Goal: Task Accomplishment & Management: Manage account settings

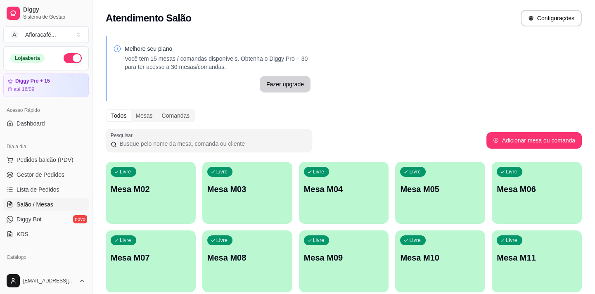
click at [143, 202] on div "Livre Mesa M02" at bounding box center [151, 188] width 90 height 52
click at [187, 190] on p "Mesa M02" at bounding box center [151, 189] width 80 height 12
click at [146, 196] on div "Livre Mesa M02" at bounding box center [151, 188] width 90 height 52
click at [164, 186] on p "Mesa M02" at bounding box center [151, 189] width 80 height 12
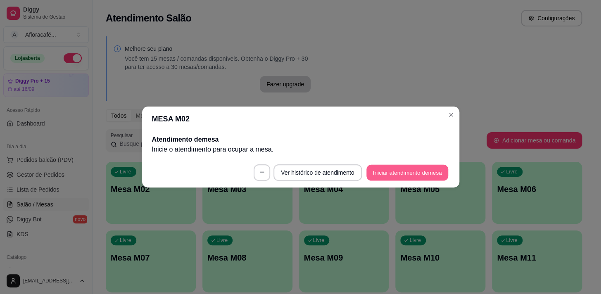
click at [442, 171] on button "Iniciar atendimento de mesa" at bounding box center [407, 173] width 82 height 16
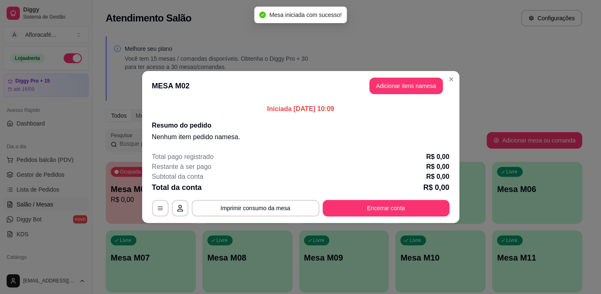
click at [406, 74] on header "MESA M02 Adicionar itens na mesa" at bounding box center [300, 86] width 317 height 30
click at [402, 85] on button "Adicionar itens na mesa" at bounding box center [405, 86] width 73 height 17
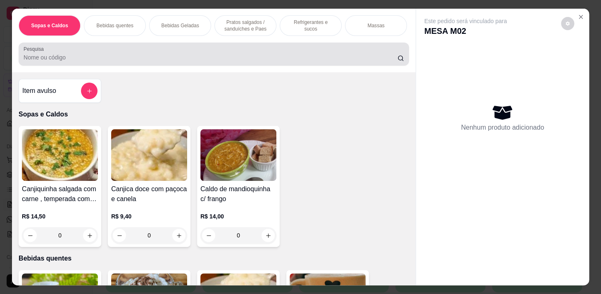
click at [284, 61] on input "Pesquisa" at bounding box center [211, 57] width 374 height 8
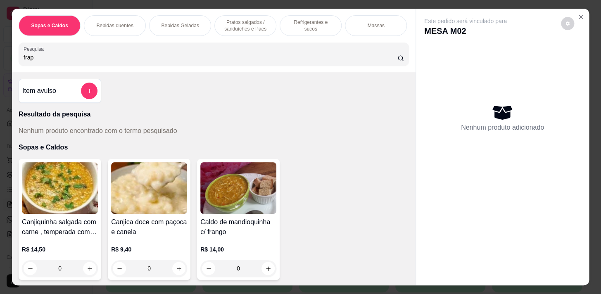
scroll to position [150, 0]
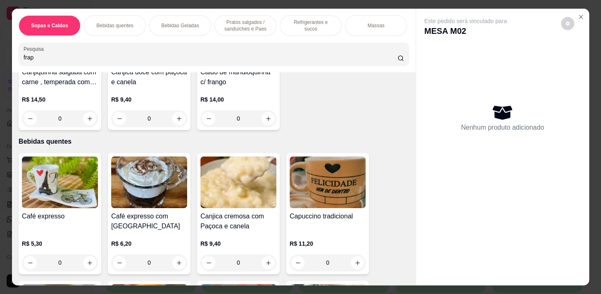
type input "frap"
click at [175, 22] on p "Bebidas Geladas" at bounding box center [180, 25] width 38 height 7
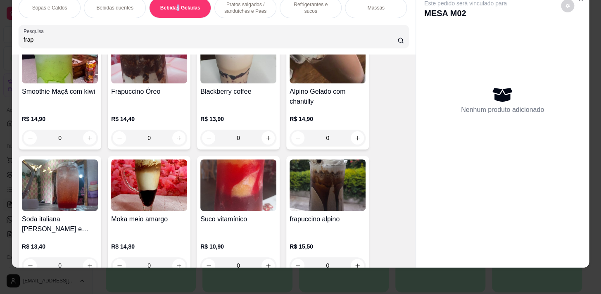
scroll to position [2076, 0]
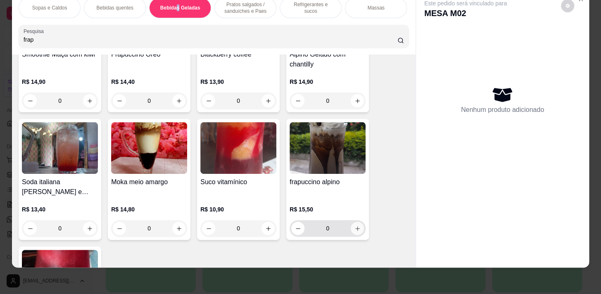
click at [354, 227] on icon "increase-product-quantity" at bounding box center [357, 228] width 6 height 6
type input "1"
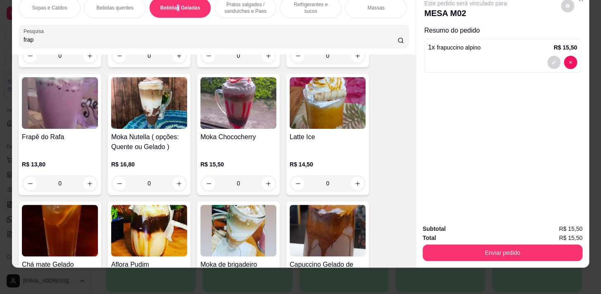
scroll to position [1851, 0]
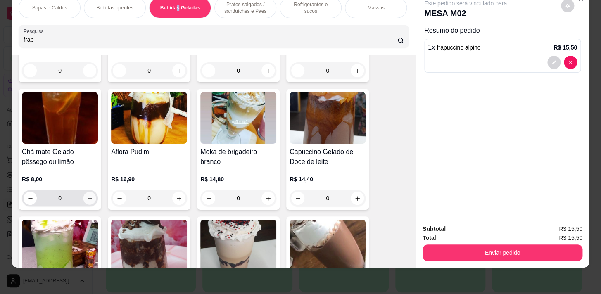
click at [90, 197] on button "increase-product-quantity" at bounding box center [89, 198] width 13 height 13
type input "1"
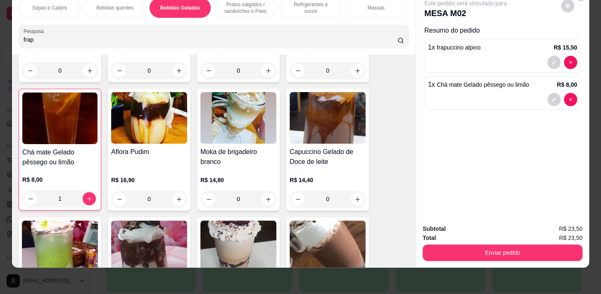
click at [226, 2] on p "Pratos salgados / sanduíches e Paes" at bounding box center [245, 7] width 48 height 13
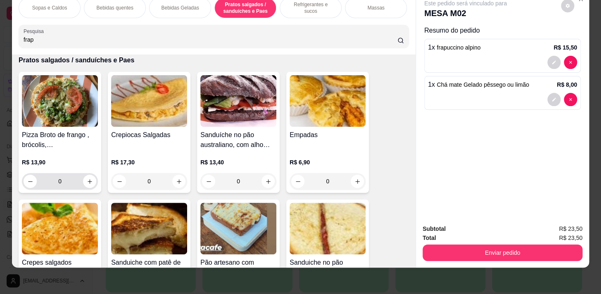
scroll to position [2508, 0]
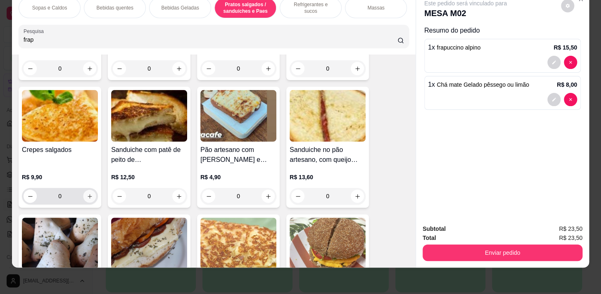
click at [80, 198] on div "0" at bounding box center [60, 196] width 73 height 17
type input "1"
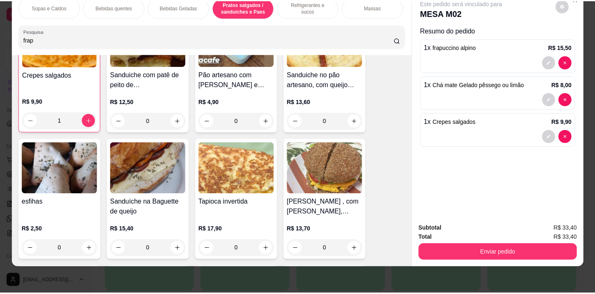
scroll to position [2621, 0]
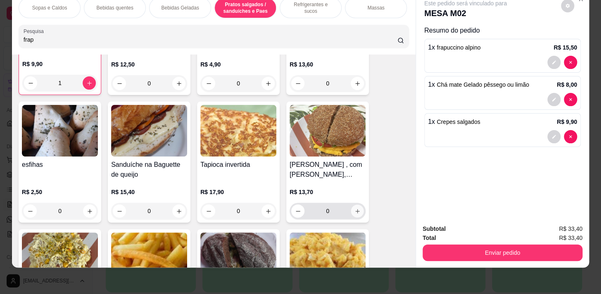
click at [357, 215] on button "increase-product-quantity" at bounding box center [357, 211] width 13 height 13
type input "1"
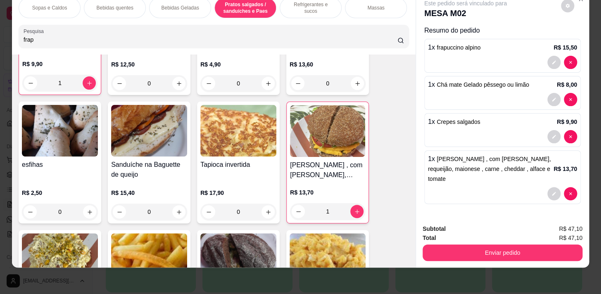
click at [478, 244] on button "Enviar pedido" at bounding box center [502, 252] width 160 height 17
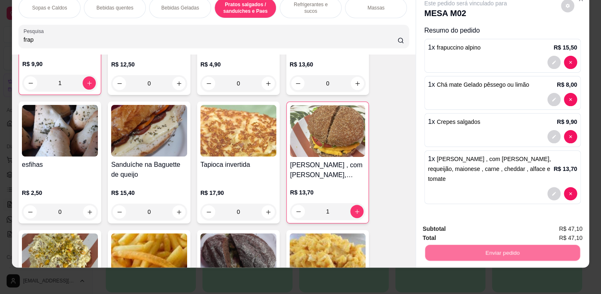
click at [479, 227] on button "Não registrar e enviar pedido" at bounding box center [475, 227] width 86 height 16
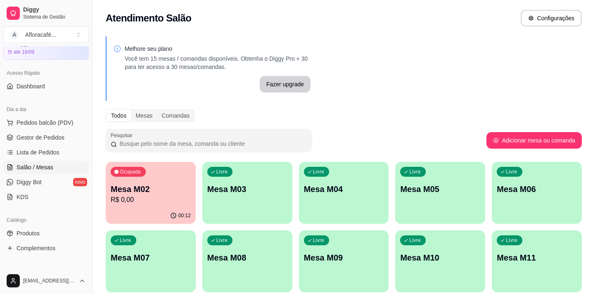
scroll to position [150, 0]
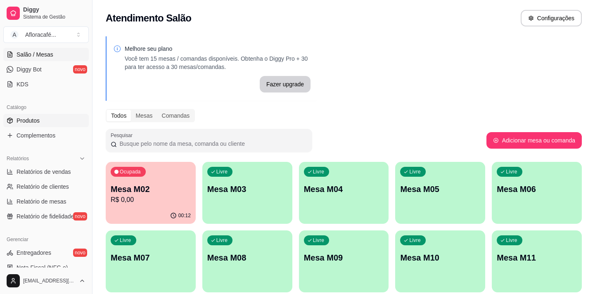
click at [54, 122] on link "Produtos" at bounding box center [45, 120] width 85 height 13
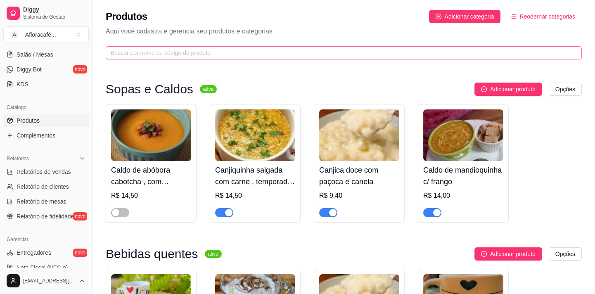
drag, startPoint x: 193, startPoint y: 45, endPoint x: 193, endPoint y: 52, distance: 7.4
click at [193, 46] on div "Produtos Adicionar categoria Reodernar categorias Aqui você cadastra e gerencia…" at bounding box center [343, 32] width 502 height 64
click at [193, 55] on input "text" at bounding box center [340, 52] width 459 height 9
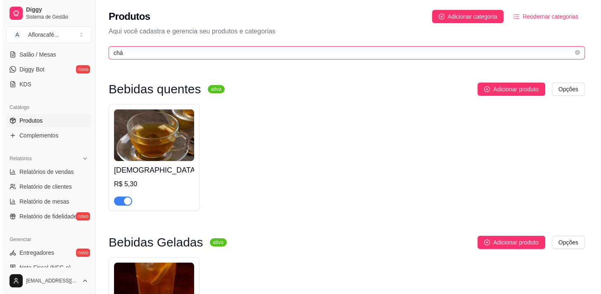
scroll to position [124, 0]
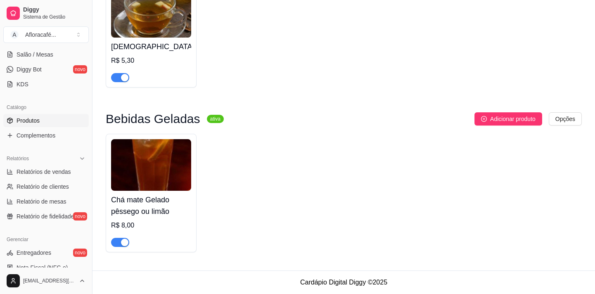
type input "chá"
click at [158, 204] on h4 "Chá mate Gelado pêssego ou limão" at bounding box center [151, 205] width 80 height 23
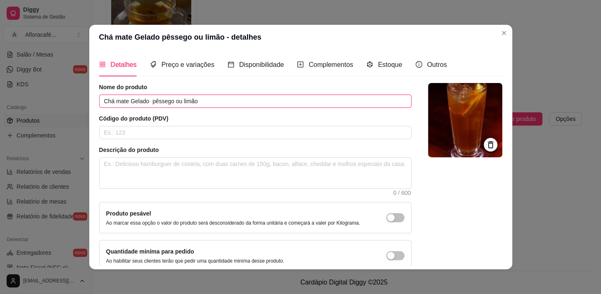
click at [169, 99] on input "Chá mate Gelado pêssego ou limão" at bounding box center [255, 101] width 312 height 13
click at [176, 97] on input "Chá mate Gelado pêssego ou limão" at bounding box center [255, 101] width 312 height 13
click at [178, 103] on input "Chá mate Gelado limão" at bounding box center [255, 101] width 312 height 13
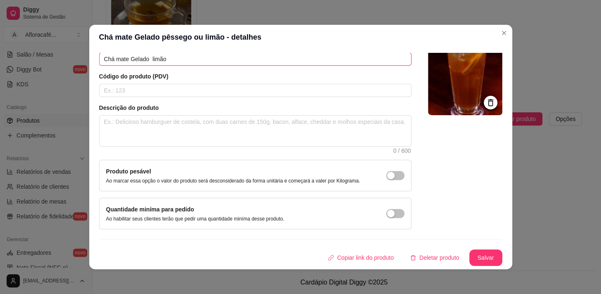
type input "Chá mate Gelado limão"
click at [466, 249] on div "Nome do produto Chá mate Gelado limão Código do produto (PDV) Descrição do prod…" at bounding box center [300, 153] width 403 height 225
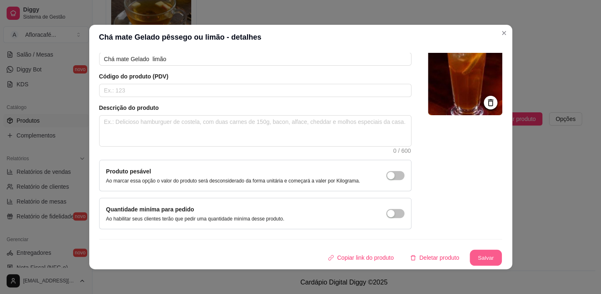
click at [473, 251] on button "Salvar" at bounding box center [485, 258] width 32 height 16
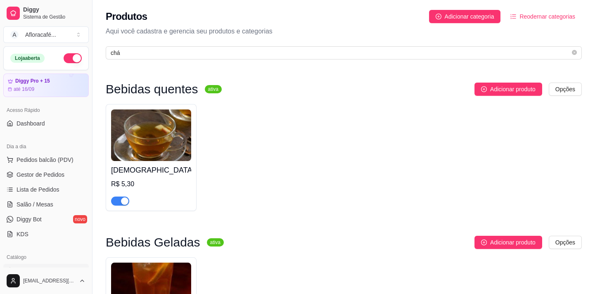
scroll to position [112, 0]
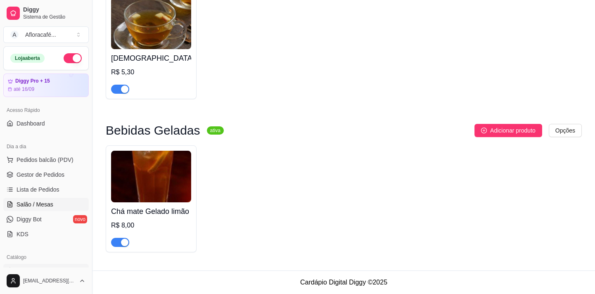
click at [50, 207] on span "Salão / Mesas" at bounding box center [35, 204] width 37 height 8
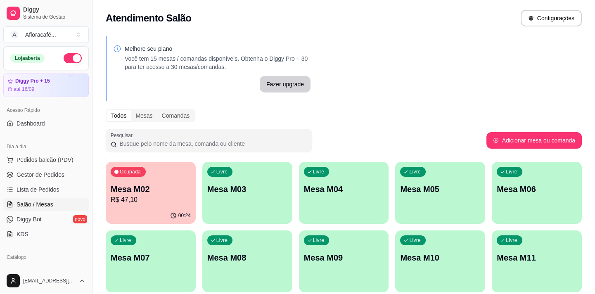
click at [139, 190] on p "Mesa M02" at bounding box center [151, 189] width 80 height 12
click at [248, 222] on div "button" at bounding box center [247, 219] width 90 height 10
click at [281, 185] on p "Mesa M03" at bounding box center [247, 189] width 80 height 12
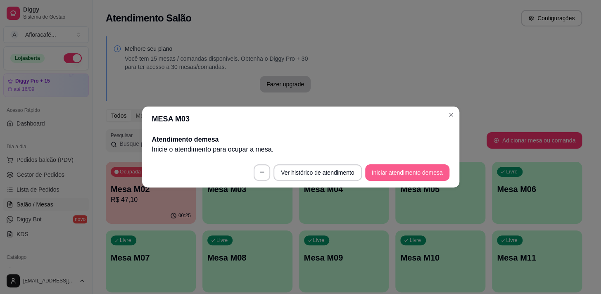
click at [388, 173] on button "Iniciar atendimento de mesa" at bounding box center [407, 172] width 84 height 17
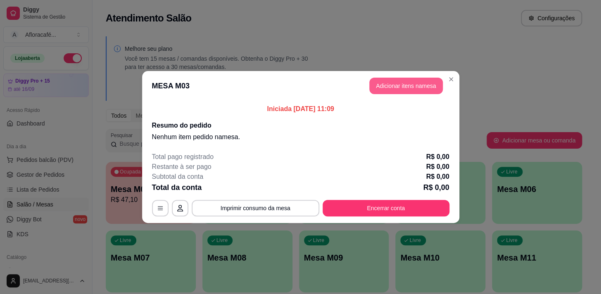
click at [421, 86] on button "Adicionar itens na mesa" at bounding box center [405, 86] width 73 height 17
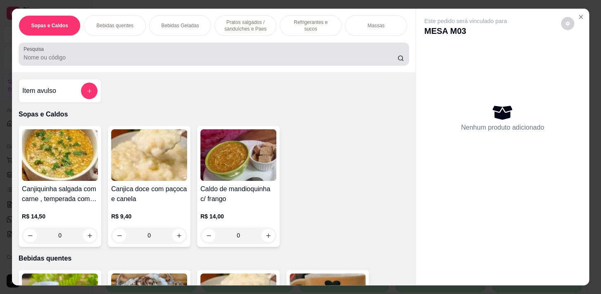
drag, startPoint x: 204, startPoint y: 64, endPoint x: 202, endPoint y: 60, distance: 5.2
click at [202, 66] on div "Pesquisa" at bounding box center [214, 54] width 390 height 23
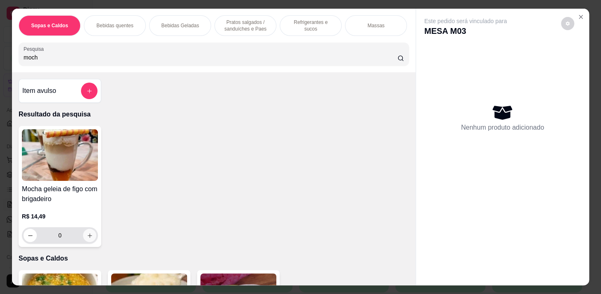
type input "moch"
click at [90, 238] on button "increase-product-quantity" at bounding box center [89, 235] width 13 height 13
type input "1"
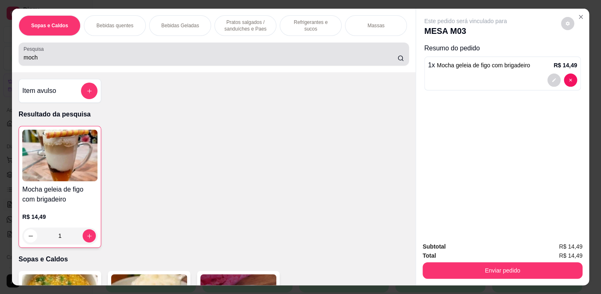
click at [162, 62] on div "moch" at bounding box center [214, 54] width 380 height 17
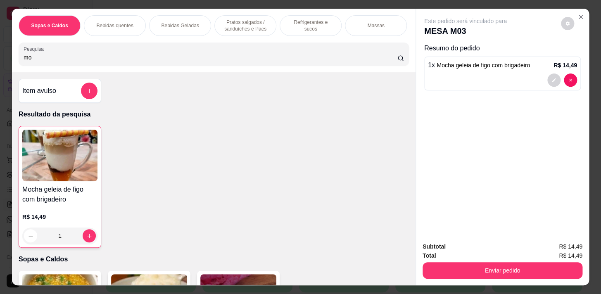
type input "m"
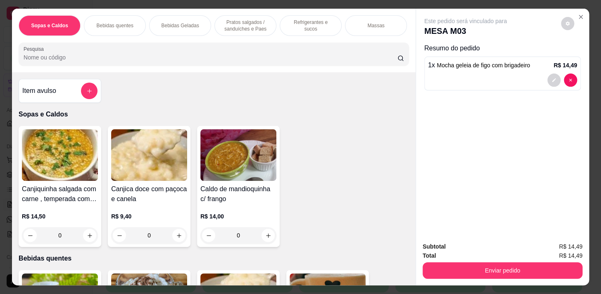
drag, startPoint x: 540, startPoint y: 256, endPoint x: 537, endPoint y: 268, distance: 13.1
click at [540, 256] on div "Subtotal R$ 14,49 Total R$ 14,49 Enviar pedido" at bounding box center [502, 260] width 160 height 37
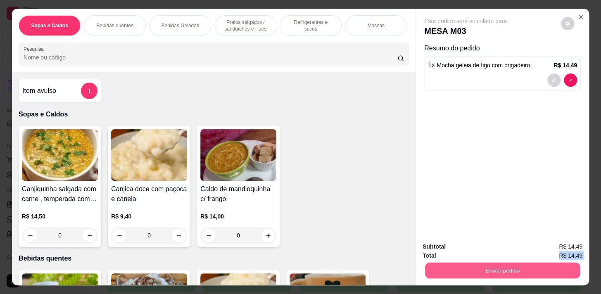
click at [535, 268] on button "Enviar pedido" at bounding box center [502, 270] width 155 height 16
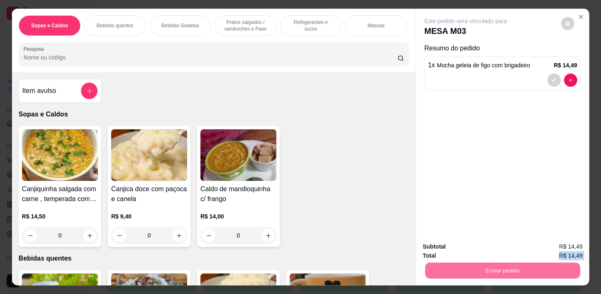
click at [486, 253] on button "Não registrar e enviar pedido" at bounding box center [474, 246] width 83 height 15
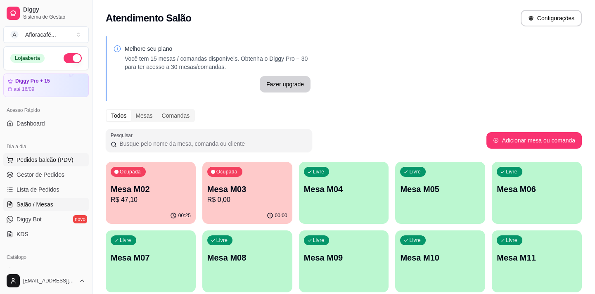
click at [48, 157] on span "Pedidos balcão (PDV)" at bounding box center [45, 160] width 57 height 8
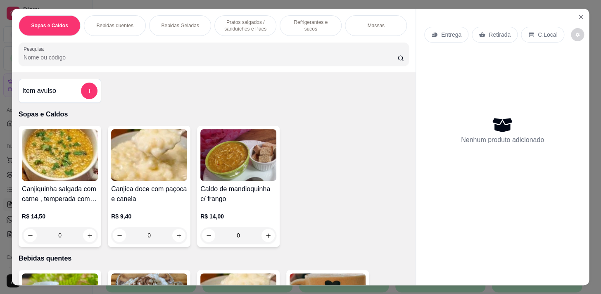
click at [265, 62] on input "Pesquisa" at bounding box center [211, 57] width 374 height 8
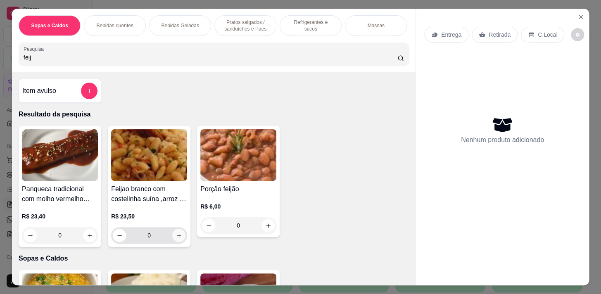
type input "feij"
click at [177, 242] on button "increase-product-quantity" at bounding box center [179, 235] width 13 height 13
type input "1"
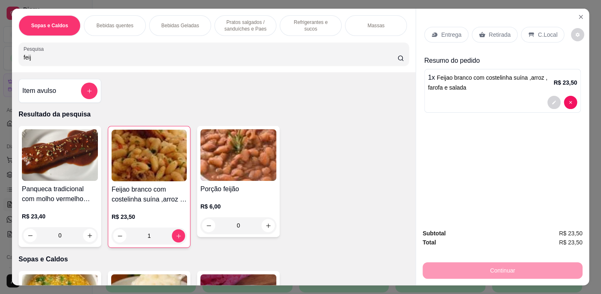
click at [253, 21] on p "Pratos salgados / sanduíches e Paes" at bounding box center [245, 25] width 48 height 13
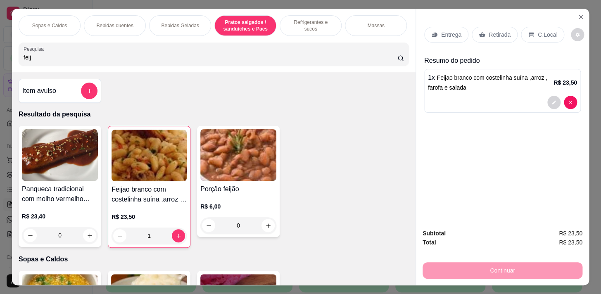
scroll to position [20, 0]
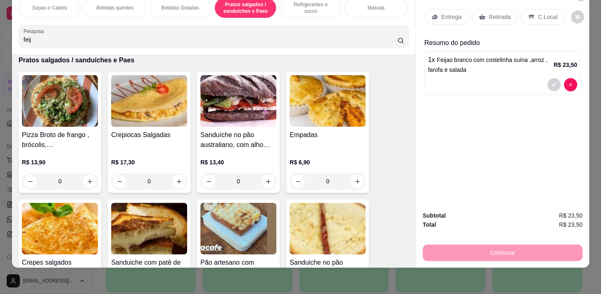
click at [322, 5] on p "Refrigerantes e sucos" at bounding box center [310, 7] width 48 height 13
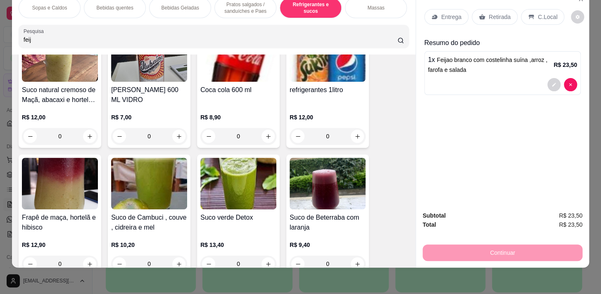
scroll to position [4249, 0]
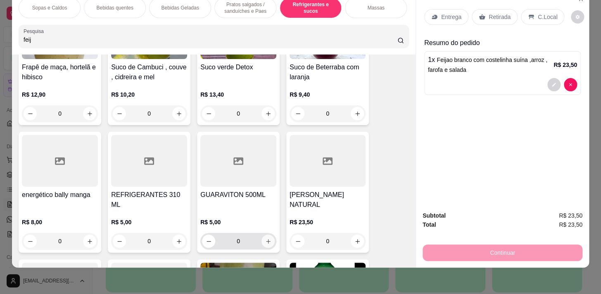
click at [267, 238] on icon "increase-product-quantity" at bounding box center [268, 241] width 6 height 6
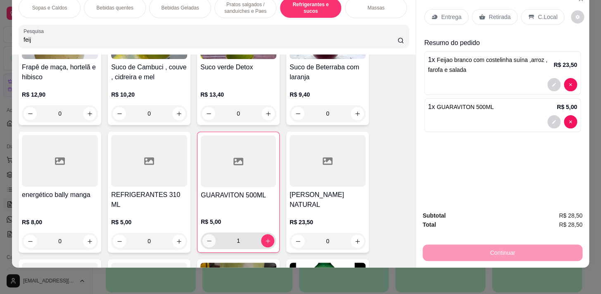
click at [206, 238] on icon "decrease-product-quantity" at bounding box center [209, 241] width 6 height 6
type input "0"
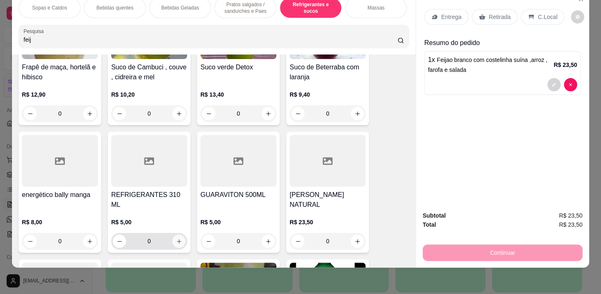
click at [179, 234] on button "increase-product-quantity" at bounding box center [178, 240] width 13 height 13
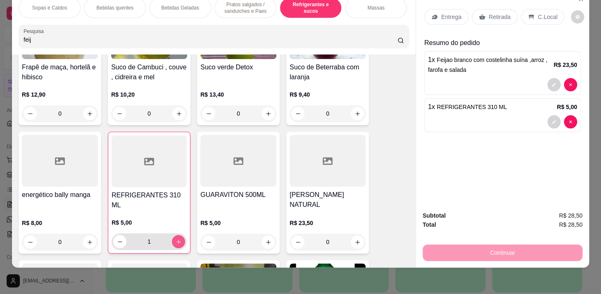
type input "1"
click at [537, 15] on p "C.Local" at bounding box center [546, 17] width 19 height 8
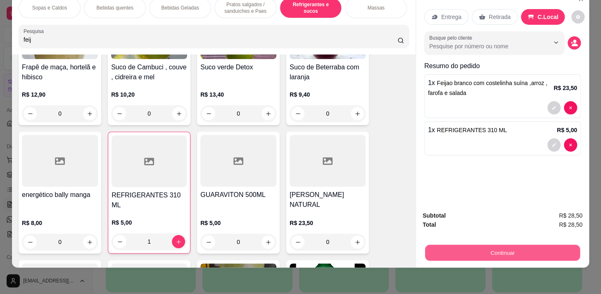
click at [507, 244] on button "Continuar" at bounding box center [502, 252] width 155 height 16
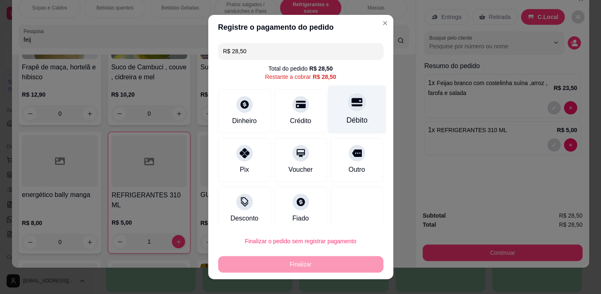
click at [358, 104] on div "Débito" at bounding box center [356, 109] width 58 height 48
type input "R$ 0,00"
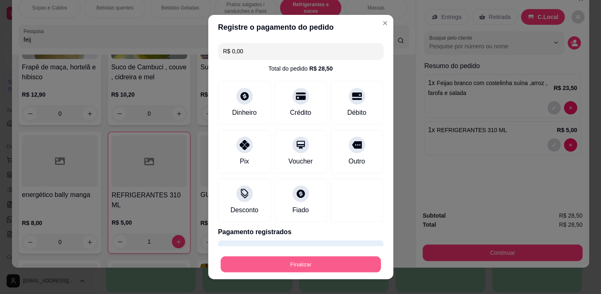
click at [300, 263] on button "Finalizar" at bounding box center [300, 264] width 160 height 16
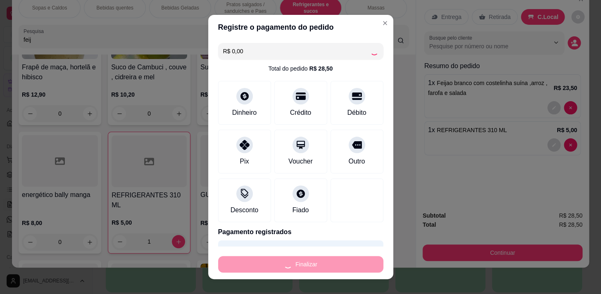
type input "0"
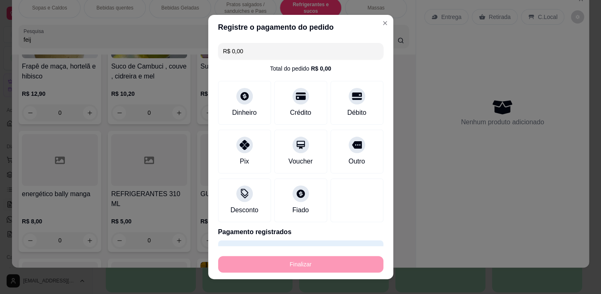
type input "-R$ 28,50"
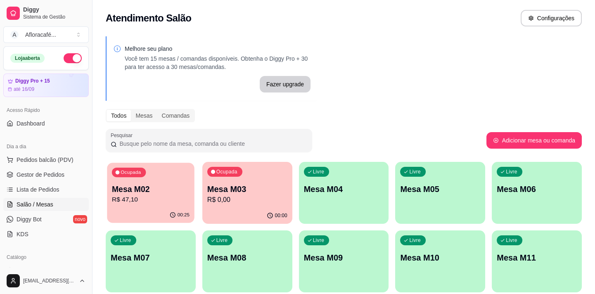
click at [173, 202] on p "R$ 47,10" at bounding box center [151, 199] width 78 height 9
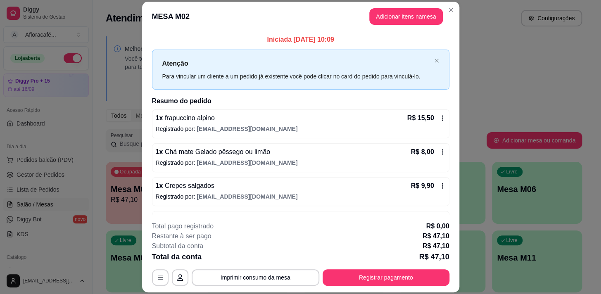
scroll to position [38, 0]
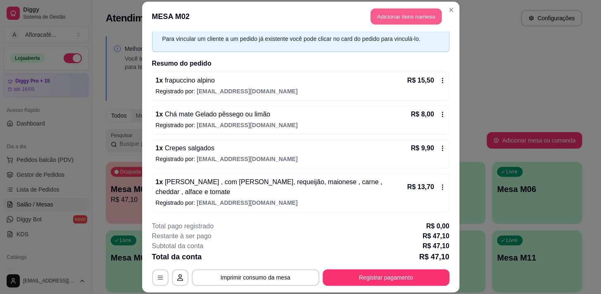
click at [402, 21] on button "Adicionar itens na mesa" at bounding box center [405, 16] width 71 height 16
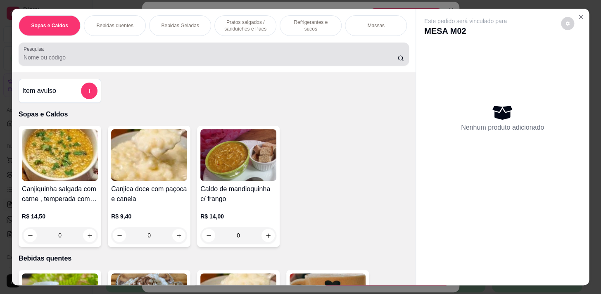
click at [185, 62] on input "Pesquisa" at bounding box center [211, 57] width 374 height 8
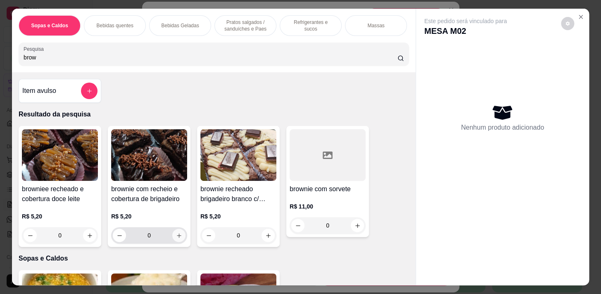
type input "brow"
click at [179, 241] on button "increase-product-quantity" at bounding box center [179, 235] width 13 height 13
type input "1"
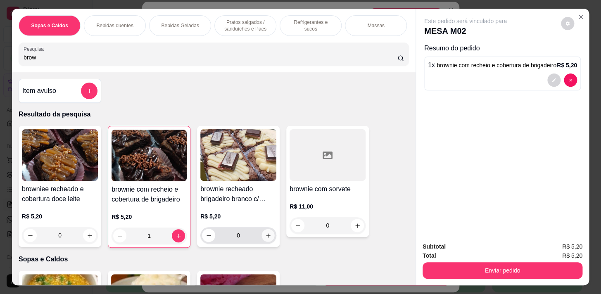
click at [267, 236] on icon "increase-product-quantity" at bounding box center [268, 235] width 6 height 6
type input "1"
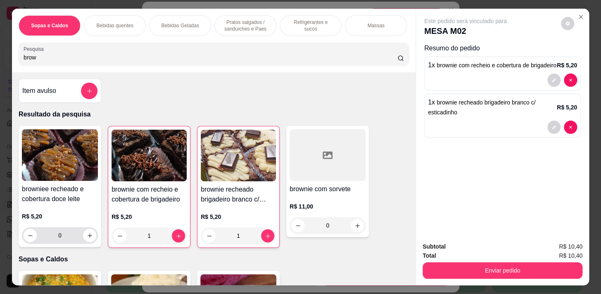
click at [89, 244] on div "0" at bounding box center [60, 235] width 73 height 17
click at [90, 233] on button "increase-product-quantity" at bounding box center [89, 235] width 13 height 13
type input "1"
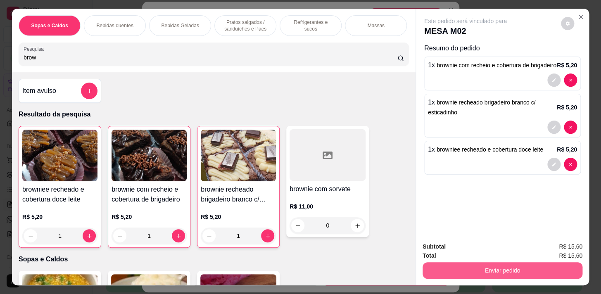
click at [481, 268] on button "Enviar pedido" at bounding box center [502, 270] width 160 height 17
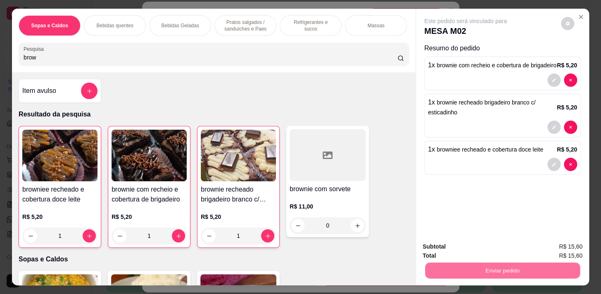
click at [479, 245] on button "Não registrar e enviar pedido" at bounding box center [474, 246] width 83 height 15
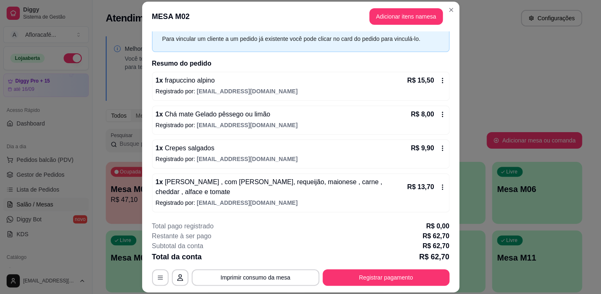
scroll to position [139, 0]
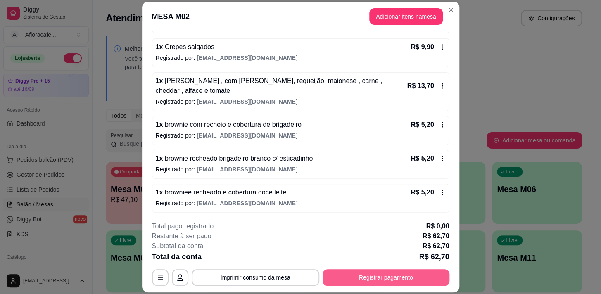
click at [364, 281] on button "Registrar pagamento" at bounding box center [385, 277] width 127 height 17
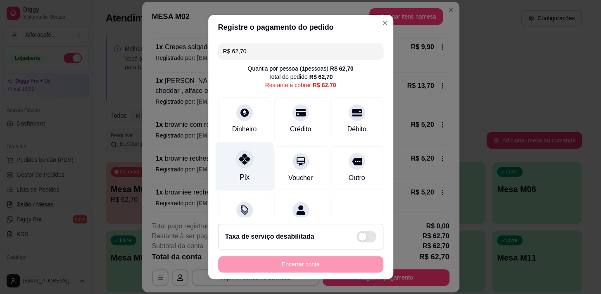
click at [244, 171] on div "Pix" at bounding box center [244, 166] width 58 height 48
type input "R$ 0,00"
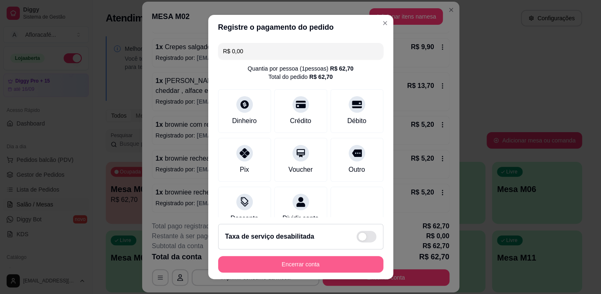
click at [297, 259] on button "Encerrar conta" at bounding box center [300, 264] width 165 height 17
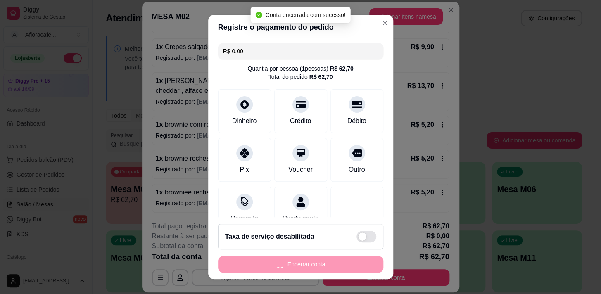
scroll to position [0, 0]
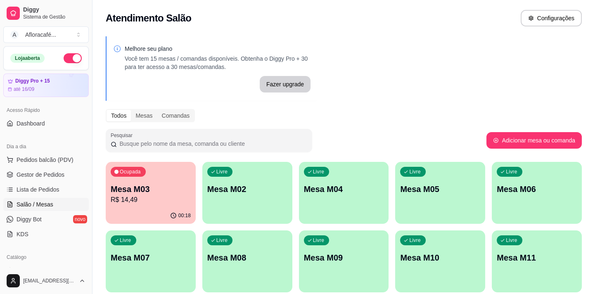
click at [274, 210] on div "Livre Mesa M02" at bounding box center [247, 188] width 90 height 52
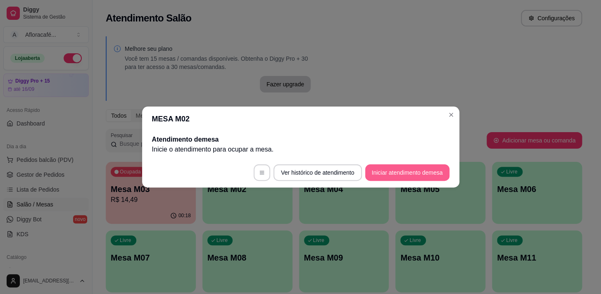
click at [407, 175] on button "Iniciar atendimento de mesa" at bounding box center [407, 172] width 84 height 17
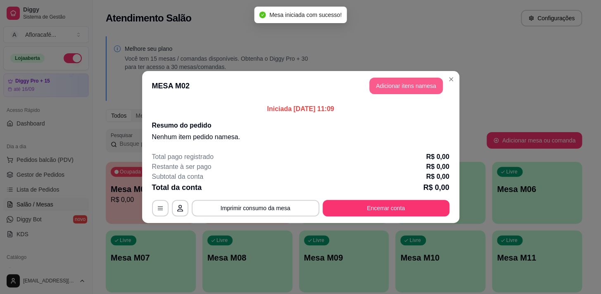
click at [402, 87] on button "Adicionar itens na mesa" at bounding box center [405, 86] width 73 height 17
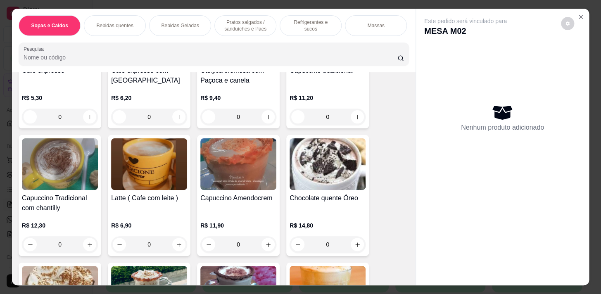
scroll to position [375, 0]
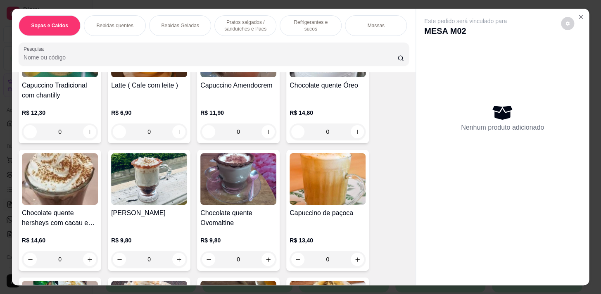
click at [62, 61] on input "Pesquisa" at bounding box center [211, 57] width 374 height 8
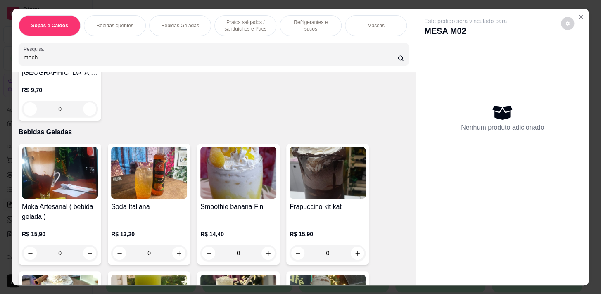
scroll to position [1382, 0]
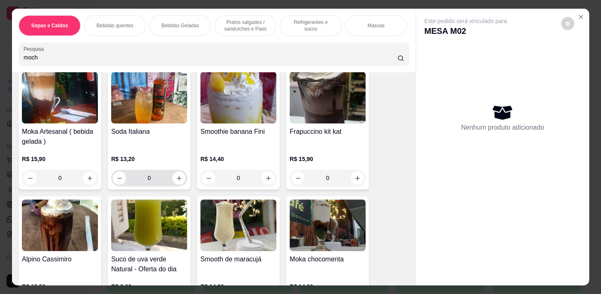
type input "moch"
click at [173, 185] on button "increase-product-quantity" at bounding box center [178, 177] width 13 height 13
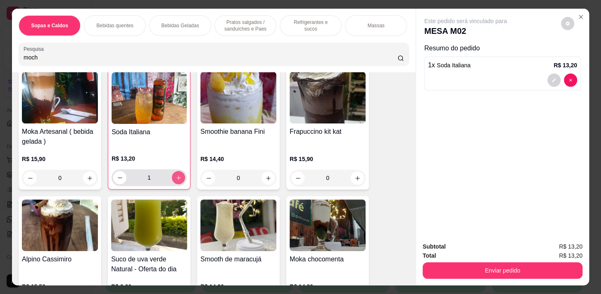
type input "1"
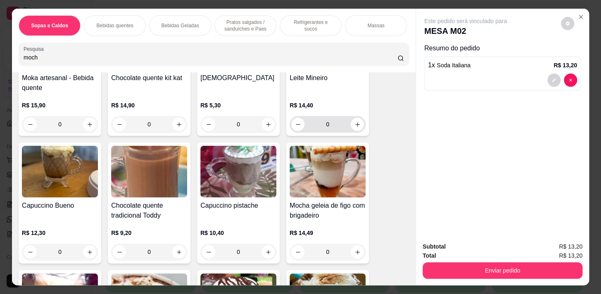
scroll to position [819, 0]
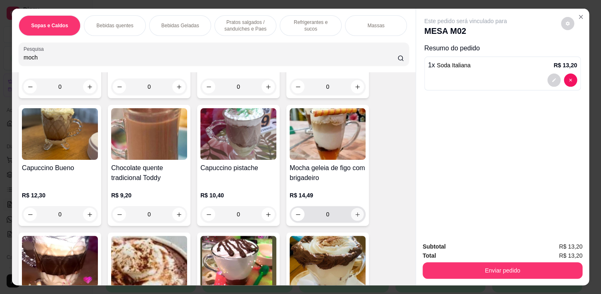
click at [355, 218] on icon "increase-product-quantity" at bounding box center [357, 214] width 6 height 6
type input "1"
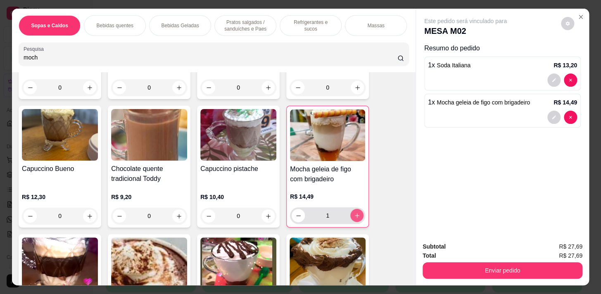
scroll to position [820, 0]
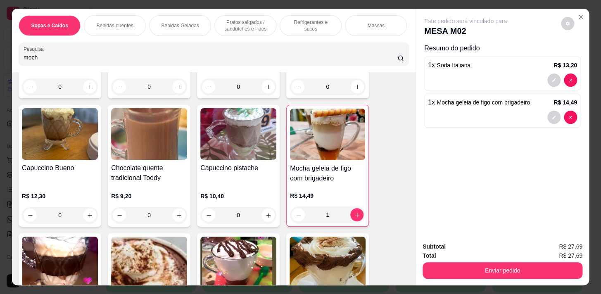
click at [229, 25] on p "Pratos salgados / sanduíches e Paes" at bounding box center [245, 25] width 48 height 13
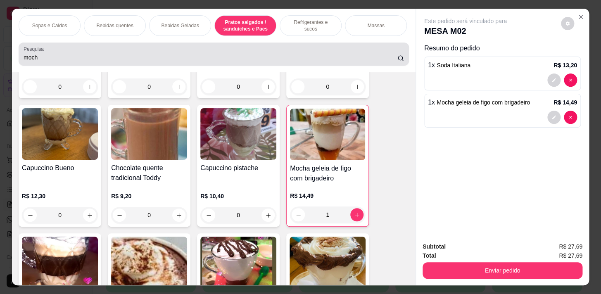
scroll to position [20, 0]
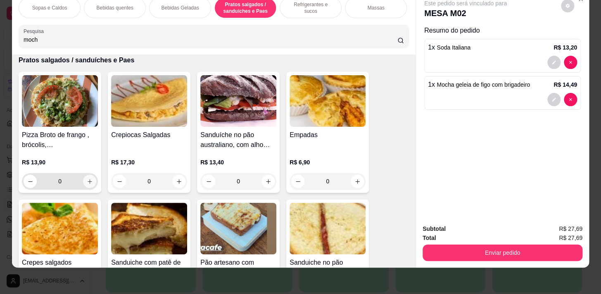
click at [87, 178] on icon "increase-product-quantity" at bounding box center [90, 181] width 6 height 6
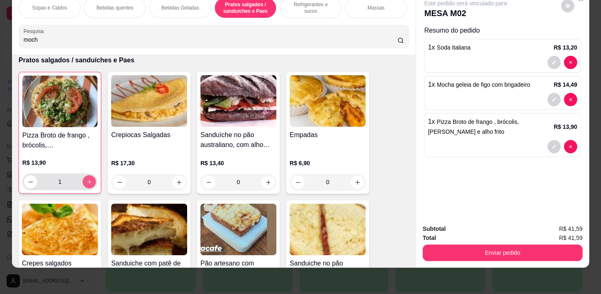
type input "1"
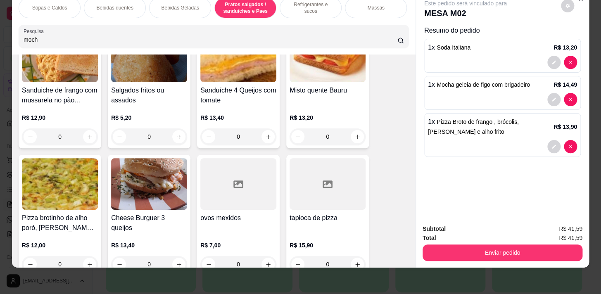
scroll to position [3483, 0]
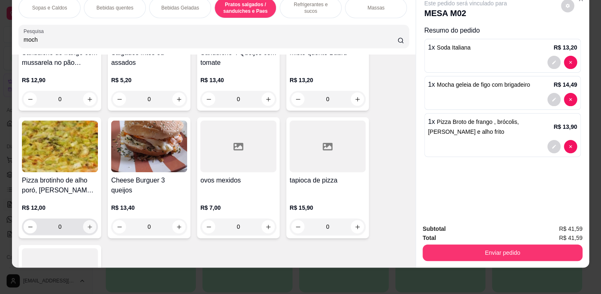
click at [83, 225] on button "increase-product-quantity" at bounding box center [89, 226] width 13 height 13
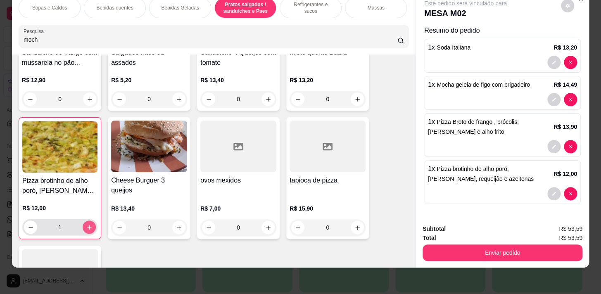
type input "1"
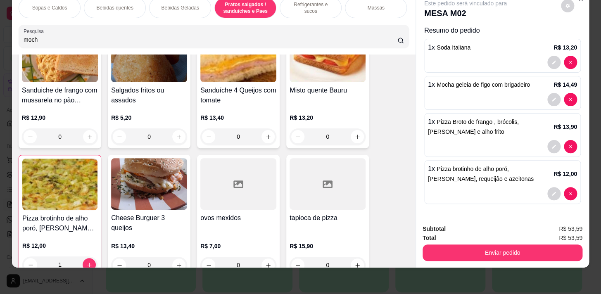
scroll to position [3408, 0]
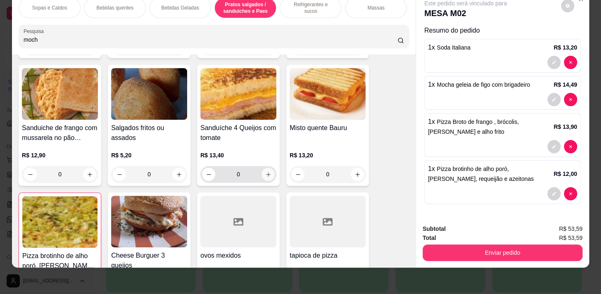
click at [266, 173] on icon "increase-product-quantity" at bounding box center [268, 174] width 5 height 5
type input "1"
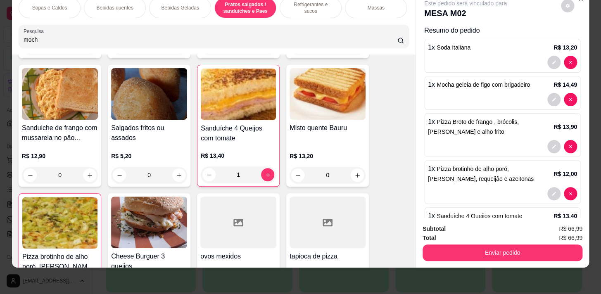
scroll to position [35, 0]
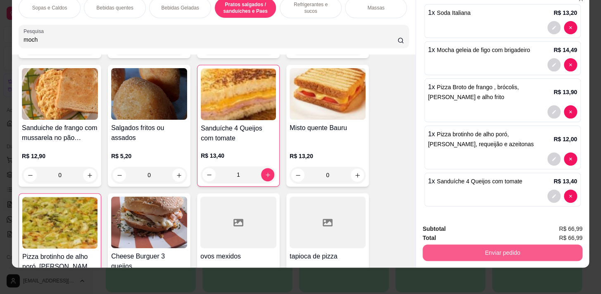
click at [525, 244] on button "Enviar pedido" at bounding box center [502, 252] width 160 height 17
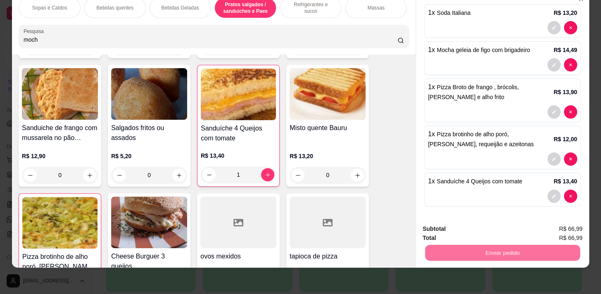
click at [532, 219] on button "Sim, quero registrar" at bounding box center [554, 227] width 62 height 16
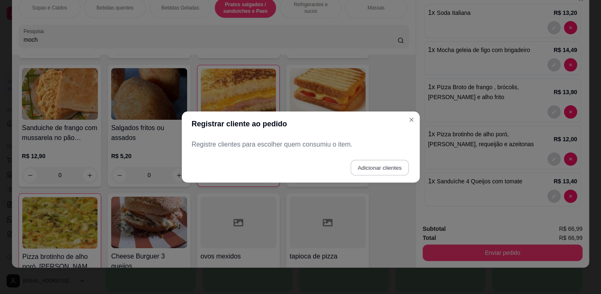
click at [362, 171] on button "Adicionar clientes" at bounding box center [379, 168] width 58 height 16
click at [373, 138] on div at bounding box center [300, 144] width 208 height 17
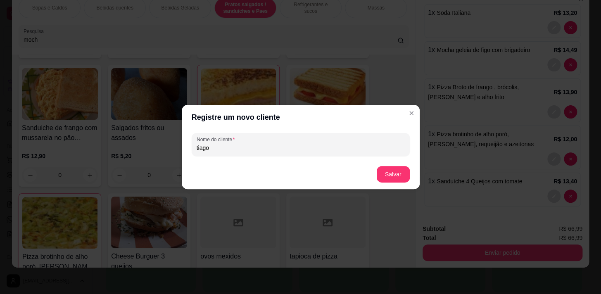
type input "tiago"
click at [398, 173] on button "Salvar" at bounding box center [393, 174] width 32 height 16
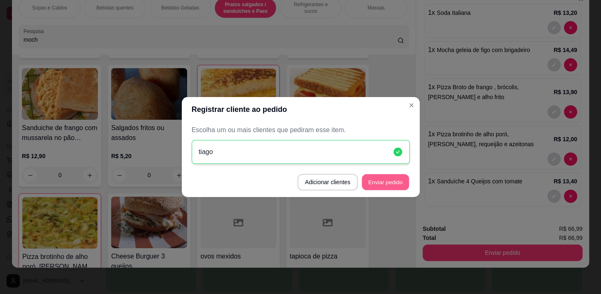
click at [388, 180] on button "Enviar pedido" at bounding box center [385, 182] width 47 height 16
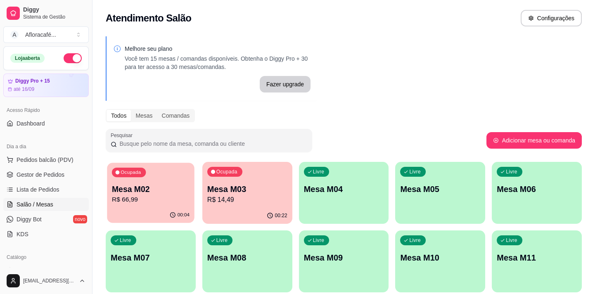
click at [156, 200] on p "R$ 66,99" at bounding box center [151, 199] width 78 height 9
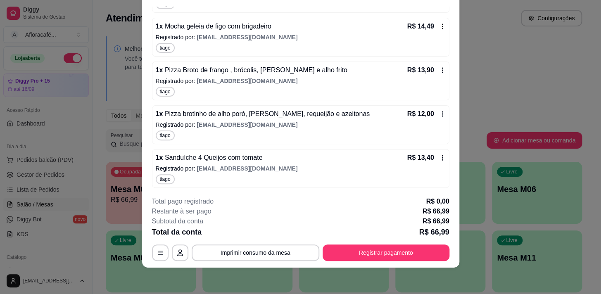
scroll to position [0, 0]
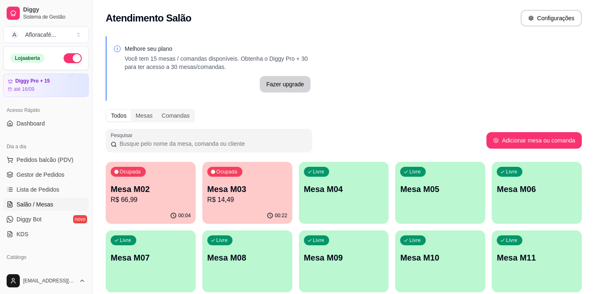
click at [251, 199] on p "R$ 14,49" at bounding box center [247, 200] width 80 height 10
click at [142, 200] on p "R$ 66,99" at bounding box center [151, 199] width 78 height 9
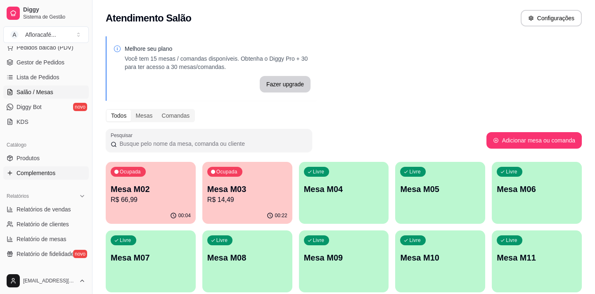
scroll to position [150, 0]
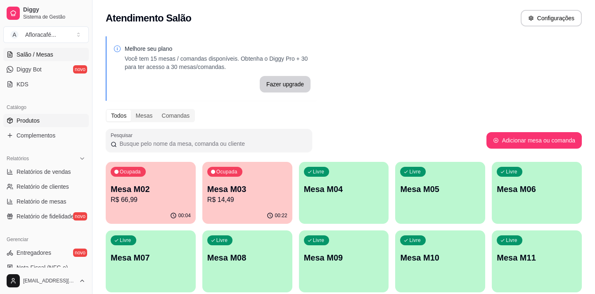
click at [36, 118] on span "Produtos" at bounding box center [28, 120] width 23 height 8
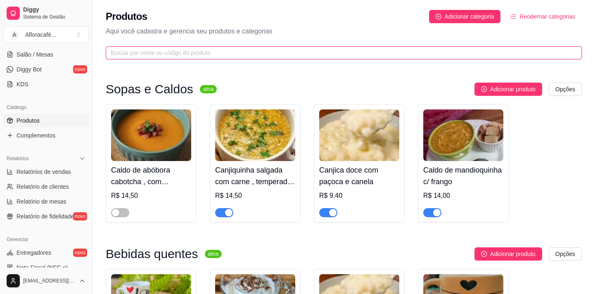
click at [129, 52] on input "text" at bounding box center [340, 52] width 459 height 9
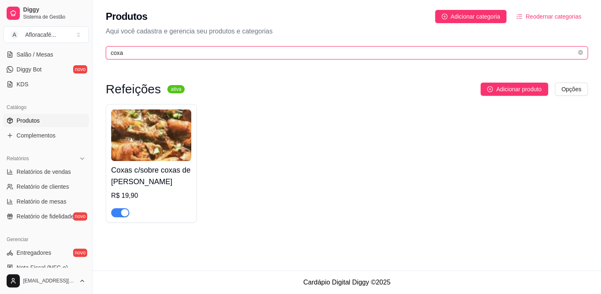
type input "coxa"
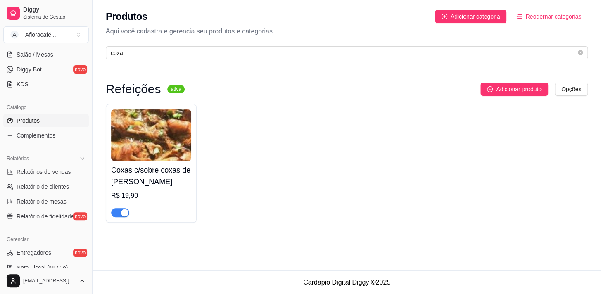
click at [149, 137] on img at bounding box center [151, 135] width 80 height 52
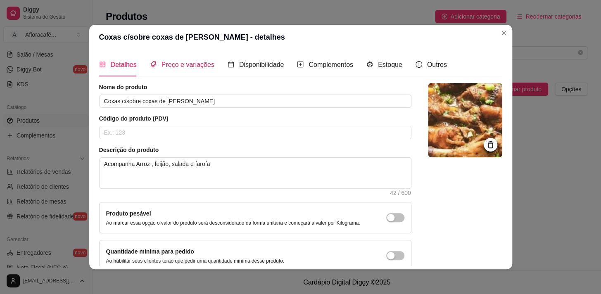
click at [194, 61] on span "Preço e variações" at bounding box center [187, 64] width 53 height 7
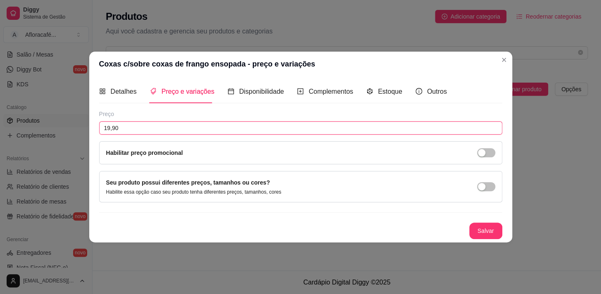
click at [145, 126] on input "19,90" at bounding box center [300, 127] width 403 height 13
type input "22,00"
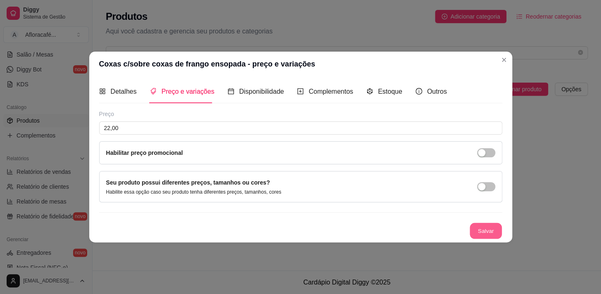
click at [481, 231] on button "Salvar" at bounding box center [485, 231] width 32 height 16
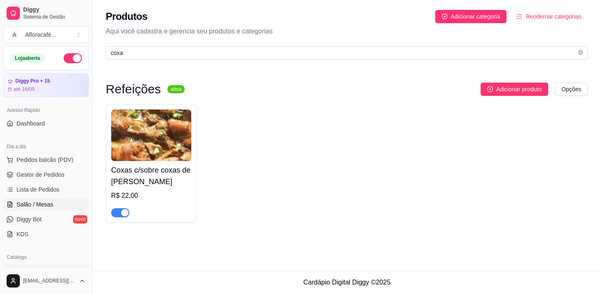
click at [48, 207] on span "Salão / Mesas" at bounding box center [35, 204] width 37 height 8
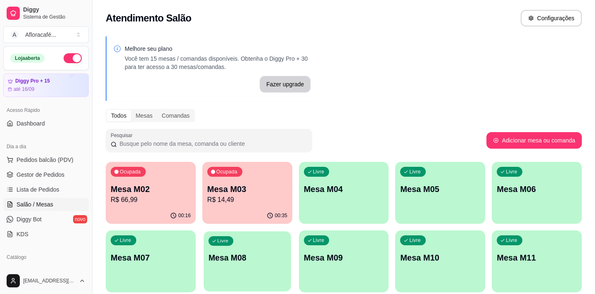
click at [225, 262] on p "Mesa M08" at bounding box center [247, 257] width 78 height 11
click at [185, 186] on p "Mesa M02" at bounding box center [151, 189] width 80 height 12
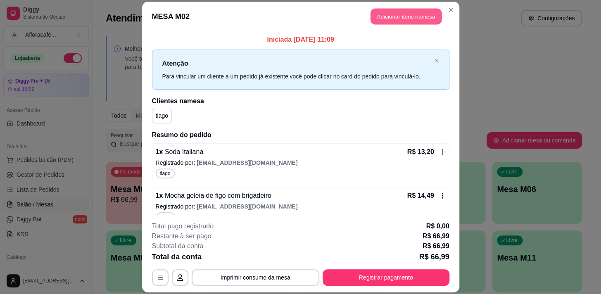
click at [410, 23] on button "Adicionar itens na mesa" at bounding box center [405, 16] width 71 height 16
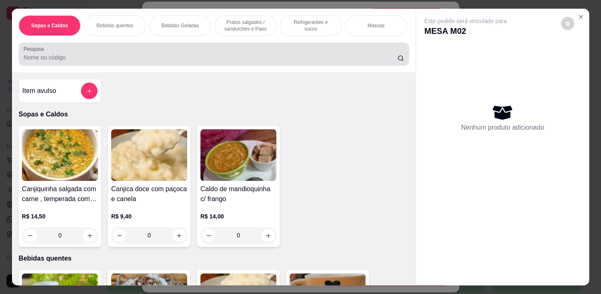
click at [233, 62] on input "Pesquisa" at bounding box center [211, 57] width 374 height 8
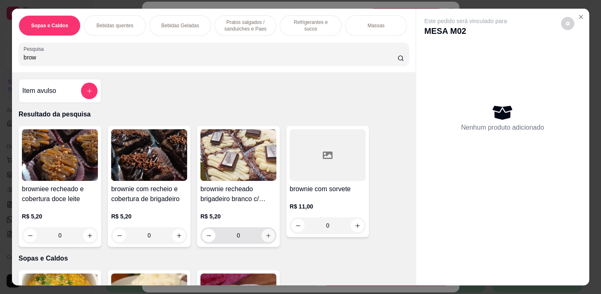
type input "brow"
click at [266, 236] on icon "increase-product-quantity" at bounding box center [268, 235] width 5 height 5
type input "1"
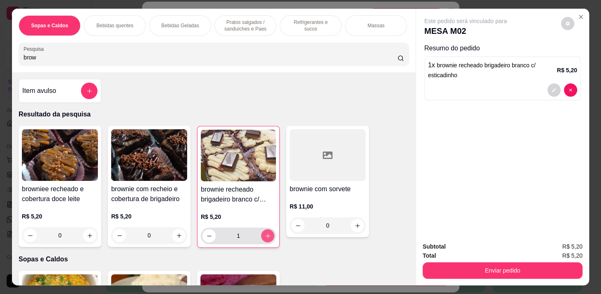
click at [265, 236] on icon "increase-product-quantity" at bounding box center [268, 236] width 6 height 6
type input "2"
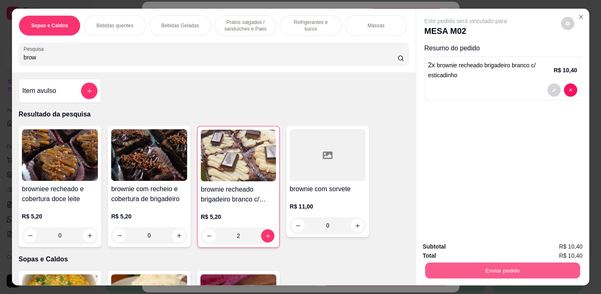
click at [532, 267] on button "Enviar pedido" at bounding box center [502, 270] width 155 height 16
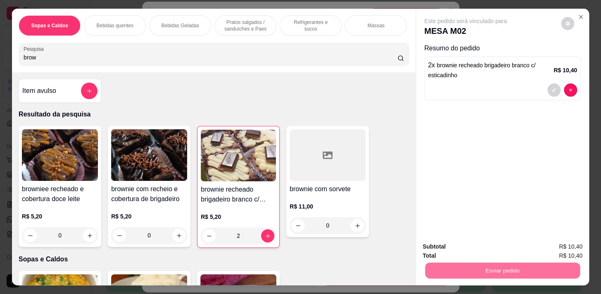
click at [500, 241] on button "Não registrar e enviar pedido" at bounding box center [474, 246] width 83 height 15
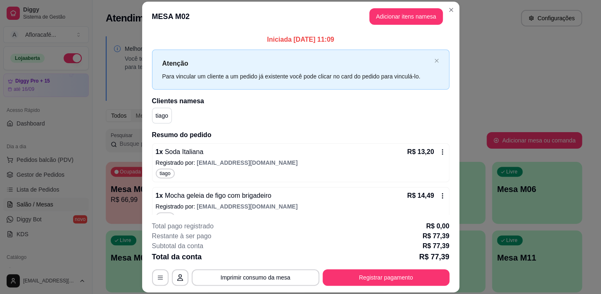
scroll to position [178, 0]
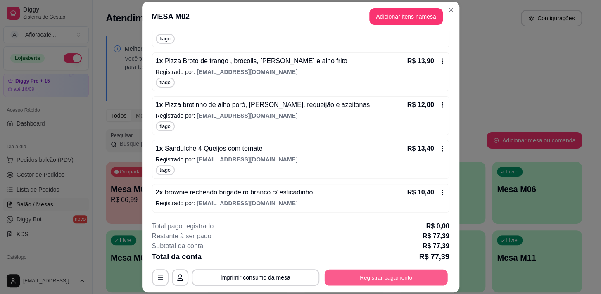
click at [355, 281] on button "Registrar pagamento" at bounding box center [385, 278] width 123 height 16
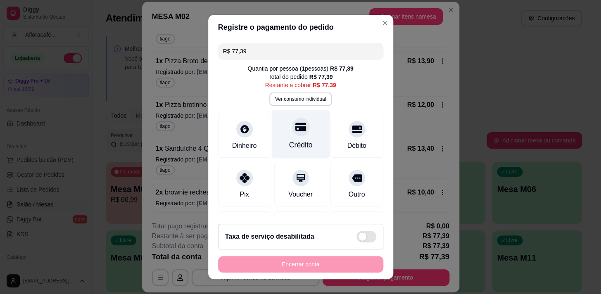
click at [289, 144] on div "Crédito" at bounding box center [301, 145] width 24 height 11
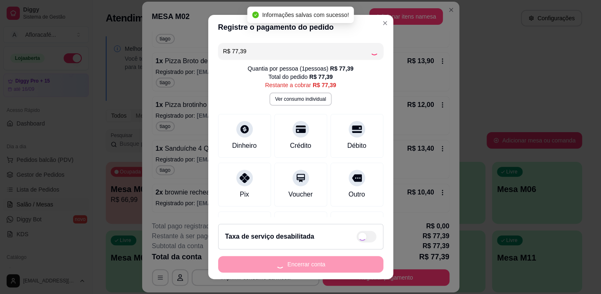
type input "R$ 0,00"
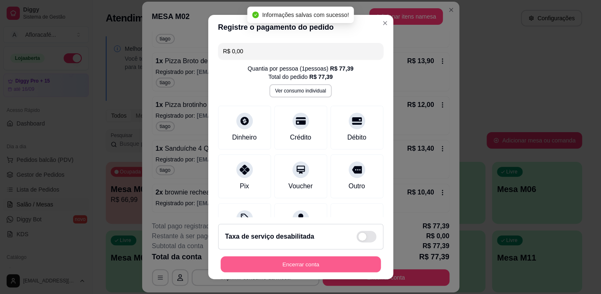
click at [322, 265] on button "Encerrar conta" at bounding box center [300, 264] width 160 height 16
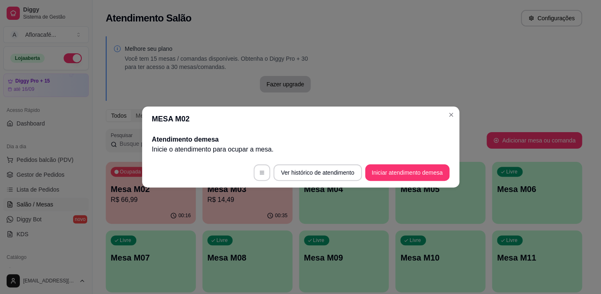
scroll to position [0, 0]
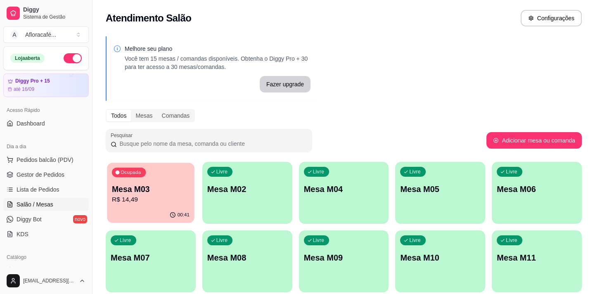
click at [142, 197] on p "R$ 14,49" at bounding box center [151, 199] width 78 height 9
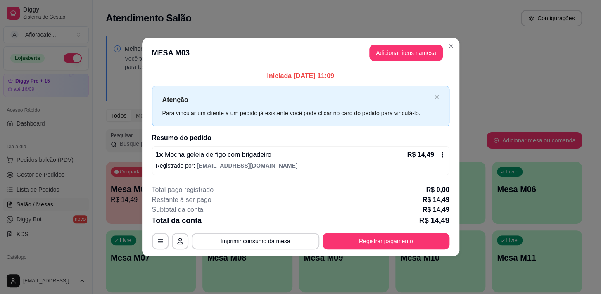
click at [342, 159] on div "1 x Mocha geleia de figo com brigadeiro R$ 14,49" at bounding box center [301, 155] width 290 height 10
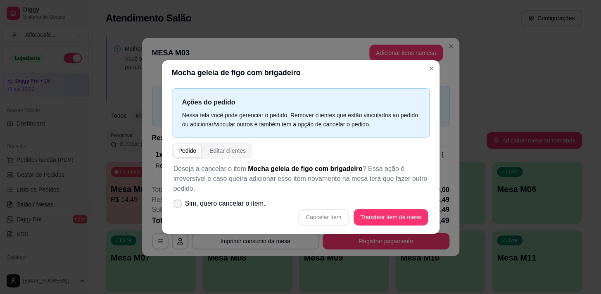
click at [215, 204] on span "Sim, quero cancelar o item." at bounding box center [225, 204] width 80 height 10
click at [178, 205] on input "Sim, quero cancelar o item." at bounding box center [175, 207] width 5 height 5
checkbox input "true"
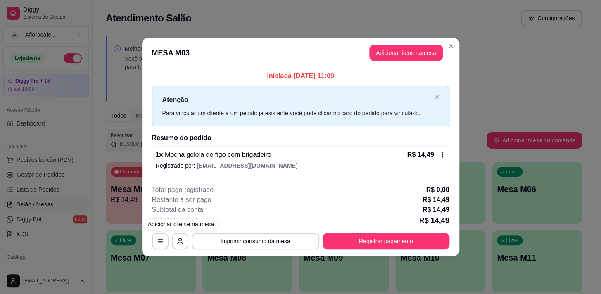
click at [190, 162] on p "Registrado por: eunicedepaulabtc@gmail.com" at bounding box center [301, 165] width 290 height 8
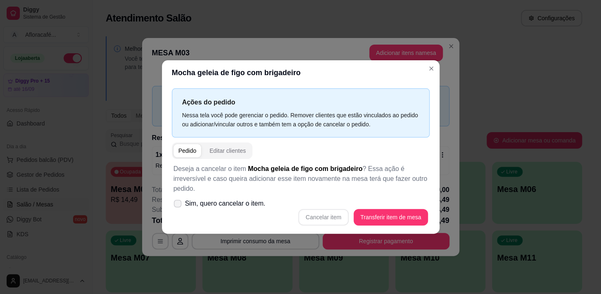
click at [229, 203] on span "Sim, quero cancelar o item." at bounding box center [225, 204] width 80 height 10
click at [178, 205] on input "Sim, quero cancelar o item." at bounding box center [175, 207] width 5 height 5
checkbox input "true"
click at [314, 219] on button "Cancelar item" at bounding box center [323, 217] width 49 height 16
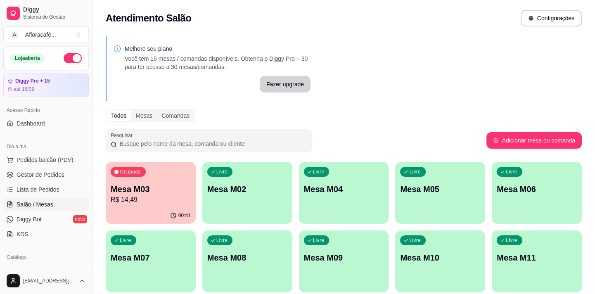
click at [145, 219] on div "00:41" at bounding box center [151, 216] width 90 height 16
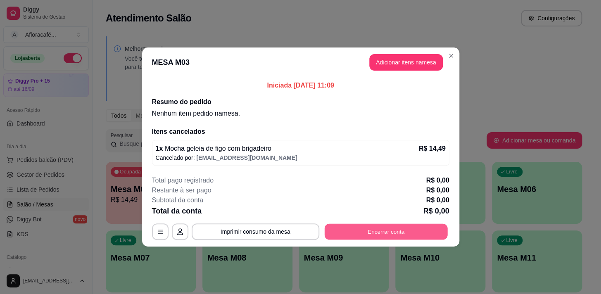
click at [344, 235] on button "Encerrar conta" at bounding box center [385, 232] width 123 height 16
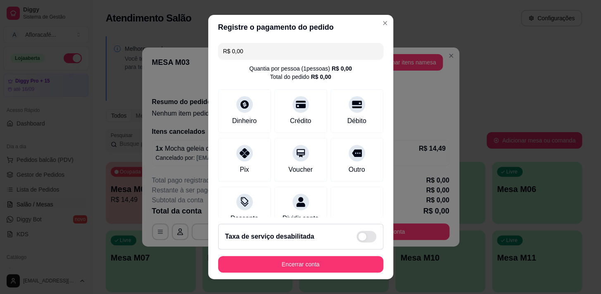
click at [322, 273] on div "Registre o pagamento do pedido R$ 0,00 Quantia por pessoa ( 1 pessoas) R$ 0,00 …" at bounding box center [300, 147] width 601 height 294
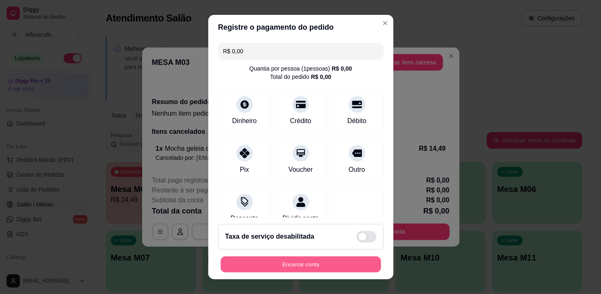
click at [329, 259] on button "Encerrar conta" at bounding box center [300, 264] width 160 height 16
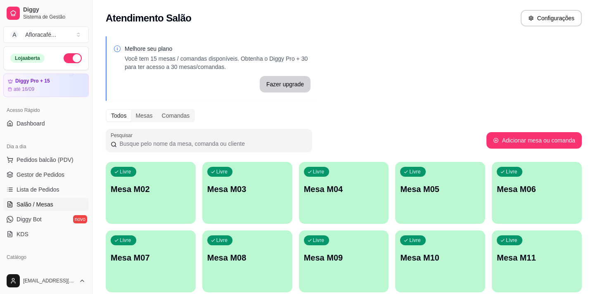
click at [142, 203] on div "Livre Mesa M02" at bounding box center [151, 188] width 90 height 52
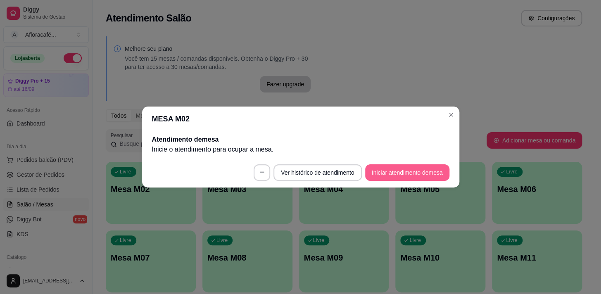
click at [413, 170] on button "Iniciar atendimento de mesa" at bounding box center [407, 172] width 84 height 17
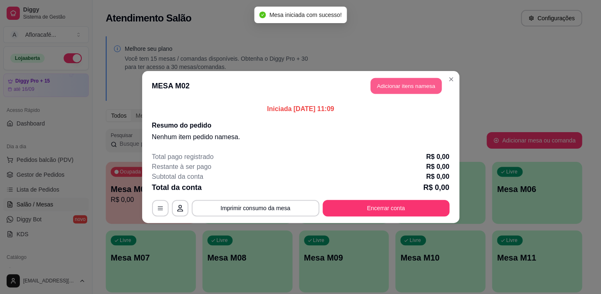
click at [404, 88] on button "Adicionar itens na mesa" at bounding box center [405, 86] width 71 height 16
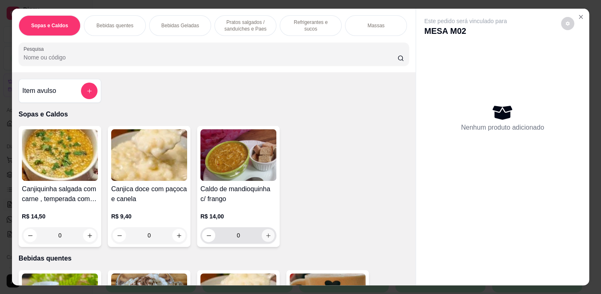
click at [270, 237] on button "increase-product-quantity" at bounding box center [268, 235] width 13 height 13
type input "1"
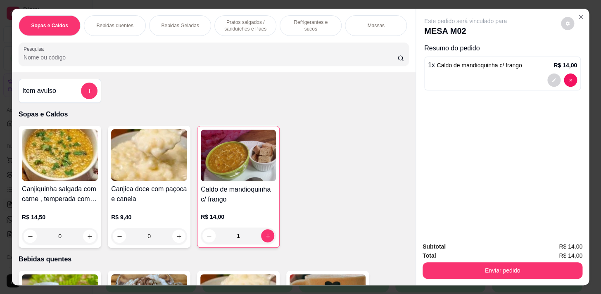
scroll to position [0, 341]
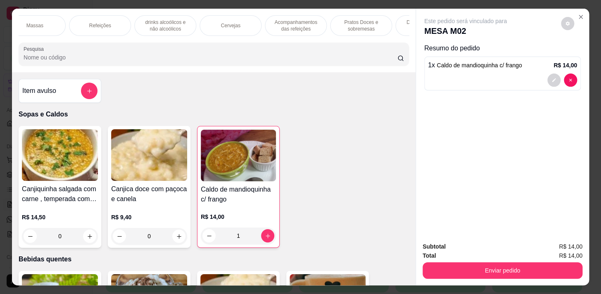
drag, startPoint x: 151, startPoint y: 24, endPoint x: 144, endPoint y: 34, distance: 11.8
click at [151, 26] on p "drinks alcoólicos e não alcoólicos" at bounding box center [165, 25] width 48 height 13
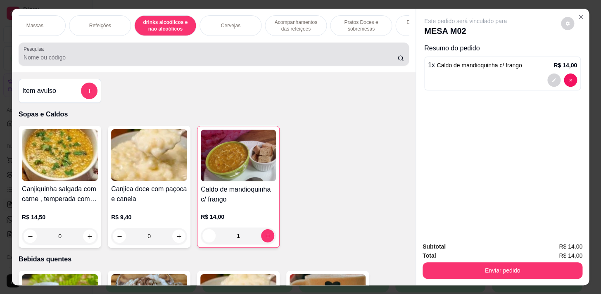
scroll to position [20, 0]
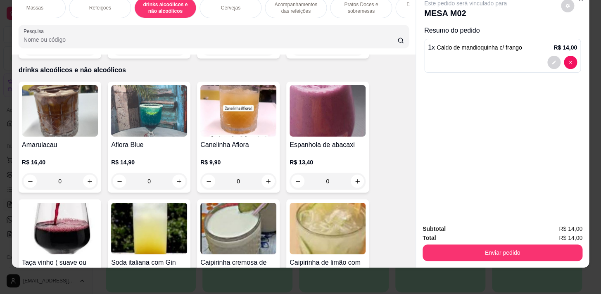
drag, startPoint x: 109, startPoint y: 8, endPoint x: 100, endPoint y: 17, distance: 12.6
click at [108, 11] on div "Refeições" at bounding box center [100, 8] width 62 height 21
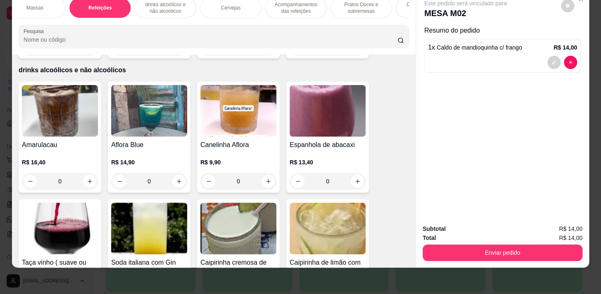
scroll to position [4571, 0]
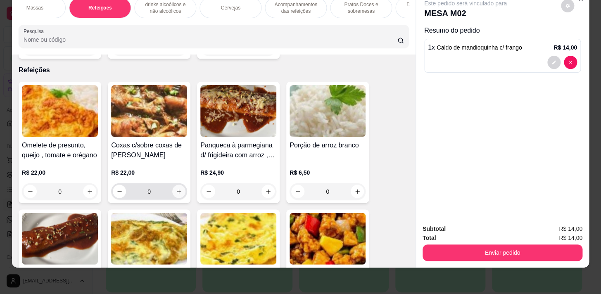
click at [177, 188] on icon "increase-product-quantity" at bounding box center [179, 191] width 6 height 6
type input "1"
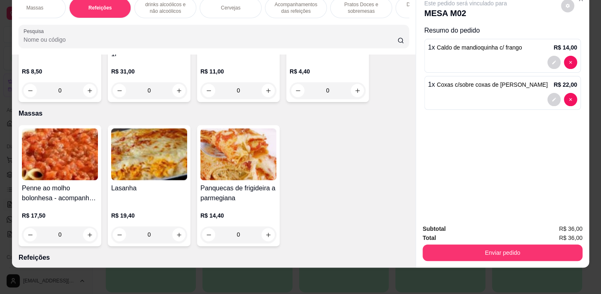
scroll to position [4158, 0]
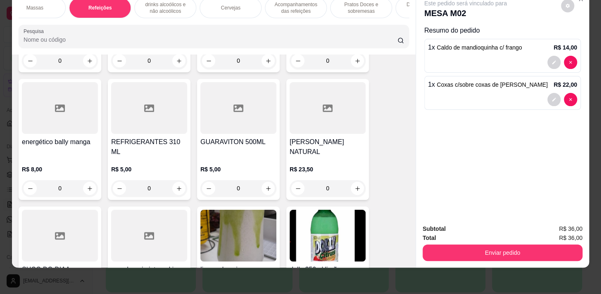
click at [149, 19] on div "Sopas e Caldos Bebidas quentes Bebidas Geladas Pratos salgados / sanduíches e P…" at bounding box center [213, 23] width 403 height 64
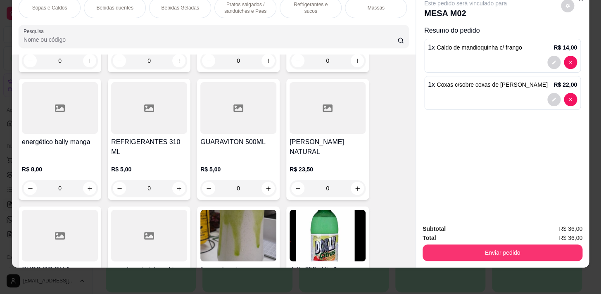
click at [175, 9] on div "Bebidas Geladas" at bounding box center [180, 8] width 62 height 21
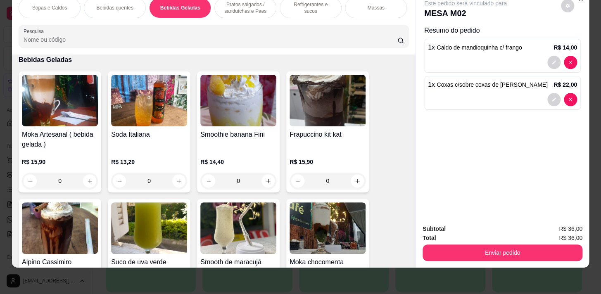
click at [233, 9] on div "Pratos salgados / sanduíches e Paes" at bounding box center [245, 8] width 62 height 21
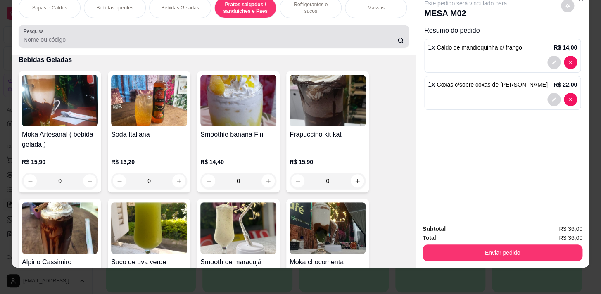
scroll to position [2363, 0]
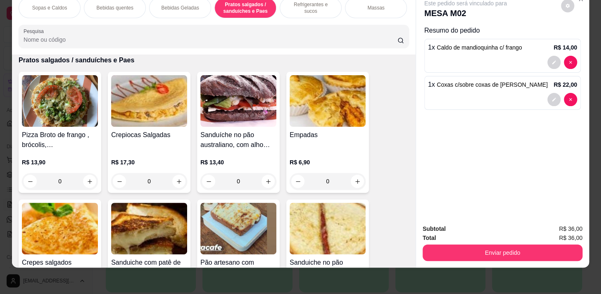
click at [284, 7] on div "Refrigerantes e sucos" at bounding box center [310, 8] width 62 height 21
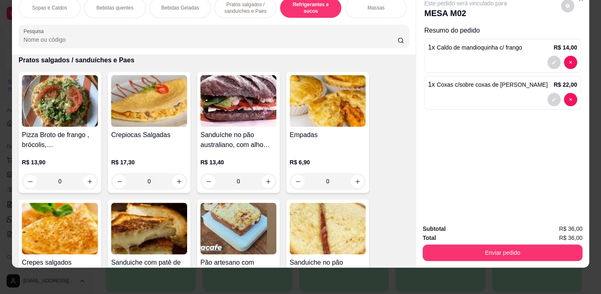
scroll to position [3655, 0]
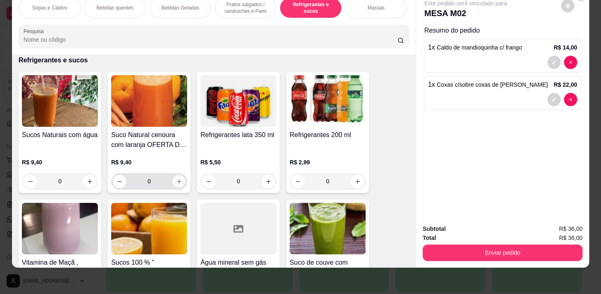
click at [180, 178] on button "increase-product-quantity" at bounding box center [179, 181] width 13 height 13
type input "1"
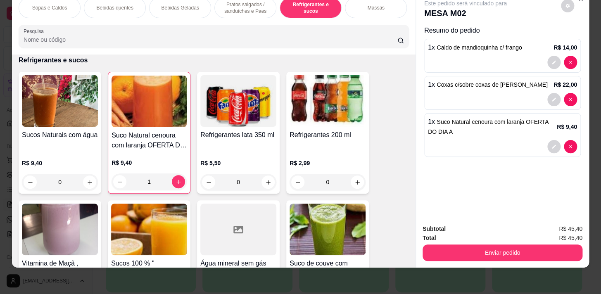
scroll to position [3730, 0]
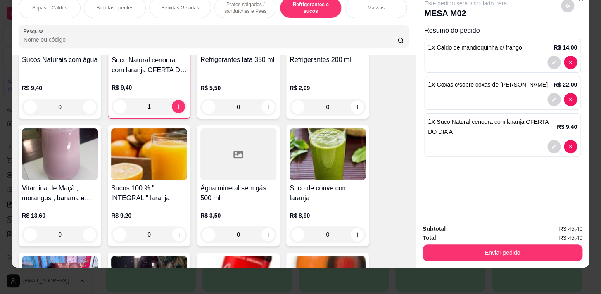
click at [262, 231] on div "0" at bounding box center [238, 234] width 76 height 17
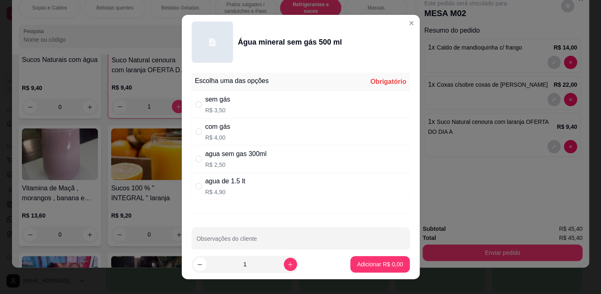
drag, startPoint x: 277, startPoint y: 102, endPoint x: 278, endPoint y: 107, distance: 5.4
click at [277, 101] on div "sem gás R$ 3,50" at bounding box center [301, 104] width 218 height 27
radio input "true"
click at [371, 262] on p "Adicionar R$ 3,50" at bounding box center [380, 264] width 46 height 8
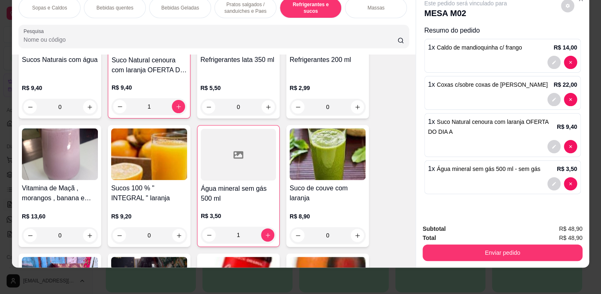
type input "1"
click at [266, 107] on icon "increase-product-quantity" at bounding box center [268, 107] width 4 height 4
type input "1"
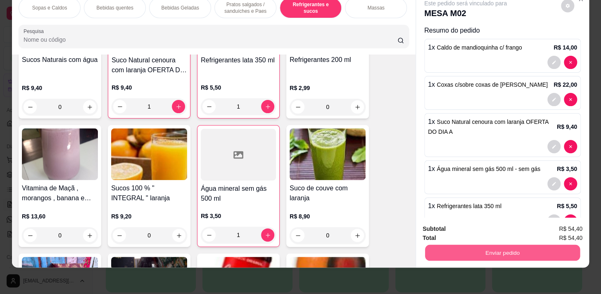
click at [523, 244] on button "Enviar pedido" at bounding box center [502, 252] width 155 height 16
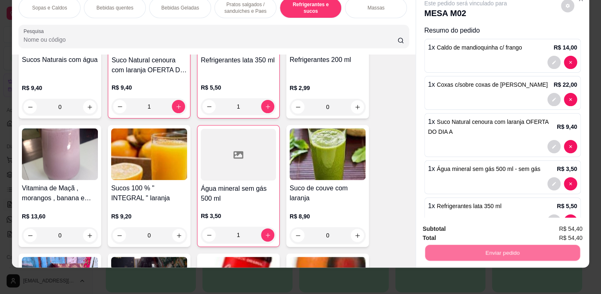
click at [478, 222] on button "Não registrar e enviar pedido" at bounding box center [474, 226] width 83 height 15
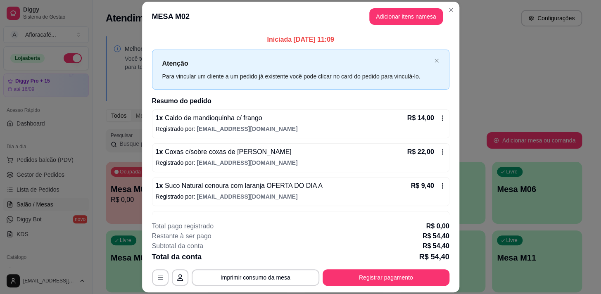
scroll to position [62, 0]
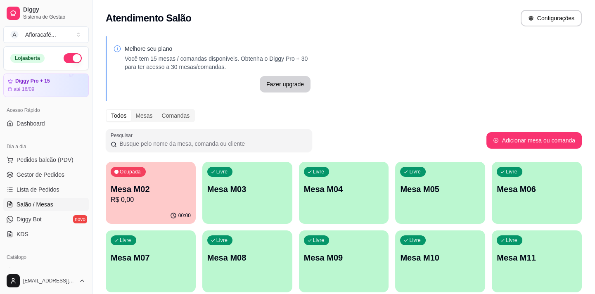
click at [276, 185] on p "Mesa M03" at bounding box center [247, 189] width 80 height 12
click at [157, 192] on p "Mesa M02" at bounding box center [151, 189] width 80 height 12
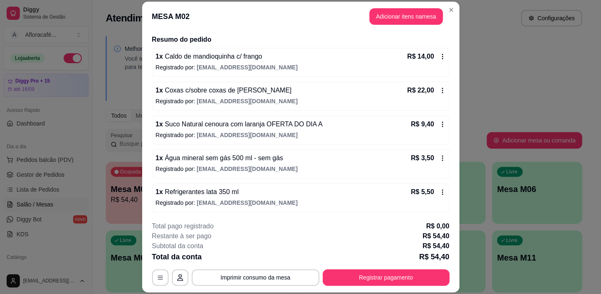
scroll to position [0, 0]
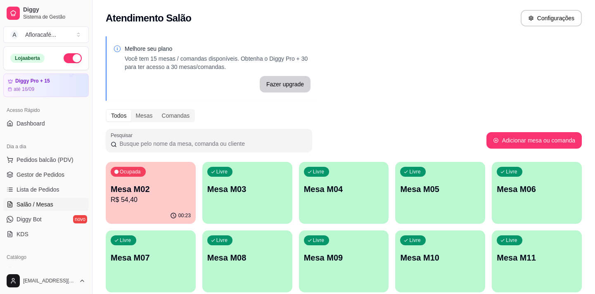
click at [256, 198] on div "Livre Mesa M03" at bounding box center [247, 188] width 90 height 52
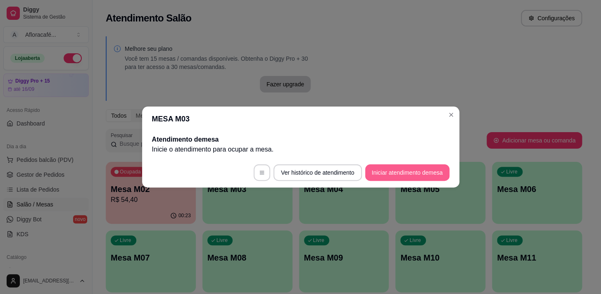
click at [406, 177] on button "Iniciar atendimento de mesa" at bounding box center [407, 172] width 84 height 17
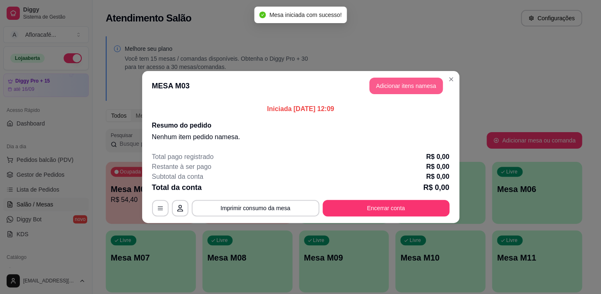
click at [400, 85] on button "Adicionar itens na mesa" at bounding box center [405, 86] width 73 height 17
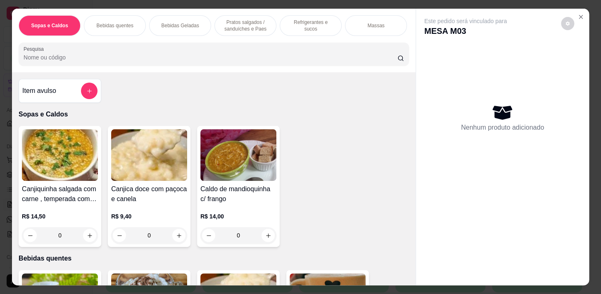
click at [190, 61] on input "Pesquisa" at bounding box center [211, 57] width 374 height 8
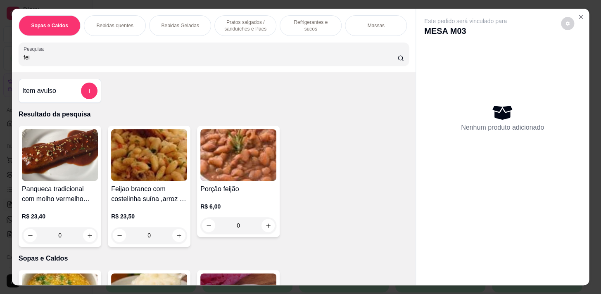
type input "fei"
click at [176, 238] on icon "increase-product-quantity" at bounding box center [179, 235] width 6 height 6
type input "1"
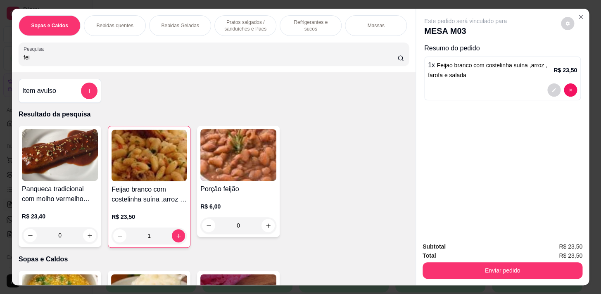
click at [96, 22] on p "Bebidas quentes" at bounding box center [114, 25] width 37 height 7
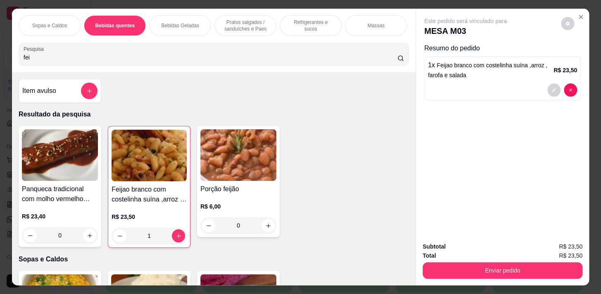
scroll to position [20, 0]
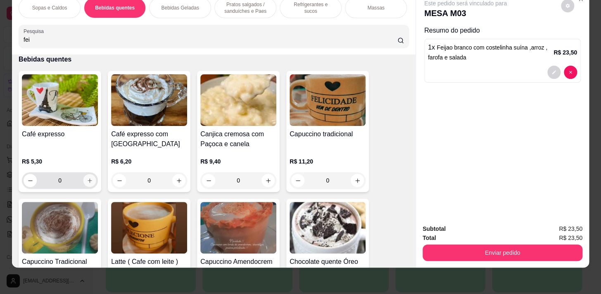
click at [88, 177] on icon "increase-product-quantity" at bounding box center [90, 180] width 6 height 6
type input "1"
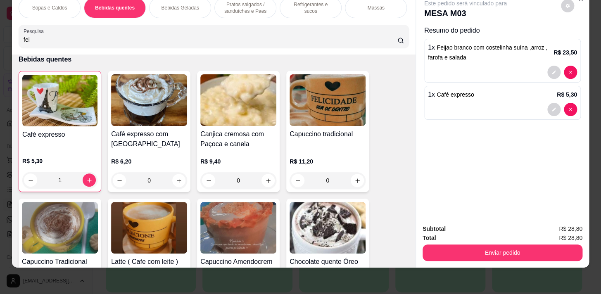
scroll to position [513, 0]
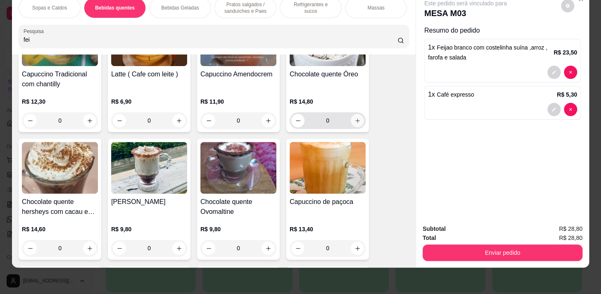
click at [353, 123] on button "increase-product-quantity" at bounding box center [356, 120] width 13 height 13
type input "1"
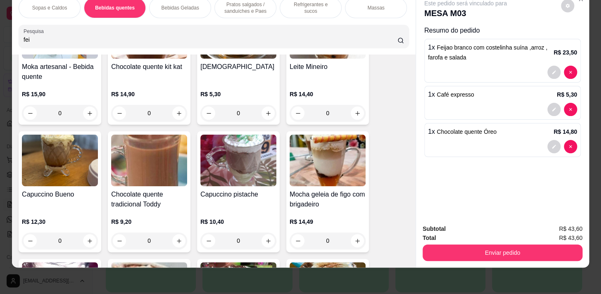
scroll to position [814, 0]
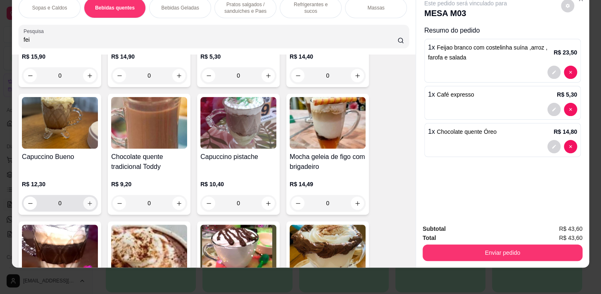
click at [84, 204] on button "increase-product-quantity" at bounding box center [89, 203] width 13 height 13
type input "1"
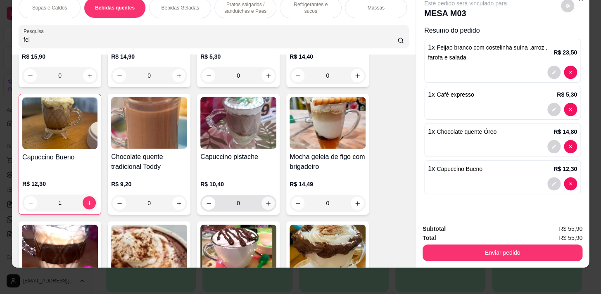
click at [270, 199] on button "increase-product-quantity" at bounding box center [267, 202] width 13 height 13
type input "1"
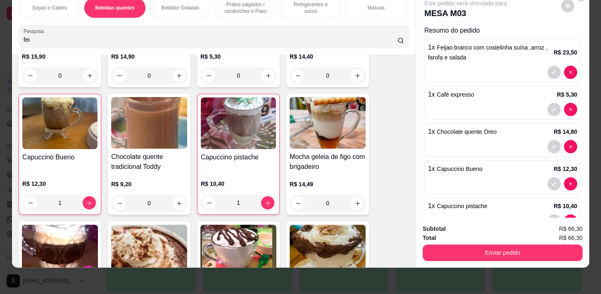
drag, startPoint x: 237, startPoint y: 7, endPoint x: 219, endPoint y: 24, distance: 25.1
click at [237, 5] on p "Pratos salgados / sanduíches e Paes" at bounding box center [245, 7] width 48 height 13
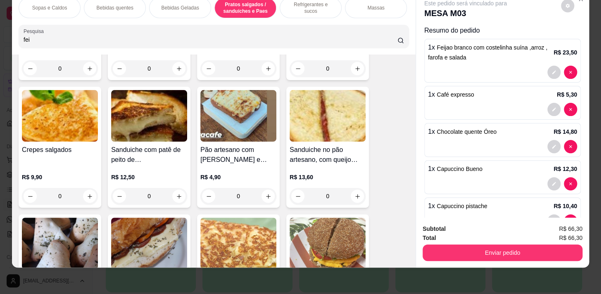
scroll to position [2319, 0]
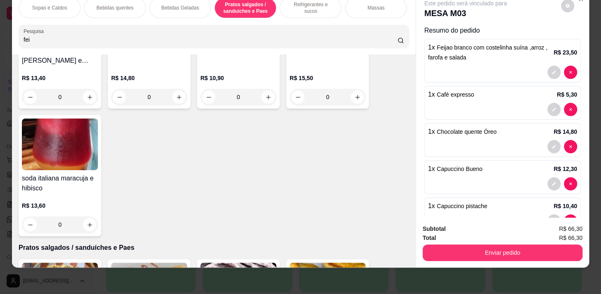
click at [63, 5] on p "Sopas e Caldos" at bounding box center [49, 8] width 35 height 7
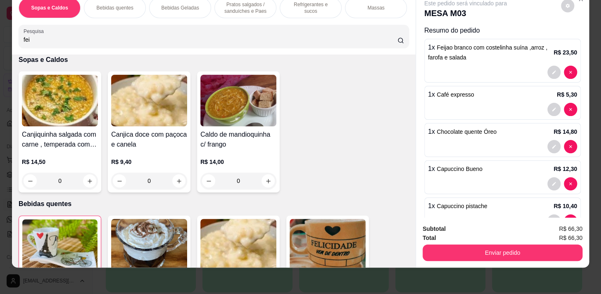
scroll to position [0, 0]
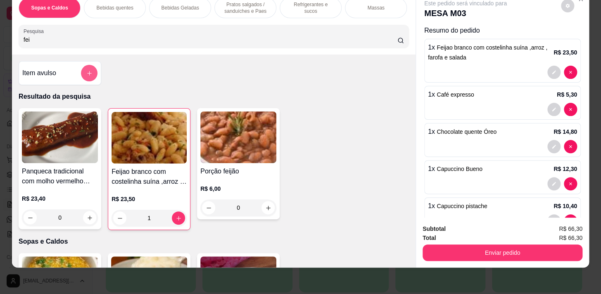
click at [86, 73] on icon "add-separate-item" at bounding box center [89, 73] width 6 height 6
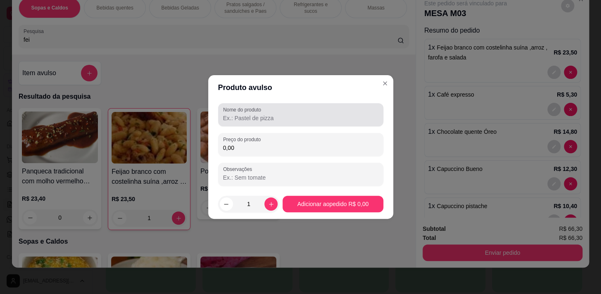
click at [226, 117] on input "Nome do produto" at bounding box center [300, 118] width 155 height 8
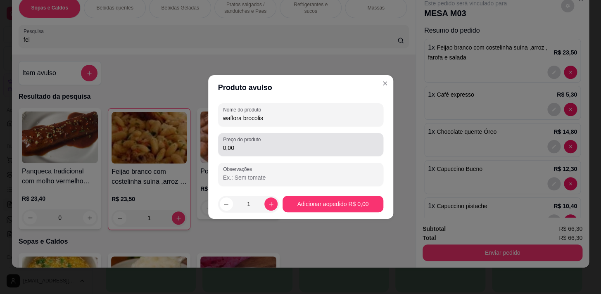
type input "waflora brocolis"
click at [256, 139] on label "Preço do produto" at bounding box center [243, 139] width 40 height 7
click at [256, 144] on input "0,00" at bounding box center [300, 148] width 155 height 8
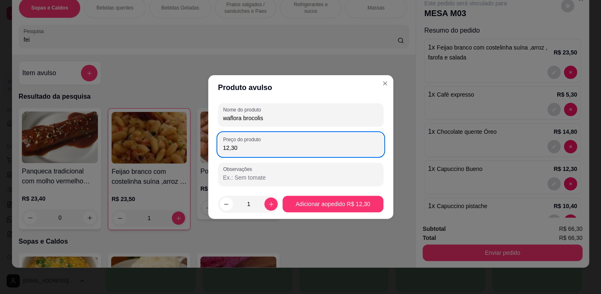
type input "12,30"
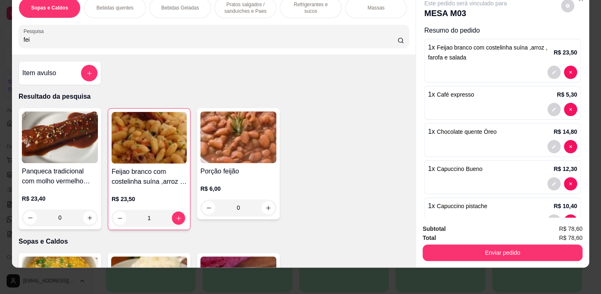
scroll to position [0, 341]
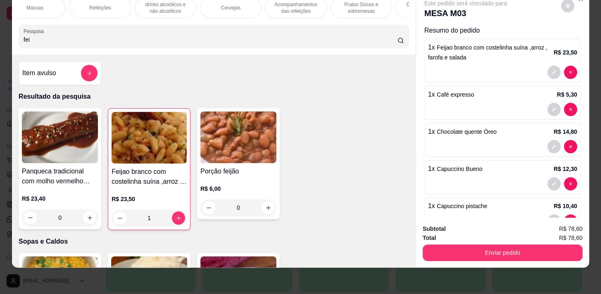
click at [322, 7] on div "Sopas e Caldos Bebidas quentes Bebidas Geladas Pratos salgados / sanduíches e P…" at bounding box center [214, 8] width 390 height 21
click at [312, 5] on p "Acompanhamentos das refeições" at bounding box center [296, 7] width 48 height 13
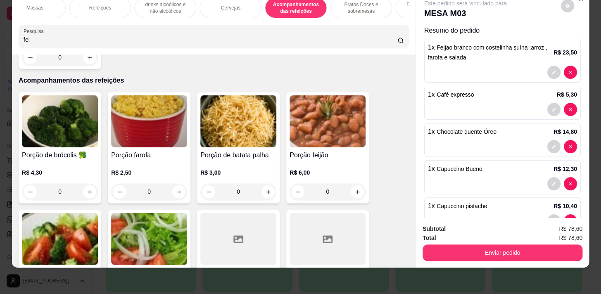
drag, startPoint x: 356, startPoint y: 5, endPoint x: 277, endPoint y: 147, distance: 162.3
click at [355, 6] on p "Pratos Doces e sobremesas" at bounding box center [361, 7] width 48 height 13
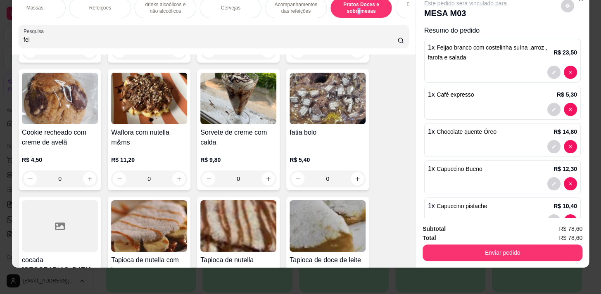
scroll to position [6407, 0]
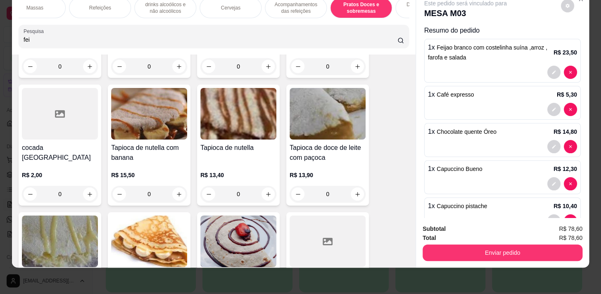
click at [167, 186] on input "0" at bounding box center [149, 194] width 46 height 17
click at [176, 191] on icon "increase-product-quantity" at bounding box center [179, 194] width 6 height 6
type input "1"
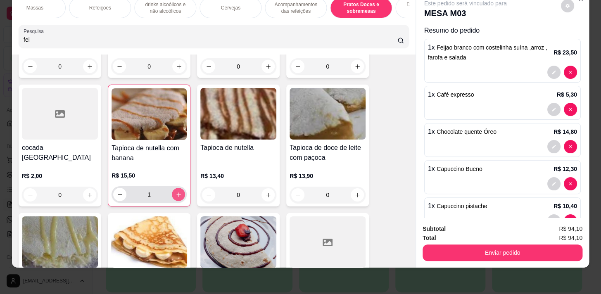
scroll to position [6482, 0]
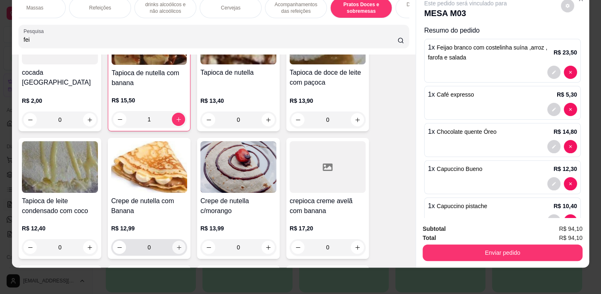
click at [176, 244] on icon "increase-product-quantity" at bounding box center [179, 247] width 6 height 6
type input "1"
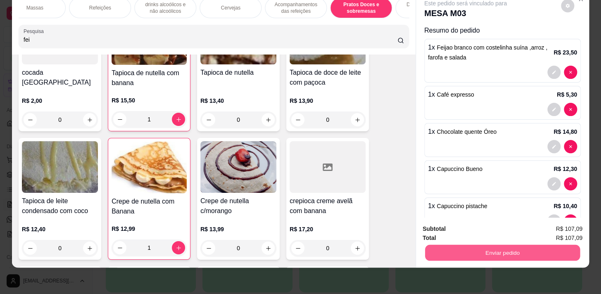
click at [448, 244] on button "Enviar pedido" at bounding box center [502, 252] width 155 height 16
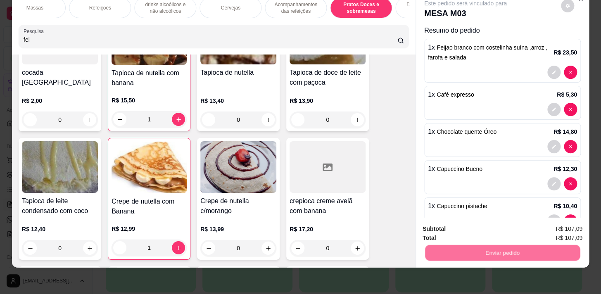
click at [447, 221] on button "Não registrar e enviar pedido" at bounding box center [475, 227] width 86 height 16
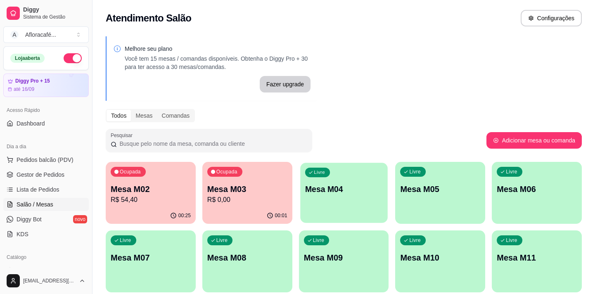
click at [307, 202] on div "Livre Mesa M04" at bounding box center [343, 188] width 87 height 50
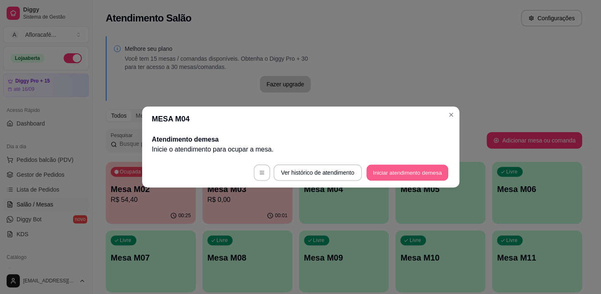
click at [441, 173] on button "Iniciar atendimento de mesa" at bounding box center [407, 173] width 82 height 16
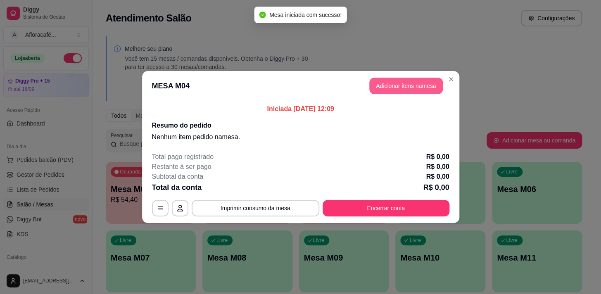
click at [384, 84] on button "Adicionar itens na mesa" at bounding box center [405, 86] width 73 height 17
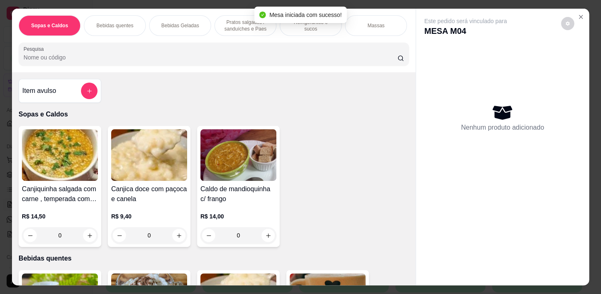
click at [43, 52] on div at bounding box center [214, 54] width 380 height 17
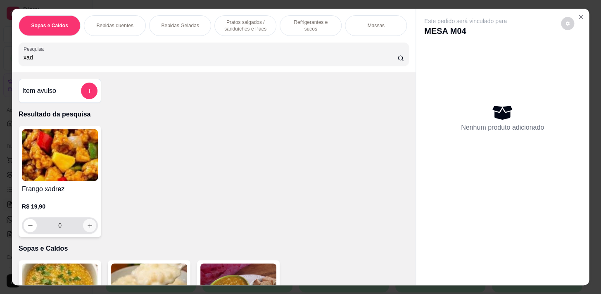
type input "xad"
click at [93, 233] on div "0" at bounding box center [60, 225] width 76 height 17
click at [354, 26] on div "Massas" at bounding box center [376, 25] width 62 height 21
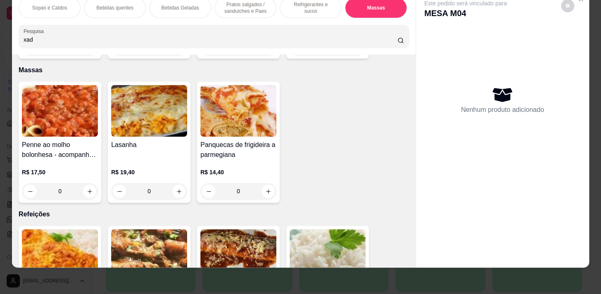
scroll to position [4673, 0]
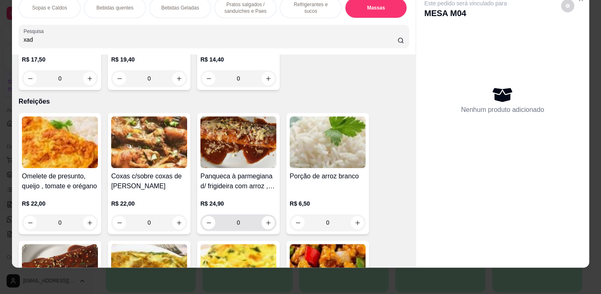
click at [266, 220] on div "0" at bounding box center [238, 222] width 73 height 17
drag, startPoint x: 236, startPoint y: 10, endPoint x: 197, endPoint y: 54, distance: 59.1
click at [235, 10] on div "Pratos salgados / sanduíches e Paes" at bounding box center [245, 8] width 62 height 21
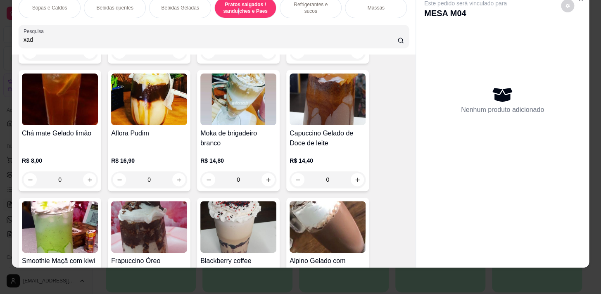
scroll to position [1858, 0]
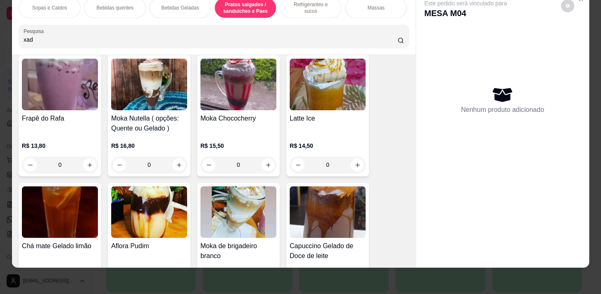
click at [289, 5] on p "Refrigerantes e sucos" at bounding box center [310, 7] width 48 height 13
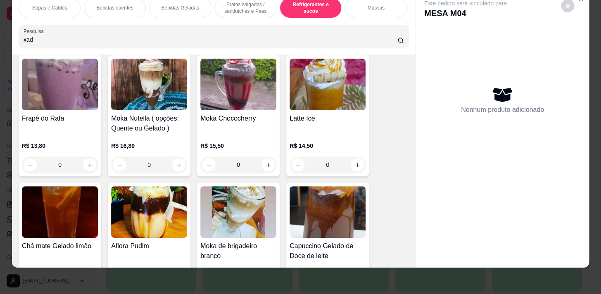
scroll to position [3788, 0]
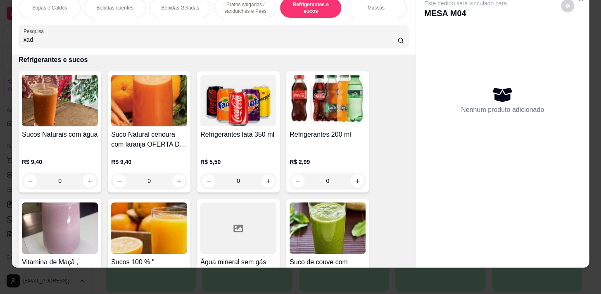
click at [86, 179] on div "0" at bounding box center [60, 181] width 76 height 17
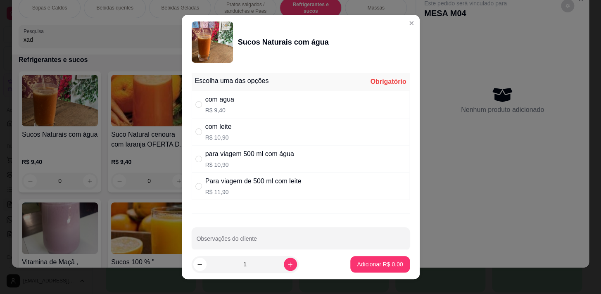
click at [238, 105] on div "com agua R$ 9,40" at bounding box center [301, 104] width 218 height 27
radio input "true"
click at [287, 263] on icon "increase-product-quantity" at bounding box center [290, 264] width 6 height 6
type input "2"
click at [401, 269] on footer "2 Adicionar R$ 18,80" at bounding box center [301, 264] width 238 height 30
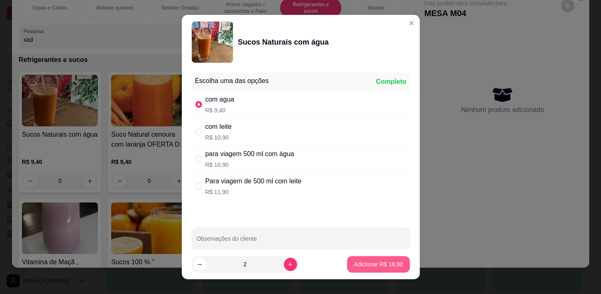
click at [402, 261] on footer "2 Adicionar R$ 18,80" at bounding box center [301, 264] width 238 height 30
click at [382, 264] on p "Adicionar R$ 18,80" at bounding box center [377, 264] width 49 height 8
type input "2"
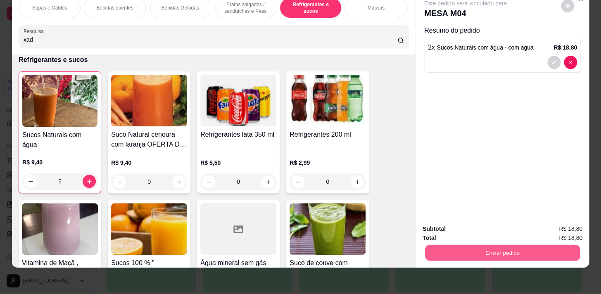
click at [451, 244] on button "Enviar pedido" at bounding box center [502, 252] width 155 height 16
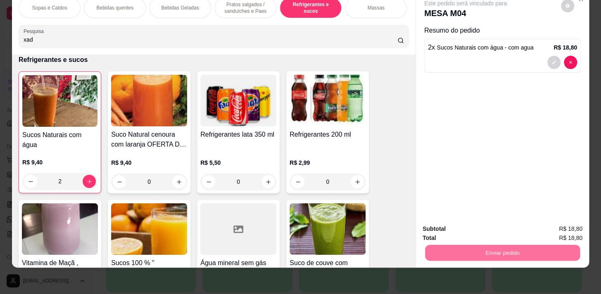
click at [461, 230] on button "Não registrar e enviar pedido" at bounding box center [475, 227] width 86 height 16
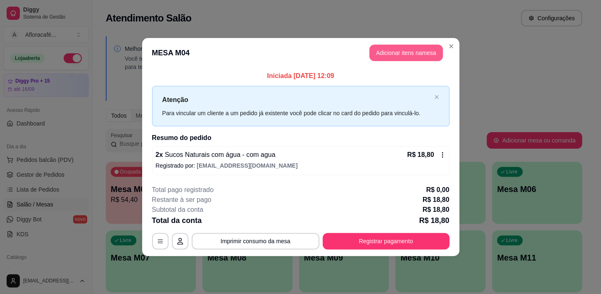
click at [409, 56] on button "Adicionar itens na mesa" at bounding box center [405, 53] width 73 height 17
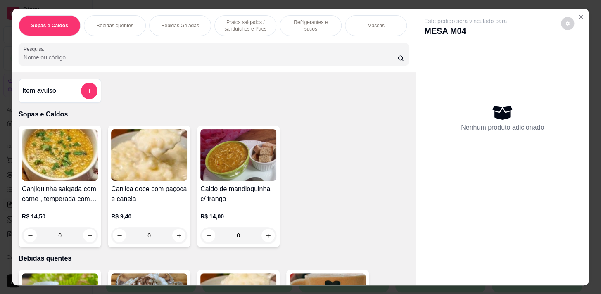
click at [258, 26] on p "Pratos salgados / sanduíches e Paes" at bounding box center [245, 25] width 48 height 13
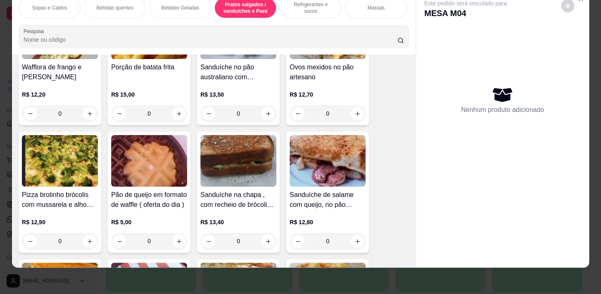
scroll to position [3112, 0]
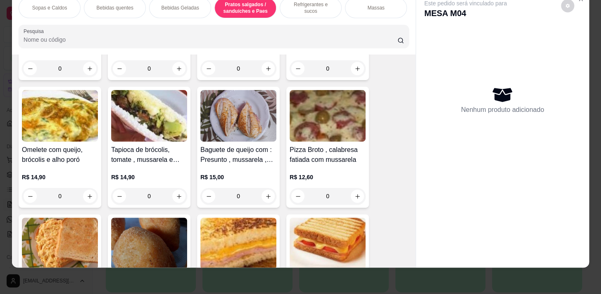
click at [367, 5] on p "Massas" at bounding box center [375, 8] width 17 height 7
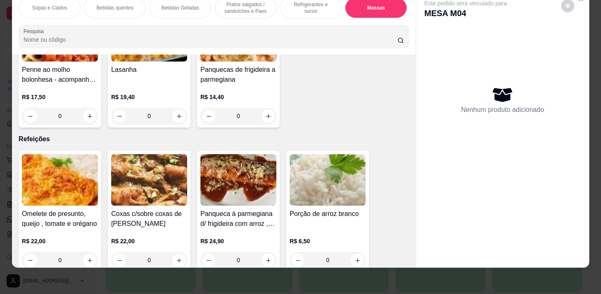
scroll to position [4538, 0]
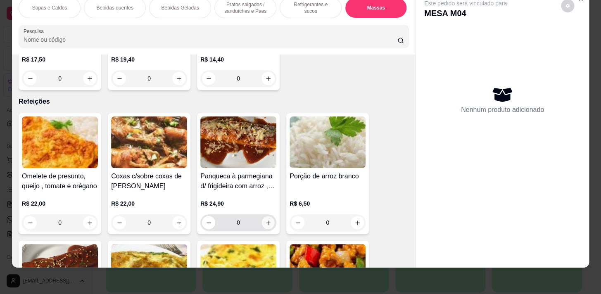
click at [269, 216] on button "increase-product-quantity" at bounding box center [268, 222] width 13 height 13
type input "1"
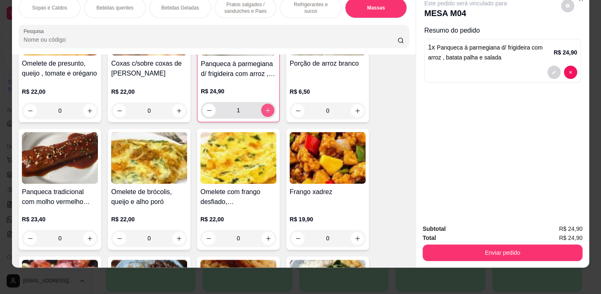
scroll to position [4689, 0]
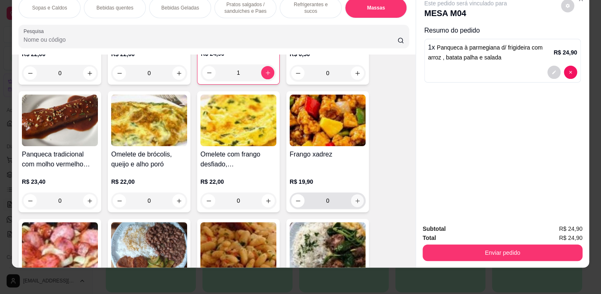
click at [357, 194] on button "increase-product-quantity" at bounding box center [357, 200] width 13 height 13
type input "1"
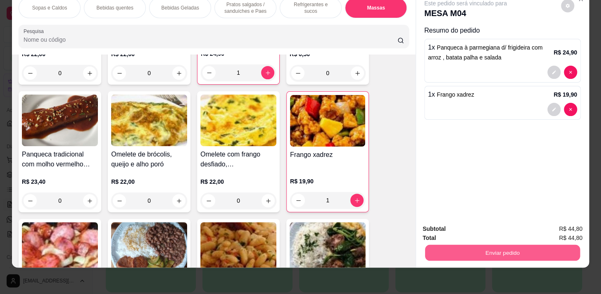
click at [502, 244] on button "Enviar pedido" at bounding box center [502, 252] width 155 height 16
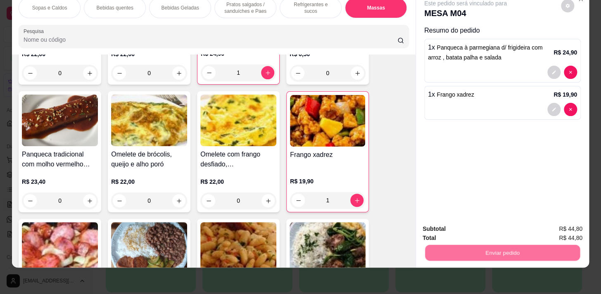
click at [491, 223] on button "Não registrar e enviar pedido" at bounding box center [475, 227] width 86 height 16
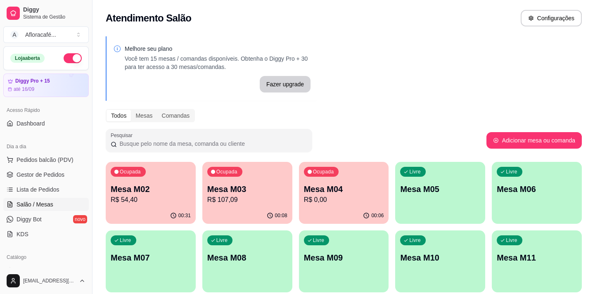
click at [205, 196] on div "Ocupada Mesa M03 R$ 107,09" at bounding box center [247, 185] width 90 height 46
click at [168, 181] on div "Ocupada Mesa M02 R$ 54,40" at bounding box center [150, 185] width 87 height 45
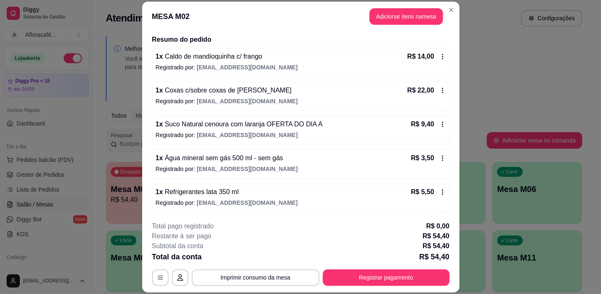
scroll to position [25, 0]
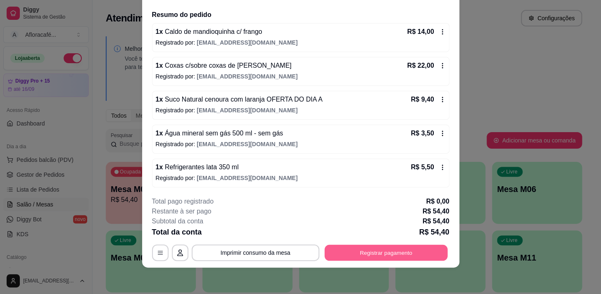
click at [405, 256] on button "Registrar pagamento" at bounding box center [385, 253] width 123 height 16
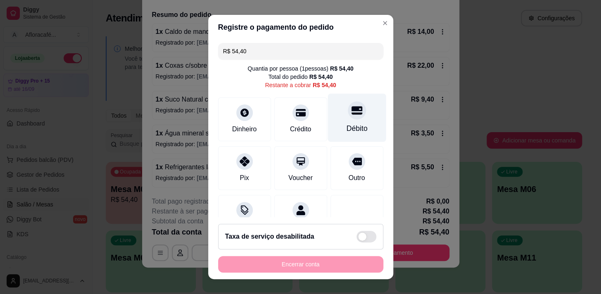
click at [355, 118] on div "Débito" at bounding box center [356, 117] width 58 height 48
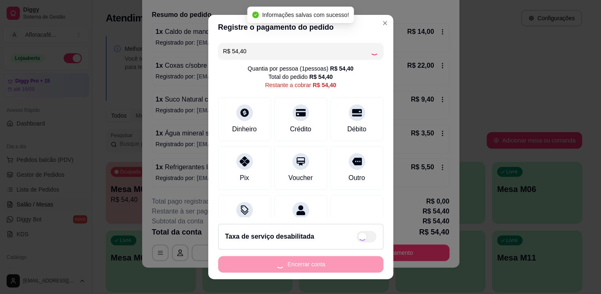
type input "R$ 0,00"
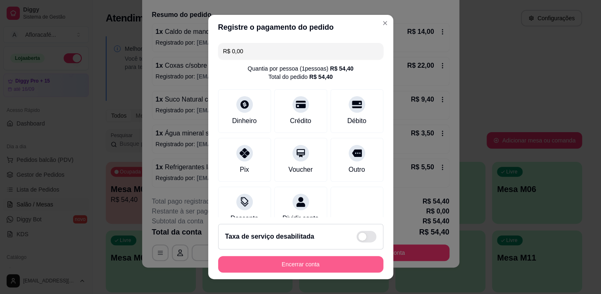
click at [332, 268] on button "Encerrar conta" at bounding box center [300, 264] width 165 height 17
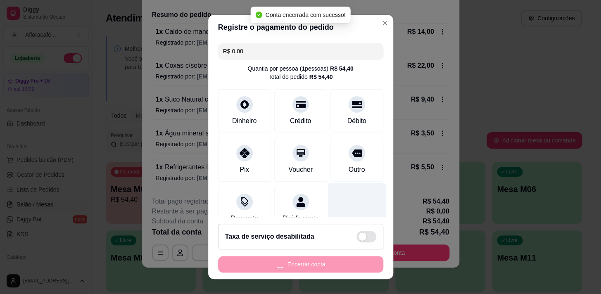
scroll to position [0, 0]
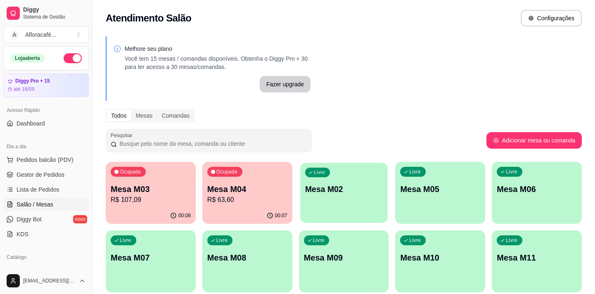
click at [300, 192] on div "Livre Mesa M02" at bounding box center [343, 188] width 87 height 50
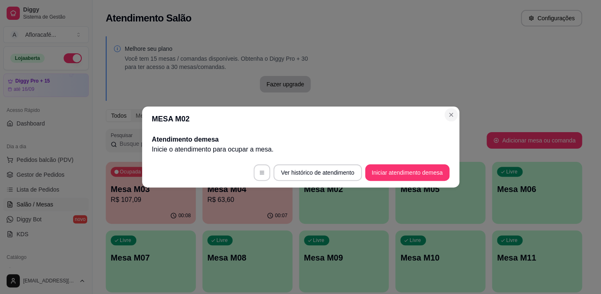
drag, startPoint x: 454, startPoint y: 106, endPoint x: 449, endPoint y: 113, distance: 8.6
click at [449, 113] on section "MESA M02 Atendimento de mesa Inicie o atendimento para ocupar a mesa . Ver hist…" at bounding box center [300, 146] width 317 height 81
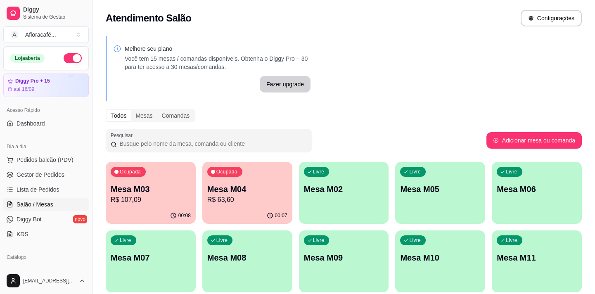
click at [165, 201] on p "R$ 107,09" at bounding box center [151, 200] width 80 height 10
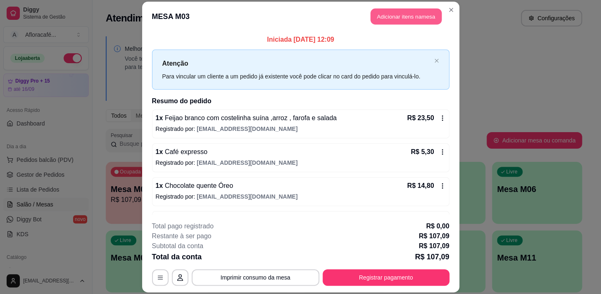
click at [406, 15] on button "Adicionar itens na mesa" at bounding box center [405, 16] width 71 height 16
click at [240, 72] on div "Sopas e Caldos Bebidas quentes Bebidas Geladas Pratos salgados / sanduíches e P…" at bounding box center [213, 41] width 403 height 64
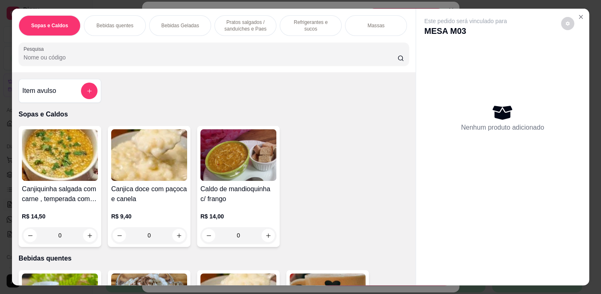
click at [244, 58] on input "Pesquisa" at bounding box center [211, 57] width 374 height 8
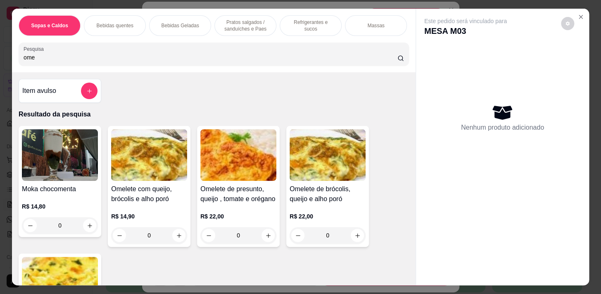
type input "ome"
click at [173, 239] on div "0" at bounding box center [149, 235] width 76 height 17
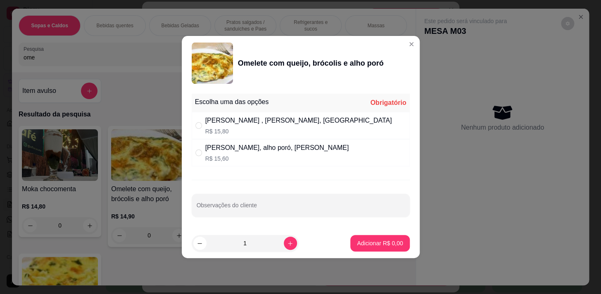
click at [268, 136] on div "Frango desfiado , queijo, brócolis R$ 15,80" at bounding box center [301, 125] width 218 height 27
radio input "true"
click at [354, 241] on p "Adicionar R$ 15,80" at bounding box center [377, 243] width 49 height 8
type input "1"
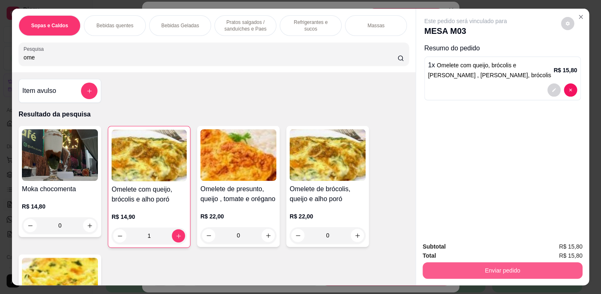
click at [462, 269] on button "Enviar pedido" at bounding box center [502, 270] width 160 height 17
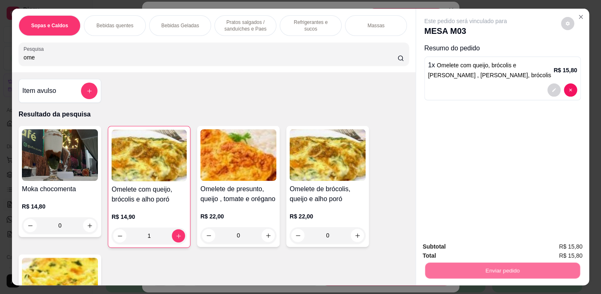
click at [459, 247] on button "Não registrar e enviar pedido" at bounding box center [475, 247] width 86 height 16
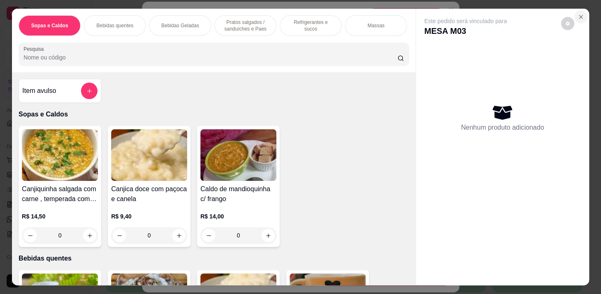
click at [577, 14] on icon "Close" at bounding box center [580, 17] width 7 height 7
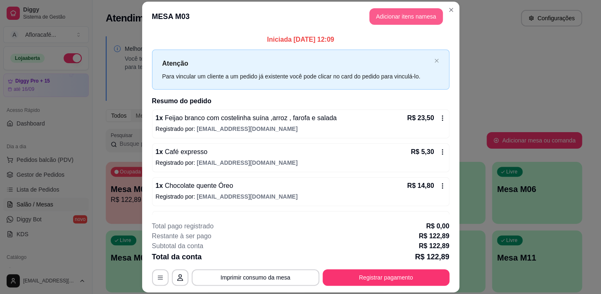
click at [418, 15] on button "Adicionar itens na mesa" at bounding box center [405, 16] width 73 height 17
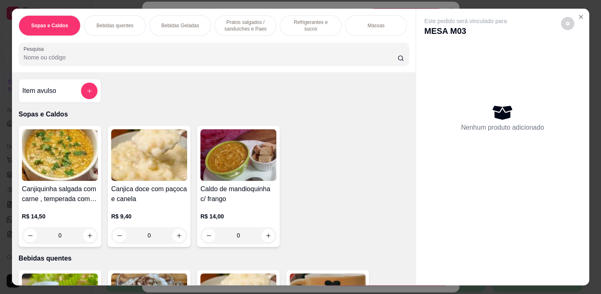
click at [83, 84] on div "Item avulso" at bounding box center [60, 91] width 83 height 24
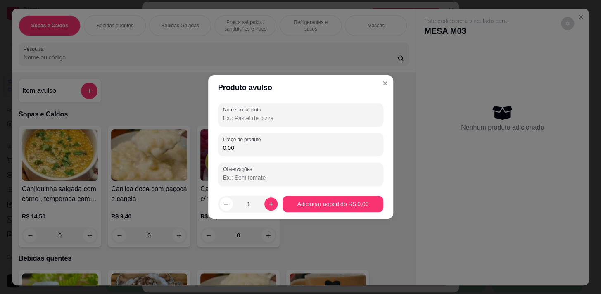
click at [335, 119] on input "Nome do produto" at bounding box center [300, 118] width 155 height 8
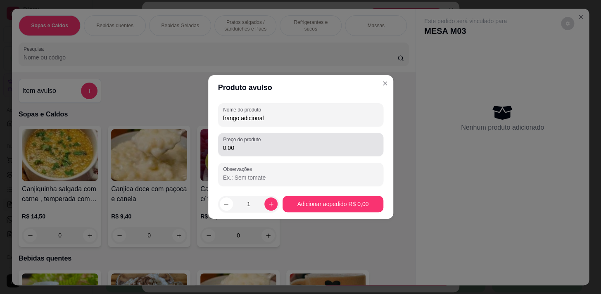
type input "frango adicional"
click at [342, 155] on div "Preço do produto 0,00" at bounding box center [300, 144] width 165 height 23
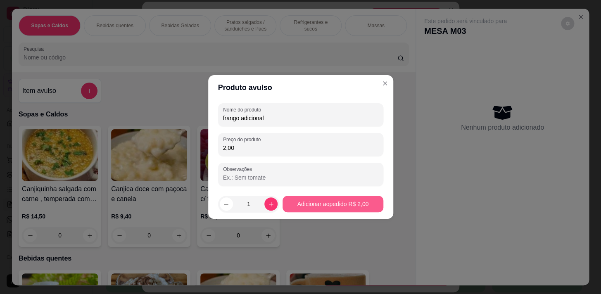
type input "2,00"
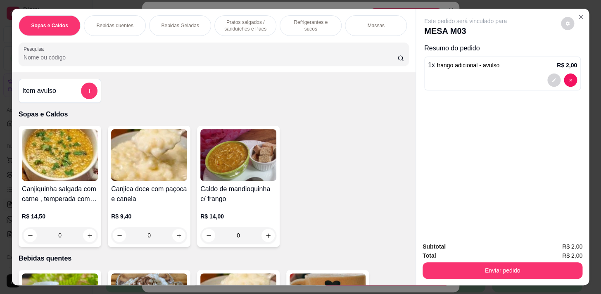
drag, startPoint x: 241, startPoint y: 20, endPoint x: 192, endPoint y: 145, distance: 134.5
click at [241, 20] on p "Pratos salgados / sanduíches e Paes" at bounding box center [245, 25] width 48 height 13
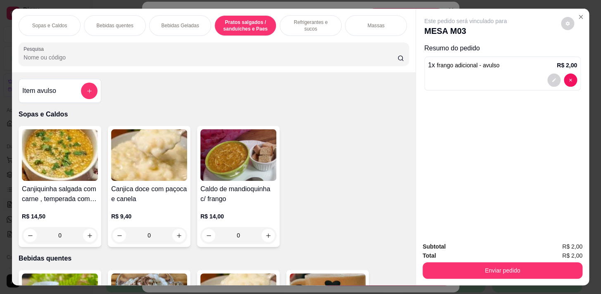
scroll to position [20, 0]
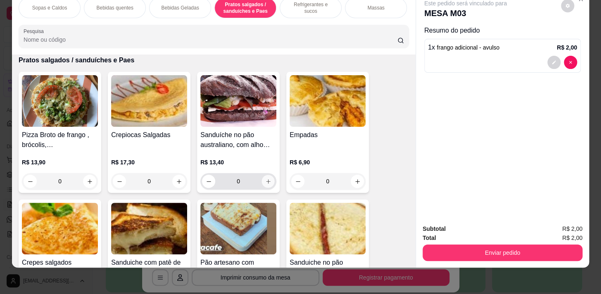
click at [262, 184] on button "increase-product-quantity" at bounding box center [268, 181] width 13 height 13
type input "1"
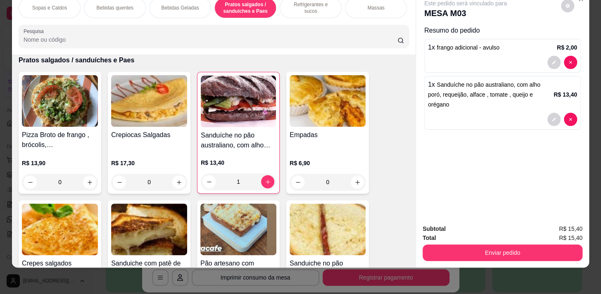
click at [182, 9] on div "Bebidas Geladas" at bounding box center [180, 8] width 62 height 21
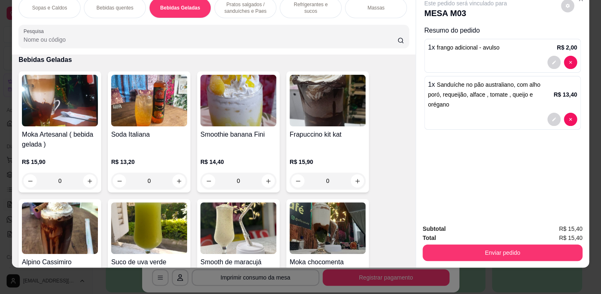
scroll to position [1293, 0]
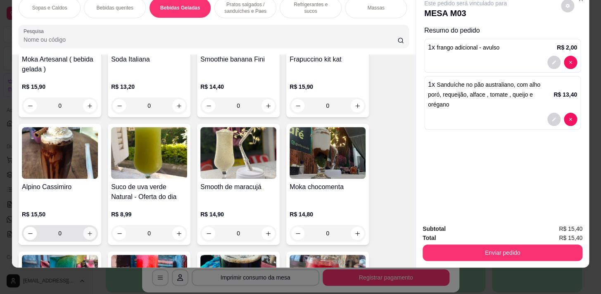
click at [89, 235] on icon "increase-product-quantity" at bounding box center [90, 233] width 6 height 6
type input "1"
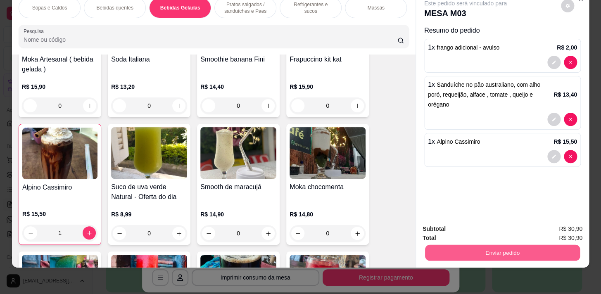
click at [494, 248] on button "Enviar pedido" at bounding box center [502, 252] width 155 height 16
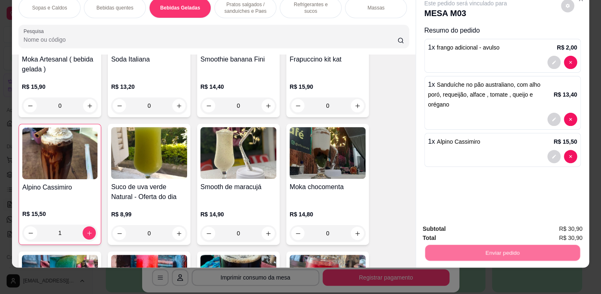
click at [485, 225] on button "Não registrar e enviar pedido" at bounding box center [474, 226] width 83 height 15
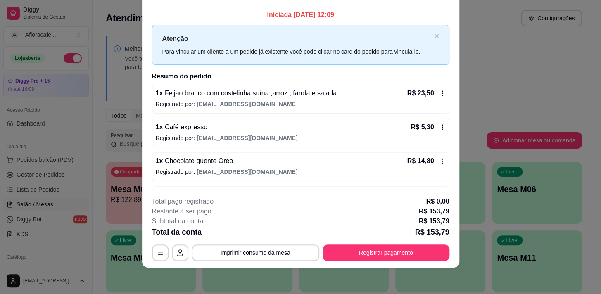
scroll to position [0, 0]
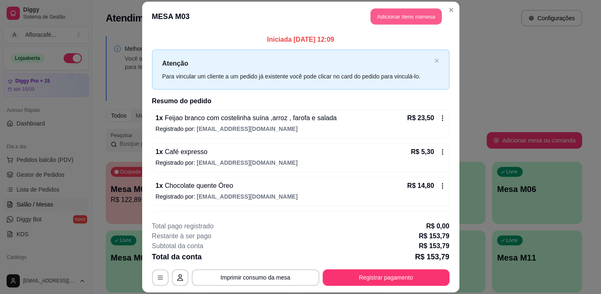
click at [416, 12] on button "Adicionar itens na mesa" at bounding box center [405, 16] width 71 height 16
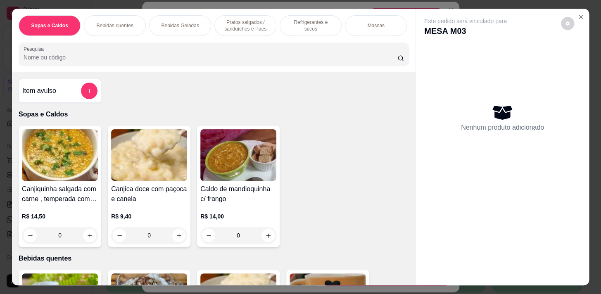
click at [231, 31] on div "Pratos salgados / sanduíches e Paes" at bounding box center [245, 25] width 62 height 21
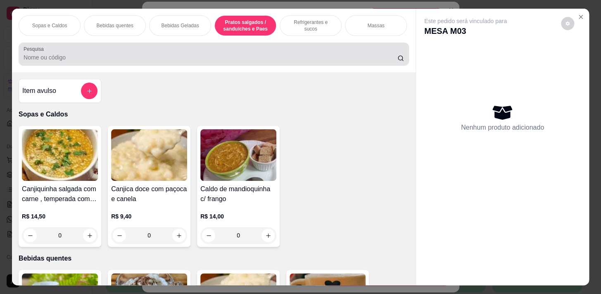
scroll to position [20, 0]
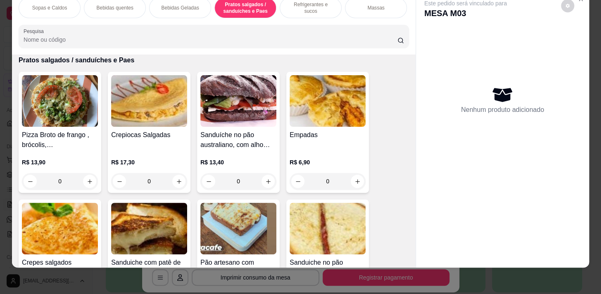
click at [284, 21] on div "Sopas e Caldos Bebidas quentes Bebidas Geladas Pratos salgados / sanduíches e P…" at bounding box center [213, 23] width 403 height 64
click at [295, 11] on div "Refrigerantes e sucos" at bounding box center [310, 8] width 62 height 21
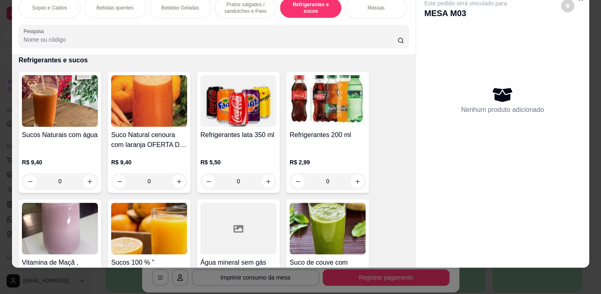
scroll to position [3767, 0]
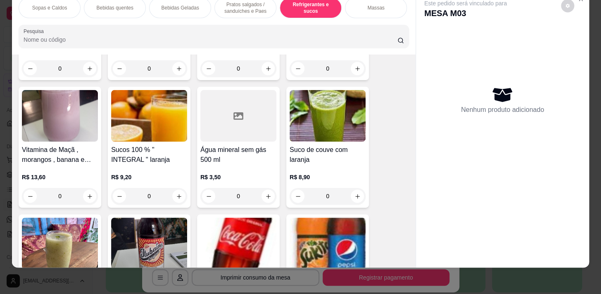
click at [267, 197] on div "0" at bounding box center [238, 196] width 76 height 17
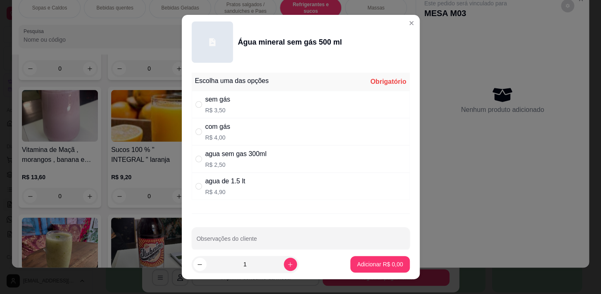
click at [282, 100] on div "sem gás R$ 3,50" at bounding box center [301, 104] width 218 height 27
radio input "true"
click at [382, 264] on p "Adicionar R$ 3,50" at bounding box center [380, 264] width 46 height 8
type input "1"
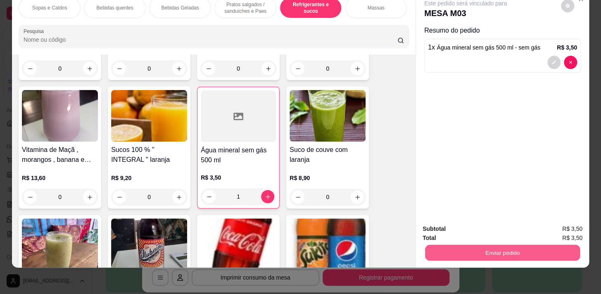
click at [472, 248] on button "Enviar pedido" at bounding box center [502, 252] width 155 height 16
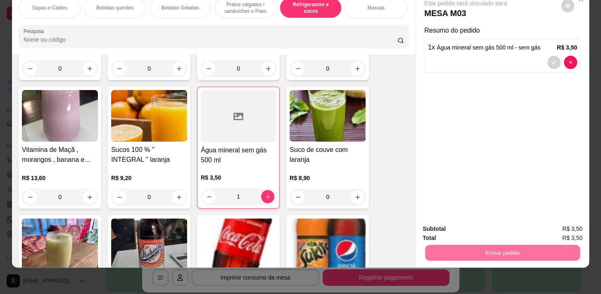
click at [469, 223] on button "Não registrar e enviar pedido" at bounding box center [474, 226] width 83 height 15
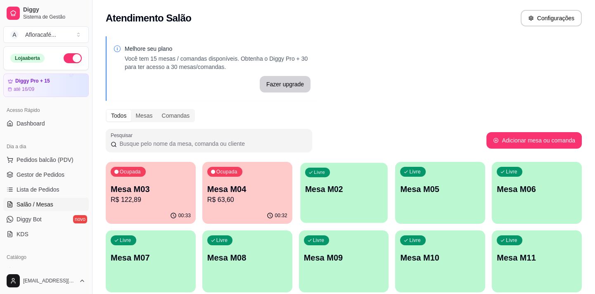
click at [334, 190] on p "Mesa M02" at bounding box center [344, 189] width 78 height 11
click at [282, 187] on p "Mesa M04" at bounding box center [247, 189] width 80 height 12
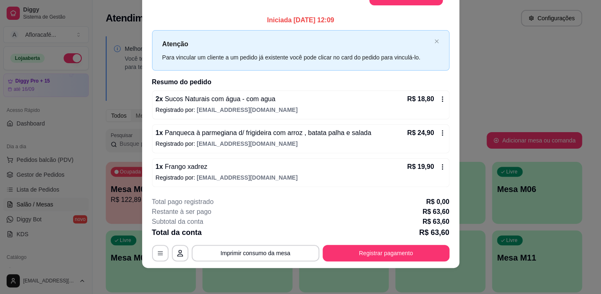
scroll to position [0, 0]
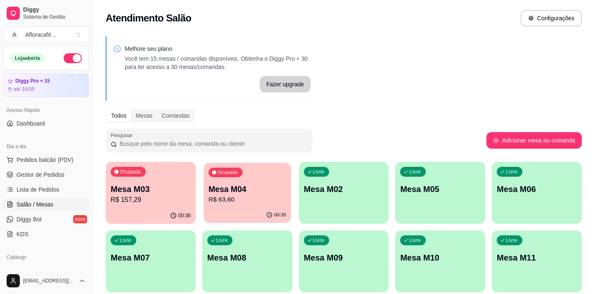
click at [216, 180] on div "Ocupada Mesa M04 R$ 63,60" at bounding box center [246, 185] width 87 height 45
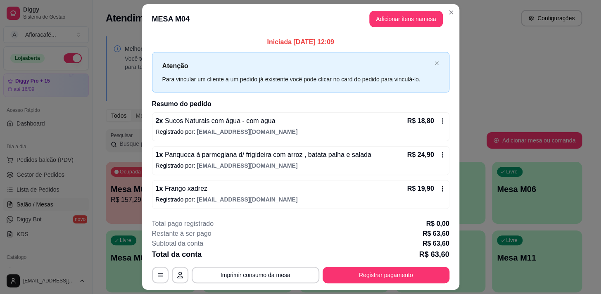
scroll to position [22, 0]
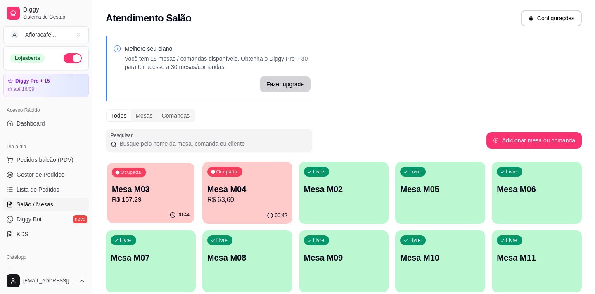
click at [132, 203] on p "R$ 157,29" at bounding box center [151, 199] width 78 height 9
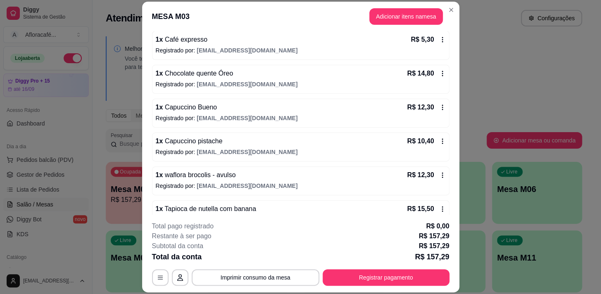
scroll to position [300, 0]
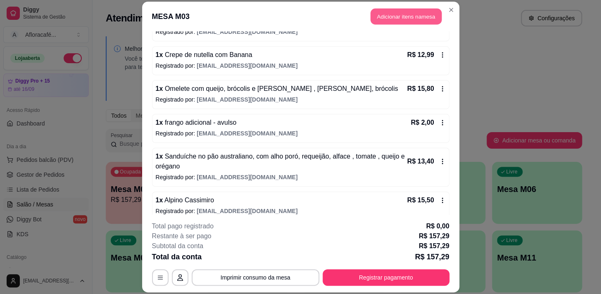
click at [391, 14] on button "Adicionar itens na mesa" at bounding box center [405, 16] width 71 height 16
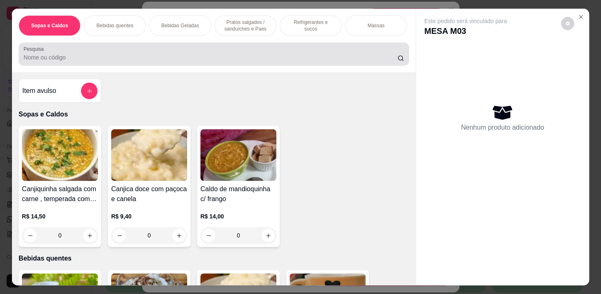
click at [101, 57] on input "Pesquisa" at bounding box center [211, 57] width 374 height 8
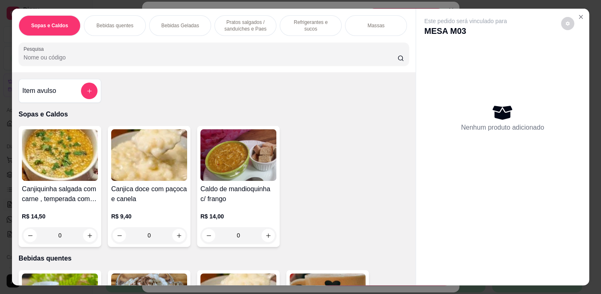
scroll to position [20, 0]
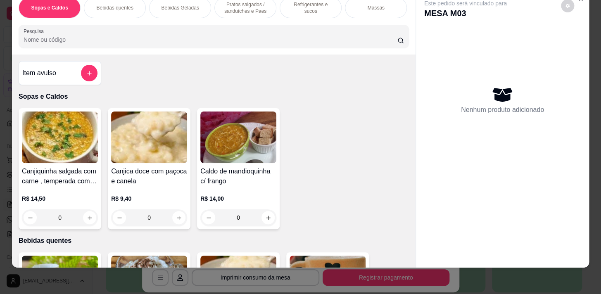
click at [119, 5] on p "Bebidas quentes" at bounding box center [114, 8] width 37 height 7
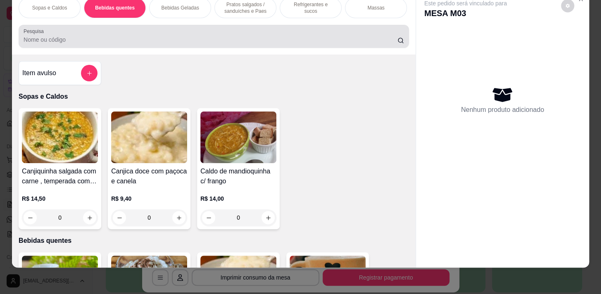
scroll to position [181, 0]
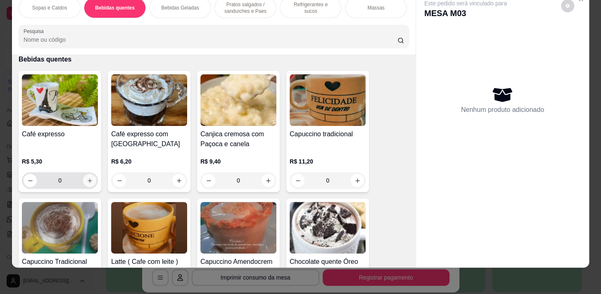
click at [90, 182] on button "increase-product-quantity" at bounding box center [89, 180] width 13 height 13
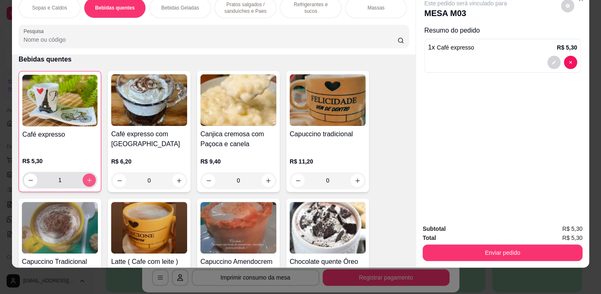
type input "1"
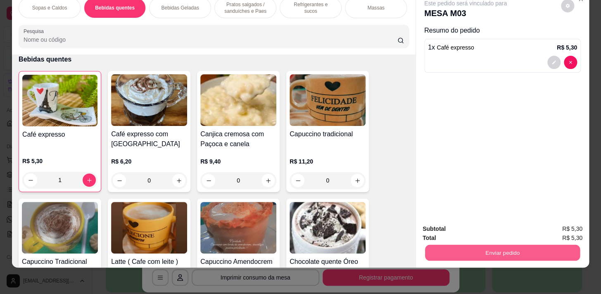
click at [532, 253] on button "Enviar pedido" at bounding box center [502, 252] width 155 height 16
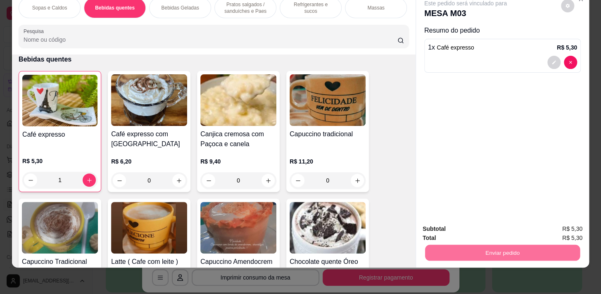
click at [500, 222] on button "Não registrar e enviar pedido" at bounding box center [474, 226] width 83 height 15
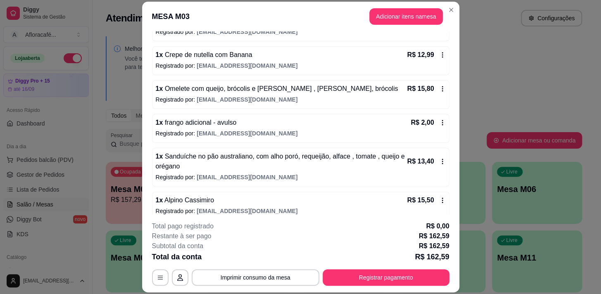
scroll to position [263, 0]
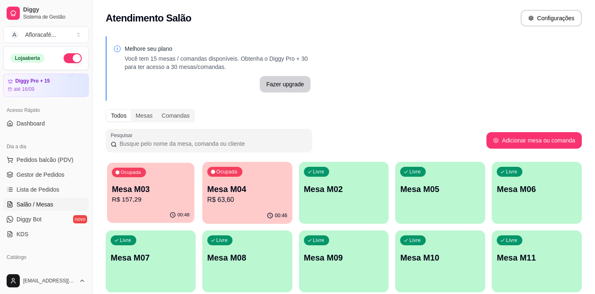
click at [173, 207] on button "Ocupada Mesa M03 R$ 157,29 00:48" at bounding box center [150, 193] width 87 height 60
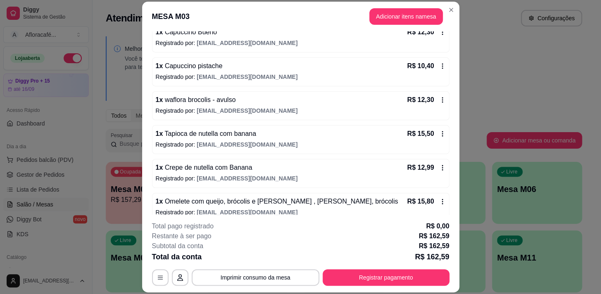
scroll to position [150, 0]
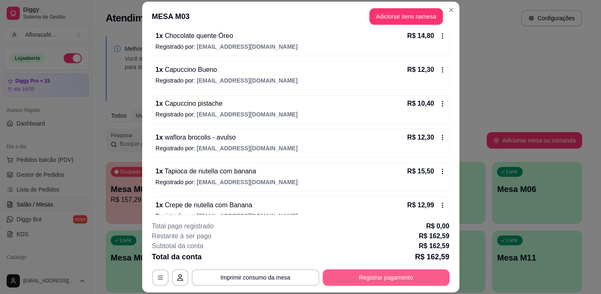
click at [365, 278] on button "Registrar pagamento" at bounding box center [385, 277] width 127 height 17
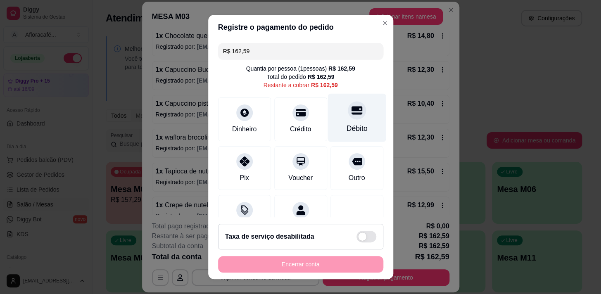
click at [355, 125] on div "Débito" at bounding box center [356, 117] width 58 height 48
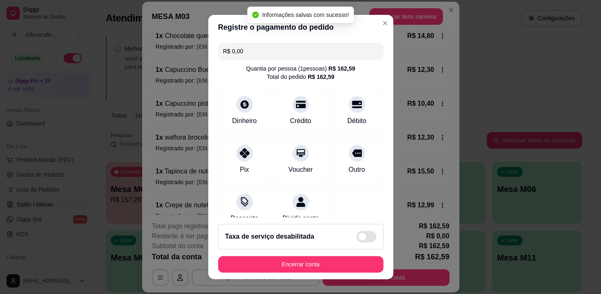
type input "R$ 0,00"
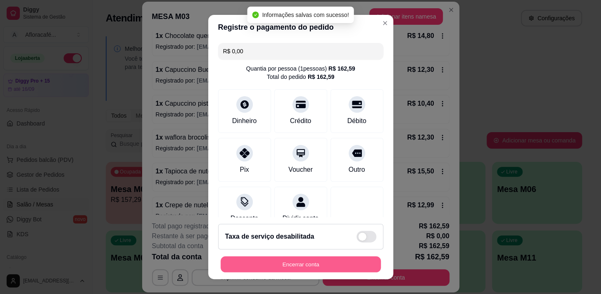
click at [305, 260] on button "Encerrar conta" at bounding box center [300, 264] width 160 height 16
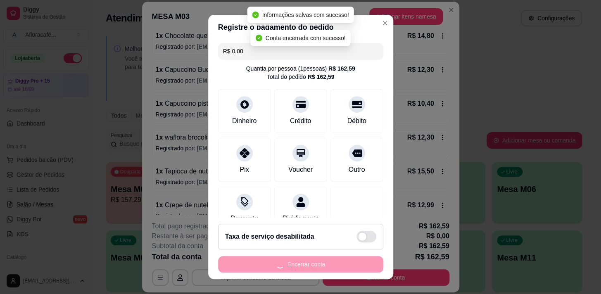
scroll to position [0, 0]
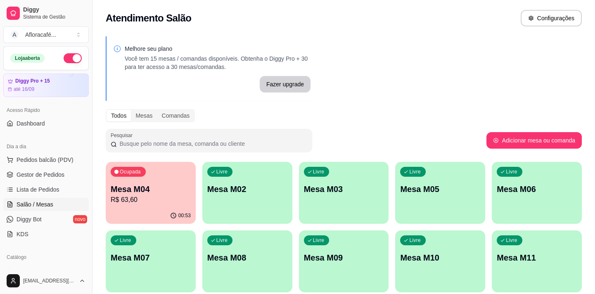
click at [137, 208] on div "00:53" at bounding box center [151, 216] width 90 height 16
click at [256, 187] on p "Mesa M02" at bounding box center [247, 189] width 80 height 12
click at [193, 178] on div "Ocupada Mesa M04 R$ 63,60" at bounding box center [151, 185] width 90 height 46
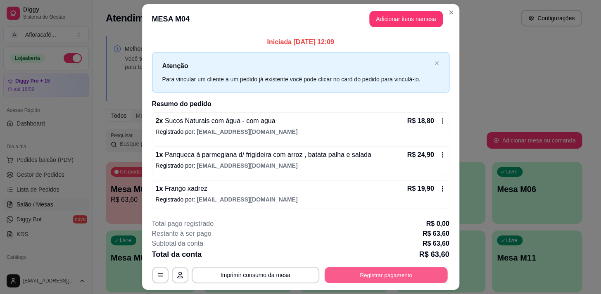
click at [383, 279] on button "Registrar pagamento" at bounding box center [385, 275] width 123 height 16
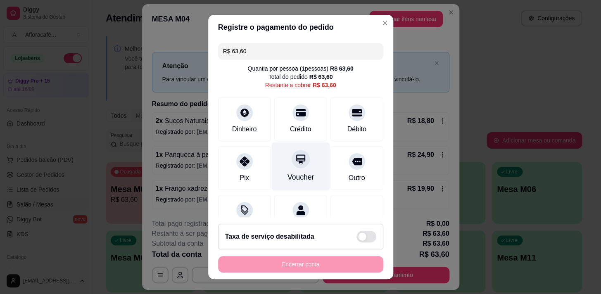
drag, startPoint x: 290, startPoint y: 114, endPoint x: 297, endPoint y: 156, distance: 43.2
click at [296, 114] on icon at bounding box center [301, 112] width 10 height 7
type input "R$ 0,00"
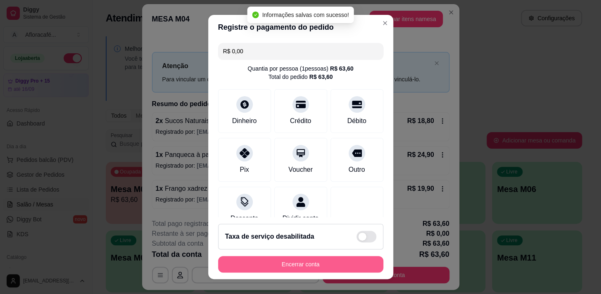
click at [346, 264] on button "Encerrar conta" at bounding box center [300, 264] width 165 height 17
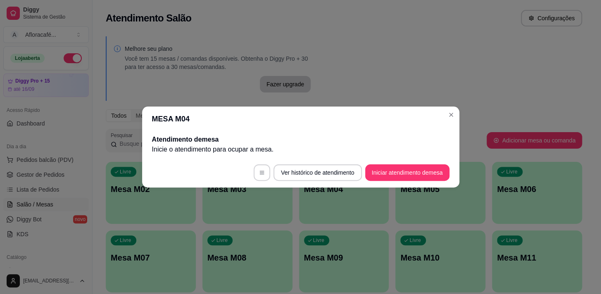
click at [451, 113] on div "MESA M04 Atendimento de mesa Inicie o atendimento para ocupar a mesa . Ver hist…" at bounding box center [300, 147] width 601 height 294
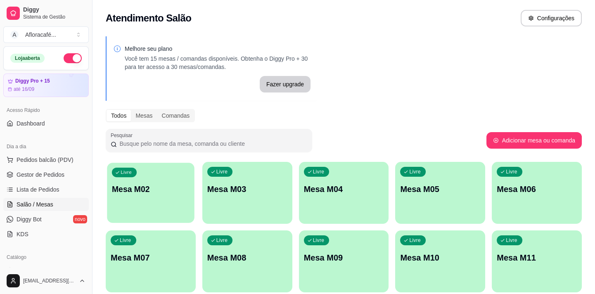
click at [170, 212] on div "Livre Mesa M02" at bounding box center [150, 188] width 87 height 50
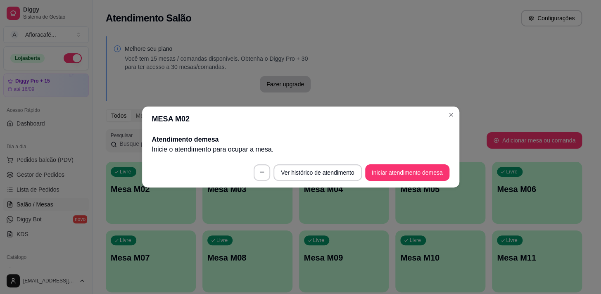
click at [378, 178] on button "Iniciar atendimento de mesa" at bounding box center [407, 172] width 84 height 17
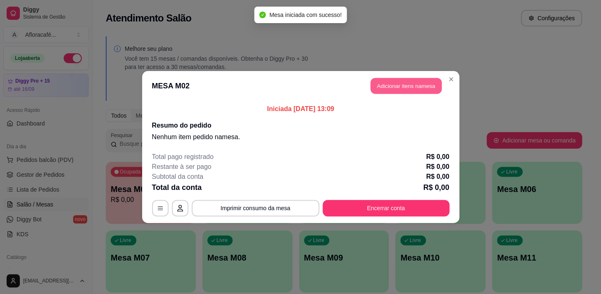
click at [411, 78] on button "Adicionar itens na mesa" at bounding box center [405, 86] width 71 height 16
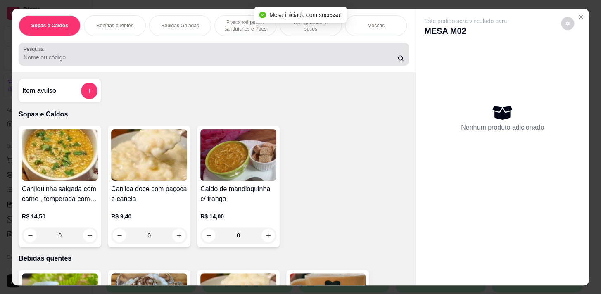
click at [323, 52] on div at bounding box center [214, 54] width 380 height 17
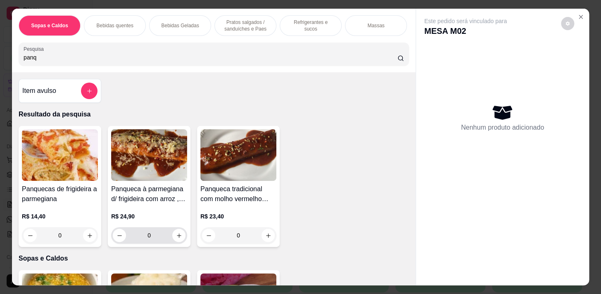
type input "panq"
drag, startPoint x: 178, startPoint y: 244, endPoint x: 177, endPoint y: 233, distance: 11.2
click at [177, 243] on div "0" at bounding box center [149, 235] width 73 height 17
click at [307, 26] on div "Refrigerantes e sucos" at bounding box center [310, 25] width 62 height 21
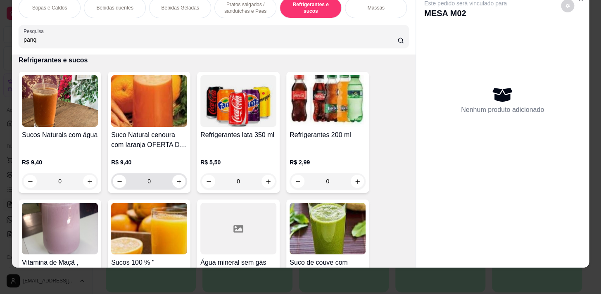
scroll to position [3911, 0]
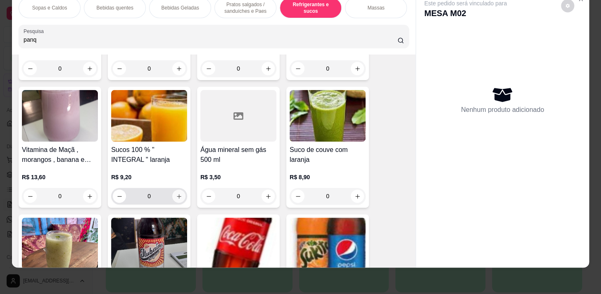
click at [178, 195] on button "increase-product-quantity" at bounding box center [178, 195] width 13 height 13
type input "1"
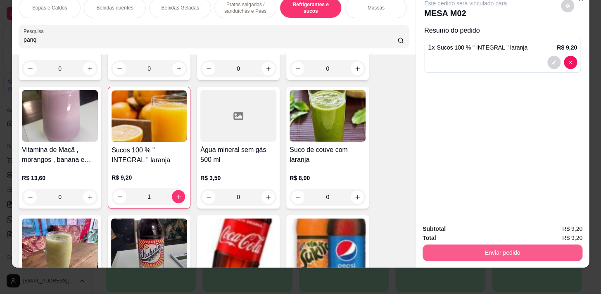
click at [500, 249] on button "Enviar pedido" at bounding box center [502, 252] width 160 height 17
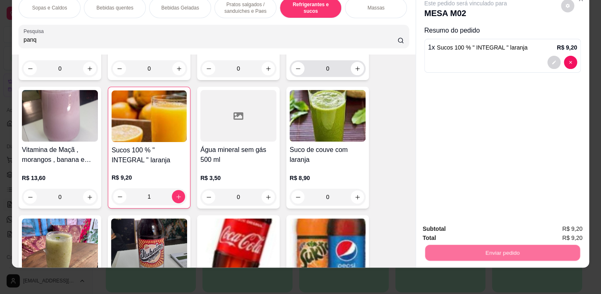
click at [314, 59] on div "R$ 2,99 0" at bounding box center [327, 60] width 76 height 31
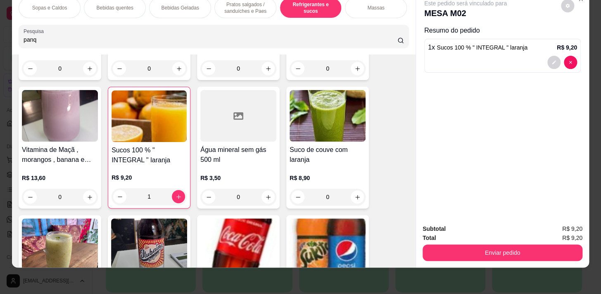
scroll to position [0, 341]
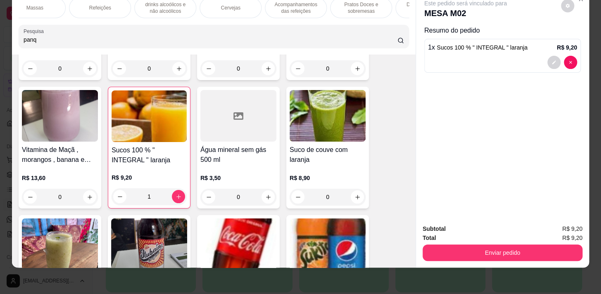
click at [97, 7] on div "Refeições" at bounding box center [100, 8] width 62 height 21
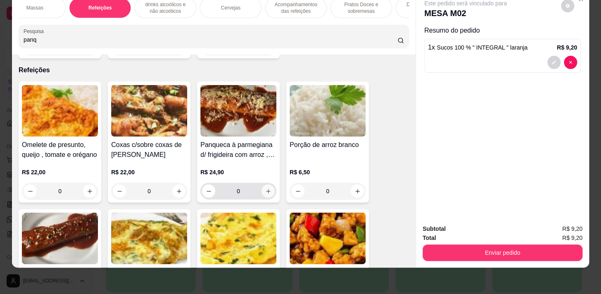
click at [261, 185] on button "increase-product-quantity" at bounding box center [267, 191] width 13 height 13
type input "1"
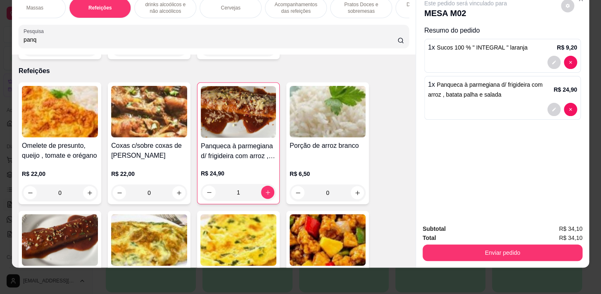
scroll to position [4715, 0]
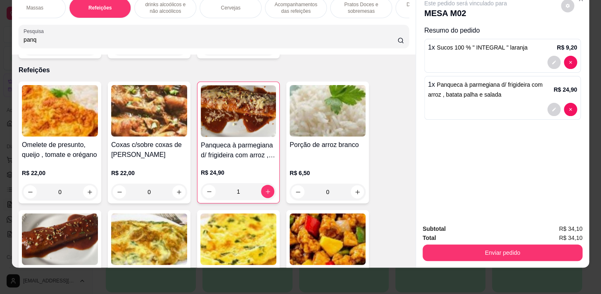
drag, startPoint x: 486, startPoint y: 269, endPoint x: 488, endPoint y: 248, distance: 21.1
click at [485, 267] on div "Sopas e Caldos Bebidas quentes Bebidas Geladas Pratos salgados / sanduíches e P…" at bounding box center [300, 147] width 601 height 294
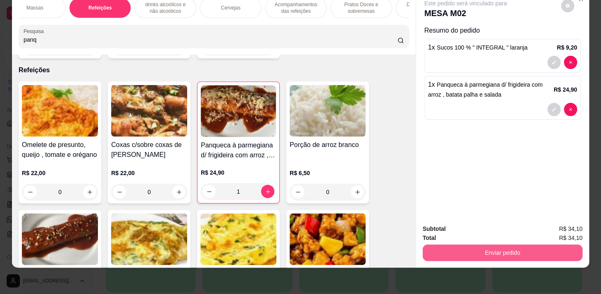
click at [488, 247] on button "Enviar pedido" at bounding box center [502, 252] width 160 height 17
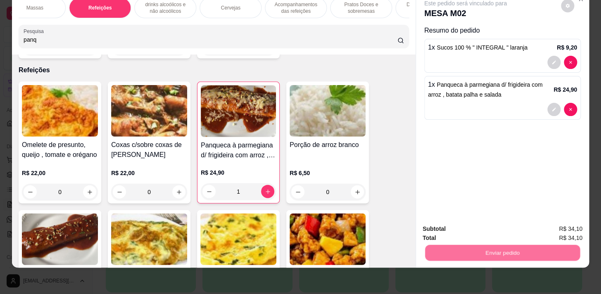
click at [483, 224] on button "Não registrar e enviar pedido" at bounding box center [474, 226] width 83 height 15
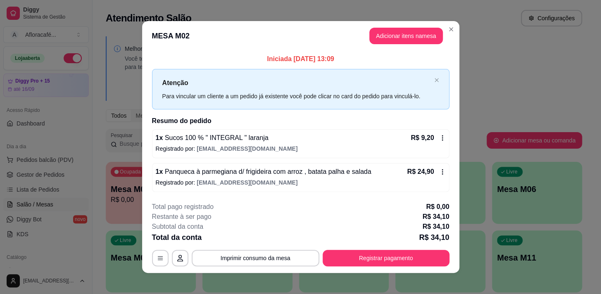
drag, startPoint x: 454, startPoint y: 32, endPoint x: 367, endPoint y: 93, distance: 106.4
click at [453, 32] on section "**********" at bounding box center [300, 146] width 317 height 251
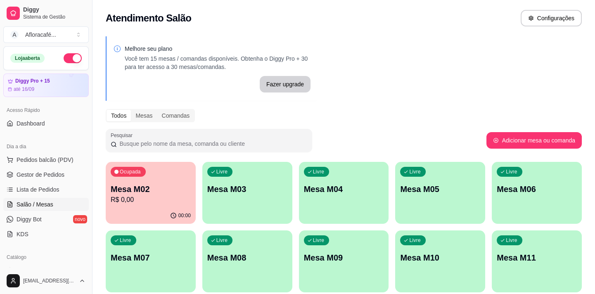
click at [286, 162] on div "Melhore seu plano Você tem 15 mesas / comandas disponíveis. Obtenha o Diggy Pro…" at bounding box center [343, 200] width 502 height 339
click at [286, 168] on div "Livre Mesa M03" at bounding box center [246, 188] width 87 height 50
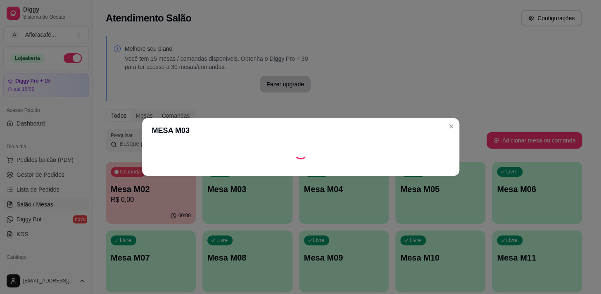
click at [391, 167] on footer at bounding box center [300, 169] width 317 height 13
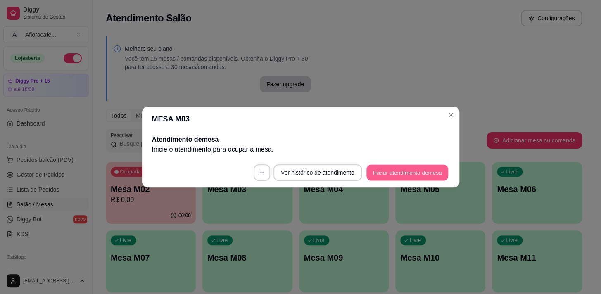
click at [391, 167] on button "Iniciar atendimento de mesa" at bounding box center [407, 173] width 82 height 16
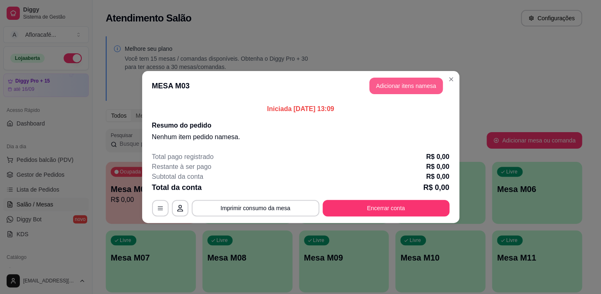
click at [429, 85] on button "Adicionar itens na mesa" at bounding box center [405, 86] width 73 height 17
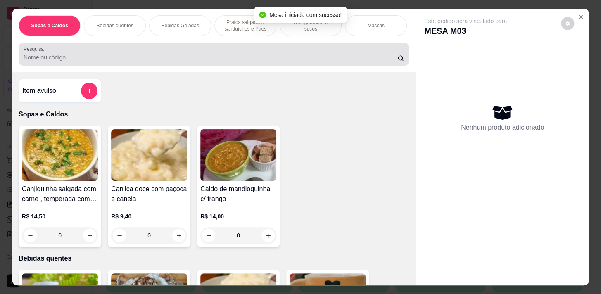
click at [257, 60] on input "Pesquisa" at bounding box center [211, 57] width 374 height 8
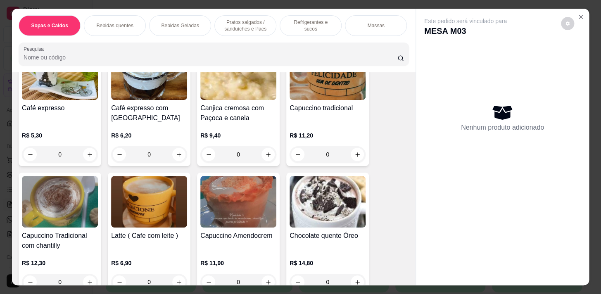
scroll to position [75, 0]
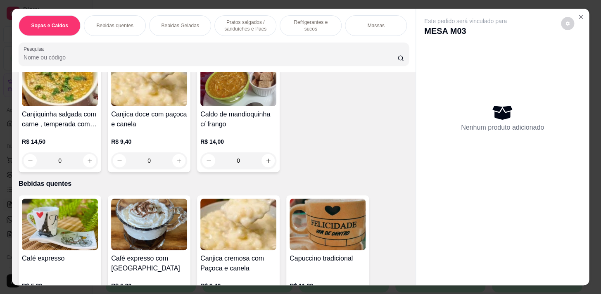
click at [254, 24] on p "Pratos salgados / sanduíches e Paes" at bounding box center [245, 25] width 48 height 13
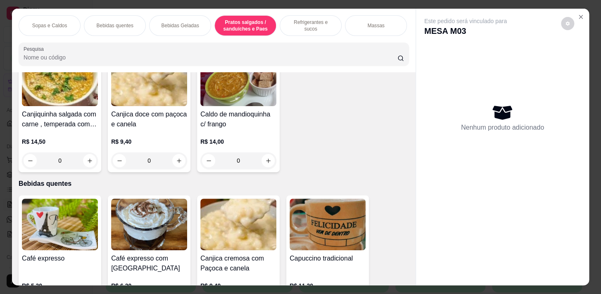
scroll to position [20, 0]
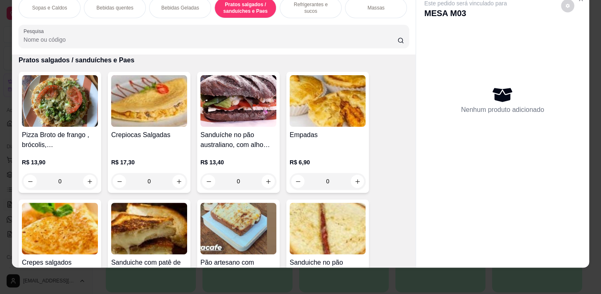
click at [367, 7] on div "Massas" at bounding box center [376, 8] width 62 height 21
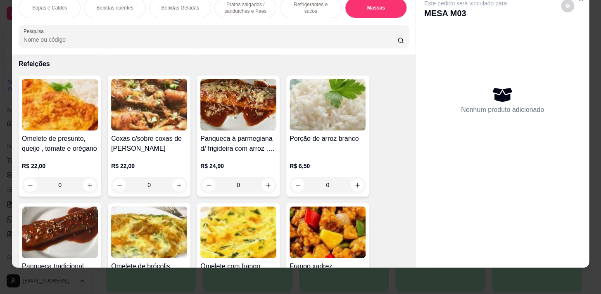
scroll to position [4463, 0]
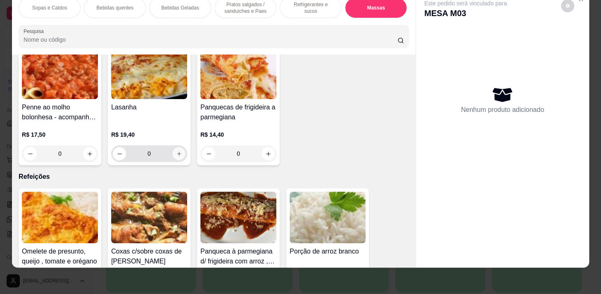
click at [174, 147] on button "increase-product-quantity" at bounding box center [179, 153] width 13 height 13
type input "1"
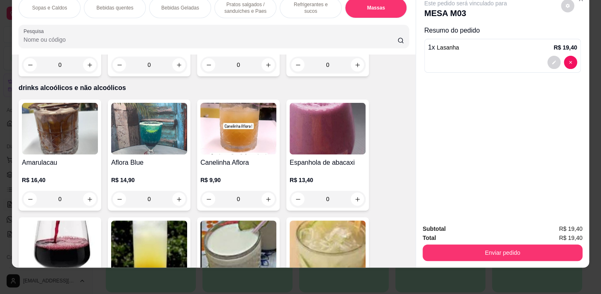
scroll to position [4763, 0]
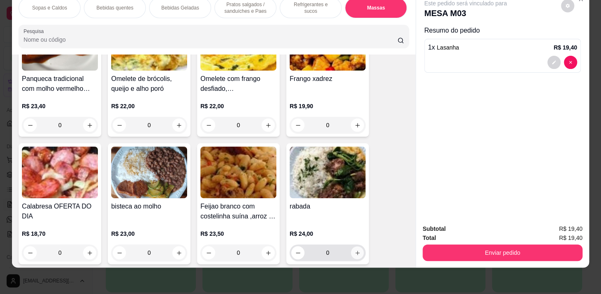
click at [359, 246] on button "increase-product-quantity" at bounding box center [357, 252] width 13 height 13
type input "1"
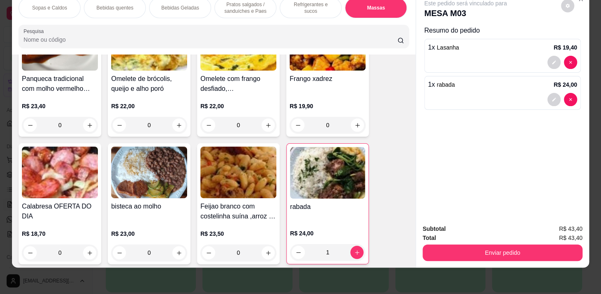
click at [306, 10] on div "Refrigerantes e sucos" at bounding box center [310, 8] width 62 height 21
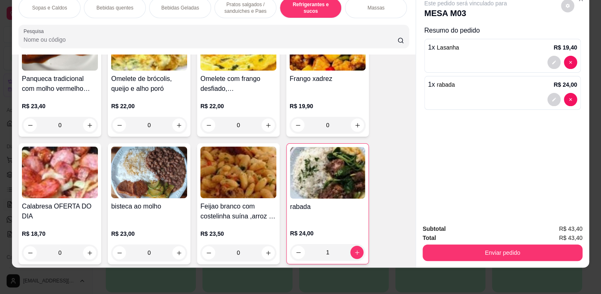
scroll to position [3654, 0]
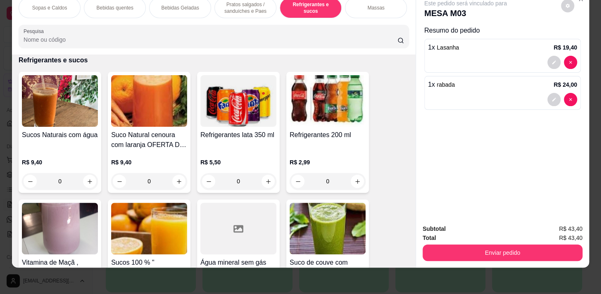
click at [86, 181] on div "0" at bounding box center [60, 181] width 76 height 17
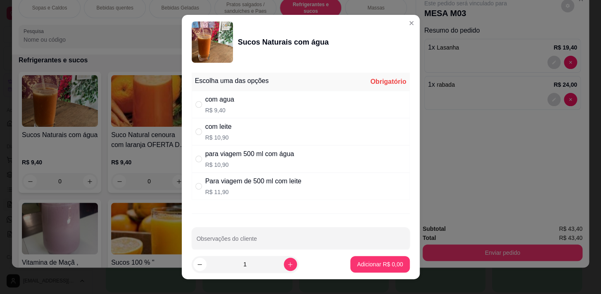
click at [206, 104] on div "com agua R$ 9,40" at bounding box center [219, 105] width 29 height 20
radio input "true"
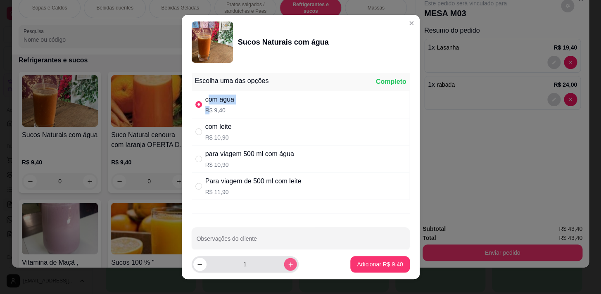
click at [284, 265] on button "increase-product-quantity" at bounding box center [290, 264] width 13 height 13
type input "2"
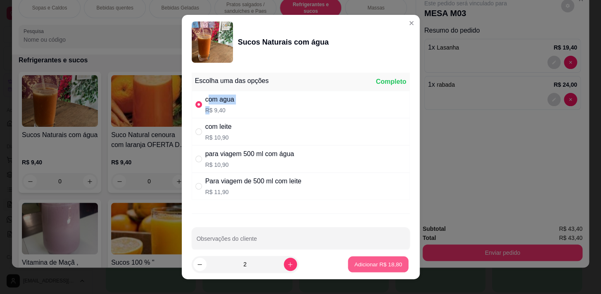
click at [355, 267] on p "Adicionar R$ 18,80" at bounding box center [378, 264] width 48 height 8
type input "2"
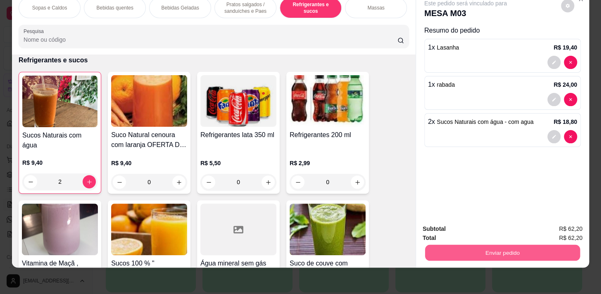
click at [433, 251] on button "Enviar pedido" at bounding box center [502, 252] width 155 height 16
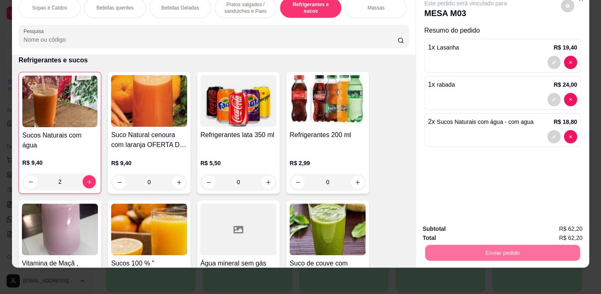
click at [438, 228] on button "Não registrar e enviar pedido" at bounding box center [474, 226] width 83 height 15
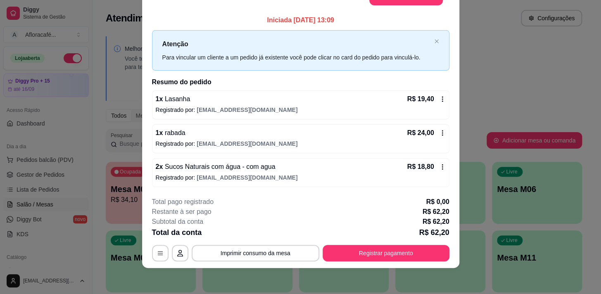
scroll to position [0, 0]
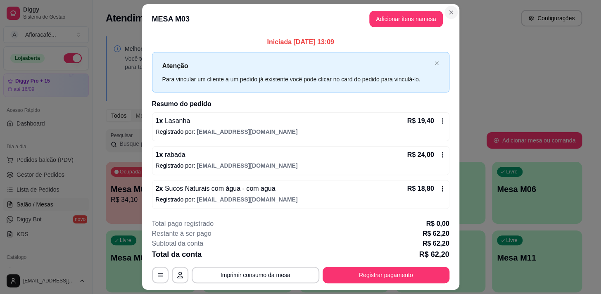
click at [452, 17] on header "MESA M03 Adicionar itens na mesa" at bounding box center [300, 19] width 317 height 30
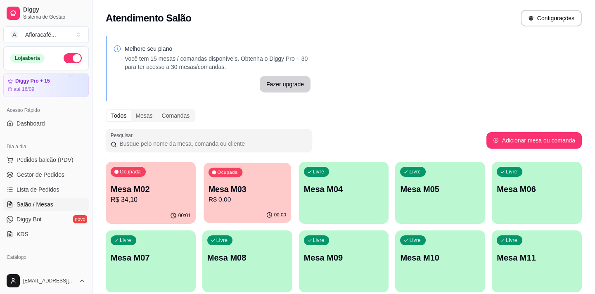
click at [239, 181] on div "Ocupada Mesa M03 R$ 0,00" at bounding box center [246, 185] width 87 height 45
click at [140, 192] on p "Mesa M02" at bounding box center [151, 189] width 78 height 11
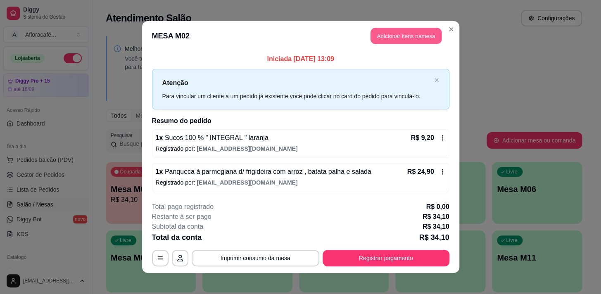
click at [428, 34] on button "Adicionar itens na mesa" at bounding box center [405, 36] width 71 height 16
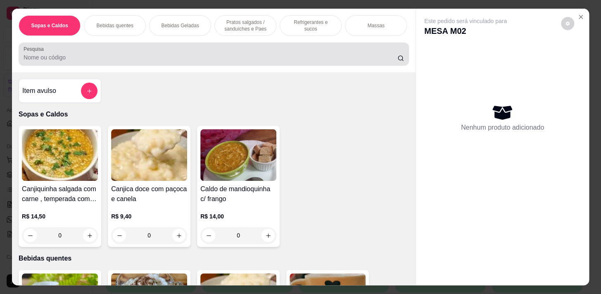
click at [218, 65] on div "Pesquisa" at bounding box center [214, 54] width 390 height 23
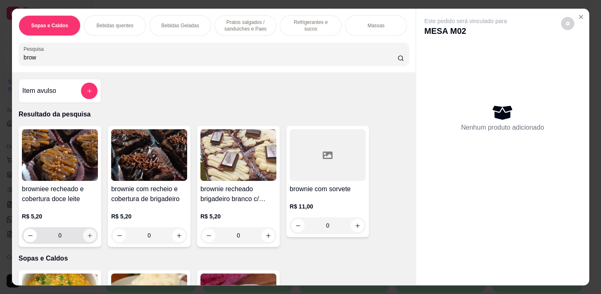
type input "brow"
click at [87, 239] on icon "increase-product-quantity" at bounding box center [90, 235] width 6 height 6
type input "1"
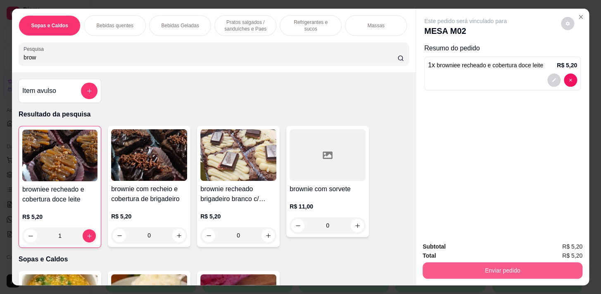
click at [472, 269] on button "Enviar pedido" at bounding box center [502, 270] width 160 height 17
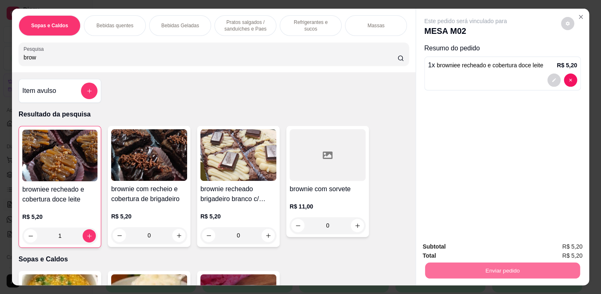
click at [481, 244] on button "Não registrar e enviar pedido" at bounding box center [474, 246] width 83 height 15
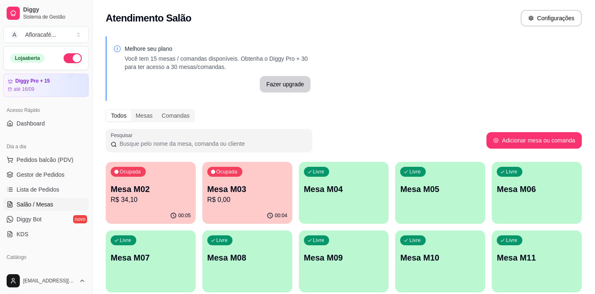
click at [143, 202] on p "R$ 34,10" at bounding box center [151, 200] width 80 height 10
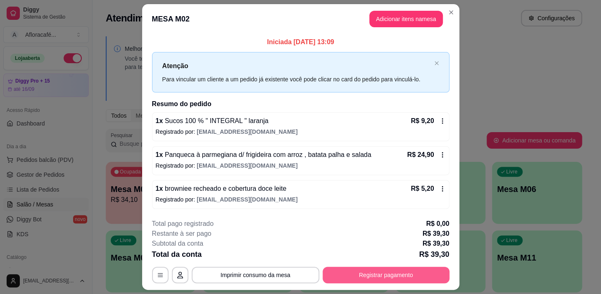
click at [348, 279] on button "Registrar pagamento" at bounding box center [385, 275] width 127 height 17
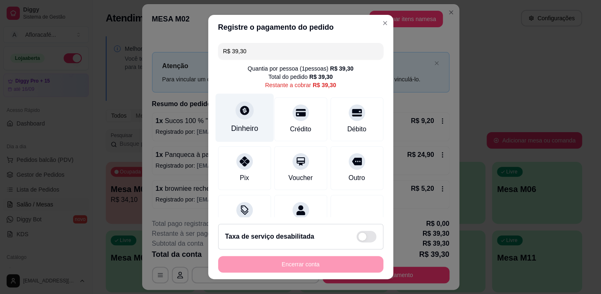
click at [237, 128] on div "Dinheiro" at bounding box center [244, 128] width 27 height 11
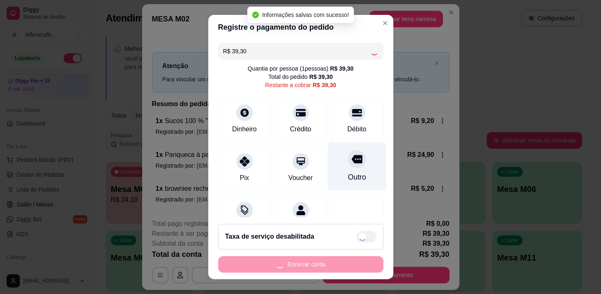
type input "R$ 0,00"
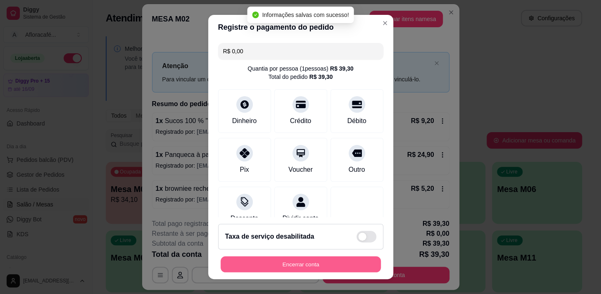
click at [305, 265] on button "Encerrar conta" at bounding box center [300, 264] width 160 height 16
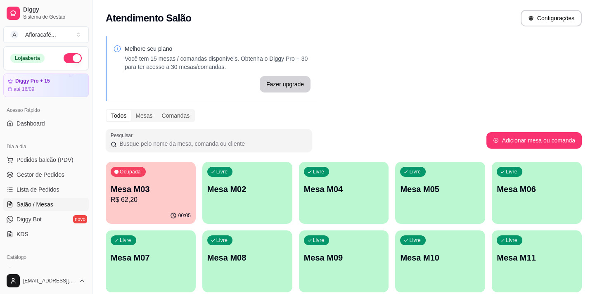
click at [135, 211] on div "00:05" at bounding box center [151, 216] width 90 height 16
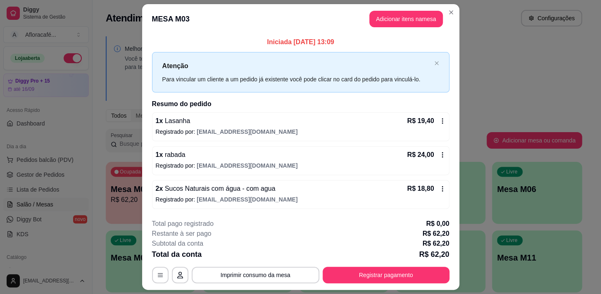
scroll to position [22, 0]
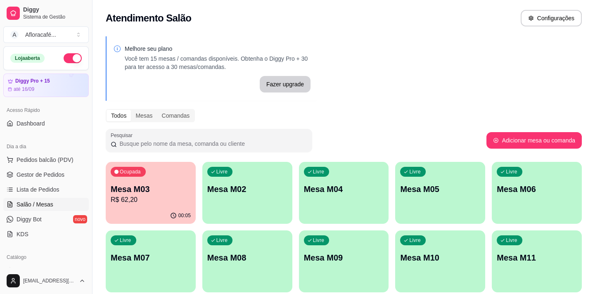
click at [168, 191] on p "Mesa M03" at bounding box center [151, 189] width 80 height 12
click at [143, 193] on p "Mesa M03" at bounding box center [151, 189] width 80 height 12
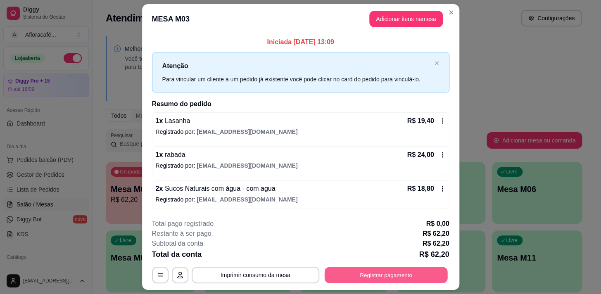
click at [387, 273] on button "Registrar pagamento" at bounding box center [385, 275] width 123 height 16
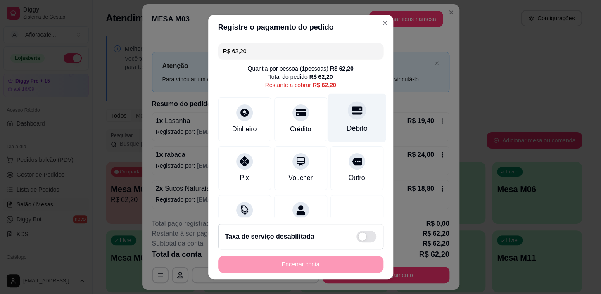
click at [364, 124] on div "Débito" at bounding box center [356, 117] width 58 height 48
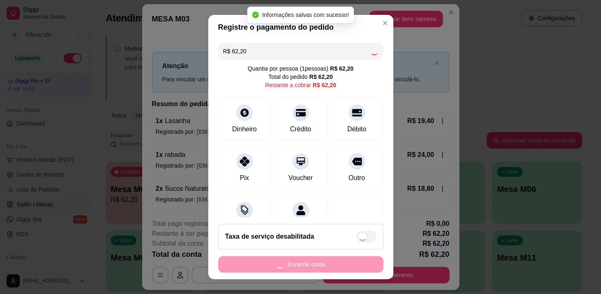
type input "R$ 0,00"
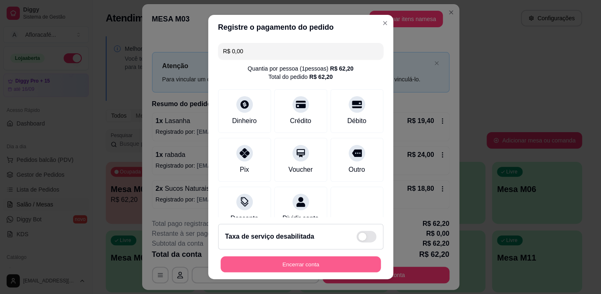
click at [323, 260] on button "Encerrar conta" at bounding box center [300, 264] width 160 height 16
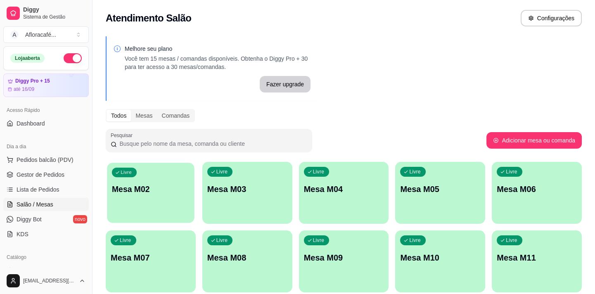
click at [179, 220] on div "button" at bounding box center [150, 217] width 87 height 9
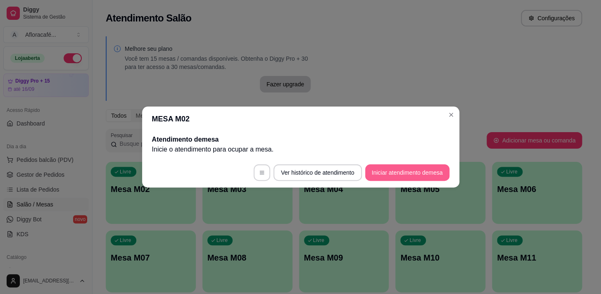
click at [414, 169] on button "Iniciar atendimento de mesa" at bounding box center [407, 172] width 84 height 17
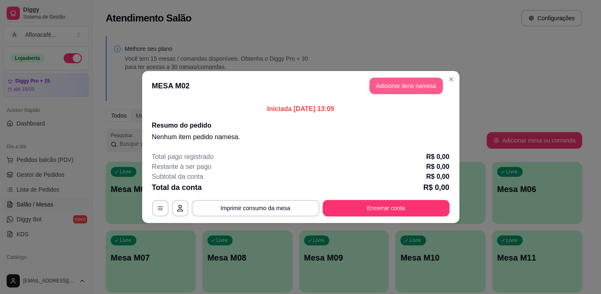
click at [395, 90] on button "Adicionar itens na mesa" at bounding box center [405, 86] width 73 height 17
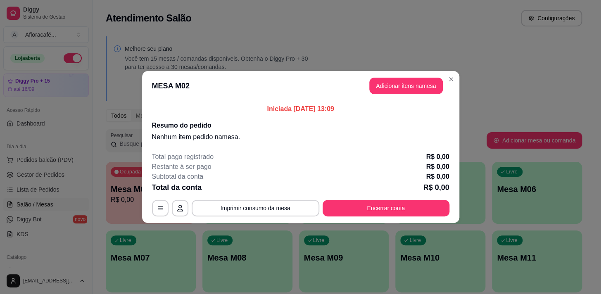
click at [293, 23] on p "Refrigerantes e sucos" at bounding box center [310, 25] width 48 height 13
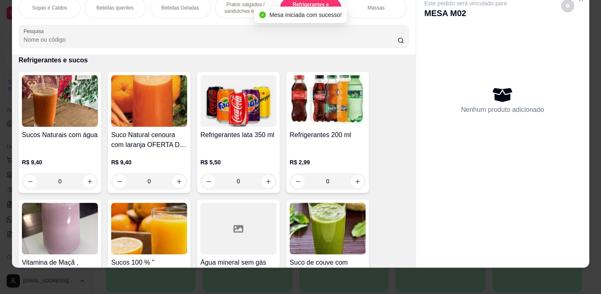
scroll to position [3767, 0]
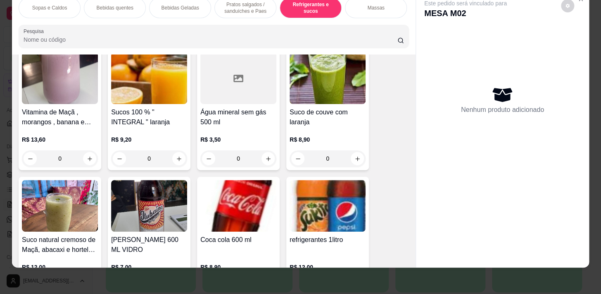
click at [266, 153] on div "0" at bounding box center [238, 158] width 76 height 17
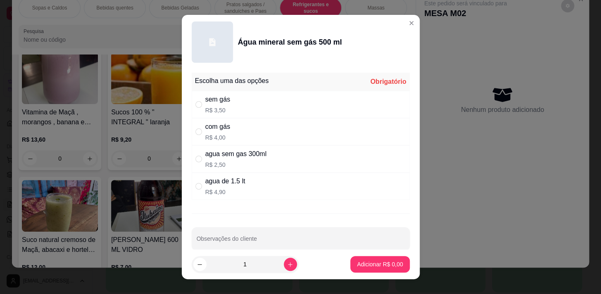
click at [284, 111] on div "sem gás R$ 3,50" at bounding box center [301, 104] width 218 height 27
radio input "true"
click at [362, 265] on p "Adicionar R$ 3,50" at bounding box center [380, 264] width 46 height 8
type input "1"
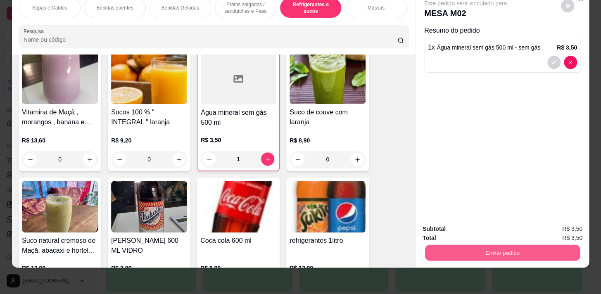
click at [549, 253] on button "Enviar pedido" at bounding box center [502, 252] width 155 height 16
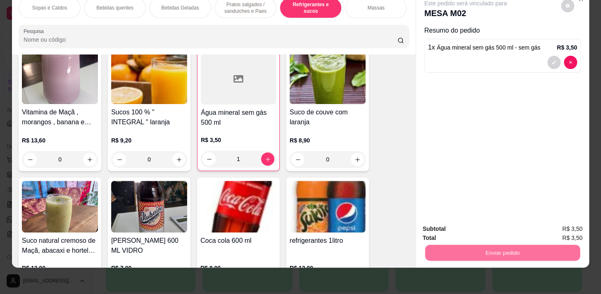
click at [487, 225] on button "Não registrar e enviar pedido" at bounding box center [474, 226] width 83 height 15
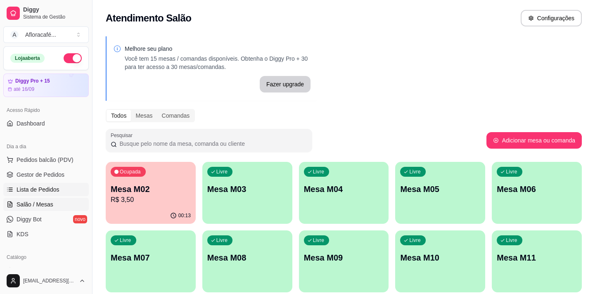
click at [58, 194] on link "Lista de Pedidos" at bounding box center [45, 189] width 85 height 13
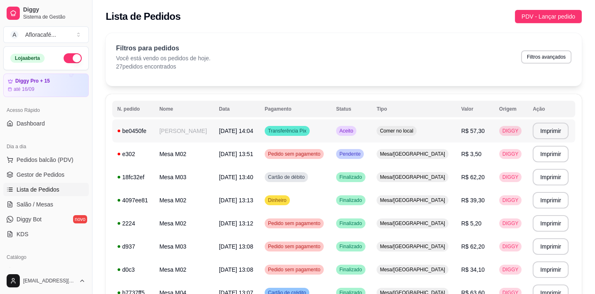
click at [214, 132] on td "[DATE] 14:04" at bounding box center [237, 130] width 46 height 23
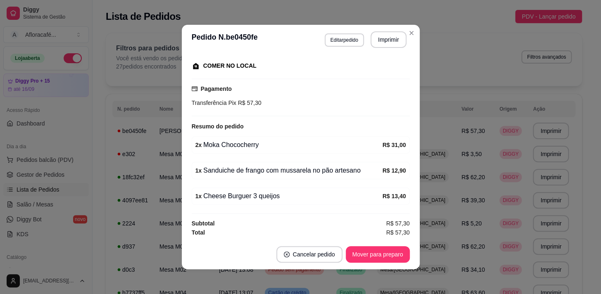
scroll to position [1, 0]
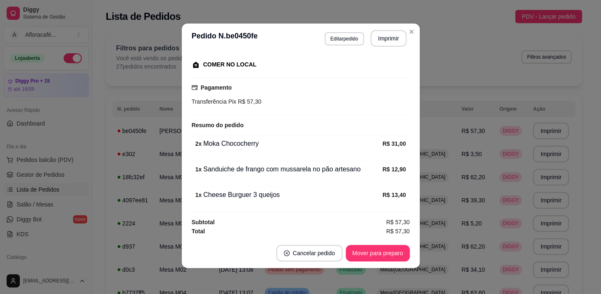
click at [282, 151] on div "2 x Moka Chococherry R$ 31,00" at bounding box center [301, 143] width 218 height 17
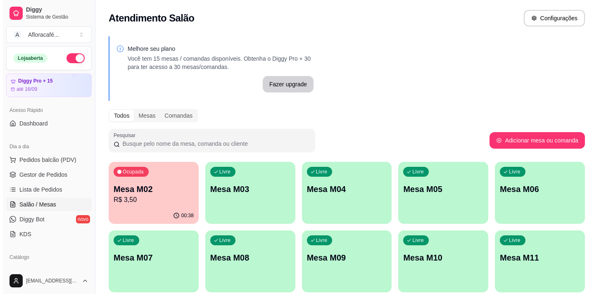
scroll to position [112, 0]
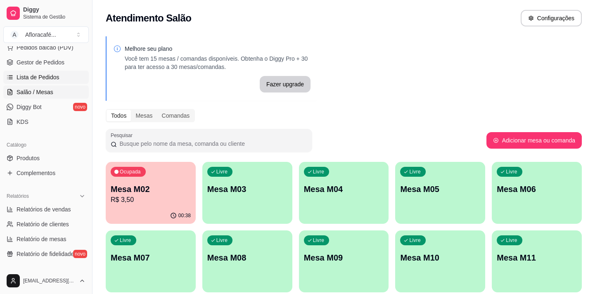
click at [45, 76] on span "Lista de Pedidos" at bounding box center [38, 77] width 43 height 8
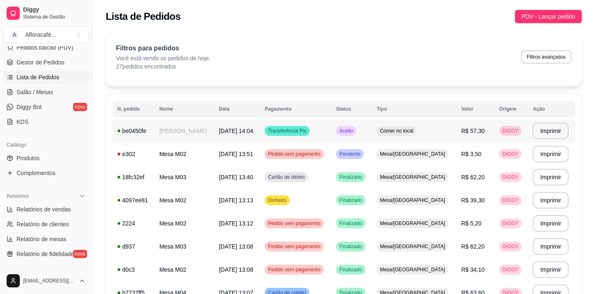
click at [189, 128] on td "[PERSON_NAME]" at bounding box center [183, 130] width 59 height 23
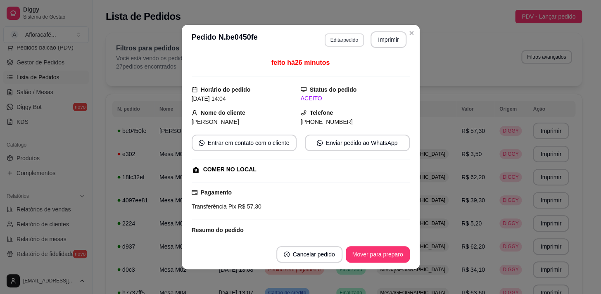
click at [328, 40] on button "Editar pedido" at bounding box center [343, 39] width 39 height 13
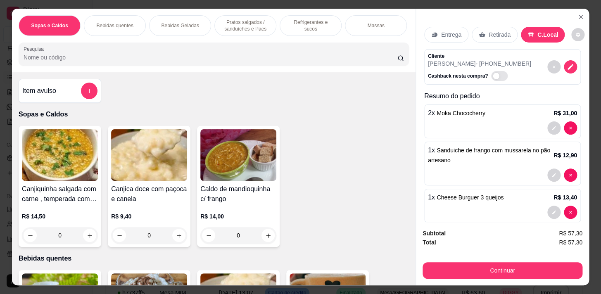
click at [279, 25] on div "Refrigerantes e sucos" at bounding box center [310, 25] width 62 height 21
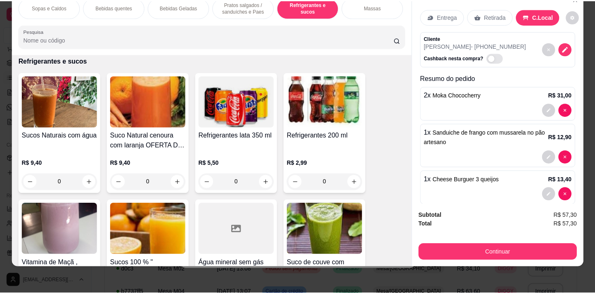
scroll to position [3730, 0]
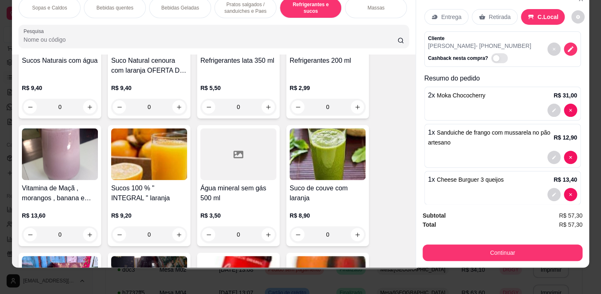
click at [263, 236] on div "0" at bounding box center [238, 234] width 76 height 17
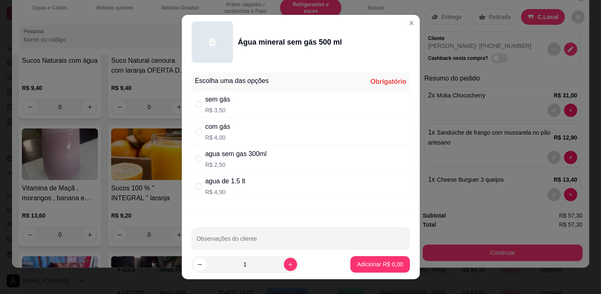
click at [276, 96] on div "sem gás R$ 3,50" at bounding box center [301, 104] width 218 height 27
radio input "true"
click at [390, 264] on p "Adicionar R$ 3,50" at bounding box center [380, 264] width 46 height 8
type input "1"
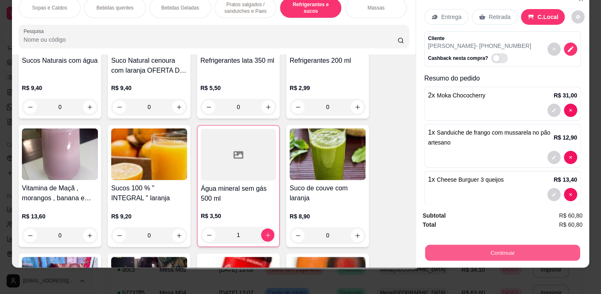
click at [440, 244] on button "Continuar" at bounding box center [502, 252] width 155 height 16
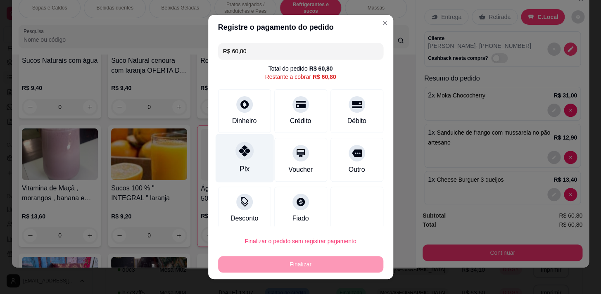
click at [245, 148] on div at bounding box center [244, 151] width 18 height 18
type input "R$ 0,00"
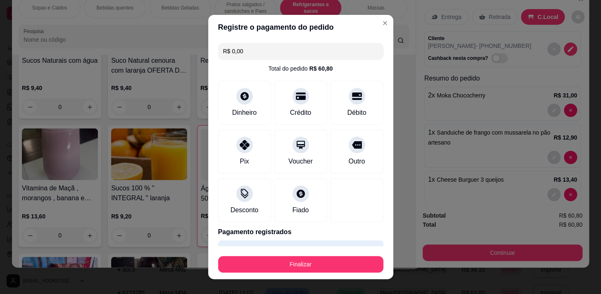
click at [269, 274] on footer "Finalizar" at bounding box center [300, 262] width 185 height 33
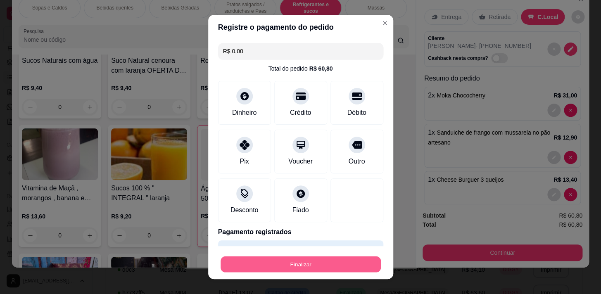
click at [271, 272] on div "Finalizar" at bounding box center [300, 264] width 165 height 17
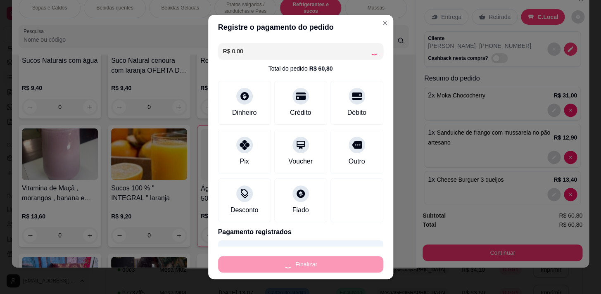
type input "0"
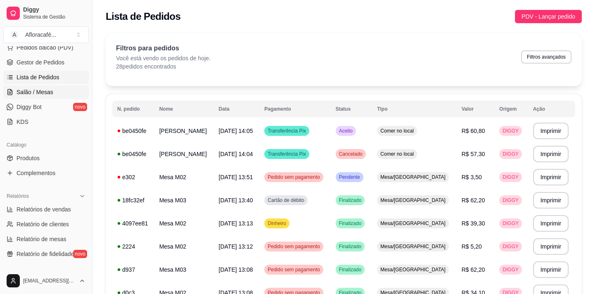
click at [33, 96] on link "Salão / Mesas" at bounding box center [45, 91] width 85 height 13
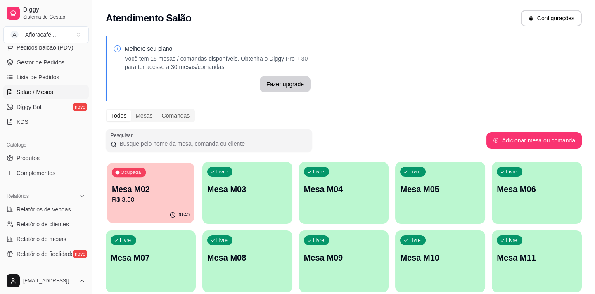
click at [148, 206] on div "Ocupada Mesa M02 R$ 3,50" at bounding box center [150, 185] width 87 height 45
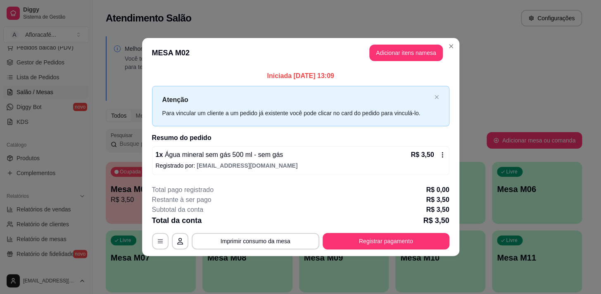
click at [220, 153] on span "Água mineral sem gás 500 ml - sem gás" at bounding box center [223, 154] width 120 height 7
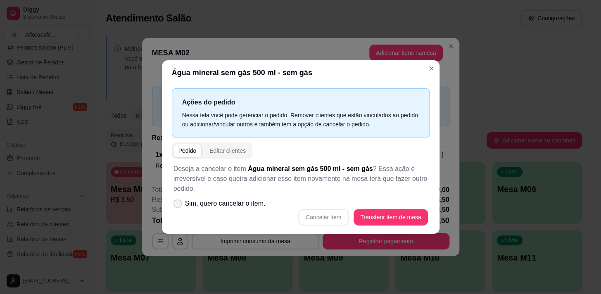
click at [225, 208] on span "Sim, quero cancelar o item." at bounding box center [225, 204] width 80 height 10
click at [178, 208] on input "Sim, quero cancelar o item." at bounding box center [175, 207] width 5 height 5
checkbox input "true"
click at [346, 217] on button "Cancelar item" at bounding box center [323, 217] width 50 height 17
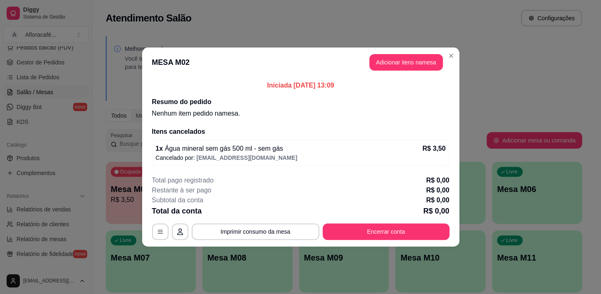
click at [388, 246] on footer "Total pago registrado R$ 0,00 Restante à ser pago R$ 0,00 Subtotal da conta R$ …" at bounding box center [300, 208] width 317 height 78
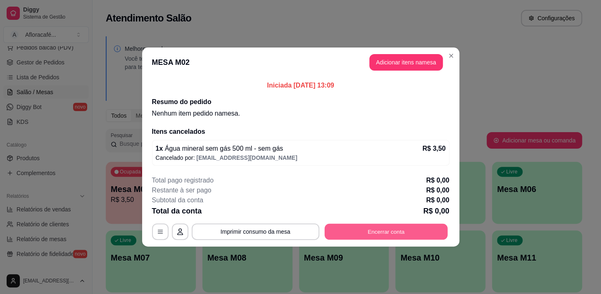
click at [387, 232] on button "Encerrar conta" at bounding box center [385, 232] width 123 height 16
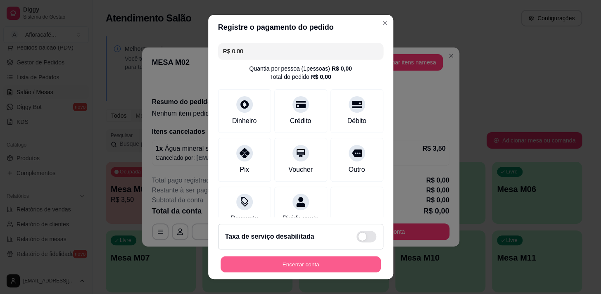
click at [349, 263] on button "Encerrar conta" at bounding box center [300, 264] width 160 height 16
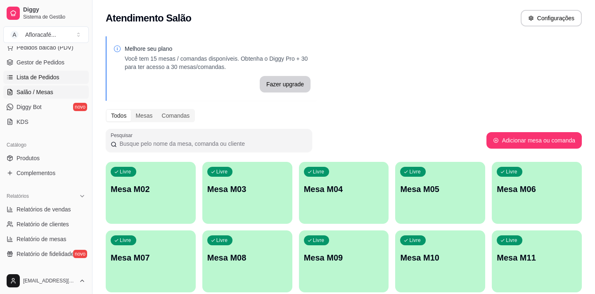
click at [58, 74] on link "Lista de Pedidos" at bounding box center [45, 77] width 85 height 13
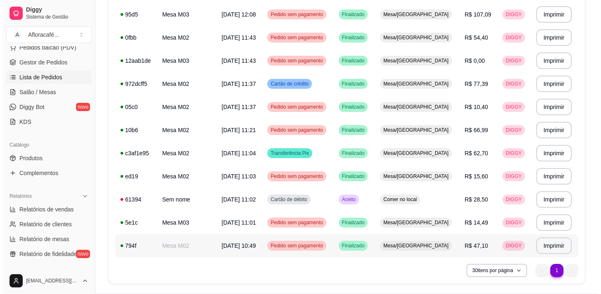
scroll to position [555, 0]
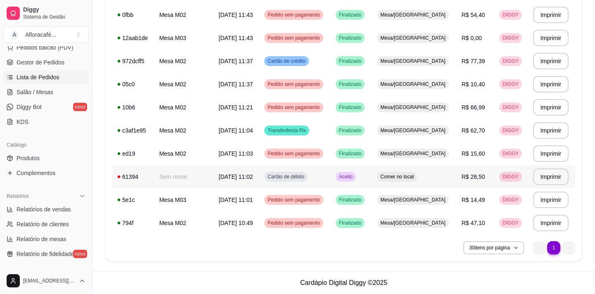
click at [330, 179] on td "Cartão de débito" at bounding box center [294, 176] width 71 height 23
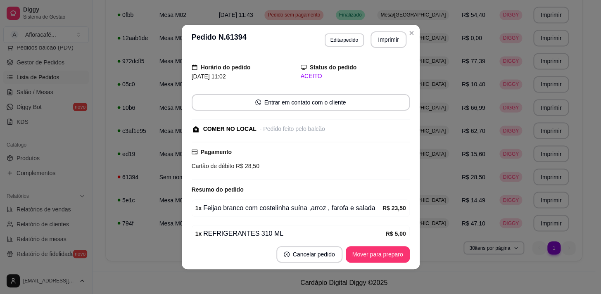
scroll to position [60, 0]
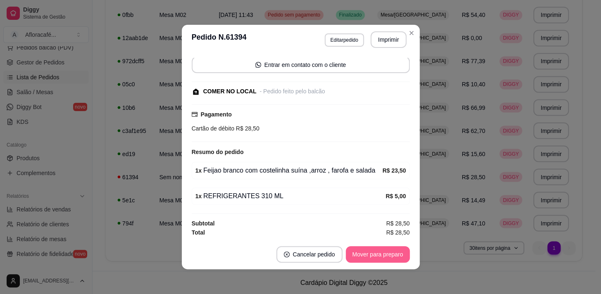
click at [377, 254] on button "Mover para preparo" at bounding box center [377, 254] width 64 height 17
click at [376, 254] on button "Mover para retirada disponível" at bounding box center [363, 254] width 91 height 17
click at [375, 252] on button "Mover para finalizado" at bounding box center [375, 254] width 66 height 16
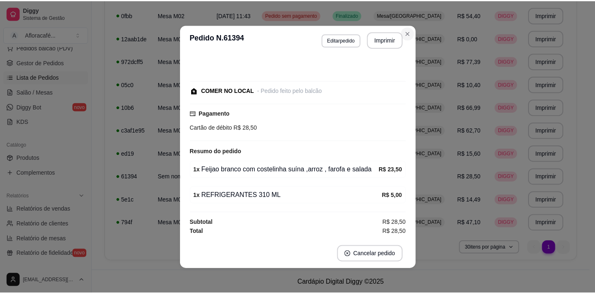
scroll to position [25, 0]
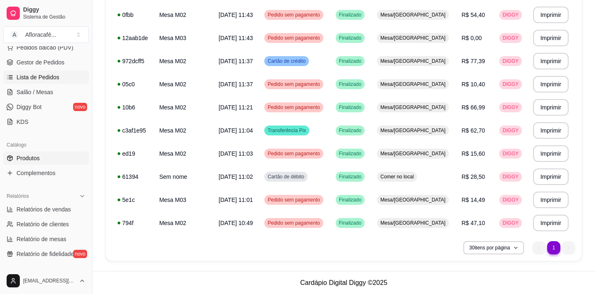
click at [28, 157] on span "Produtos" at bounding box center [28, 158] width 23 height 8
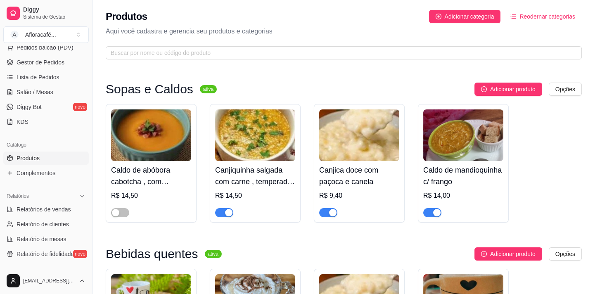
click at [147, 44] on div "Produtos Adicionar categoria Reodernar categorias Aqui você cadastra e gerencia…" at bounding box center [343, 32] width 502 height 64
click at [149, 59] on div "Produtos Adicionar categoria Reodernar categorias Aqui você cadastra e gerencia…" at bounding box center [343, 32] width 502 height 64
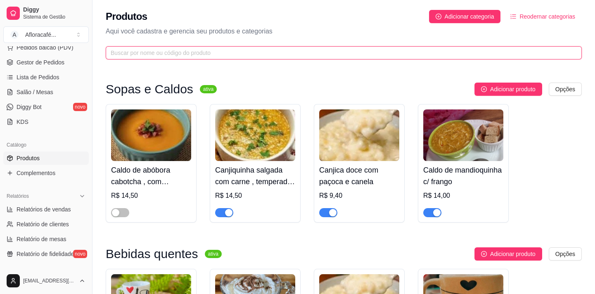
click at [221, 48] on input "text" at bounding box center [340, 52] width 459 height 9
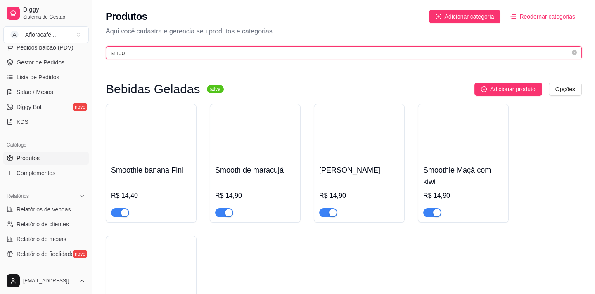
scroll to position [102, 0]
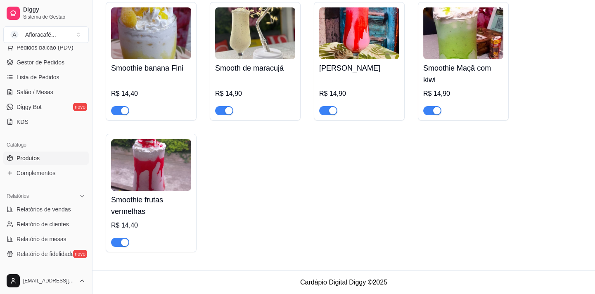
type input "smoo"
click at [175, 211] on h4 "Smoothie frutas vermelhas" at bounding box center [151, 205] width 80 height 23
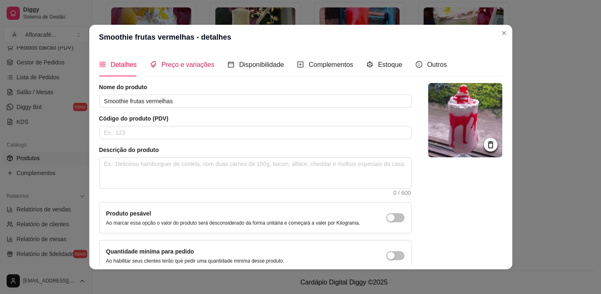
click at [197, 67] on span "Preço e variações" at bounding box center [187, 64] width 53 height 7
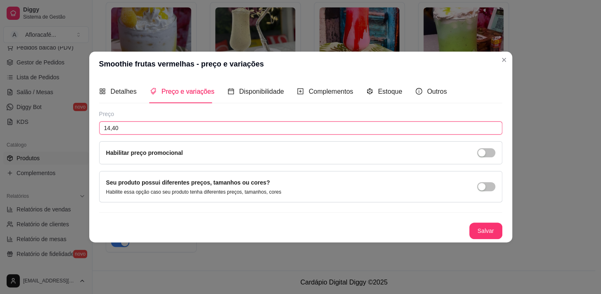
click at [188, 124] on input "14,40" at bounding box center [300, 127] width 403 height 13
type input "14,90"
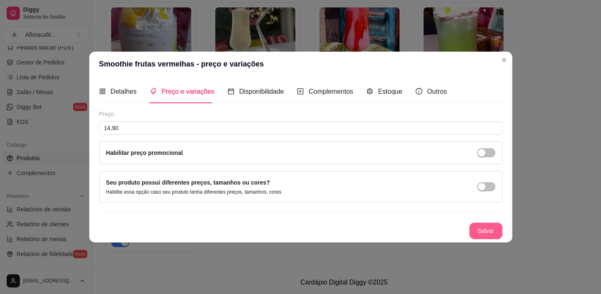
click at [485, 233] on button "Salvar" at bounding box center [485, 230] width 33 height 17
click at [504, 78] on section "Smoothie frutas vermelhas - preço e variações Detalhes Preço e variações Dispon…" at bounding box center [300, 147] width 423 height 191
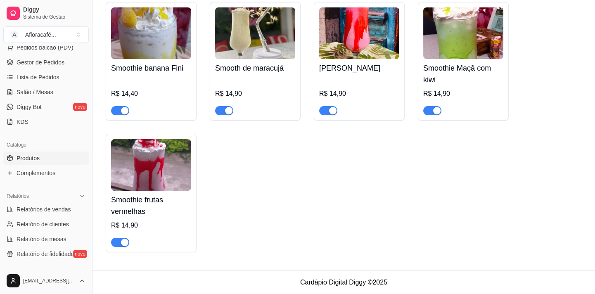
click at [174, 80] on div "R$ 14,40" at bounding box center [151, 96] width 80 height 38
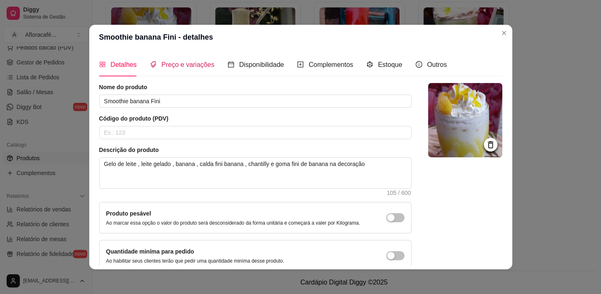
click at [193, 64] on span "Preço e variações" at bounding box center [187, 64] width 53 height 7
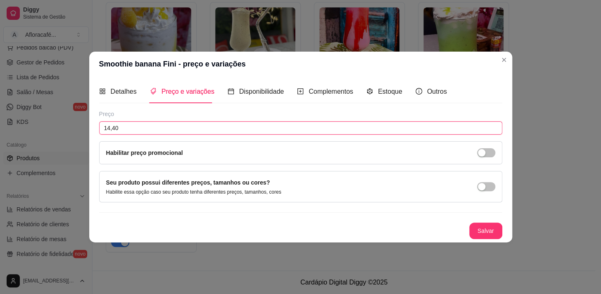
click at [202, 128] on input "14,40" at bounding box center [300, 127] width 403 height 13
type input "14,90"
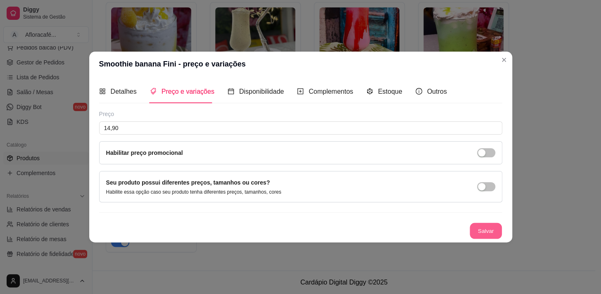
click at [471, 234] on button "Salvar" at bounding box center [485, 231] width 32 height 16
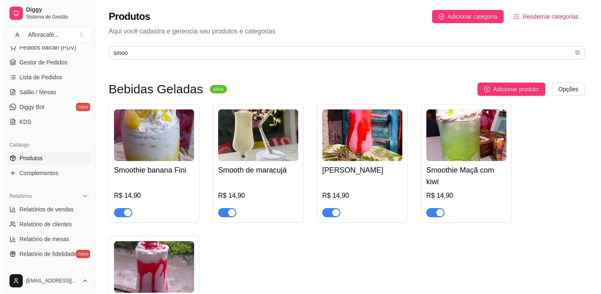
scroll to position [37, 0]
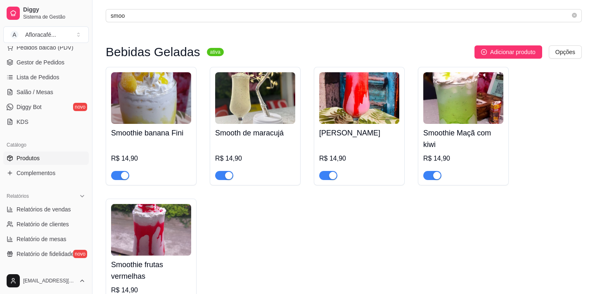
click at [476, 137] on h4 "Smoothie Maçã com kiwi" at bounding box center [463, 138] width 80 height 23
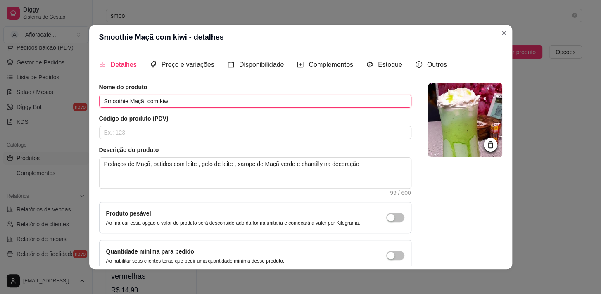
click at [313, 97] on input "Smoothie Maçã com kiwi" at bounding box center [255, 101] width 312 height 13
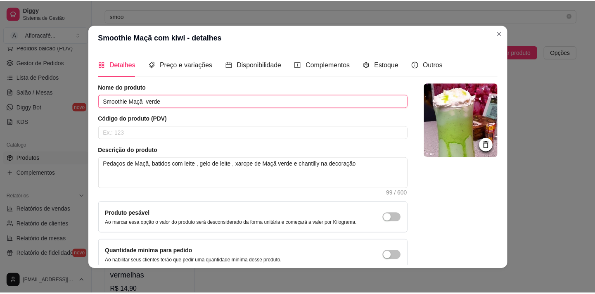
scroll to position [48, 0]
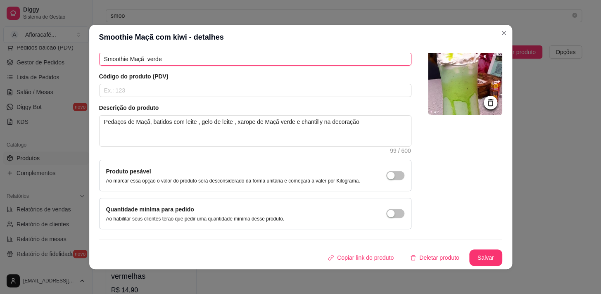
type input "Smoothie Maçã verde"
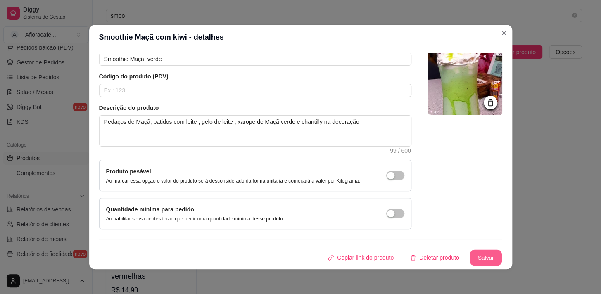
click at [478, 258] on button "Salvar" at bounding box center [485, 258] width 32 height 16
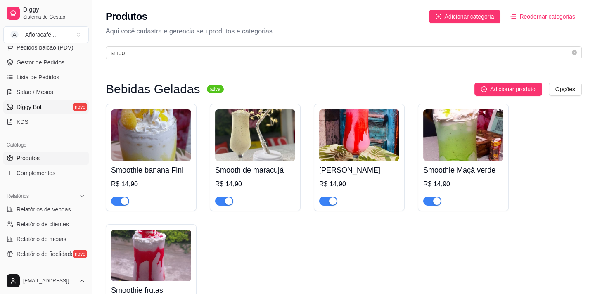
scroll to position [0, 0]
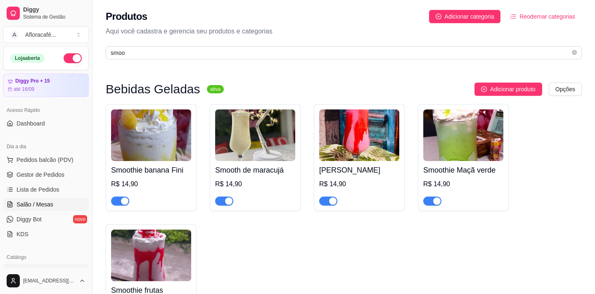
click at [50, 202] on span "Salão / Mesas" at bounding box center [35, 204] width 37 height 8
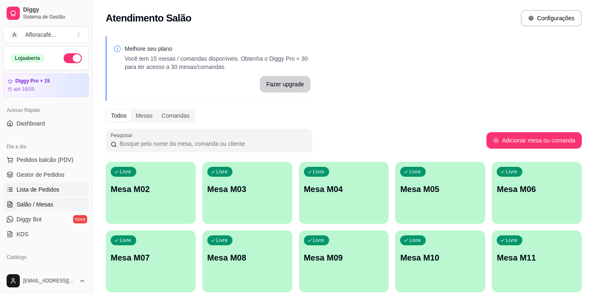
click at [35, 184] on link "Lista de Pedidos" at bounding box center [45, 189] width 85 height 13
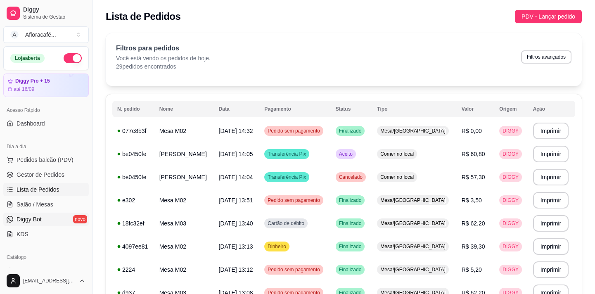
scroll to position [75, 0]
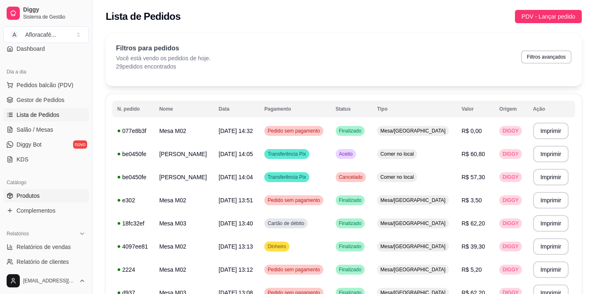
click at [33, 198] on span "Produtos" at bounding box center [28, 196] width 23 height 8
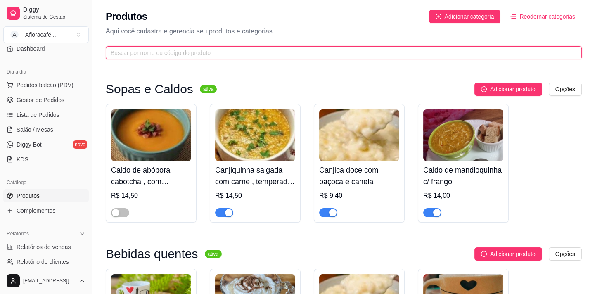
click at [271, 55] on input "text" at bounding box center [340, 52] width 459 height 9
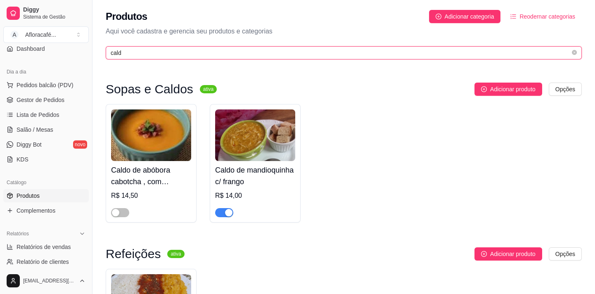
type input "cald"
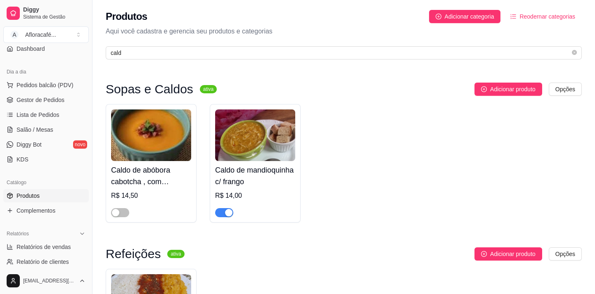
click at [224, 215] on span "button" at bounding box center [224, 212] width 18 height 9
click at [50, 114] on span "Lista de Pedidos" at bounding box center [38, 115] width 43 height 8
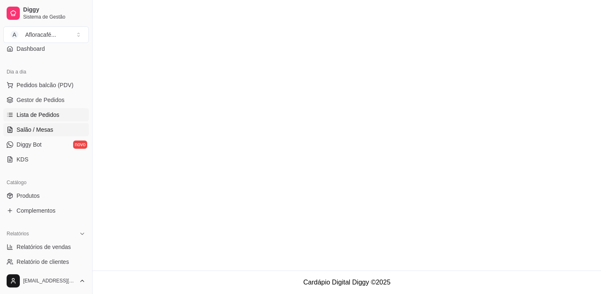
click at [51, 123] on link "Salão / Mesas" at bounding box center [45, 129] width 85 height 13
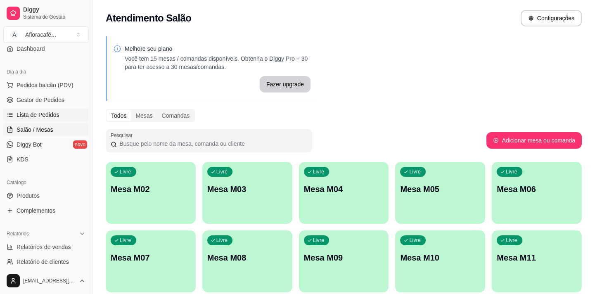
click at [54, 118] on span "Lista de Pedidos" at bounding box center [38, 115] width 43 height 8
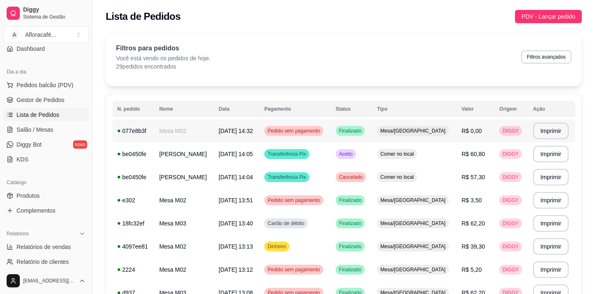
click at [185, 128] on td "Mesa M02" at bounding box center [183, 130] width 59 height 23
click at [219, 157] on td "[DATE] 14:05" at bounding box center [237, 153] width 46 height 23
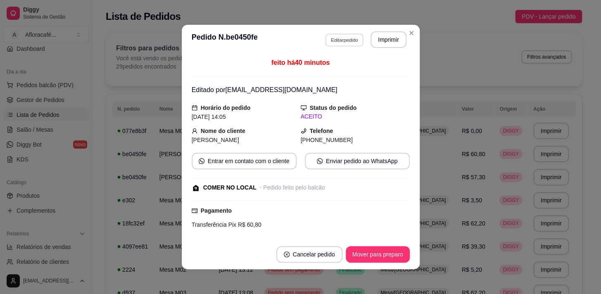
click at [355, 38] on button "Editar pedido" at bounding box center [344, 39] width 38 height 13
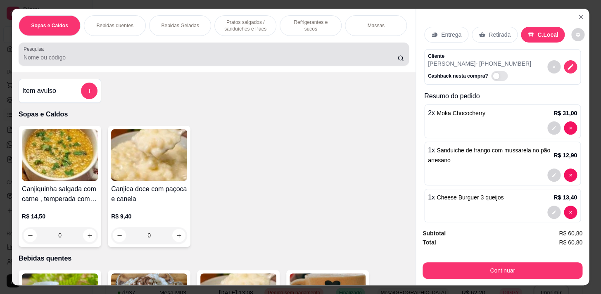
click at [261, 49] on div at bounding box center [214, 54] width 380 height 17
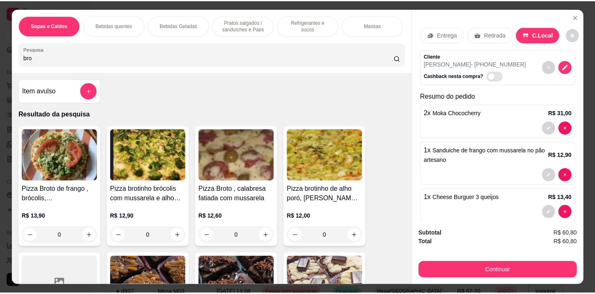
scroll to position [150, 0]
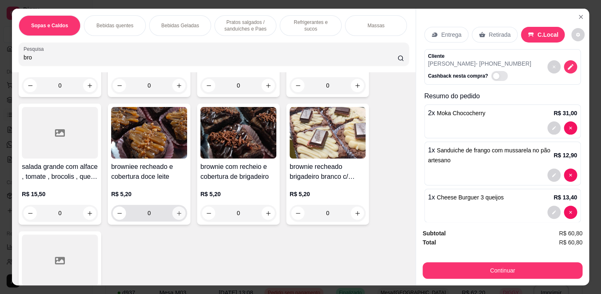
type input "bro"
click at [176, 216] on icon "increase-product-quantity" at bounding box center [179, 213] width 6 height 6
type input "1"
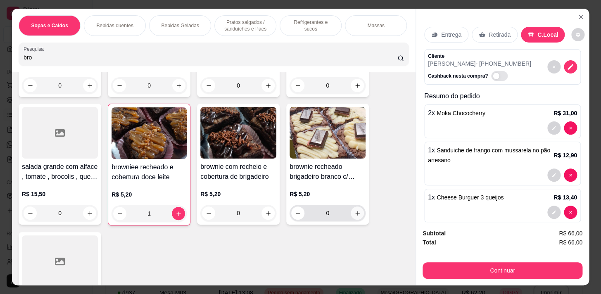
click at [357, 216] on icon "increase-product-quantity" at bounding box center [357, 213] width 6 height 6
type input "1"
click at [454, 262] on button "Continuar" at bounding box center [502, 270] width 160 height 17
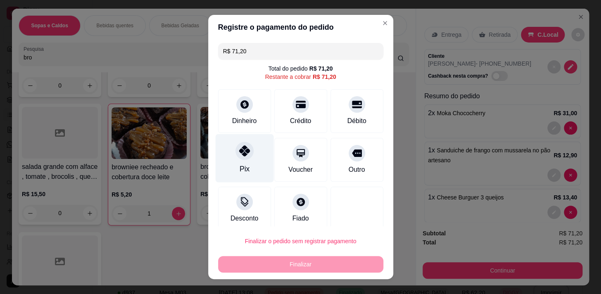
click at [239, 157] on div at bounding box center [244, 151] width 18 height 18
type input "R$ 0,00"
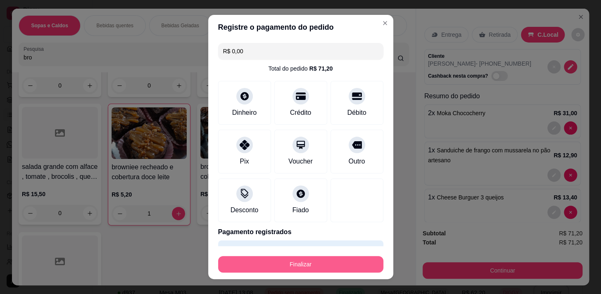
click at [319, 260] on button "Finalizar" at bounding box center [300, 264] width 165 height 17
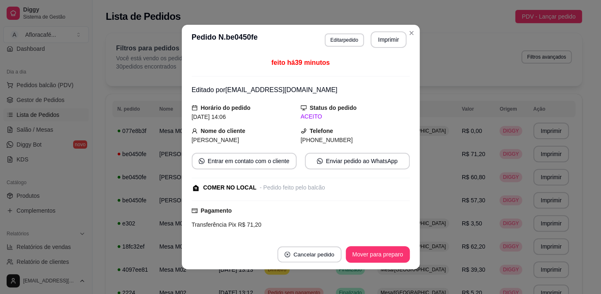
click at [341, 273] on div "**********" at bounding box center [300, 147] width 601 height 294
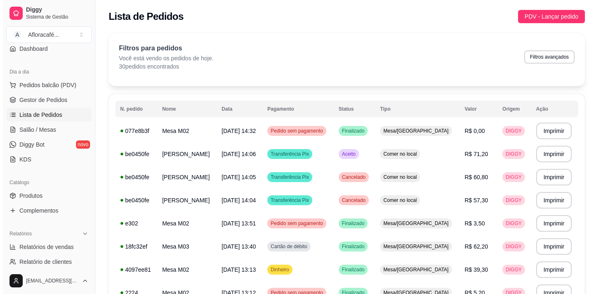
scroll to position [0, 0]
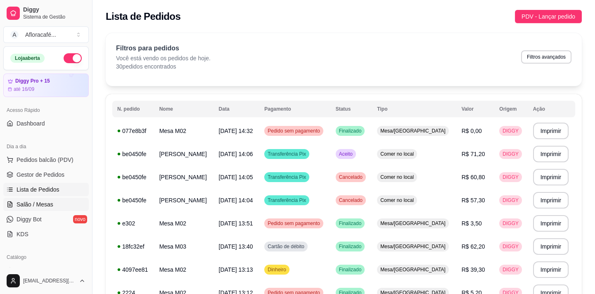
click at [36, 206] on span "Salão / Mesas" at bounding box center [35, 204] width 37 height 8
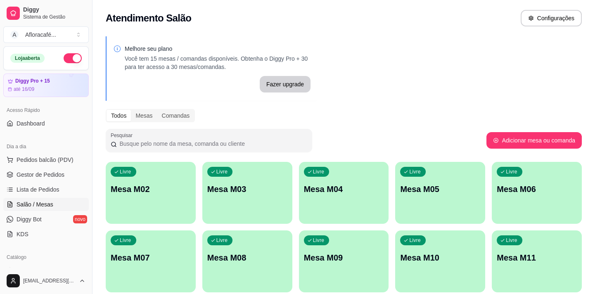
click at [157, 194] on div "Livre Mesa M02" at bounding box center [151, 188] width 90 height 52
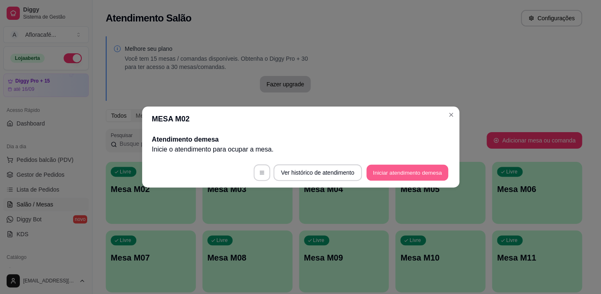
click at [421, 169] on button "Iniciar atendimento de mesa" at bounding box center [407, 173] width 82 height 16
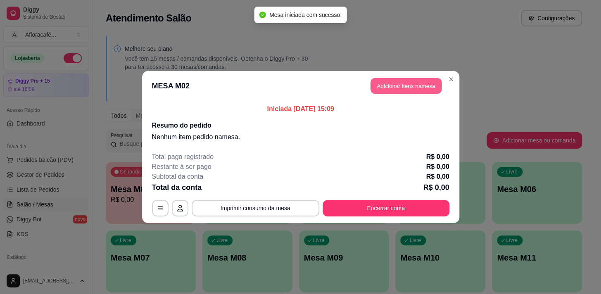
click at [400, 90] on button "Adicionar itens na mesa" at bounding box center [405, 86] width 71 height 16
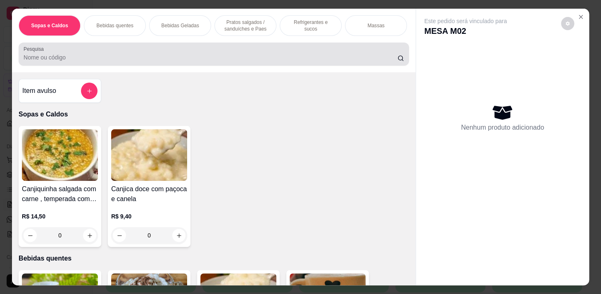
click at [283, 59] on input "Pesquisa" at bounding box center [211, 57] width 374 height 8
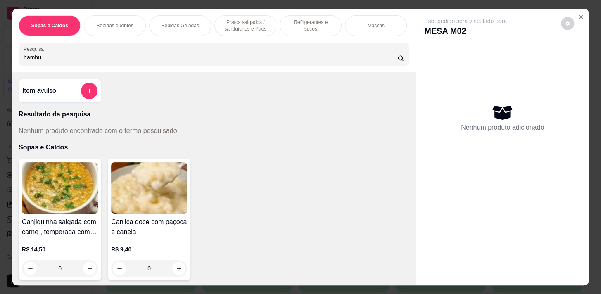
type input "hambu"
click at [244, 30] on div "Pratos salgados / sanduíches e Paes" at bounding box center [245, 25] width 62 height 21
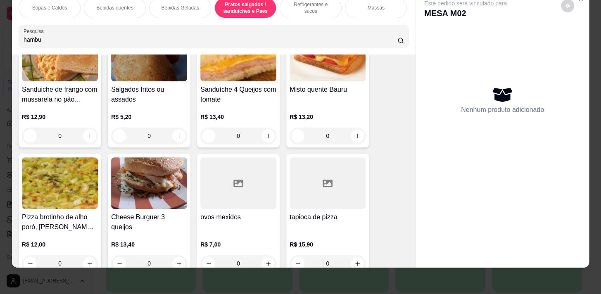
scroll to position [3296, 0]
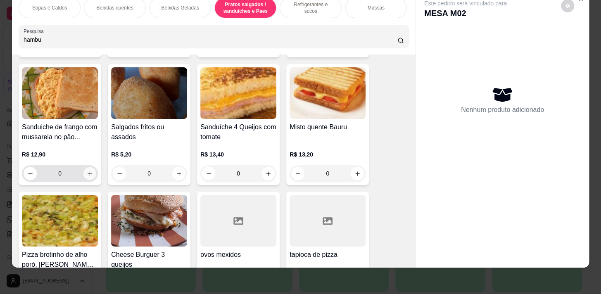
click at [87, 175] on icon "increase-product-quantity" at bounding box center [90, 173] width 6 height 6
type input "1"
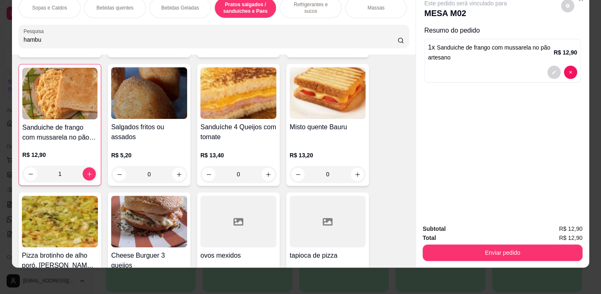
scroll to position [3371, 0]
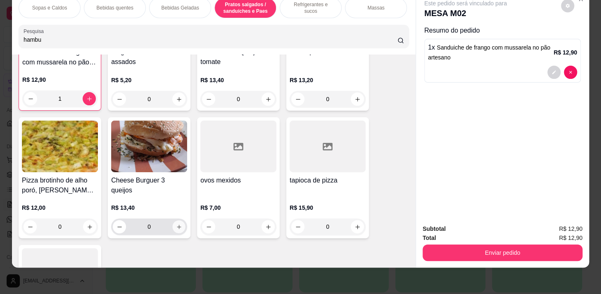
click at [176, 224] on icon "increase-product-quantity" at bounding box center [179, 227] width 6 height 6
type input "1"
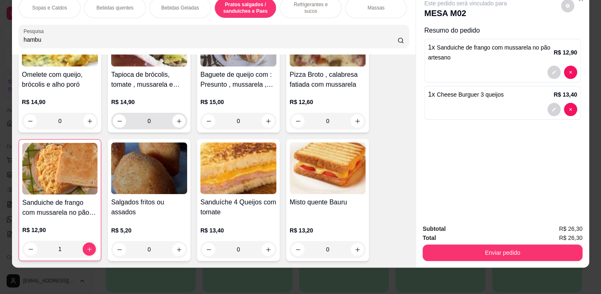
scroll to position [3145, 0]
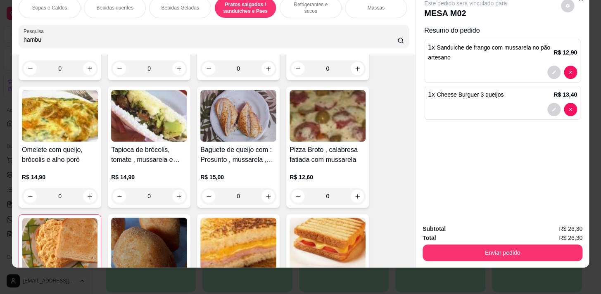
click at [180, 5] on p "Bebidas Geladas" at bounding box center [180, 8] width 38 height 7
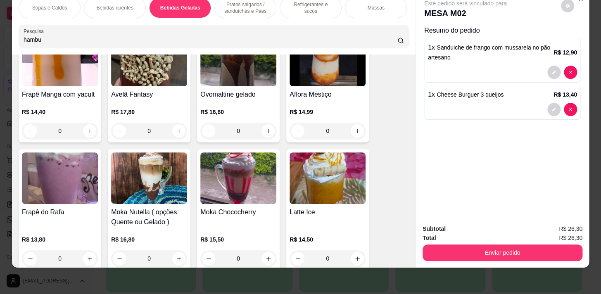
scroll to position [1739, 0]
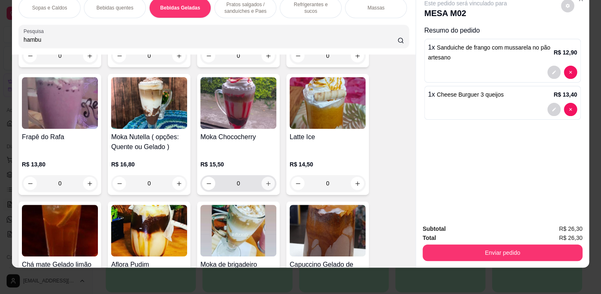
click at [265, 182] on icon "increase-product-quantity" at bounding box center [268, 183] width 6 height 6
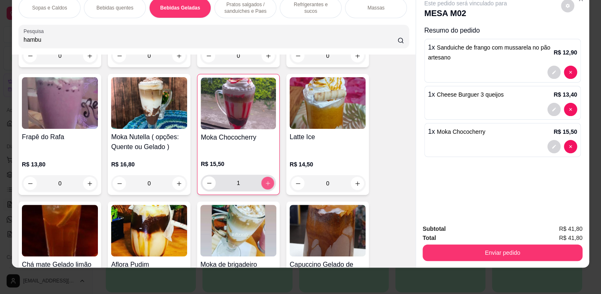
click at [265, 182] on icon "increase-product-quantity" at bounding box center [268, 183] width 6 height 6
type input "2"
click at [366, 12] on div "Massas" at bounding box center [376, 8] width 62 height 21
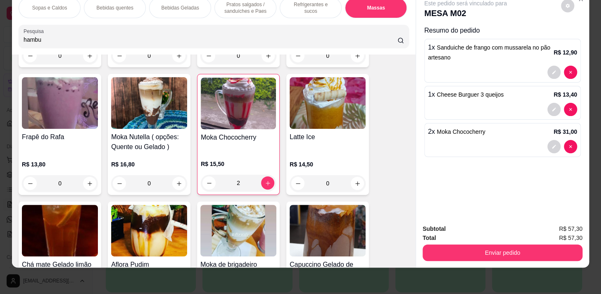
scroll to position [4460, 0]
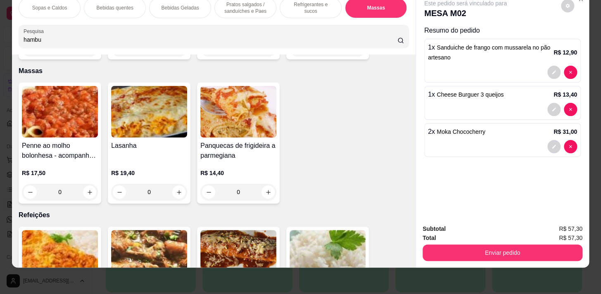
click at [243, 5] on p "Pratos salgados / sanduíches e Paes" at bounding box center [245, 7] width 48 height 13
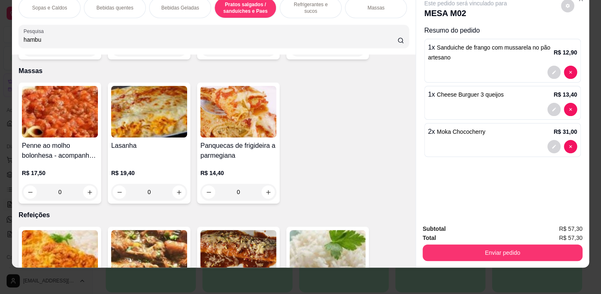
scroll to position [2395, 0]
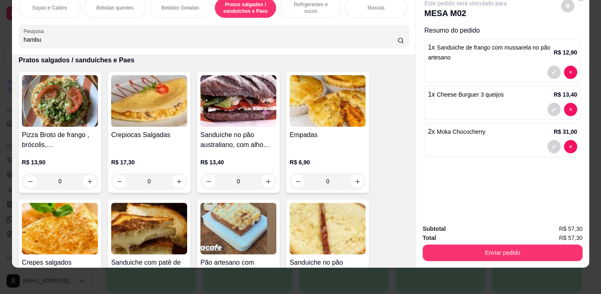
click at [298, 6] on div "Refrigerantes e sucos" at bounding box center [310, 8] width 62 height 21
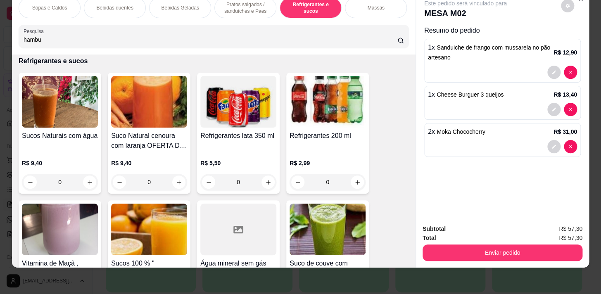
scroll to position [3763, 0]
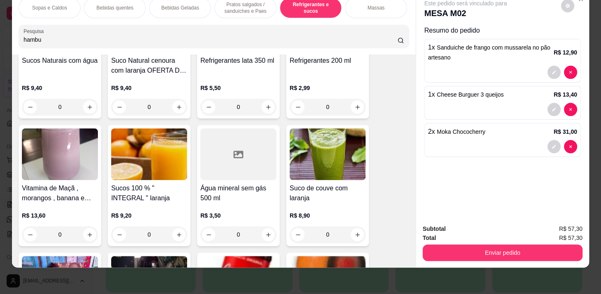
click at [266, 233] on div "0" at bounding box center [238, 234] width 76 height 17
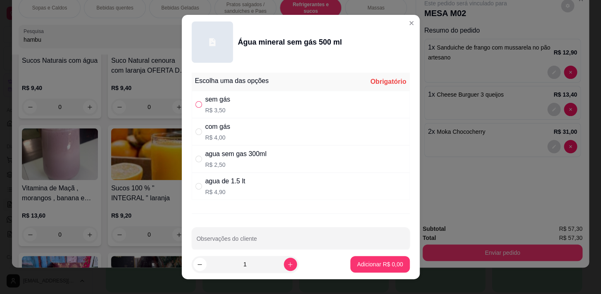
click at [195, 102] on input "" at bounding box center [198, 104] width 7 height 7
radio input "true"
click at [387, 264] on p "Adicionar R$ 3,50" at bounding box center [379, 264] width 45 height 8
type input "1"
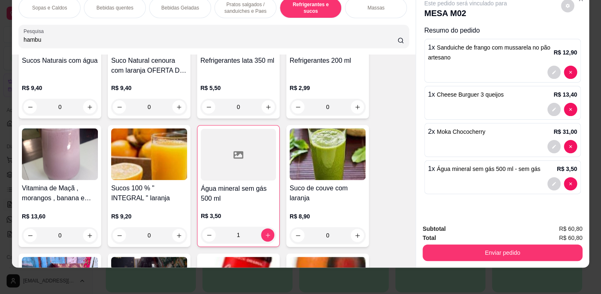
scroll to position [0, 341]
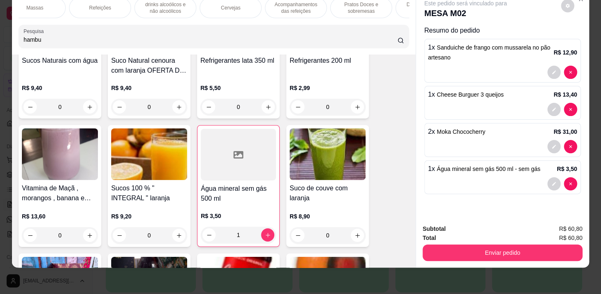
drag, startPoint x: 357, startPoint y: 3, endPoint x: 267, endPoint y: 66, distance: 109.5
click at [357, 3] on p "Pratos Doces e sobremesas" at bounding box center [361, 7] width 48 height 13
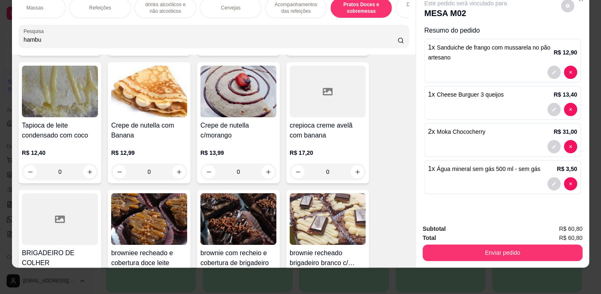
scroll to position [6559, 0]
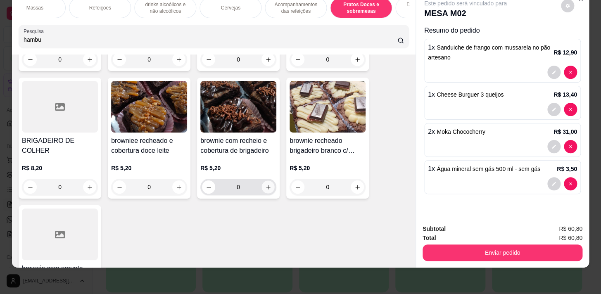
click at [265, 184] on icon "increase-product-quantity" at bounding box center [268, 187] width 6 height 6
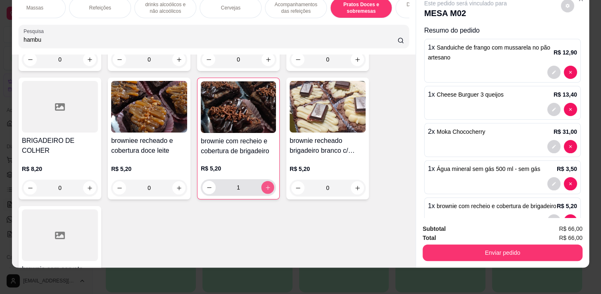
click at [265, 185] on icon "increase-product-quantity" at bounding box center [268, 188] width 6 height 6
type input "2"
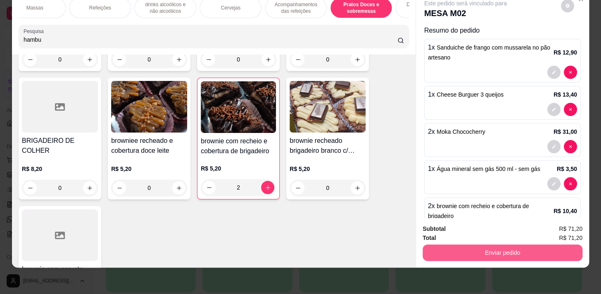
click at [506, 248] on button "Enviar pedido" at bounding box center [502, 252] width 160 height 17
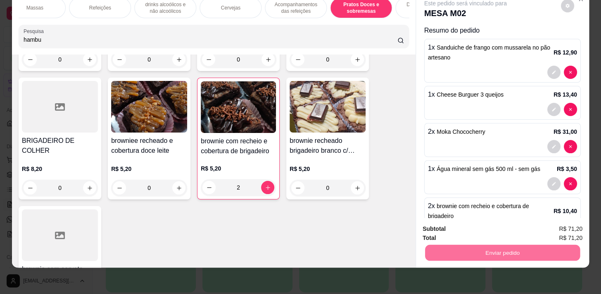
click at [497, 227] on button "Não registrar e enviar pedido" at bounding box center [474, 226] width 83 height 15
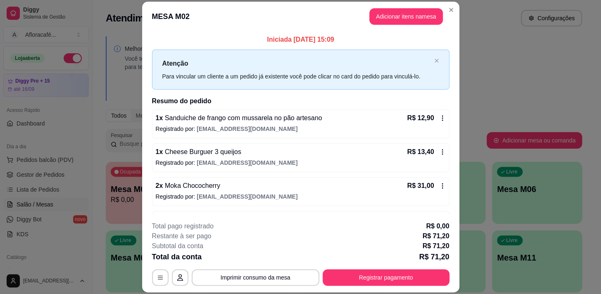
drag, startPoint x: 366, startPoint y: 266, endPoint x: 367, endPoint y: 287, distance: 21.1
click at [366, 267] on div "**********" at bounding box center [300, 253] width 297 height 64
click at [367, 287] on footer "**********" at bounding box center [300, 254] width 317 height 78
click at [367, 277] on button "Registrar pagamento" at bounding box center [385, 278] width 123 height 16
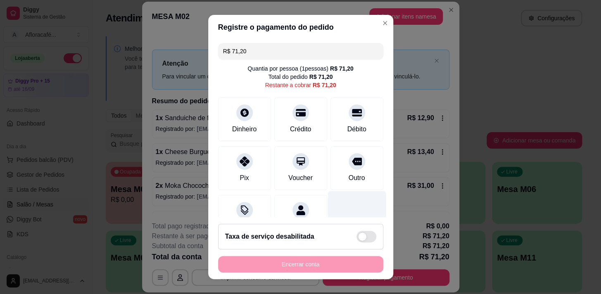
drag, startPoint x: 334, startPoint y: 122, endPoint x: 319, endPoint y: 199, distance: 77.9
click at [334, 127] on div "Débito" at bounding box center [356, 119] width 53 height 44
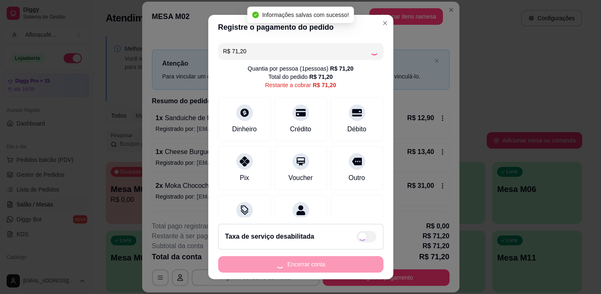
type input "R$ 0,00"
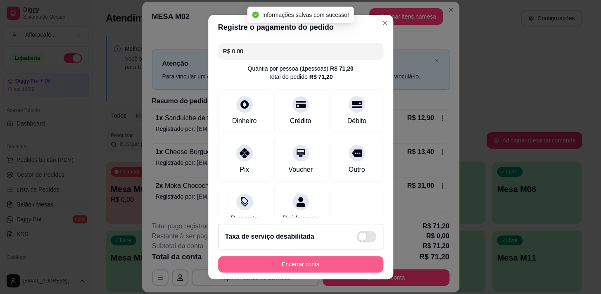
click at [304, 264] on button "Encerrar conta" at bounding box center [300, 264] width 165 height 17
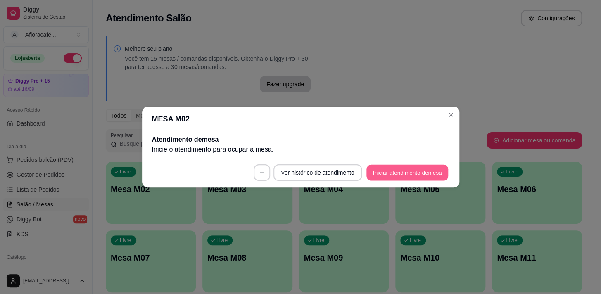
click at [436, 166] on button "Iniciar atendimento de mesa" at bounding box center [407, 173] width 82 height 16
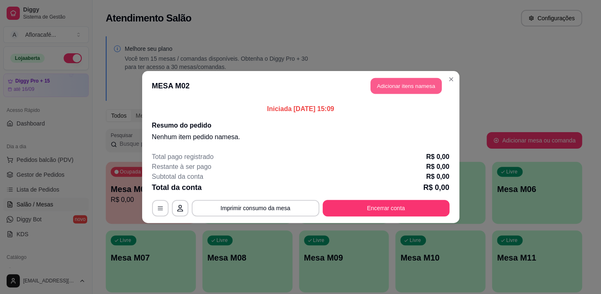
click at [393, 81] on button "Adicionar itens na mesa" at bounding box center [405, 86] width 71 height 16
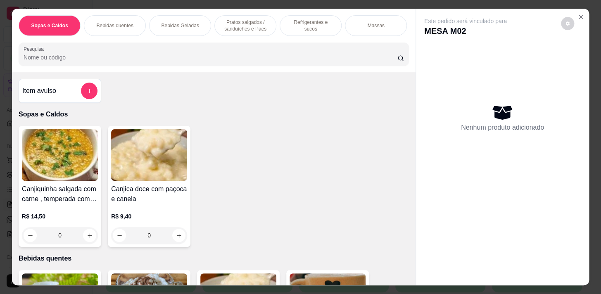
scroll to position [20, 0]
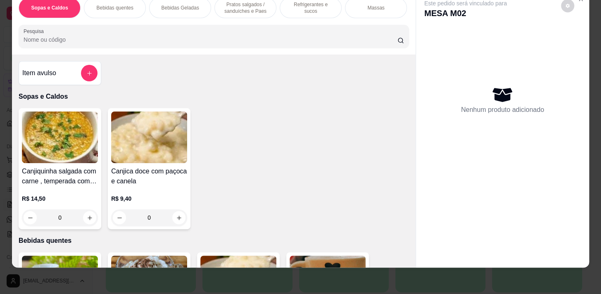
click at [116, 5] on p "Bebidas quentes" at bounding box center [114, 8] width 37 height 7
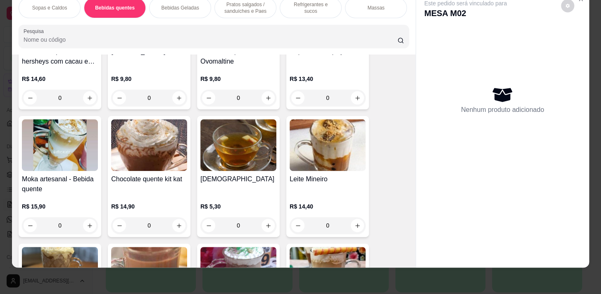
scroll to position [594, 0]
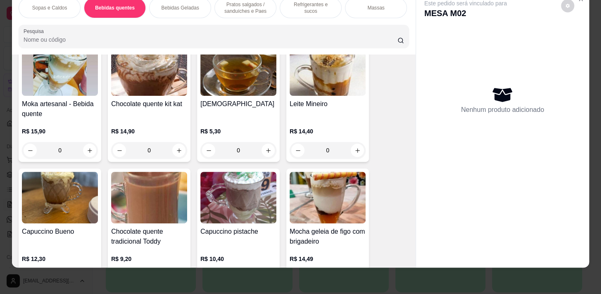
click at [175, 148] on div "0" at bounding box center [149, 150] width 76 height 17
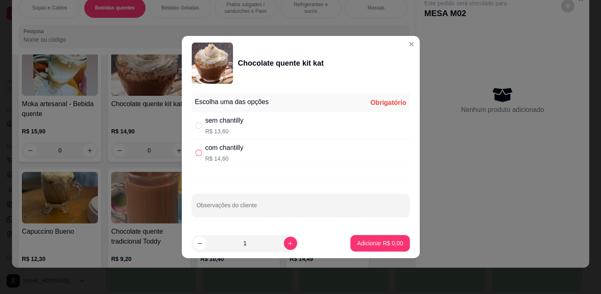
click at [196, 154] on input "" at bounding box center [198, 152] width 7 height 7
radio input "true"
click at [360, 246] on p "Adicionar R$ 14,60" at bounding box center [378, 243] width 48 height 8
type input "1"
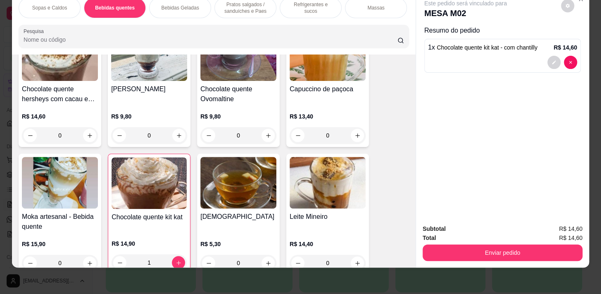
scroll to position [519, 0]
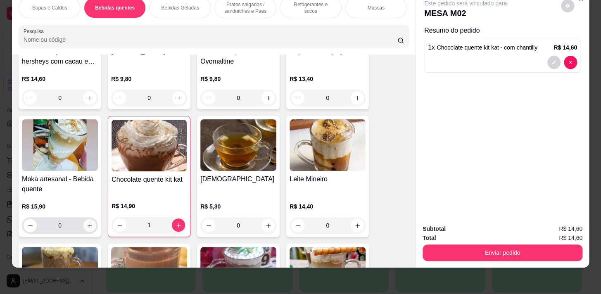
click at [88, 225] on icon "increase-product-quantity" at bounding box center [90, 225] width 4 height 4
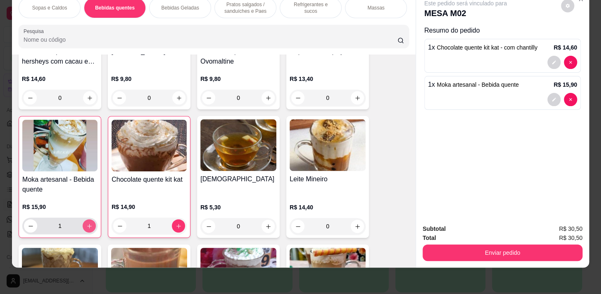
type input "1"
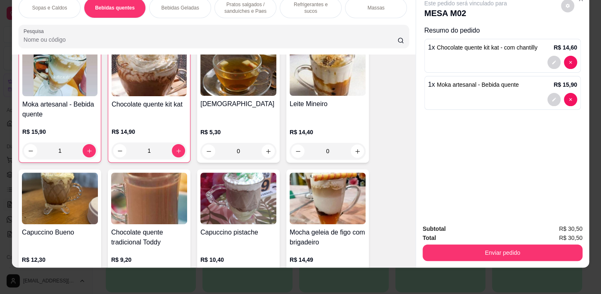
scroll to position [556, 0]
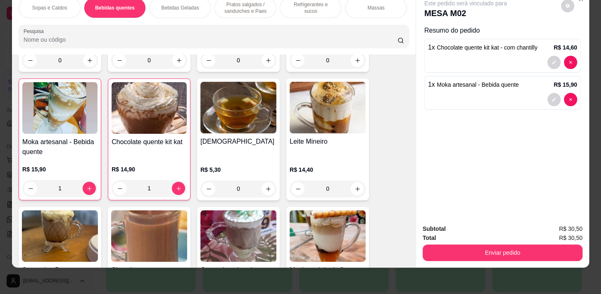
click at [244, 7] on p "Pratos salgados / sanduíches e Paes" at bounding box center [245, 7] width 48 height 13
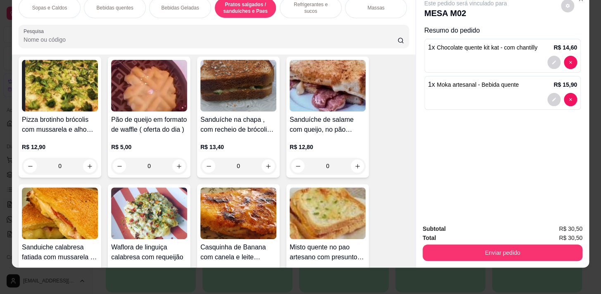
scroll to position [2851, 0]
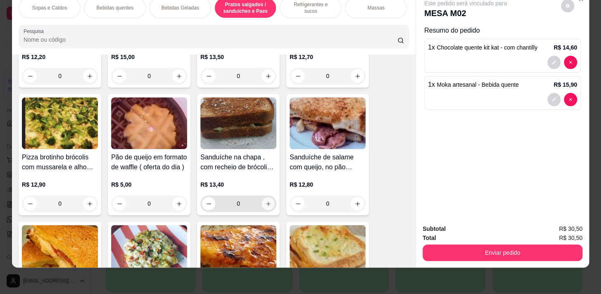
click at [268, 205] on icon "increase-product-quantity" at bounding box center [268, 204] width 6 height 6
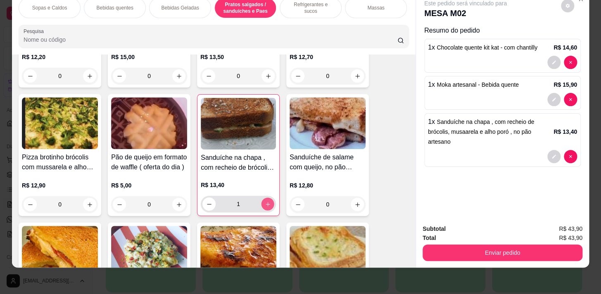
click at [268, 205] on button "increase-product-quantity" at bounding box center [267, 204] width 13 height 13
type input "2"
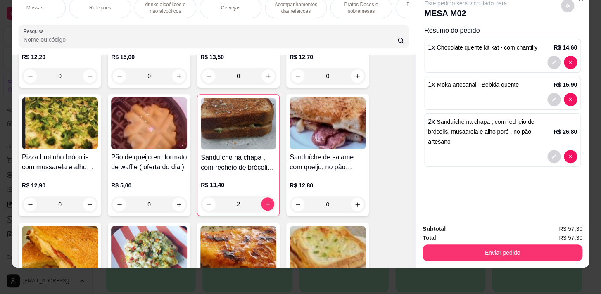
click at [90, 5] on p "Refeições" at bounding box center [100, 8] width 22 height 7
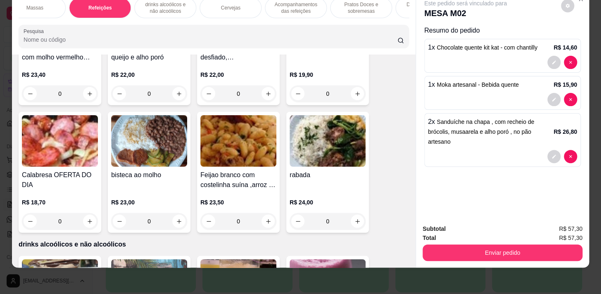
scroll to position [4834, 0]
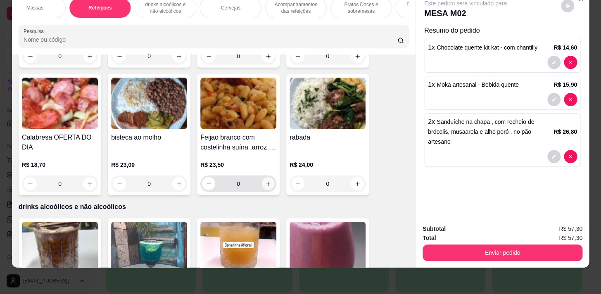
click at [265, 181] on icon "increase-product-quantity" at bounding box center [268, 184] width 6 height 6
type input "1"
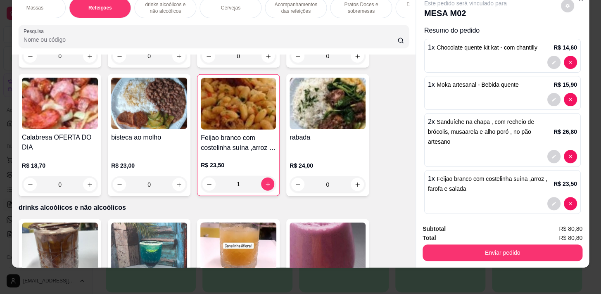
scroll to position [0, 0]
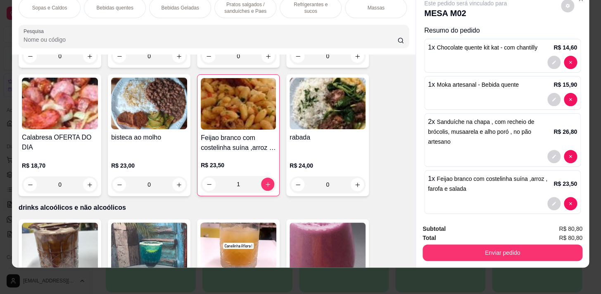
click at [305, 9] on div "Refrigerantes e sucos" at bounding box center [310, 8] width 62 height 21
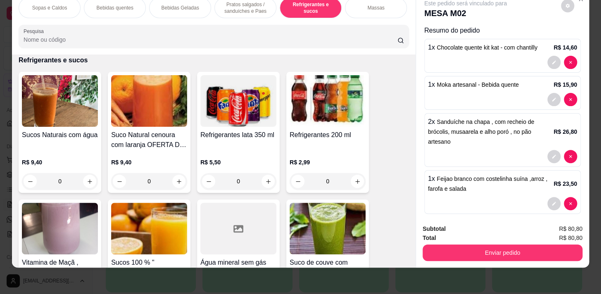
click at [90, 181] on div "0" at bounding box center [60, 181] width 76 height 17
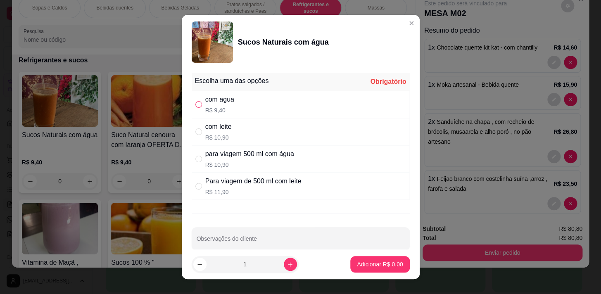
click at [197, 102] on input "" at bounding box center [198, 104] width 7 height 7
radio input "true"
click at [359, 268] on button "Adicionar R$ 9,40" at bounding box center [379, 264] width 59 height 17
type input "1"
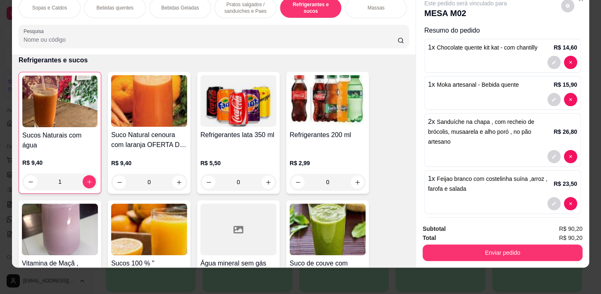
scroll to position [3693, 0]
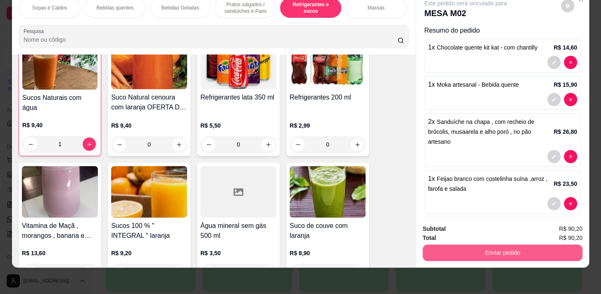
click at [501, 248] on button "Enviar pedido" at bounding box center [502, 252] width 160 height 17
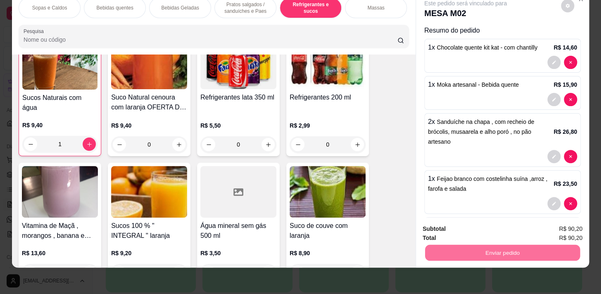
click at [477, 229] on button "Não registrar e enviar pedido" at bounding box center [474, 226] width 83 height 15
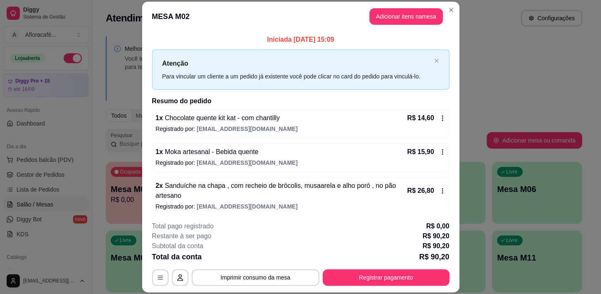
scroll to position [15, 0]
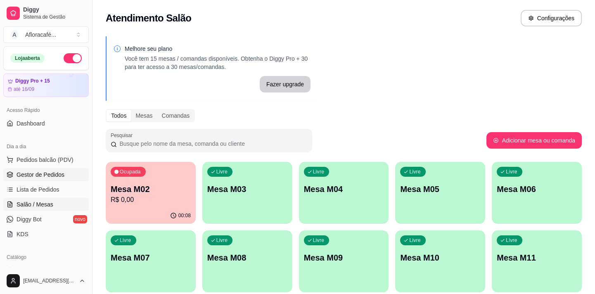
click at [47, 170] on span "Gestor de Pedidos" at bounding box center [41, 174] width 48 height 8
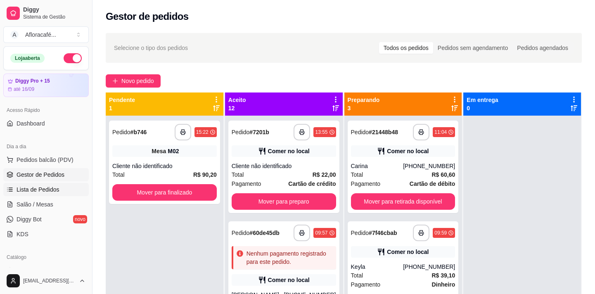
click at [40, 191] on span "Lista de Pedidos" at bounding box center [38, 189] width 43 height 8
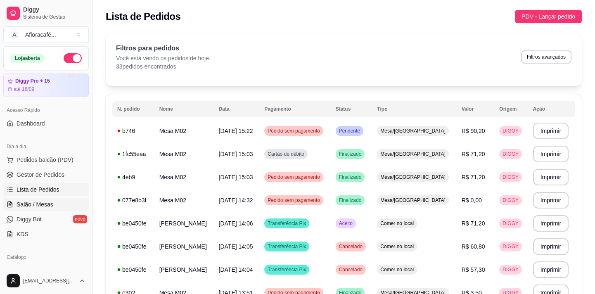
click at [47, 199] on link "Salão / Mesas" at bounding box center [45, 204] width 85 height 13
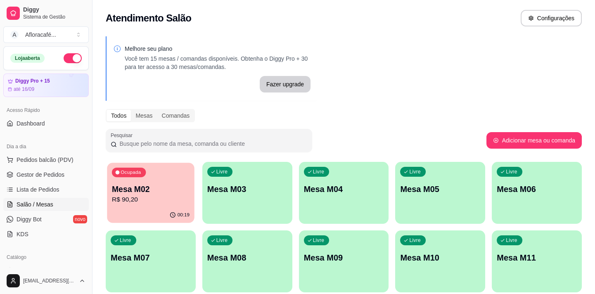
click at [128, 208] on div "00:19" at bounding box center [150, 215] width 87 height 16
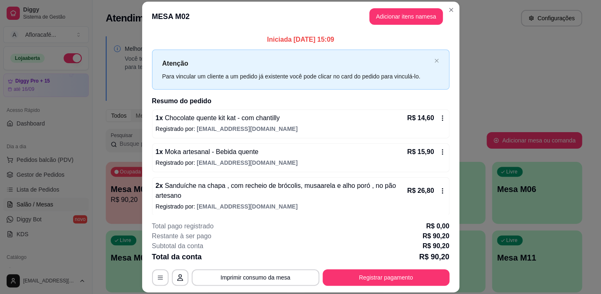
scroll to position [71, 0]
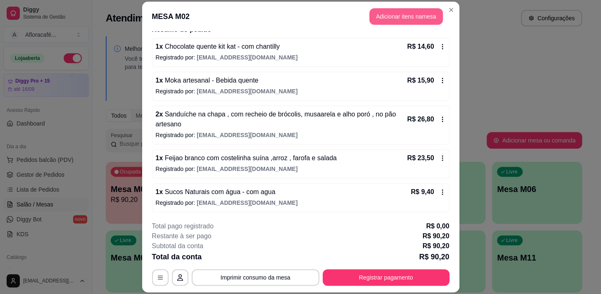
click at [403, 15] on button "Adicionar itens na mesa" at bounding box center [405, 16] width 73 height 17
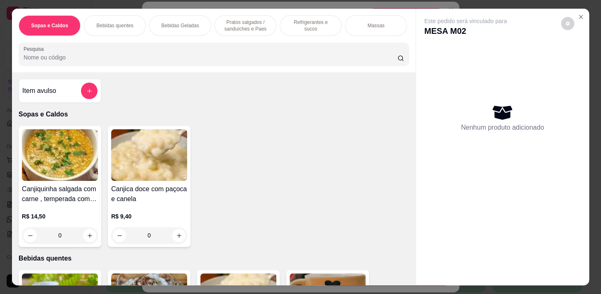
click at [134, 56] on input "Pesquisa" at bounding box center [211, 57] width 374 height 8
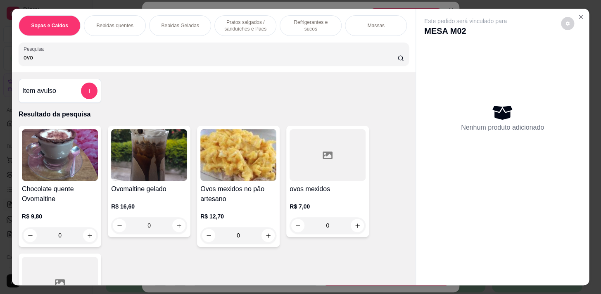
type input "ovo"
click at [173, 231] on div "0" at bounding box center [149, 225] width 76 height 17
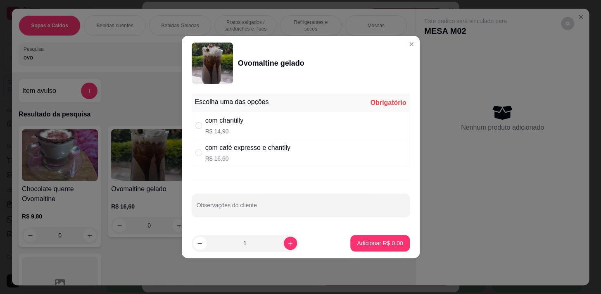
click at [220, 141] on div "com café expresso e chantlly R$ 16,60" at bounding box center [301, 152] width 218 height 27
radio input "true"
click at [221, 132] on p "R$ 14,90" at bounding box center [224, 131] width 38 height 8
radio input "true"
radio input "false"
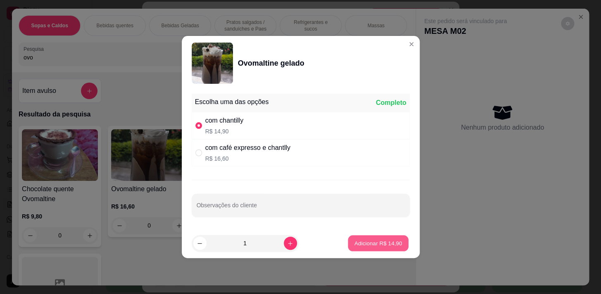
click at [402, 246] on button "Adicionar R$ 14,90" at bounding box center [378, 243] width 61 height 16
type input "1"
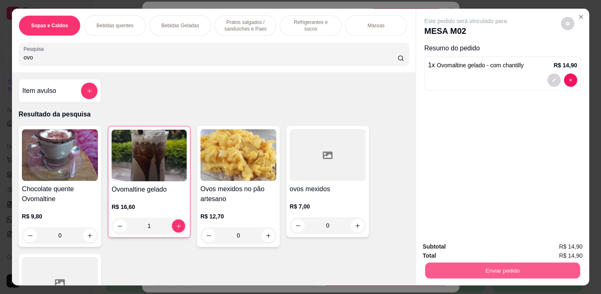
click at [497, 265] on button "Enviar pedido" at bounding box center [502, 270] width 155 height 16
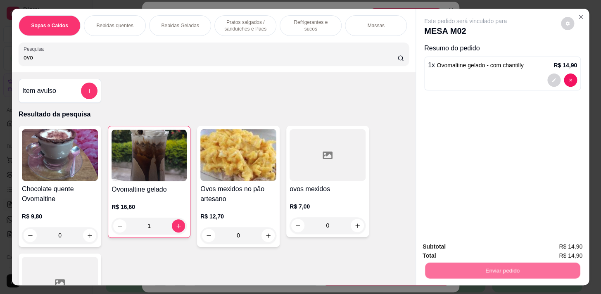
click at [483, 242] on button "Não registrar e enviar pedido" at bounding box center [474, 246] width 83 height 15
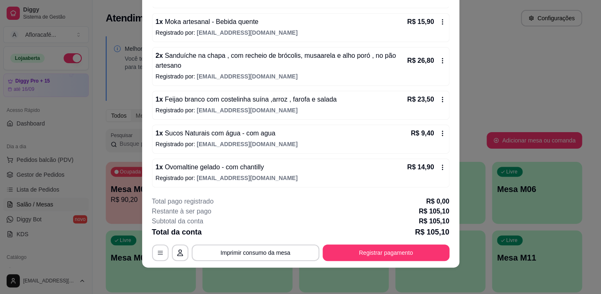
scroll to position [0, 0]
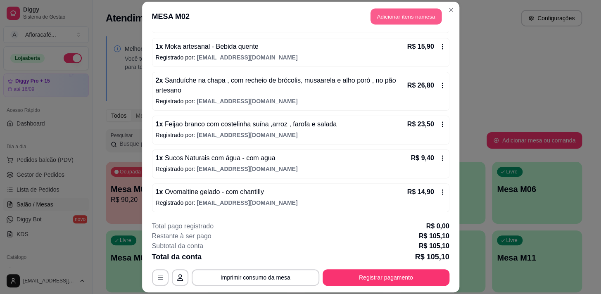
click at [417, 10] on button "Adicionar itens na mesa" at bounding box center [405, 16] width 71 height 16
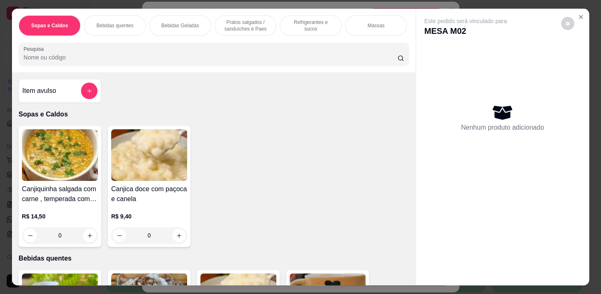
scroll to position [20, 0]
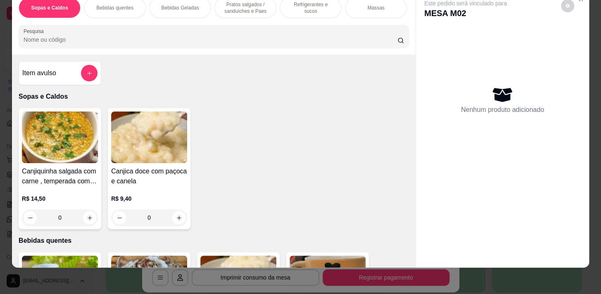
click at [248, 6] on p "Pratos salgados / sanduíches e Paes" at bounding box center [245, 7] width 48 height 13
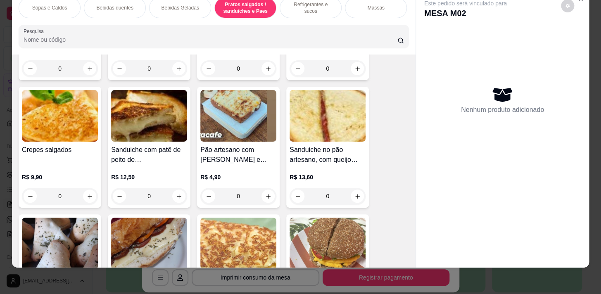
scroll to position [2362, 0]
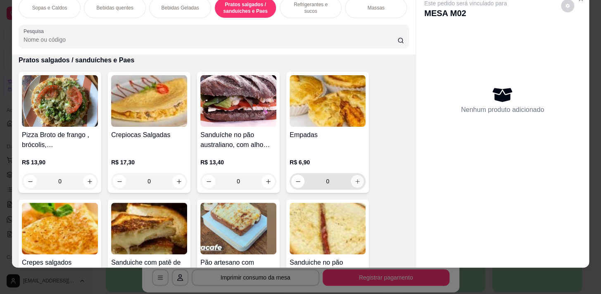
click at [355, 180] on icon "increase-product-quantity" at bounding box center [357, 181] width 6 height 6
type input "1"
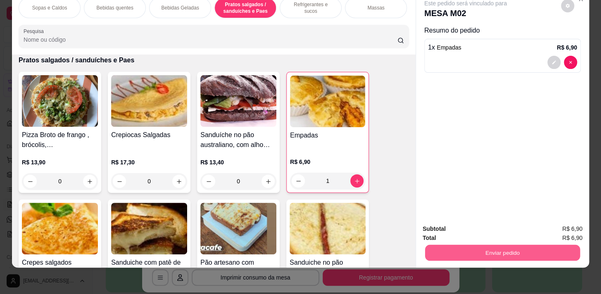
click at [518, 247] on button "Enviar pedido" at bounding box center [502, 252] width 155 height 16
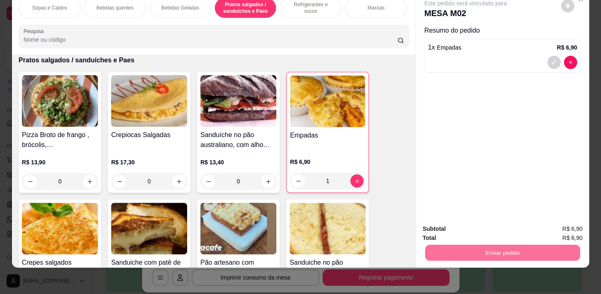
click at [505, 224] on button "Não registrar e enviar pedido" at bounding box center [474, 226] width 83 height 15
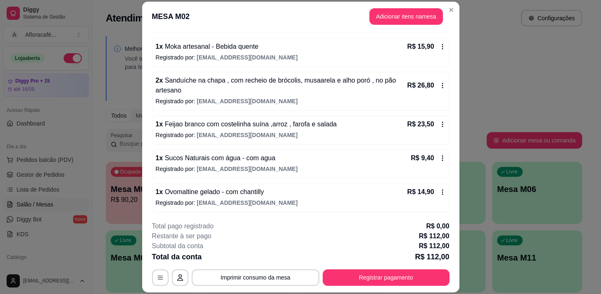
scroll to position [25, 0]
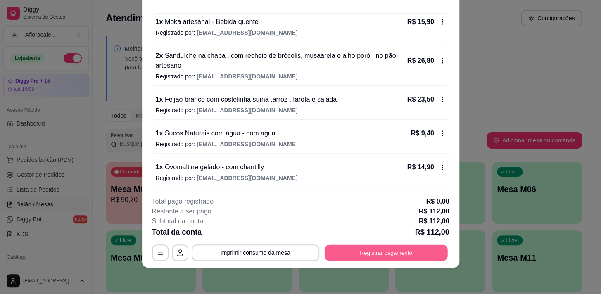
click at [388, 251] on button "Registrar pagamento" at bounding box center [385, 253] width 123 height 16
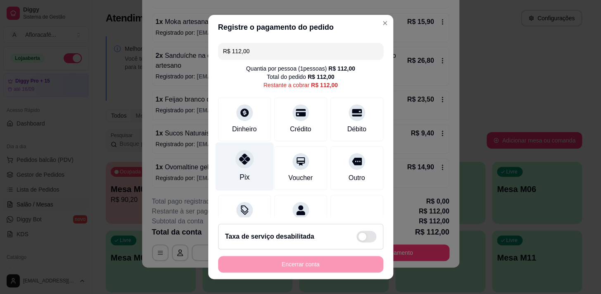
click at [241, 169] on div "Pix" at bounding box center [244, 166] width 58 height 48
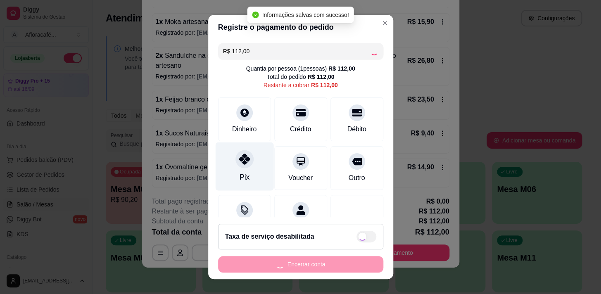
type input "R$ 0,00"
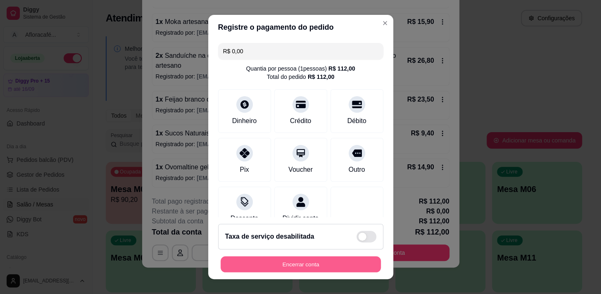
click at [281, 258] on button "Encerrar conta" at bounding box center [300, 264] width 160 height 16
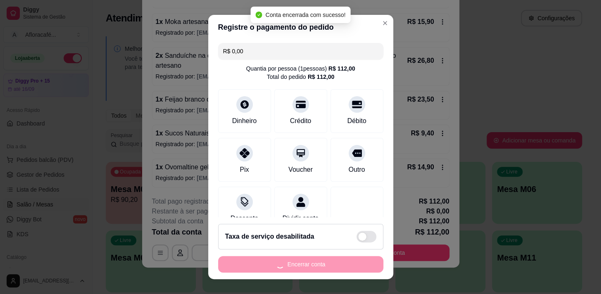
scroll to position [0, 0]
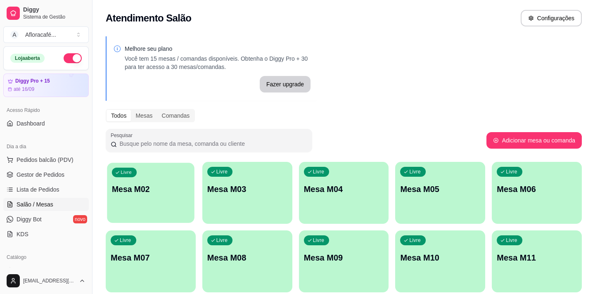
click at [160, 193] on p "Mesa M02" at bounding box center [151, 189] width 78 height 11
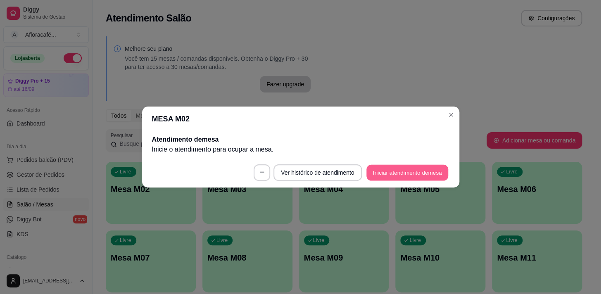
click at [400, 174] on button "Iniciar atendimento de mesa" at bounding box center [407, 173] width 82 height 16
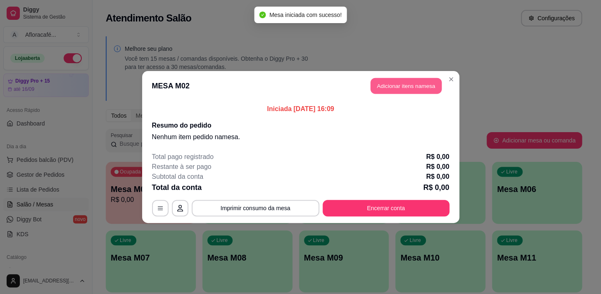
click at [404, 83] on button "Adicionar itens na mesa" at bounding box center [405, 86] width 71 height 16
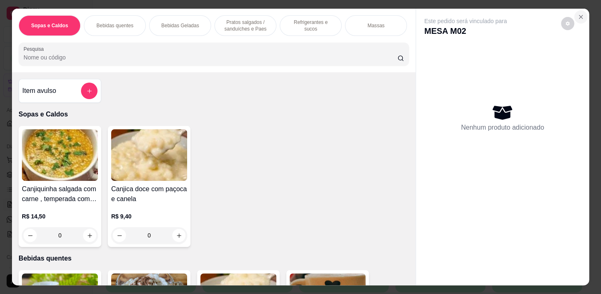
click at [577, 14] on icon "Close" at bounding box center [580, 17] width 7 height 7
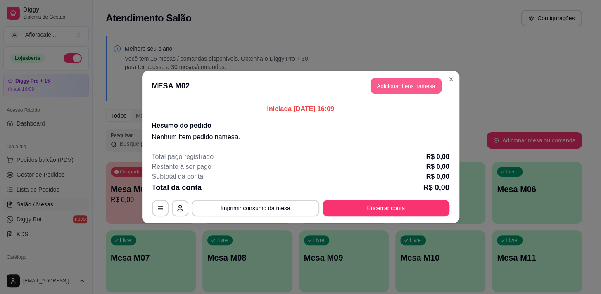
click at [396, 87] on button "Adicionar itens na mesa" at bounding box center [405, 86] width 71 height 16
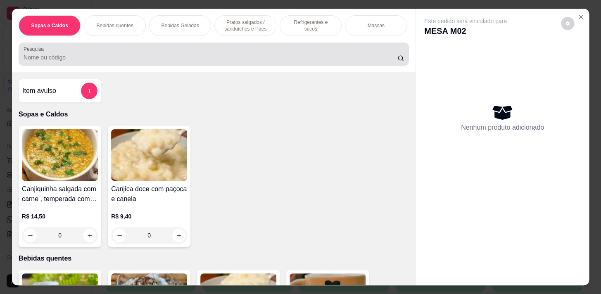
click at [124, 60] on input "Pesquisa" at bounding box center [211, 57] width 374 height 8
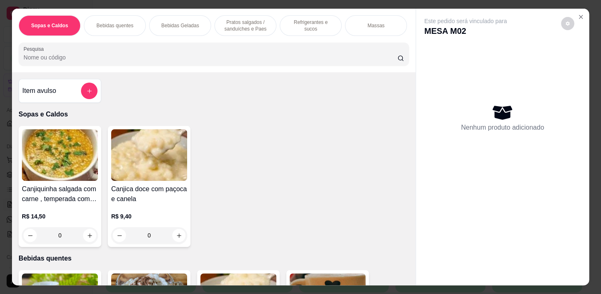
click at [128, 24] on p "Bebidas quentes" at bounding box center [114, 25] width 37 height 7
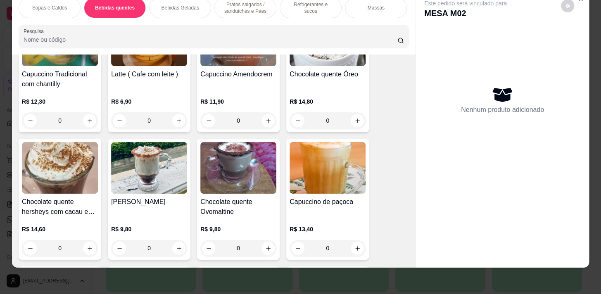
scroll to position [406, 0]
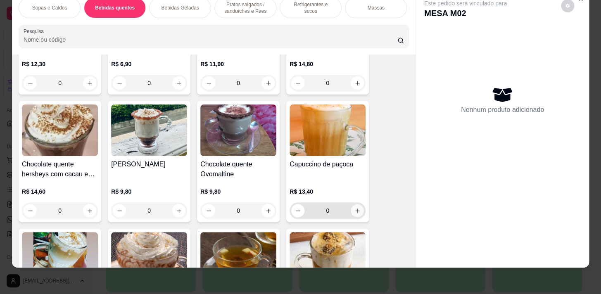
click at [355, 209] on icon "increase-product-quantity" at bounding box center [357, 211] width 6 height 6
type input "1"
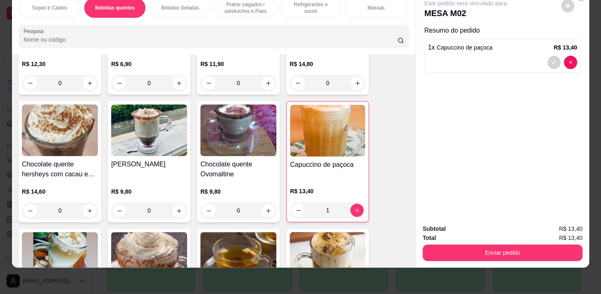
drag, startPoint x: 62, startPoint y: 2, endPoint x: 161, endPoint y: 14, distance: 99.4
click at [62, 5] on p "Sopas e Caldos" at bounding box center [49, 8] width 35 height 7
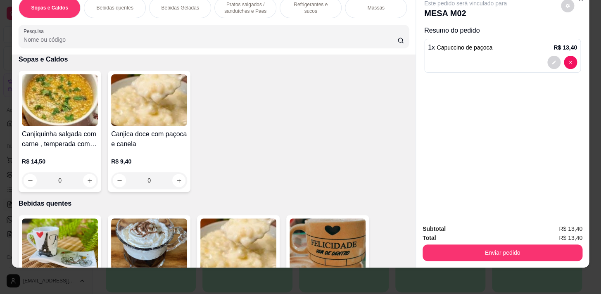
drag, startPoint x: 168, startPoint y: 5, endPoint x: 168, endPoint y: 38, distance: 33.0
click at [169, 5] on p "Bebidas Geladas" at bounding box center [180, 8] width 38 height 7
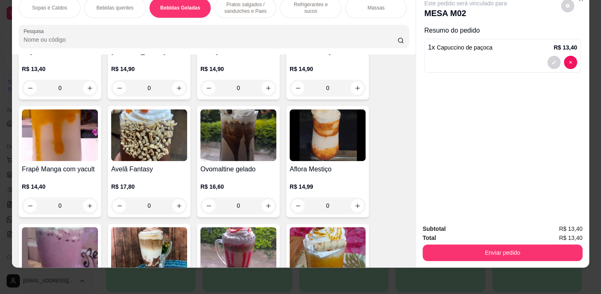
scroll to position [1630, 0]
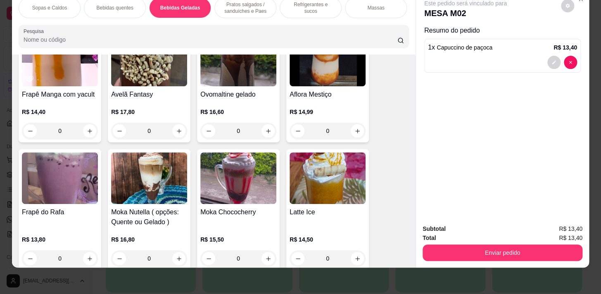
click at [263, 130] on div "0" at bounding box center [238, 131] width 76 height 17
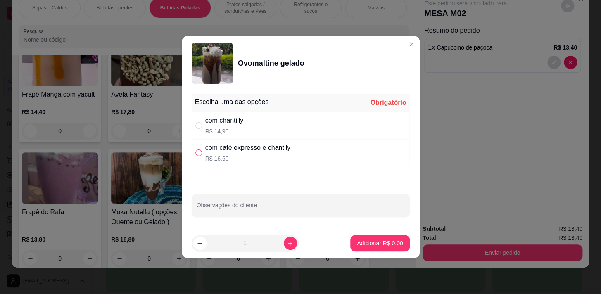
click at [198, 151] on input "" at bounding box center [198, 152] width 7 height 7
radio input "true"
click at [366, 240] on p "Adicionar R$ 16,60" at bounding box center [377, 243] width 49 height 8
type input "1"
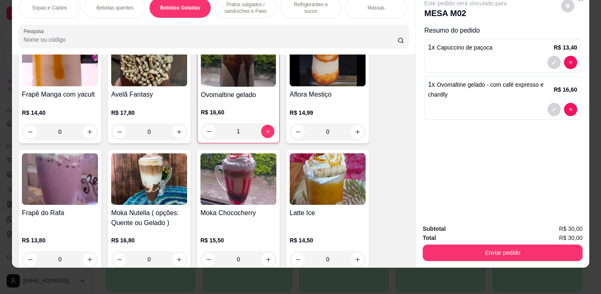
click at [244, 2] on p "Pratos salgados / sanduíches e Paes" at bounding box center [245, 7] width 48 height 13
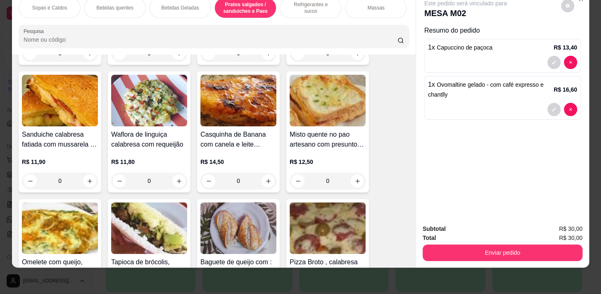
scroll to position [2963, 0]
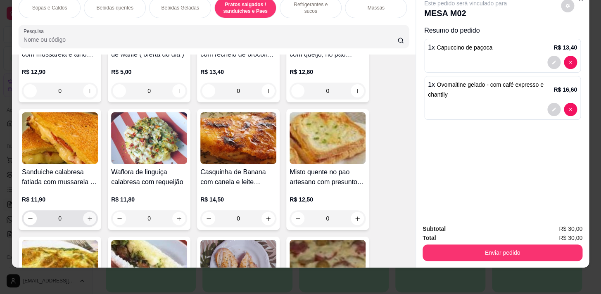
click at [87, 216] on icon "increase-product-quantity" at bounding box center [90, 218] width 6 height 6
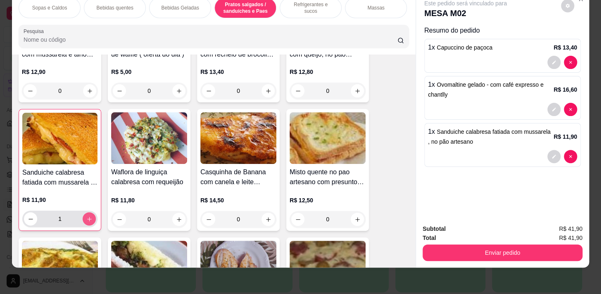
type input "1"
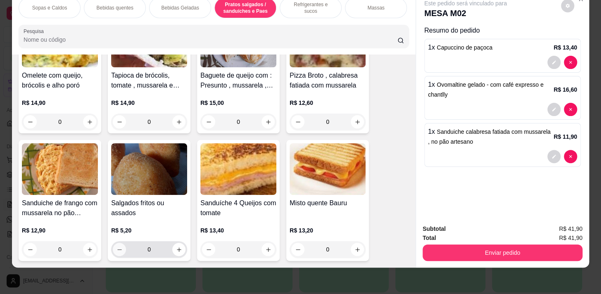
scroll to position [3263, 0]
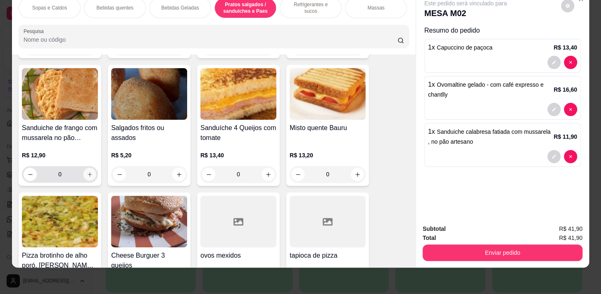
click at [89, 175] on icon "increase-product-quantity" at bounding box center [90, 174] width 6 height 6
type input "1"
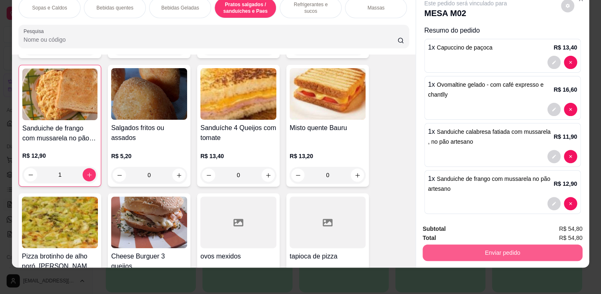
click at [520, 245] on button "Enviar pedido" at bounding box center [502, 252] width 160 height 17
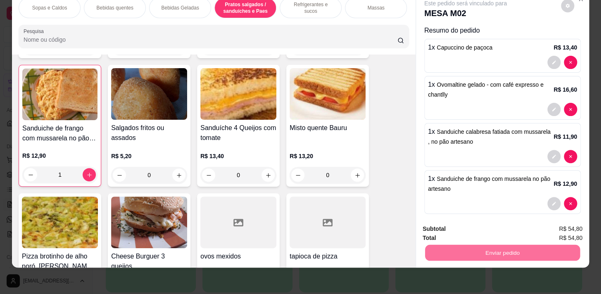
click at [458, 228] on button "Não registrar e enviar pedido" at bounding box center [475, 227] width 86 height 16
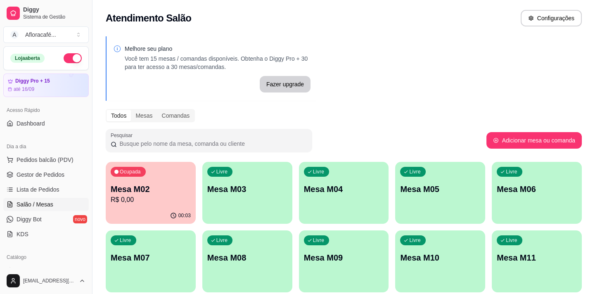
click at [282, 192] on p "Mesa M03" at bounding box center [247, 189] width 80 height 12
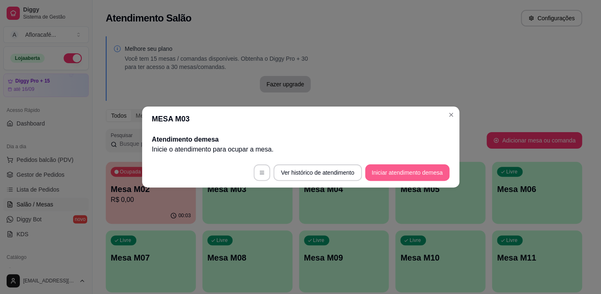
click at [413, 176] on button "Iniciar atendimento de mesa" at bounding box center [407, 172] width 84 height 17
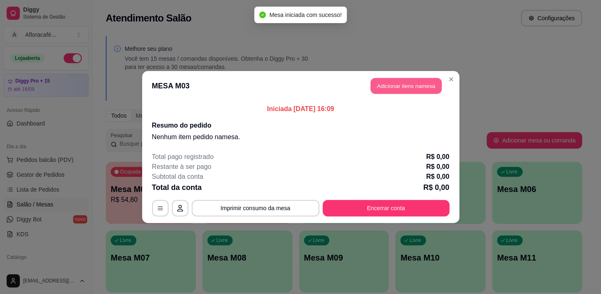
click at [396, 89] on button "Adicionar itens na mesa" at bounding box center [405, 86] width 71 height 16
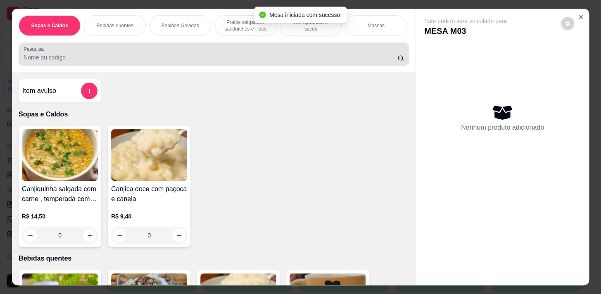
click at [128, 60] on input "Pesquisa" at bounding box center [211, 57] width 374 height 8
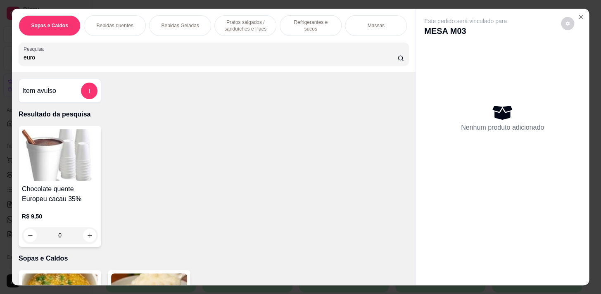
type input "euro"
click at [89, 239] on div "0" at bounding box center [60, 235] width 76 height 17
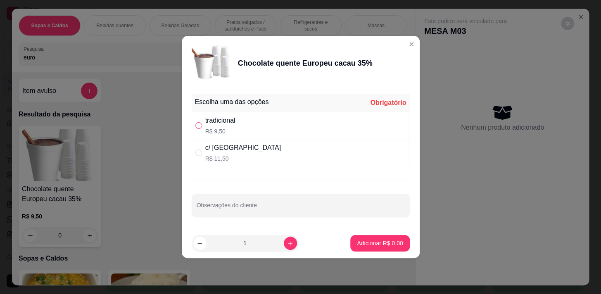
click at [197, 126] on input "" at bounding box center [198, 125] width 7 height 7
radio input "true"
click at [360, 239] on p "Adicionar R$ 9,50" at bounding box center [380, 243] width 46 height 8
type input "1"
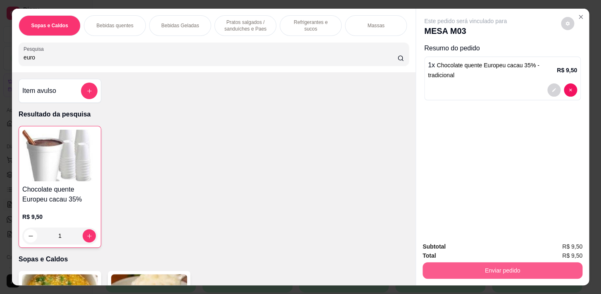
click at [470, 274] on button "Enviar pedido" at bounding box center [502, 270] width 160 height 17
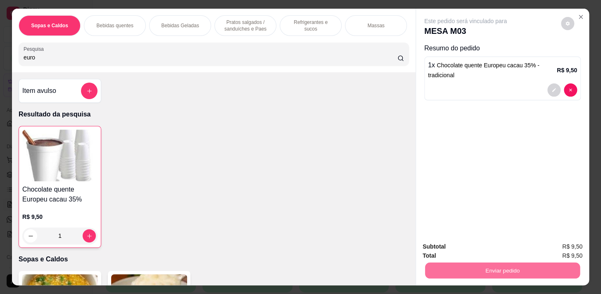
click at [479, 246] on button "Não registrar e enviar pedido" at bounding box center [474, 246] width 83 height 15
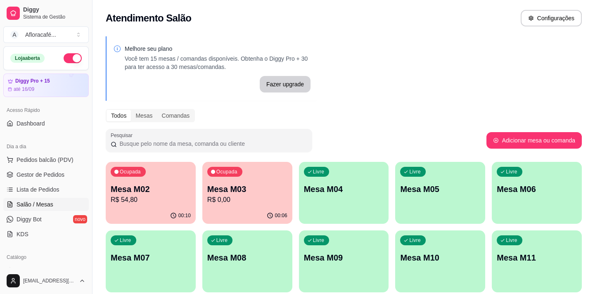
click at [167, 206] on div "Ocupada Mesa M02 R$ 54,80" at bounding box center [151, 185] width 90 height 46
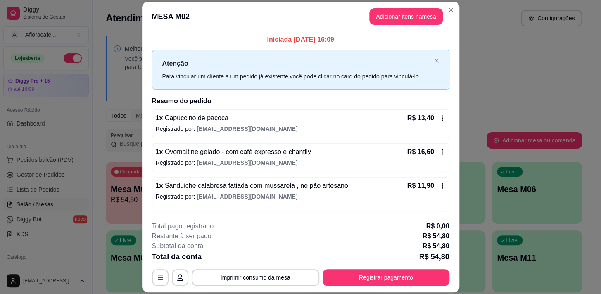
scroll to position [28, 0]
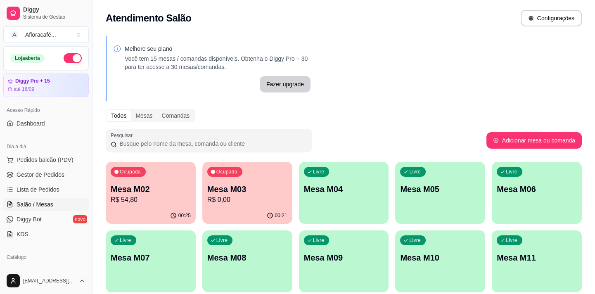
click at [263, 201] on p "R$ 0,00" at bounding box center [247, 200] width 80 height 10
click at [248, 185] on p "Mesa M03" at bounding box center [247, 189] width 78 height 11
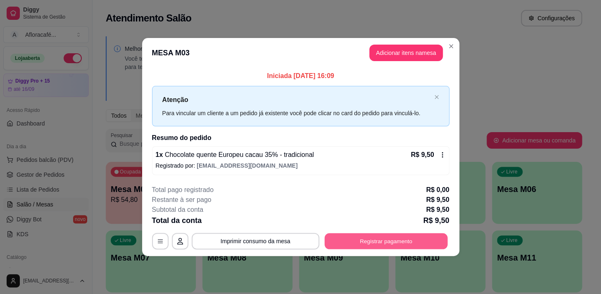
click at [428, 235] on button "Registrar pagamento" at bounding box center [385, 241] width 123 height 16
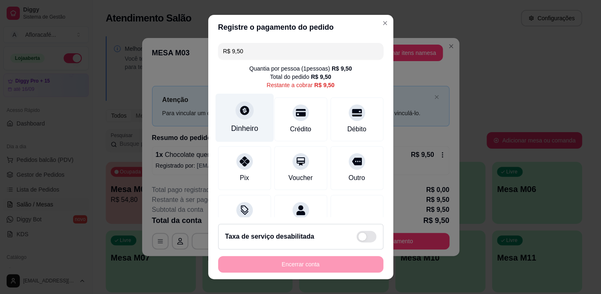
click at [244, 111] on icon at bounding box center [244, 110] width 11 height 11
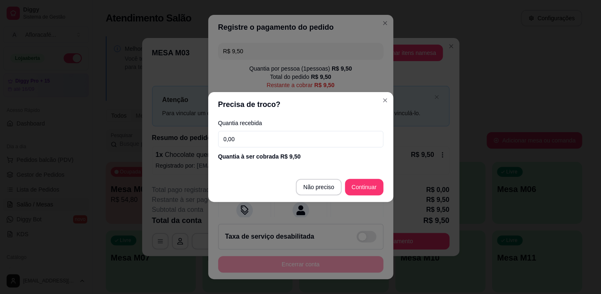
click at [370, 130] on div "Quantia recebida 0,00 Quantia à ser cobrada R$ 9,50" at bounding box center [300, 140] width 185 height 47
click at [364, 140] on input "0,00" at bounding box center [300, 139] width 165 height 17
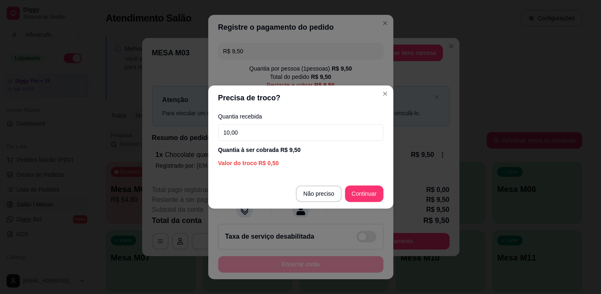
type input "10,00"
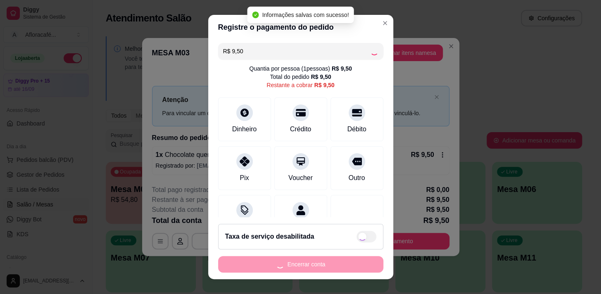
type input "R$ 0,00"
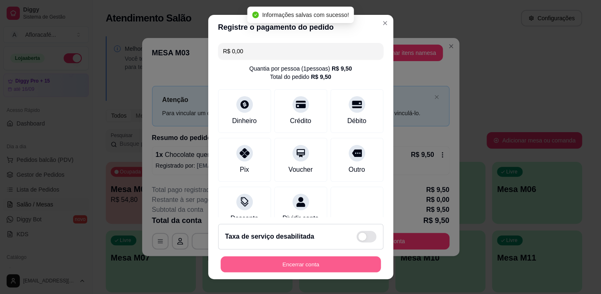
click at [272, 258] on button "Encerrar conta" at bounding box center [300, 264] width 160 height 16
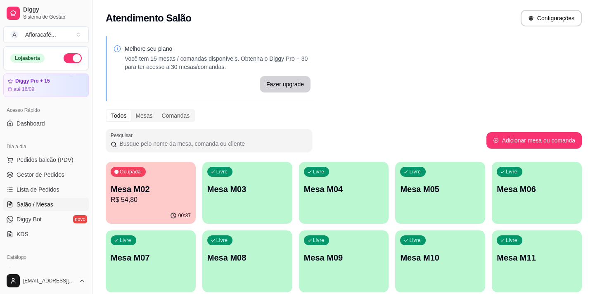
drag, startPoint x: 92, startPoint y: 214, endPoint x: 107, endPoint y: 203, distance: 19.2
click at [94, 212] on button "Toggle Sidebar" at bounding box center [92, 147] width 7 height 294
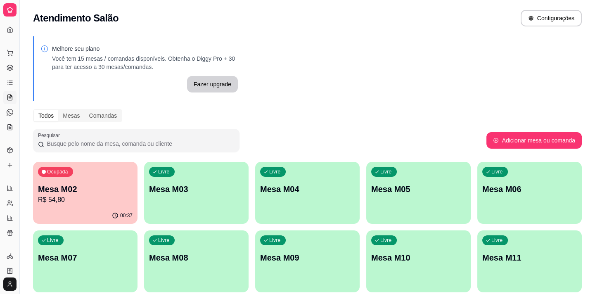
click at [116, 201] on p "R$ 54,80" at bounding box center [85, 200] width 95 height 10
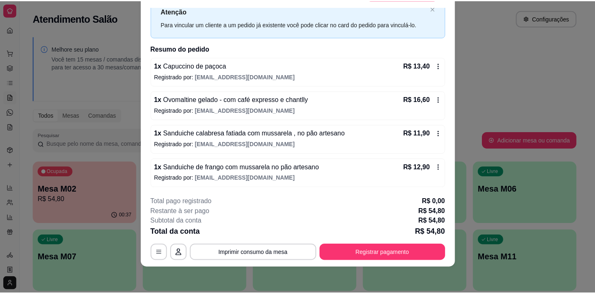
scroll to position [0, 0]
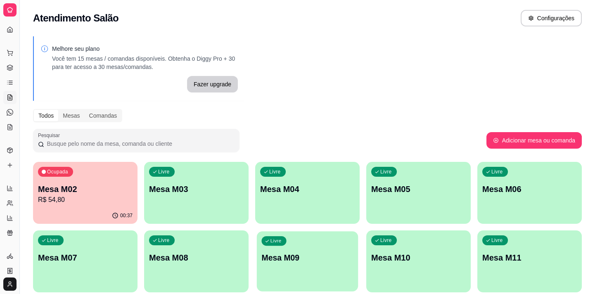
click at [326, 260] on p "Mesa M09" at bounding box center [307, 257] width 92 height 11
drag, startPoint x: 146, startPoint y: 154, endPoint x: 118, endPoint y: 177, distance: 35.7
click at [142, 163] on div "Melhore seu plano Você tem 15 mesas / comandas disponíveis. Obtenha o Diggy Pro…" at bounding box center [307, 200] width 575 height 339
click at [117, 178] on div "Ocupada Mesa M02 R$ 54,80" at bounding box center [85, 185] width 104 height 46
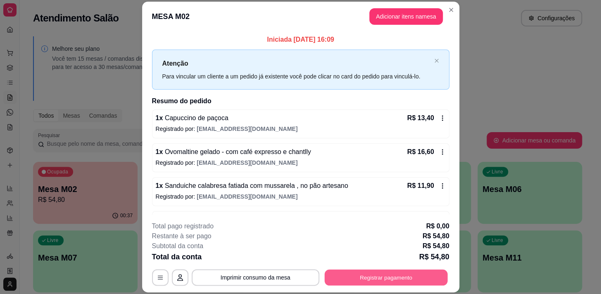
click at [343, 276] on button "Registrar pagamento" at bounding box center [385, 278] width 123 height 16
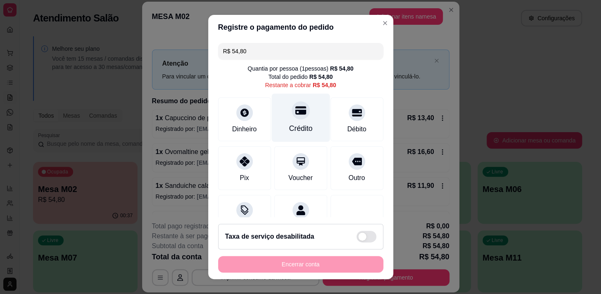
click at [300, 121] on div "Crédito" at bounding box center [300, 117] width 58 height 48
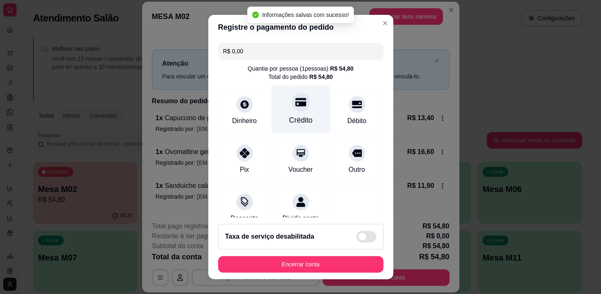
type input "R$ 0,00"
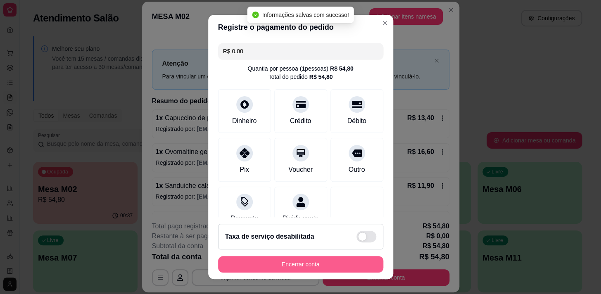
click at [331, 264] on button "Encerrar conta" at bounding box center [300, 264] width 165 height 17
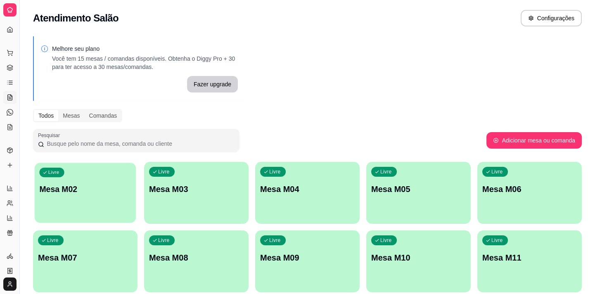
click at [102, 193] on p "Mesa M02" at bounding box center [85, 189] width 92 height 11
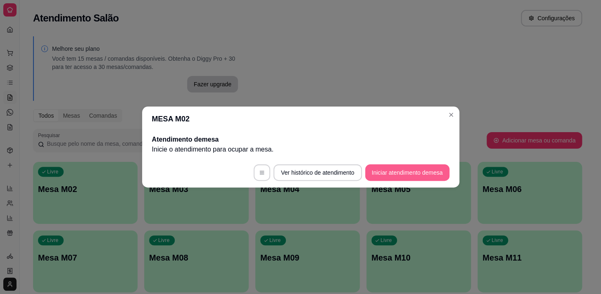
click at [423, 177] on button "Iniciar atendimento de mesa" at bounding box center [407, 172] width 84 height 17
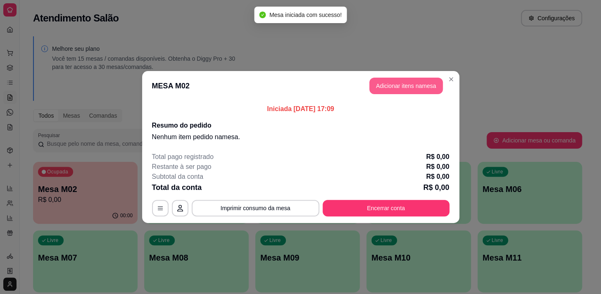
click at [388, 87] on button "Adicionar itens na mesa" at bounding box center [405, 86] width 73 height 17
click at [132, 65] on div "Pesquisa" at bounding box center [214, 54] width 390 height 23
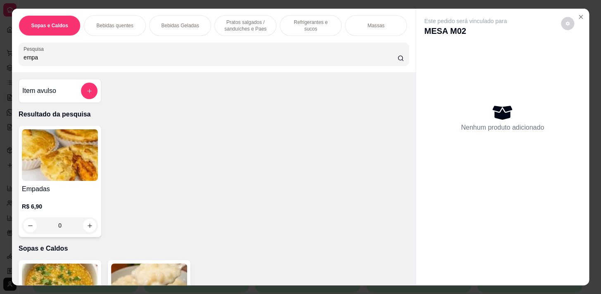
type input "empa"
click at [88, 228] on icon "increase-product-quantity" at bounding box center [90, 225] width 6 height 6
type input "1"
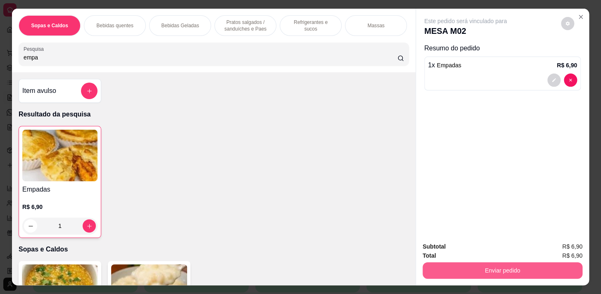
click at [482, 263] on button "Enviar pedido" at bounding box center [502, 270] width 160 height 17
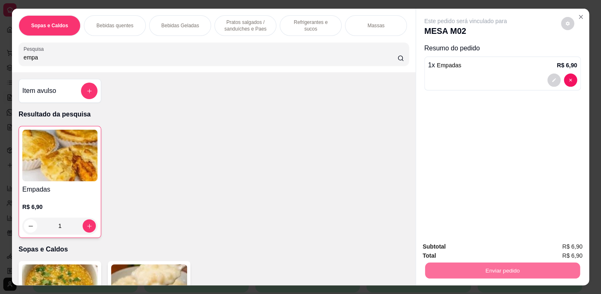
click at [486, 245] on button "Não registrar e enviar pedido" at bounding box center [474, 246] width 83 height 15
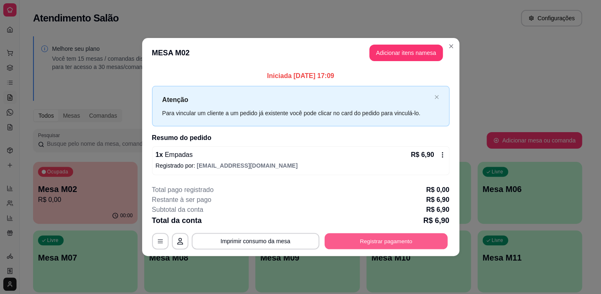
click at [400, 239] on button "Registrar pagamento" at bounding box center [385, 241] width 123 height 16
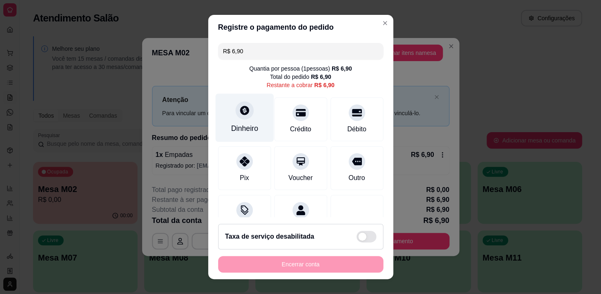
click at [248, 110] on div "Dinheiro" at bounding box center [244, 117] width 58 height 48
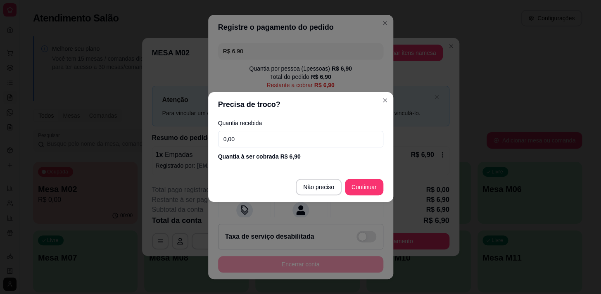
click at [267, 132] on input "0,00" at bounding box center [300, 139] width 165 height 17
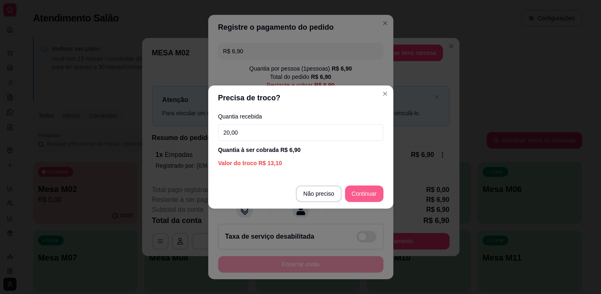
type input "20,00"
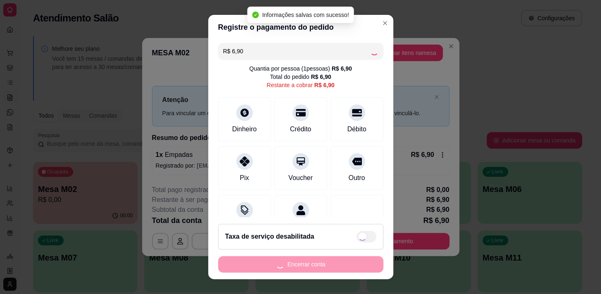
click at [306, 266] on div "Encerrar conta" at bounding box center [300, 264] width 165 height 17
type input "R$ 0,00"
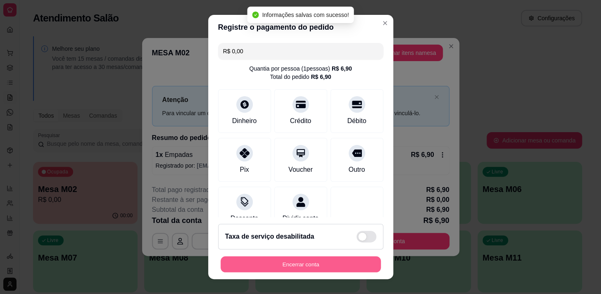
click at [306, 266] on button "Encerrar conta" at bounding box center [300, 264] width 160 height 16
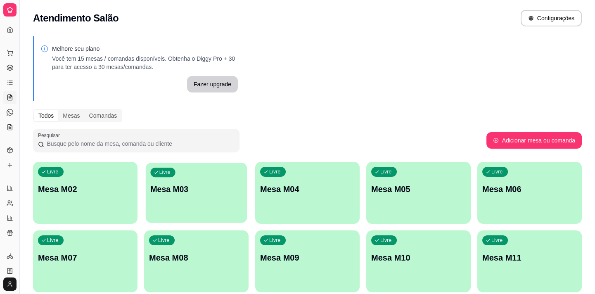
click at [193, 194] on p "Mesa M03" at bounding box center [196, 189] width 92 height 11
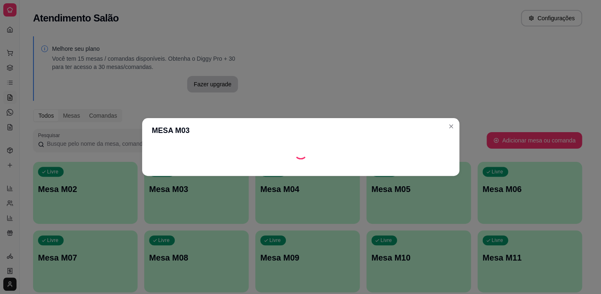
click at [374, 173] on footer at bounding box center [300, 169] width 317 height 13
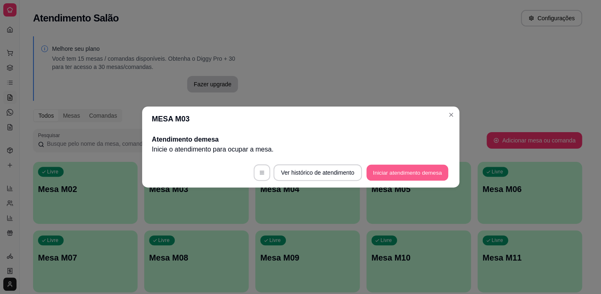
click at [374, 173] on button "Iniciar atendimento de mesa" at bounding box center [407, 173] width 82 height 16
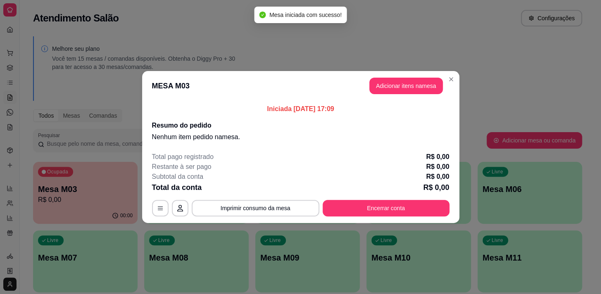
click at [378, 74] on div "MESA M03 Adicionar itens na mesa Iniciada [DATE] 17:09 Resumo do pedido Nenhum …" at bounding box center [300, 147] width 601 height 294
click at [379, 81] on button "Adicionar itens na mesa" at bounding box center [405, 86] width 71 height 16
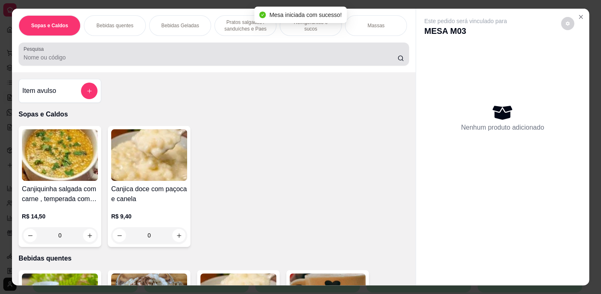
click at [156, 52] on div at bounding box center [214, 54] width 380 height 17
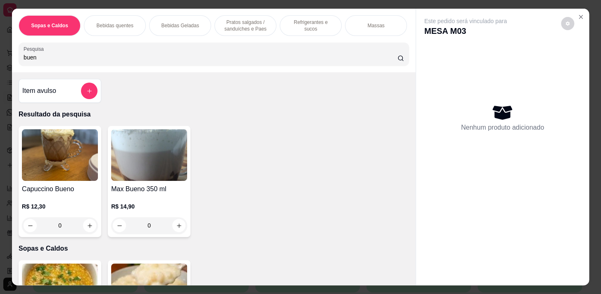
type input "buen"
click at [83, 221] on div "R$ 12,30 0" at bounding box center [60, 217] width 76 height 31
click at [85, 232] on button "increase-product-quantity" at bounding box center [89, 225] width 13 height 13
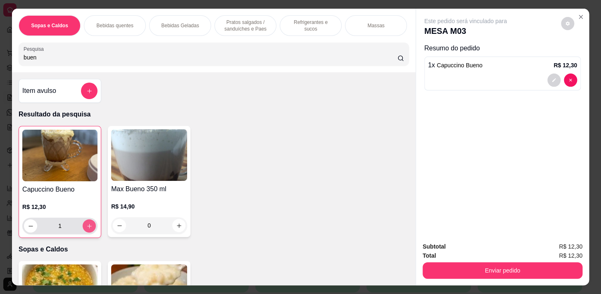
type input "1"
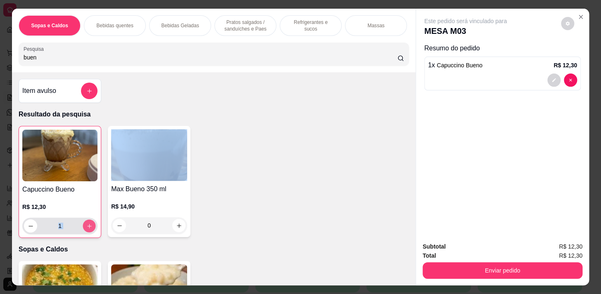
click at [87, 229] on icon "increase-product-quantity" at bounding box center [89, 226] width 6 height 6
type input "2"
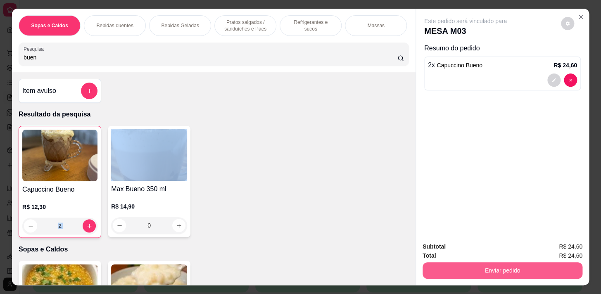
click at [514, 272] on button "Enviar pedido" at bounding box center [502, 270] width 160 height 17
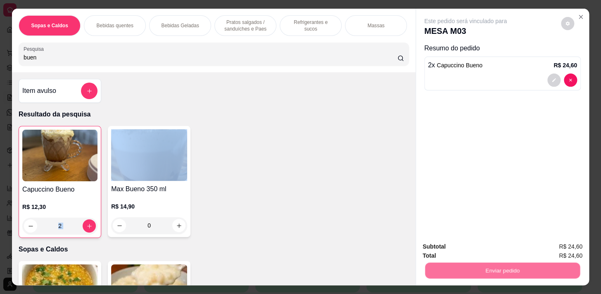
click at [487, 246] on button "Não registrar e enviar pedido" at bounding box center [474, 246] width 83 height 15
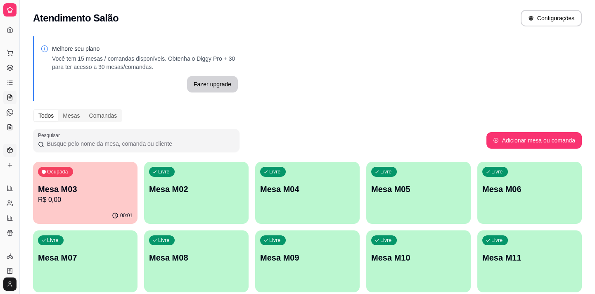
click at [13, 147] on link "Produtos" at bounding box center [9, 150] width 13 height 13
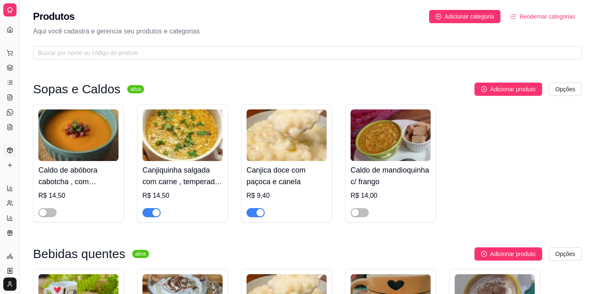
click at [159, 44] on div "Produtos Adicionar categoria Reodernar categorias Aqui você cadastra e gerencia…" at bounding box center [307, 32] width 575 height 64
click at [230, 58] on span at bounding box center [307, 52] width 549 height 13
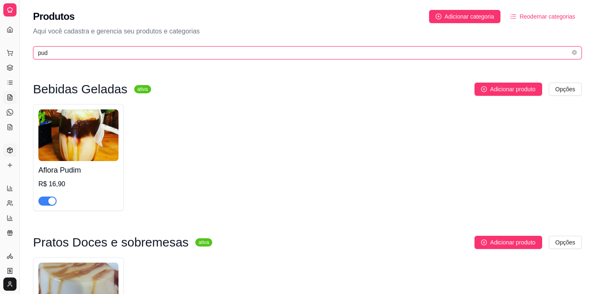
type input "pud"
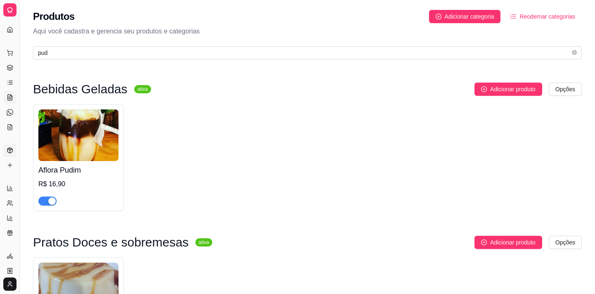
click at [14, 99] on link "Salão / Mesas" at bounding box center [9, 97] width 13 height 13
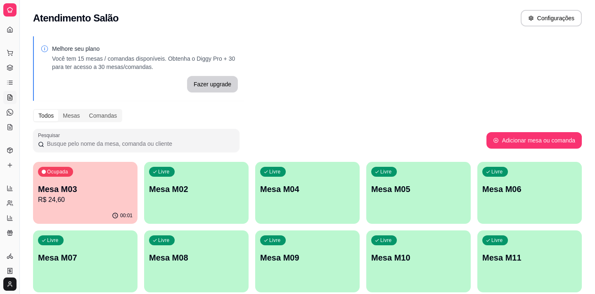
click at [8, 95] on icon at bounding box center [10, 97] width 5 height 5
click at [12, 218] on icon at bounding box center [12, 218] width 0 height 2
select select "TOTAL_OF_ORDERS"
select select "7"
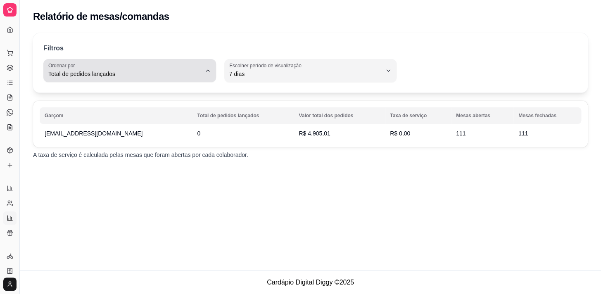
click at [194, 75] on span "Total de pedidos lançados" at bounding box center [124, 74] width 153 height 8
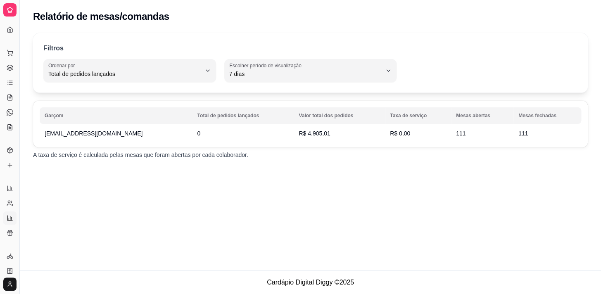
click at [137, 177] on div "Relatório de mesas/comandas Filtros TOTAL_OF_ORDERS Ordenar por Total de pedido…" at bounding box center [310, 135] width 581 height 270
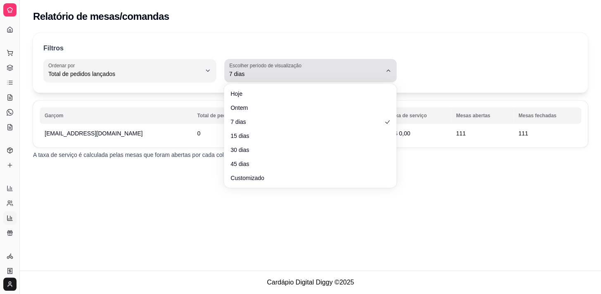
click at [381, 72] on button "Escolher período de visualização 7 dias" at bounding box center [310, 70] width 173 height 23
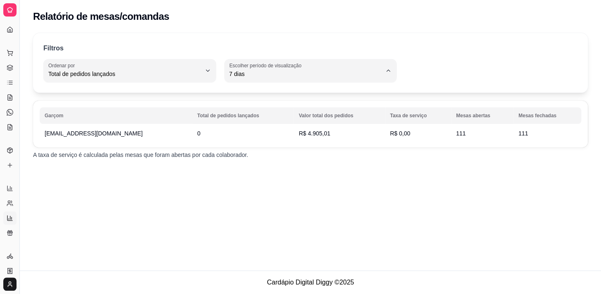
click at [293, 97] on span "Hoje" at bounding box center [306, 93] width 145 height 8
type input "0"
select select "0"
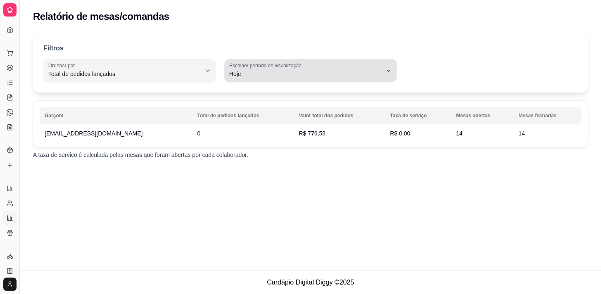
click at [390, 68] on icon "button" at bounding box center [388, 70] width 7 height 7
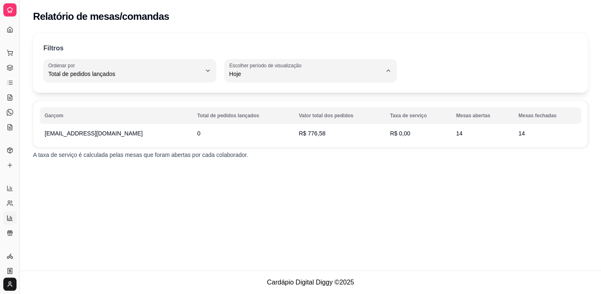
click at [290, 105] on span "Ontem" at bounding box center [306, 107] width 145 height 8
type input "1"
select select "1"
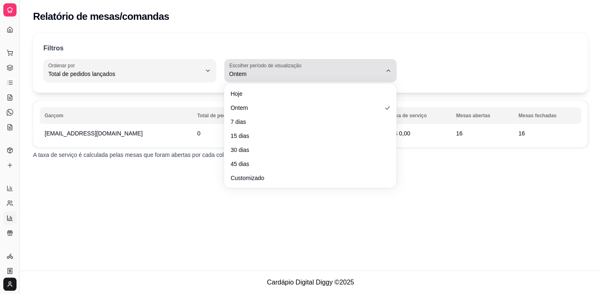
click at [386, 62] on button "Escolher período de visualização Ontem" at bounding box center [310, 70] width 173 height 23
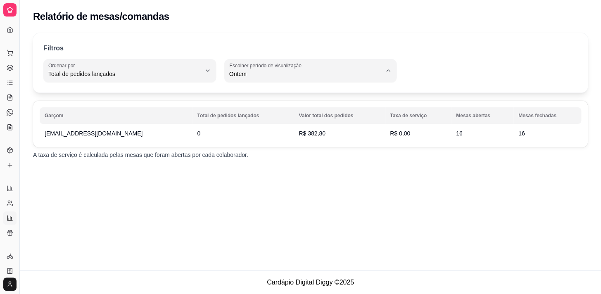
click at [338, 92] on span "Hoje" at bounding box center [306, 93] width 145 height 8
type input "0"
select select "0"
click at [8, 98] on icon at bounding box center [10, 97] width 5 height 5
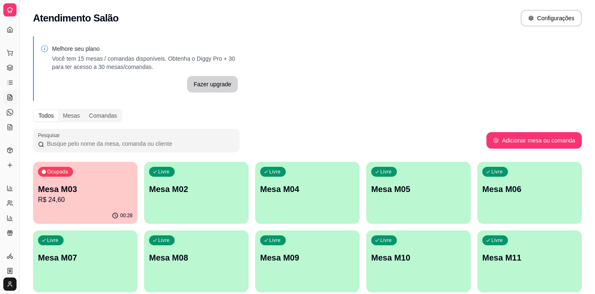
click at [191, 185] on p "Mesa M02" at bounding box center [196, 189] width 95 height 12
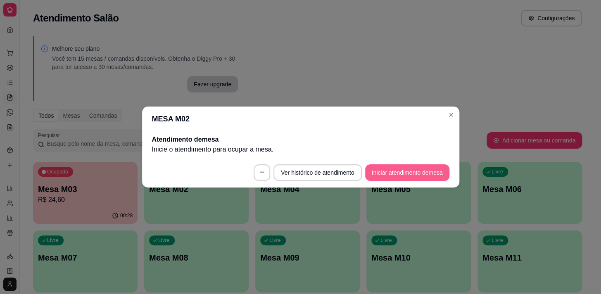
click at [376, 175] on button "Iniciar atendimento de mesa" at bounding box center [407, 172] width 84 height 17
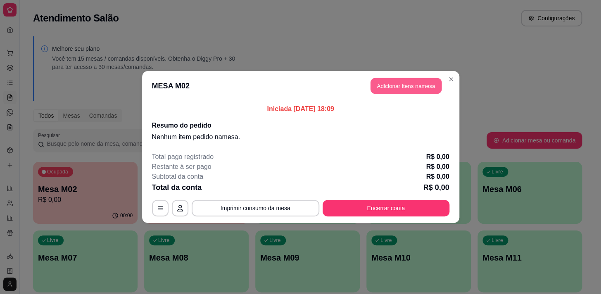
click at [418, 83] on button "Adicionar itens na mesa" at bounding box center [405, 86] width 71 height 16
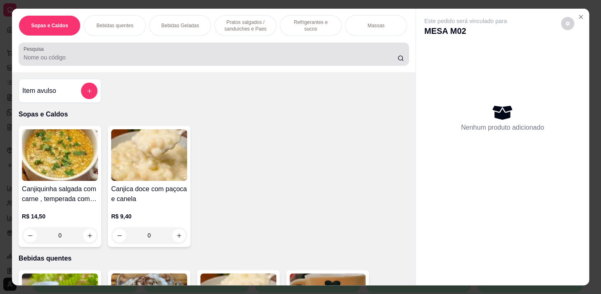
click at [119, 61] on input "Pesquisa" at bounding box center [211, 57] width 374 height 8
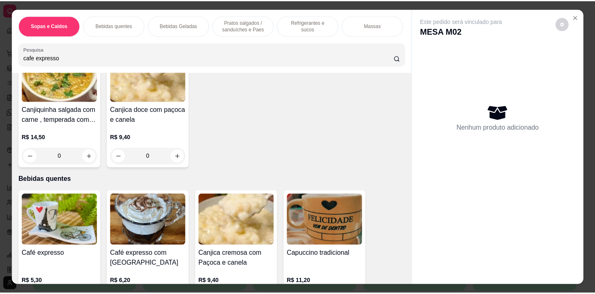
scroll to position [150, 0]
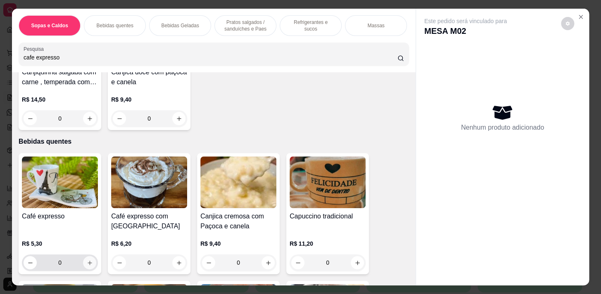
type input "cafe expresso"
click at [88, 266] on icon "increase-product-quantity" at bounding box center [90, 263] width 6 height 6
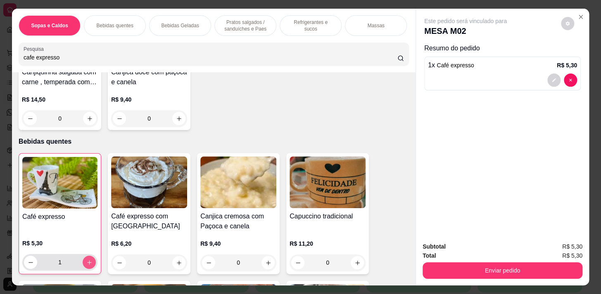
type input "1"
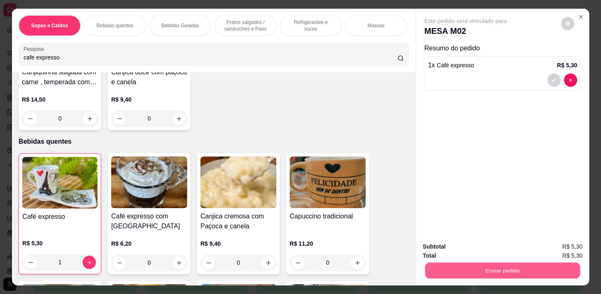
click at [510, 264] on button "Enviar pedido" at bounding box center [502, 270] width 155 height 16
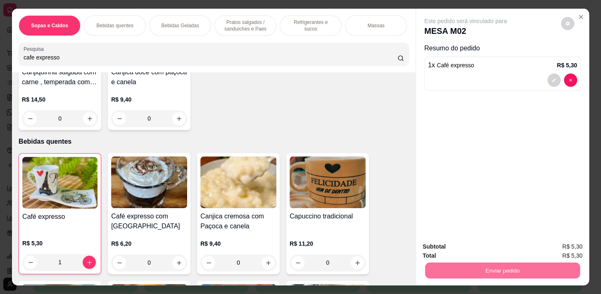
click at [491, 248] on button "Não registrar e enviar pedido" at bounding box center [475, 247] width 86 height 16
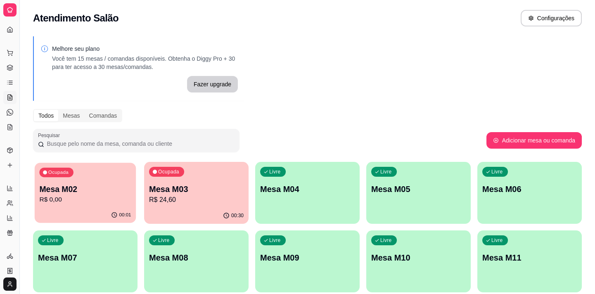
click at [88, 185] on p "Mesa M02" at bounding box center [85, 189] width 92 height 11
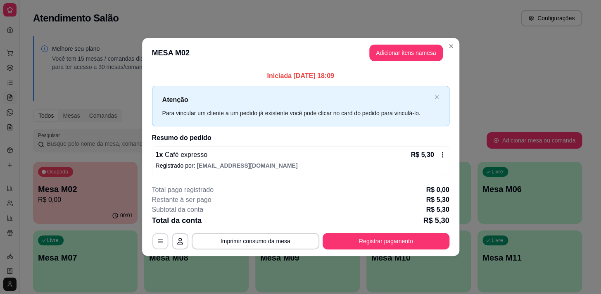
click at [157, 241] on icon "button" at bounding box center [160, 241] width 7 height 7
click at [167, 53] on header "MESA M02 Adicionar itens na mesa" at bounding box center [300, 53] width 317 height 30
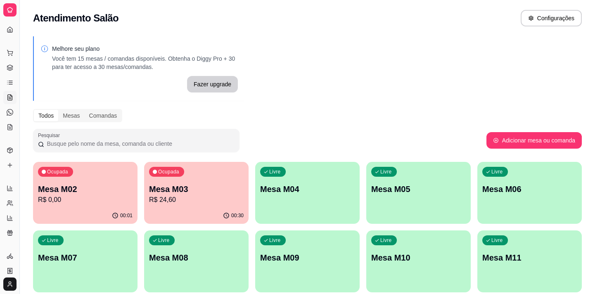
click at [70, 255] on p "Mesa M07" at bounding box center [85, 258] width 95 height 12
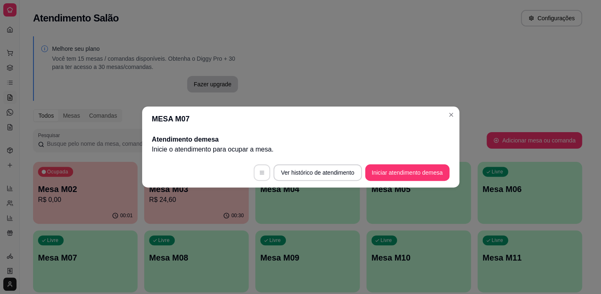
click at [262, 175] on icon "button" at bounding box center [262, 173] width 6 height 6
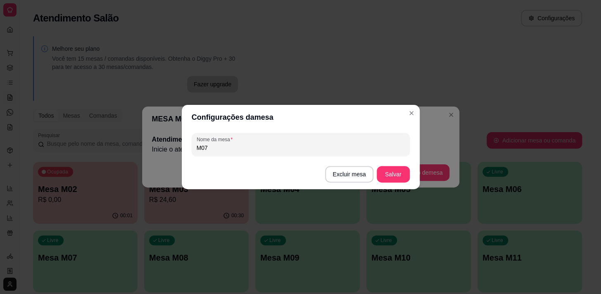
click at [212, 147] on input "M07" at bounding box center [300, 148] width 208 height 8
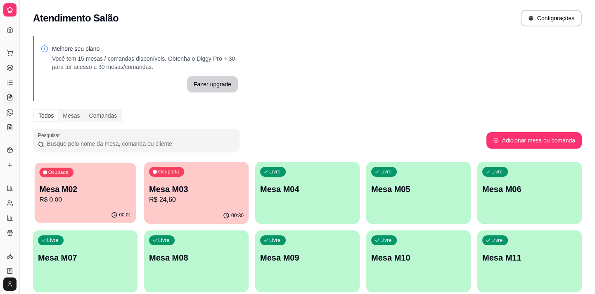
click at [68, 185] on p "Mesa M02" at bounding box center [85, 189] width 92 height 11
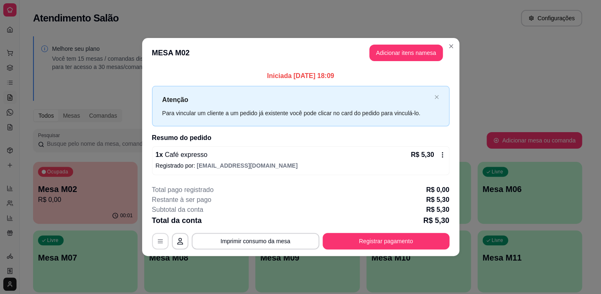
click at [160, 244] on icon "button" at bounding box center [160, 241] width 7 height 7
click at [178, 241] on icon "button" at bounding box center [180, 241] width 6 height 7
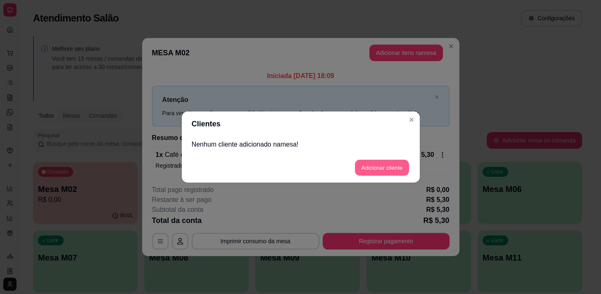
click at [368, 167] on button "Adicionar cliente" at bounding box center [382, 168] width 54 height 16
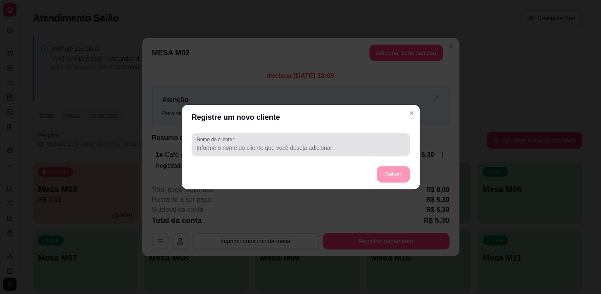
click at [238, 149] on input "Nome do cliente" at bounding box center [300, 148] width 208 height 8
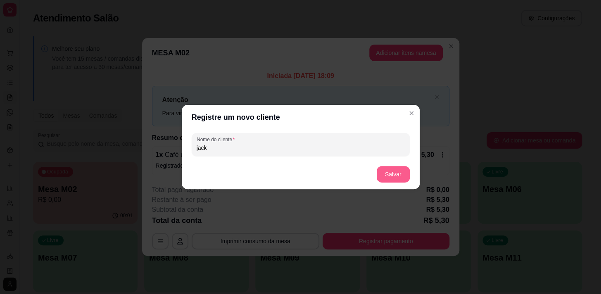
type input "jack"
click at [388, 174] on button "Salvar" at bounding box center [393, 174] width 32 height 16
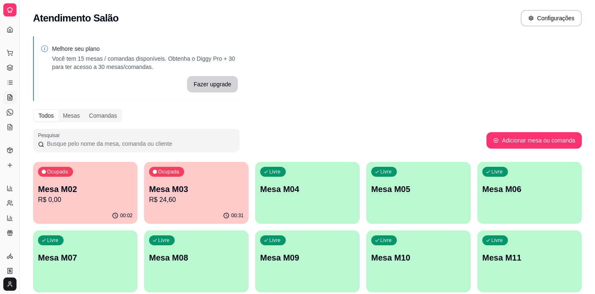
click at [90, 208] on div "00:02" at bounding box center [85, 216] width 104 height 16
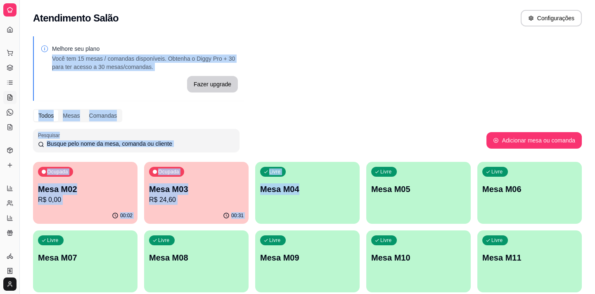
drag, startPoint x: 290, startPoint y: 33, endPoint x: 300, endPoint y: 189, distance: 156.3
click at [300, 188] on div "Melhore seu plano Você tem 15 mesas / comandas disponíveis. Obtenha o Diggy Pro…" at bounding box center [307, 200] width 575 height 339
click at [345, 62] on div "Melhore seu plano Você tem 15 mesas / comandas disponíveis. Obtenha o Diggy Pro…" at bounding box center [307, 200] width 575 height 339
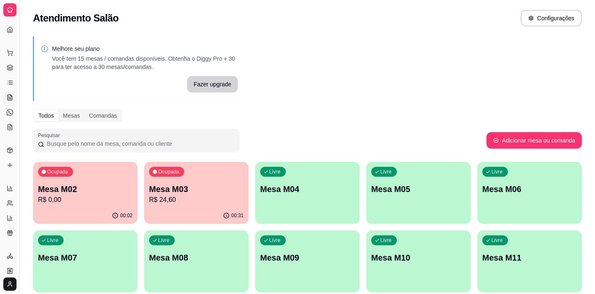
click at [320, 9] on div "Atendimento Salão Configurações" at bounding box center [307, 15] width 575 height 31
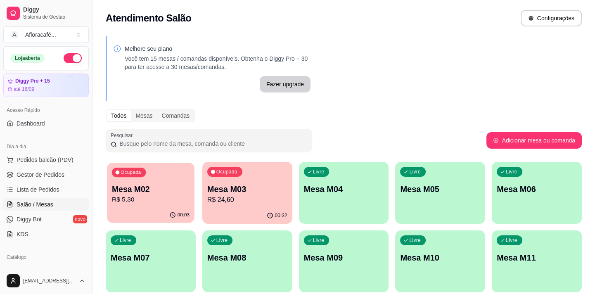
click at [136, 188] on p "Mesa M02" at bounding box center [151, 189] width 78 height 11
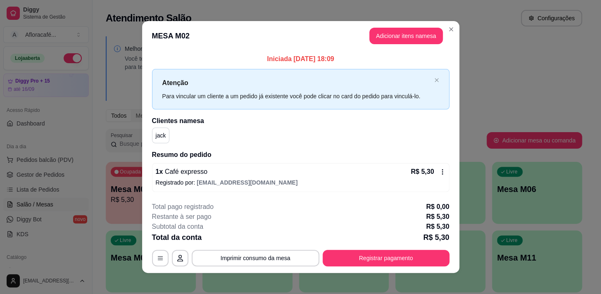
click at [177, 36] on header "MESA M02 Adicionar itens na mesa" at bounding box center [300, 36] width 317 height 30
drag, startPoint x: 185, startPoint y: 35, endPoint x: 126, endPoint y: 32, distance: 59.1
click at [128, 33] on div "**********" at bounding box center [300, 147] width 601 height 294
click at [194, 39] on header "MESA M02 Adicionar itens na mesa" at bounding box center [300, 36] width 317 height 30
click at [160, 260] on icon "button" at bounding box center [160, 258] width 7 height 7
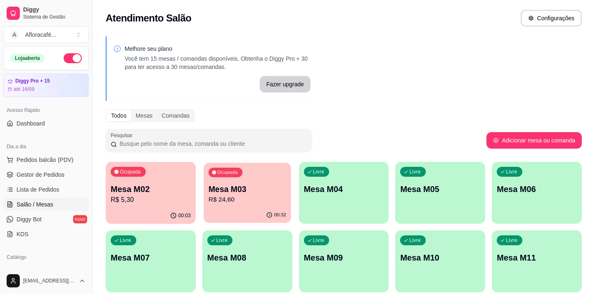
click at [229, 192] on p "Mesa M03" at bounding box center [247, 189] width 78 height 11
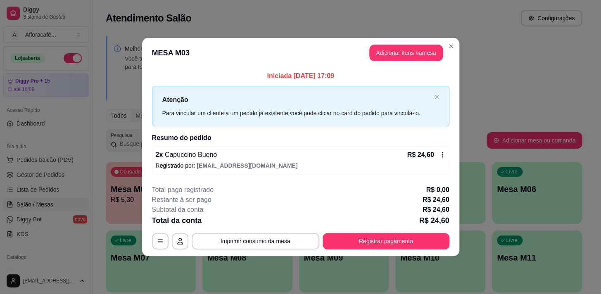
click at [319, 158] on div "2 x Capuccino Bueno R$ 24,60" at bounding box center [301, 155] width 290 height 10
click at [443, 154] on icon at bounding box center [442, 154] width 7 height 7
click at [382, 243] on button "Registrar pagamento" at bounding box center [385, 241] width 127 height 17
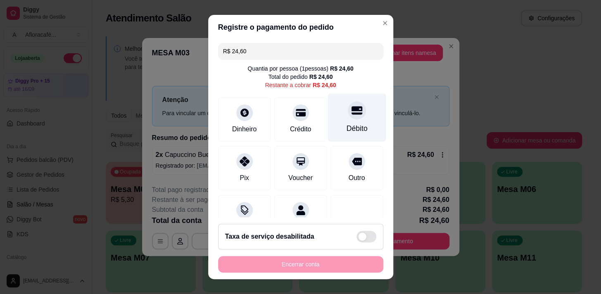
click at [351, 113] on icon at bounding box center [356, 110] width 11 height 8
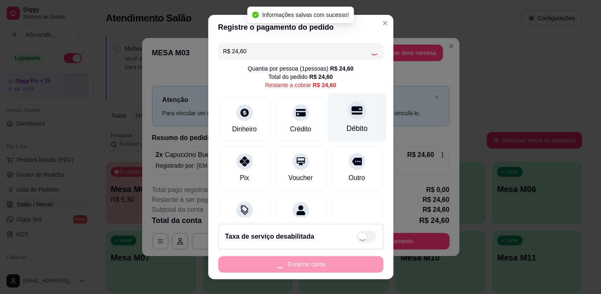
type input "R$ 0,00"
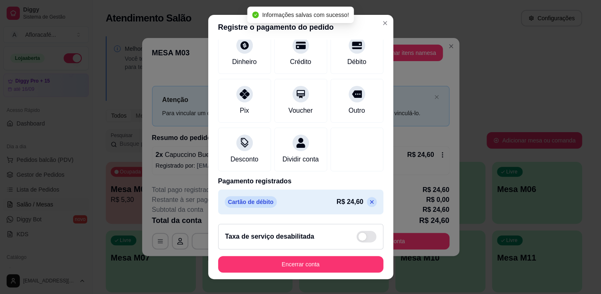
scroll to position [12, 0]
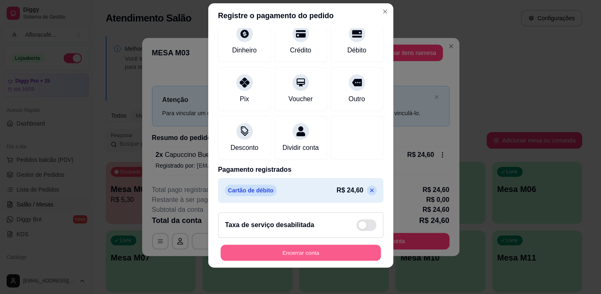
click at [321, 252] on button "Encerrar conta" at bounding box center [300, 253] width 160 height 16
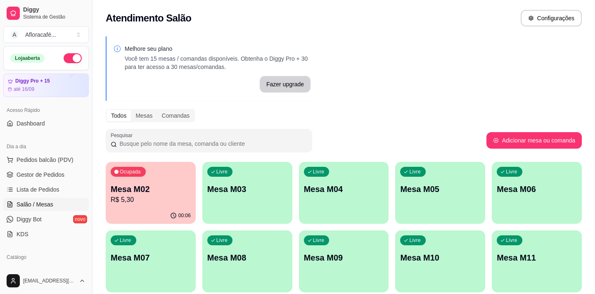
click at [136, 182] on div "Ocupada Mesa M02 R$ 5,30" at bounding box center [151, 185] width 90 height 46
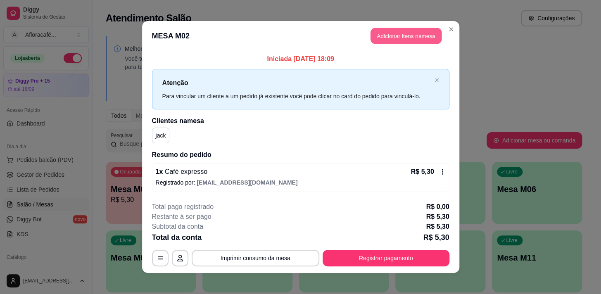
click at [415, 38] on button "Adicionar itens na mesa" at bounding box center [405, 36] width 71 height 16
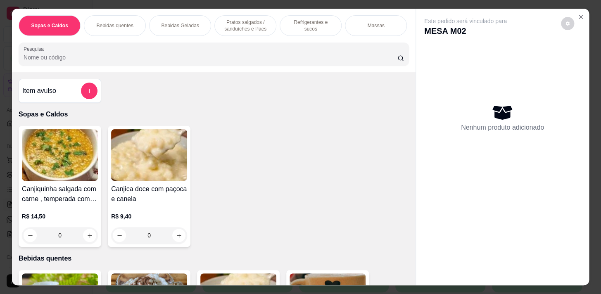
click at [259, 23] on p "Pratos salgados / sanduíches e Paes" at bounding box center [245, 25] width 48 height 13
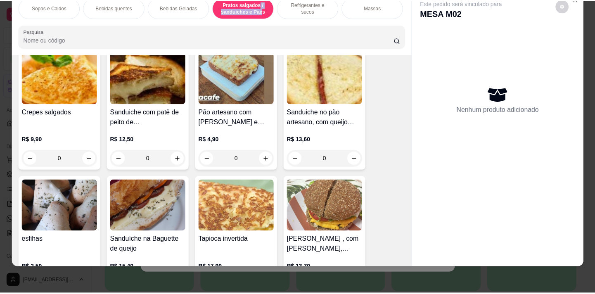
scroll to position [2587, 0]
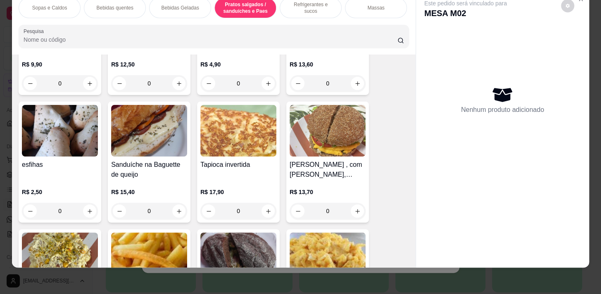
click at [83, 213] on div "0" at bounding box center [60, 211] width 76 height 17
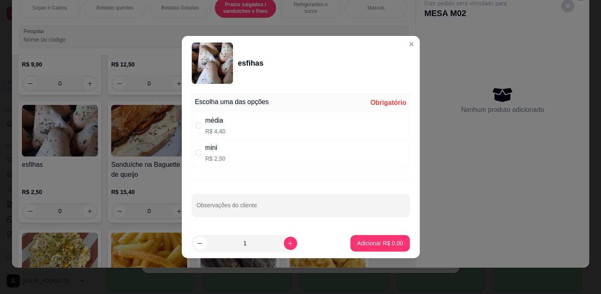
click at [218, 129] on p "R$ 4,40" at bounding box center [215, 131] width 20 height 8
radio input "true"
click at [380, 240] on button "Adicionar R$ 4,40" at bounding box center [379, 243] width 59 height 17
type input "1"
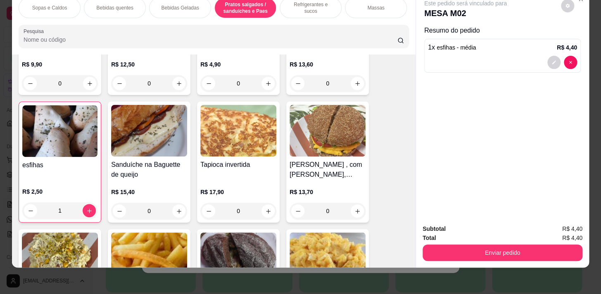
click at [450, 246] on button "Enviar pedido" at bounding box center [502, 252] width 160 height 17
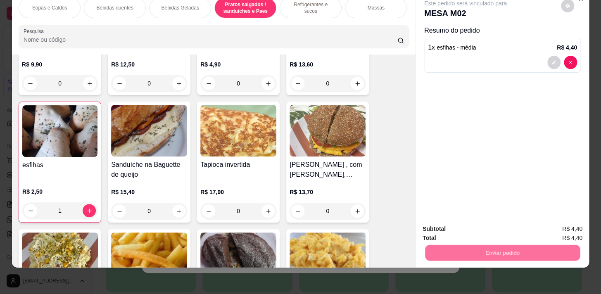
click at [450, 227] on button "Não registrar e enviar pedido" at bounding box center [474, 226] width 83 height 15
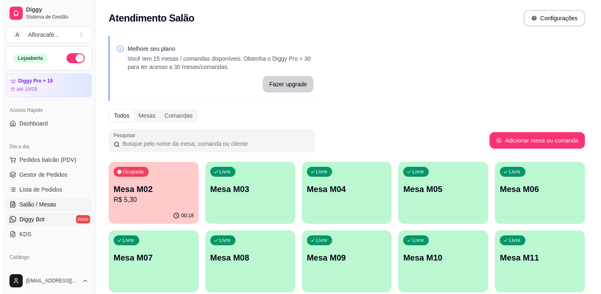
scroll to position [75, 0]
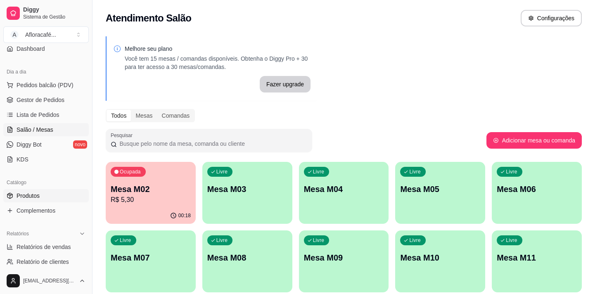
click at [42, 193] on link "Produtos" at bounding box center [45, 195] width 85 height 13
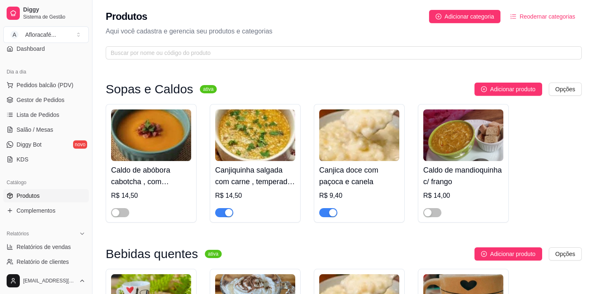
click at [203, 44] on div "Produtos Adicionar categoria Reodernar categorias Aqui você cadastra e gerencia…" at bounding box center [343, 32] width 502 height 64
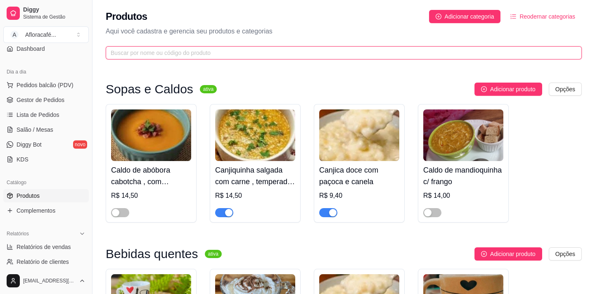
click at [198, 56] on input "text" at bounding box center [340, 52] width 459 height 9
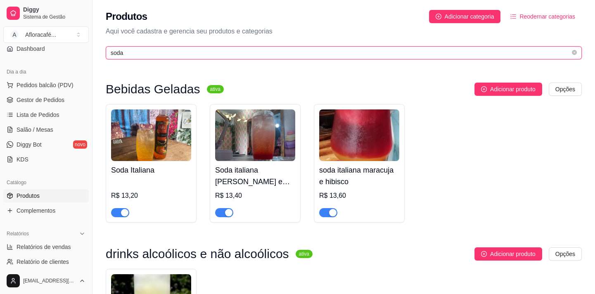
type input "soda"
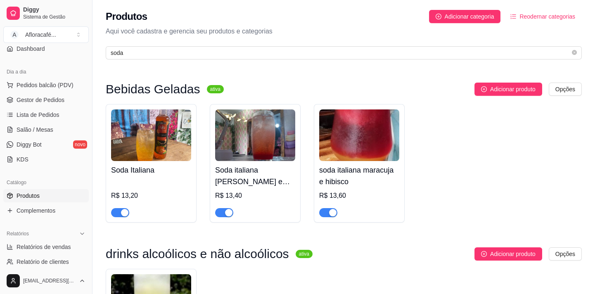
click at [178, 171] on h4 "Soda Italiana" at bounding box center [151, 170] width 80 height 12
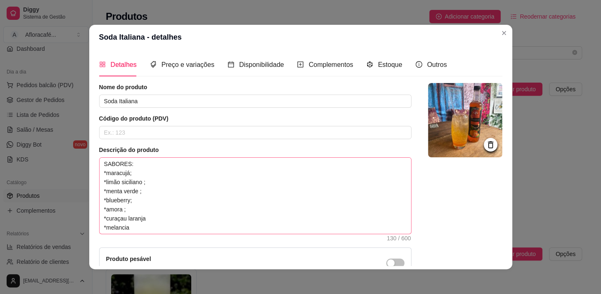
scroll to position [27, 0]
click at [154, 220] on textarea "SABORES: *maracujá; *limão siciliano ; *menta verde ; *blueberry; *amora ; *cur…" at bounding box center [254, 196] width 311 height 76
type textarea "SABORES: *maracujá; *limão siciliano ; *menta verde ; *blueberry; *amora ; *cur…"
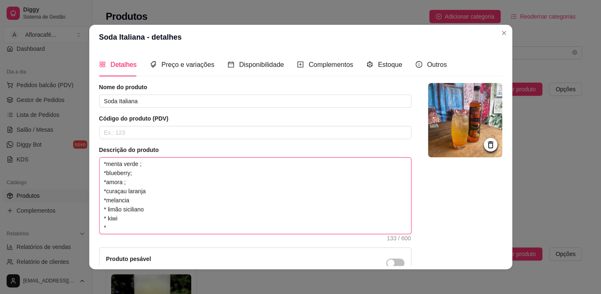
type textarea "SABORES: *maracujá; *limão siciliano ; *menta verde ; *blueberry; *amora ; *cur…"
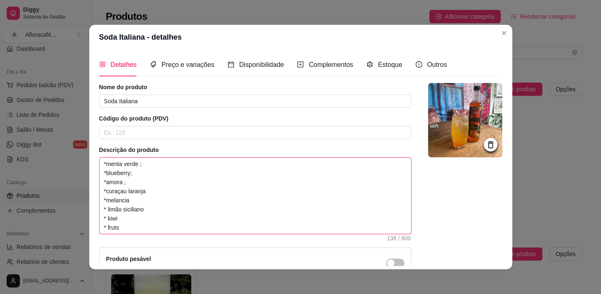
type textarea "SABORES: *maracujá; *limão siciliano ; *menta verde ; *blueberry; *amora ; *cur…"
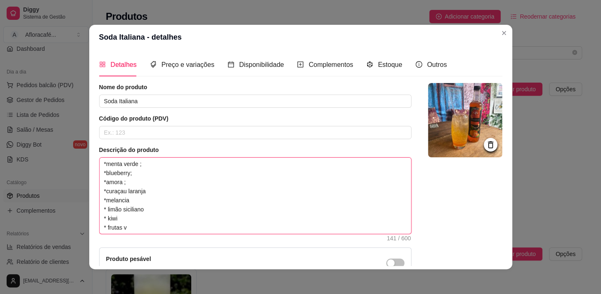
type textarea "SABORES: *maracujá; *limão siciliano ; *menta verde ; *blueberry; *amora ; *cur…"
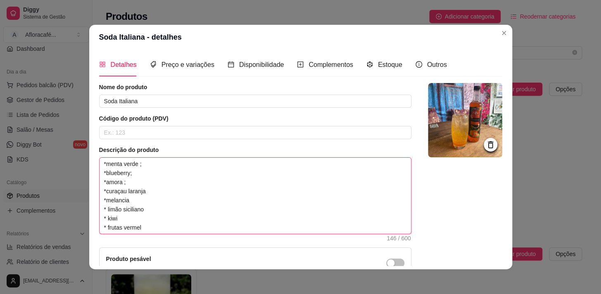
type textarea "SABORES: *maracujá; *limão siciliano ; *menta verde ; *blueberry; *amora ; *cur…"
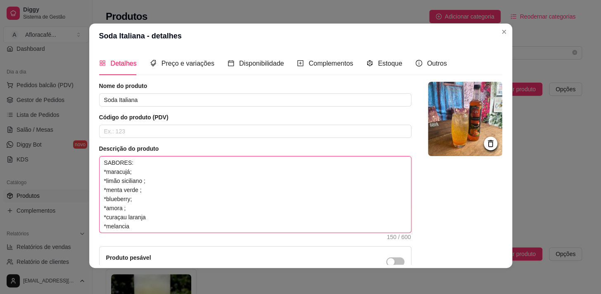
scroll to position [94, 0]
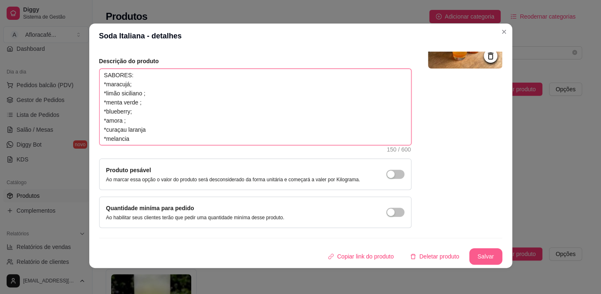
type textarea "SABORES: *maracujá; *limão siciliano ; *menta verde ; *blueberry; *amora ; *cur…"
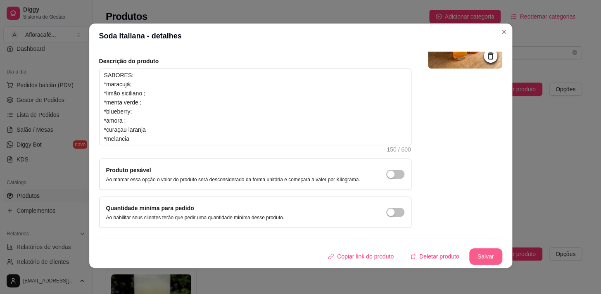
click at [469, 258] on button "Salvar" at bounding box center [485, 256] width 33 height 17
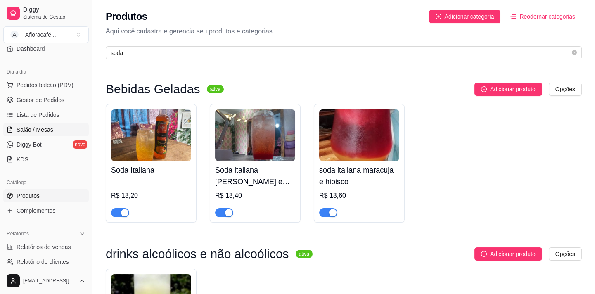
click at [56, 124] on link "Salão / Mesas" at bounding box center [45, 129] width 85 height 13
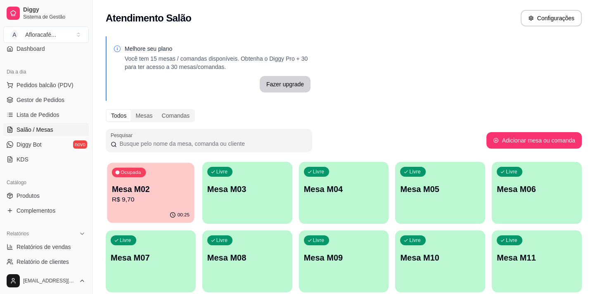
click at [193, 200] on div "Ocupada Mesa M02 R$ 9,70" at bounding box center [150, 185] width 87 height 45
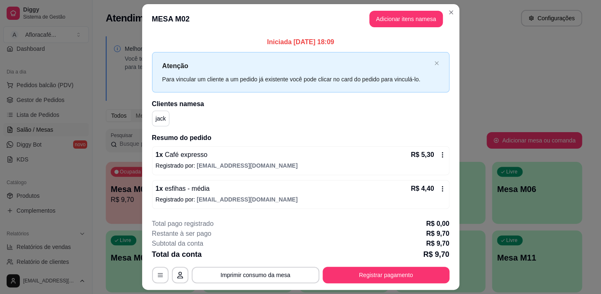
scroll to position [22, 0]
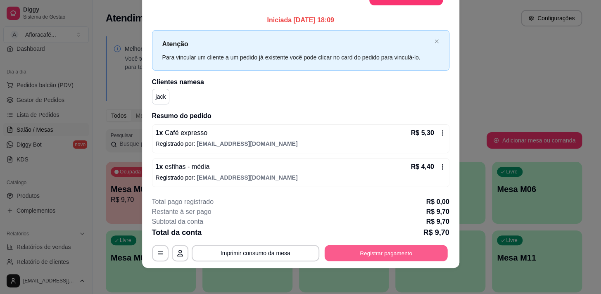
click at [394, 256] on button "Registrar pagamento" at bounding box center [385, 253] width 123 height 16
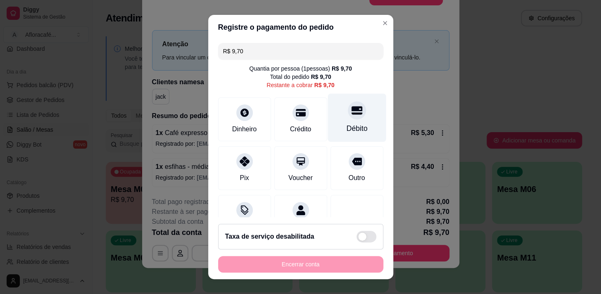
click at [346, 128] on div "Débito" at bounding box center [356, 128] width 21 height 11
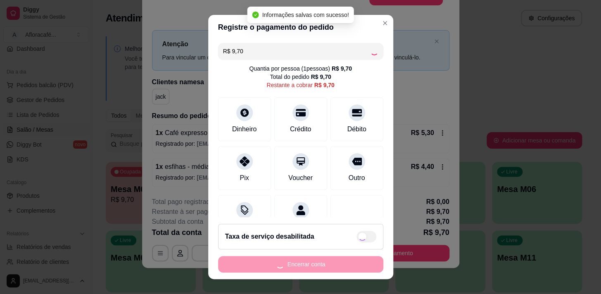
type input "R$ 0,00"
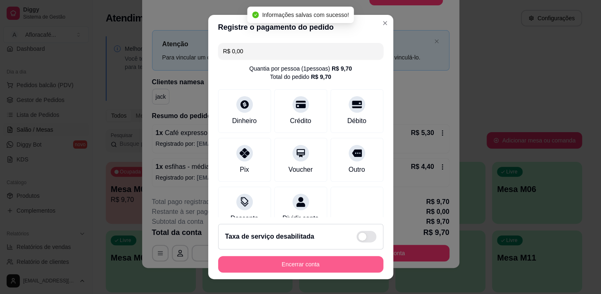
click at [286, 260] on button "Encerrar conta" at bounding box center [300, 264] width 165 height 17
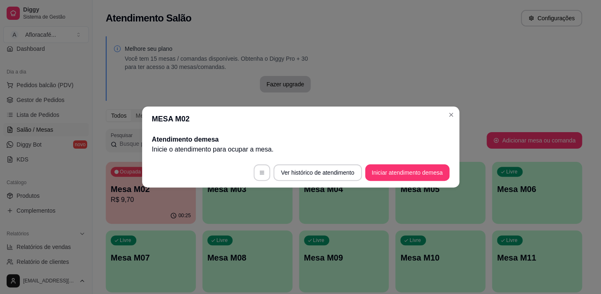
scroll to position [0, 0]
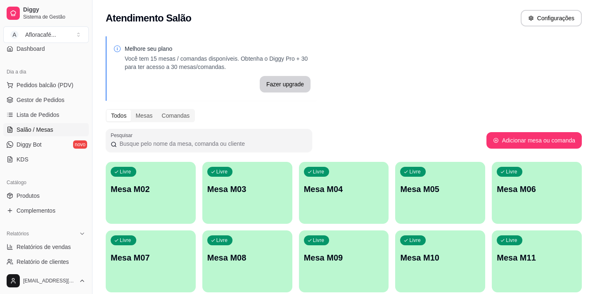
click at [196, 201] on div "Livre Mesa M02 Livre Mesa M03 Livre Mesa M04 Livre Mesa M05 Livre Mesa M06 Livr…" at bounding box center [344, 261] width 476 height 199
click at [151, 173] on div "Livre Mesa M02" at bounding box center [151, 188] width 90 height 52
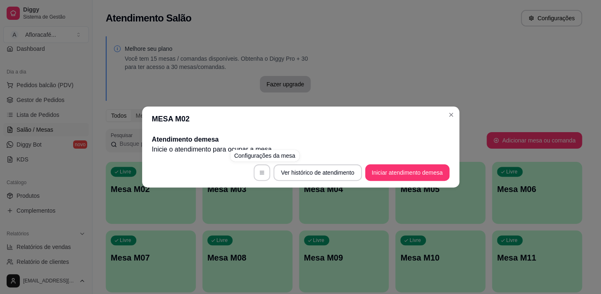
click at [387, 185] on div "MESA M02 Atendimento de mesa Inicie o atendimento para ocupar a mesa . Ver hist…" at bounding box center [300, 147] width 601 height 294
click at [391, 178] on button "Iniciar atendimento de mesa" at bounding box center [407, 172] width 84 height 17
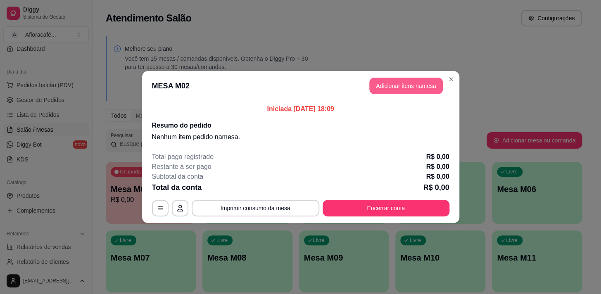
click at [424, 89] on button "Adicionar itens na mesa" at bounding box center [405, 86] width 73 height 17
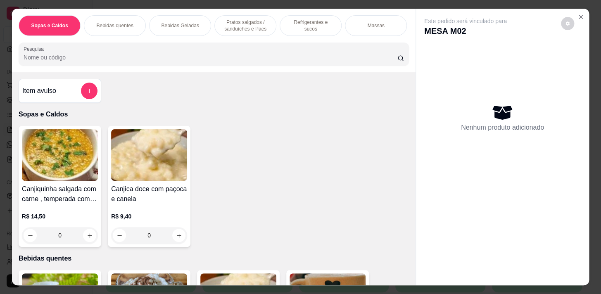
scroll to position [20, 0]
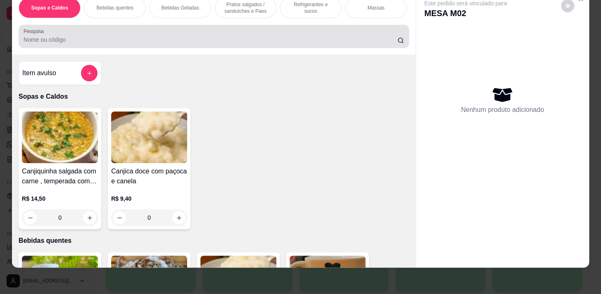
click at [272, 35] on div at bounding box center [214, 36] width 380 height 17
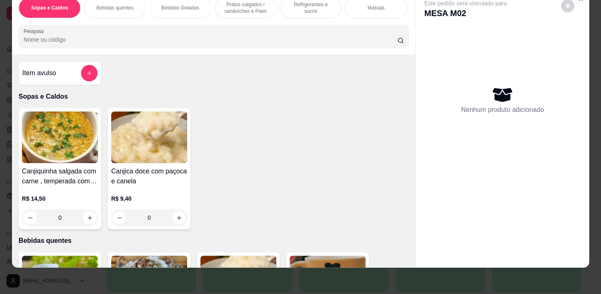
scroll to position [0, 0]
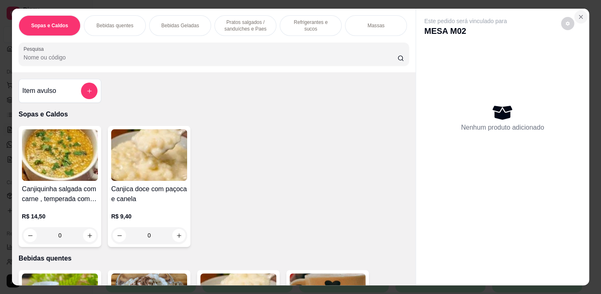
drag, startPoint x: 586, startPoint y: 8, endPoint x: 583, endPoint y: 12, distance: 4.7
click at [582, 11] on div "Sopas e Caldos Bebidas quentes Bebidas Geladas Pratos salgados / sanduíches e P…" at bounding box center [300, 147] width 601 height 294
click at [578, 12] on button "Close" at bounding box center [580, 16] width 13 height 13
click at [578, 17] on icon "Close" at bounding box center [580, 17] width 7 height 7
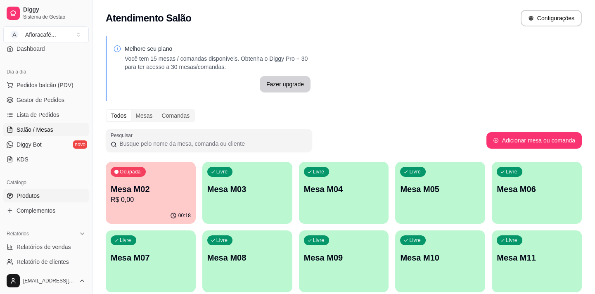
click at [49, 193] on link "Produtos" at bounding box center [45, 195] width 85 height 13
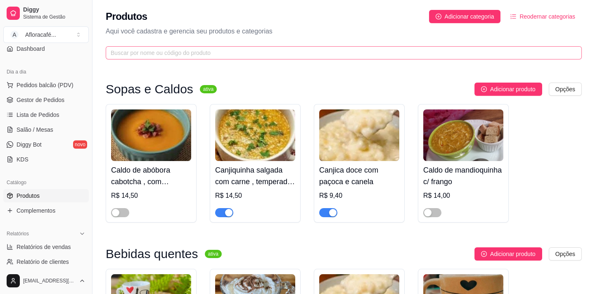
drag, startPoint x: 244, startPoint y: 37, endPoint x: 244, endPoint y: 48, distance: 10.7
click at [244, 44] on div "Produtos Adicionar categoria Reodernar categorias Aqui você cadastra e gerencia…" at bounding box center [343, 32] width 502 height 64
click at [240, 51] on input "text" at bounding box center [340, 52] width 459 height 9
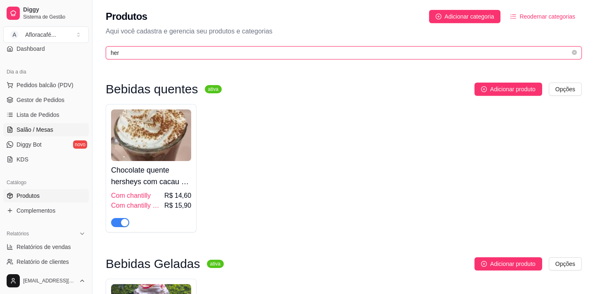
type input "her"
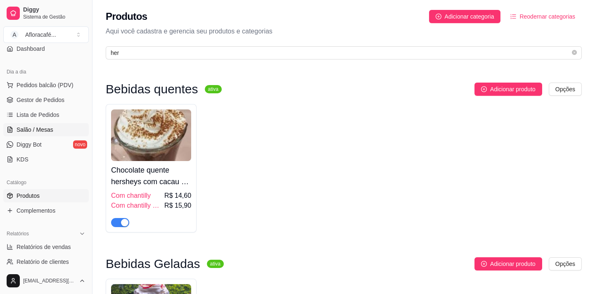
click at [54, 128] on link "Salão / Mesas" at bounding box center [45, 129] width 85 height 13
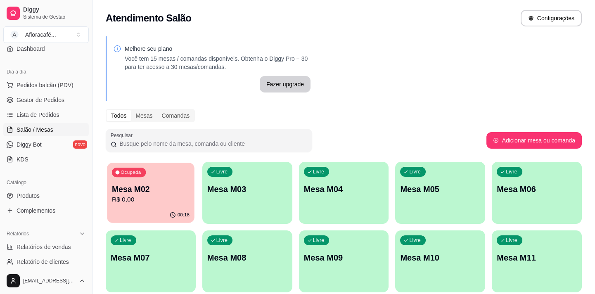
click at [164, 184] on p "Mesa M02" at bounding box center [151, 189] width 78 height 11
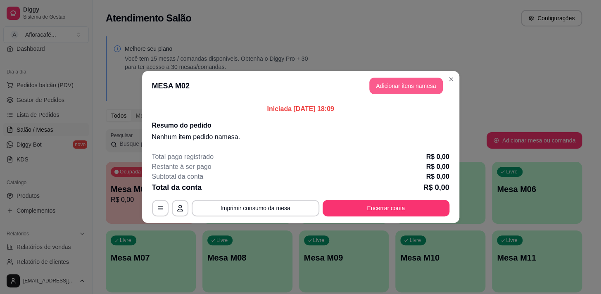
click at [424, 86] on button "Adicionar itens na mesa" at bounding box center [405, 86] width 73 height 17
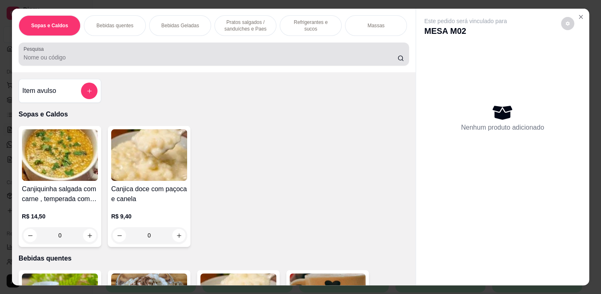
click at [244, 62] on input "Pesquisa" at bounding box center [211, 57] width 374 height 8
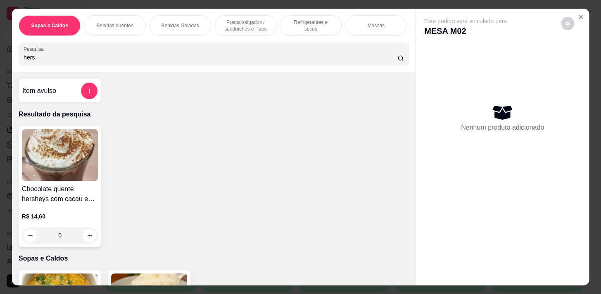
type input "hers"
click at [88, 239] on div "0" at bounding box center [60, 235] width 76 height 17
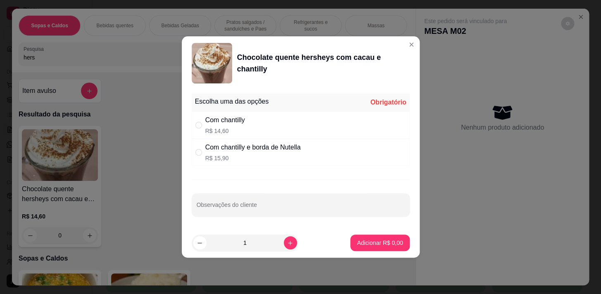
click at [245, 132] on p "R$ 14,60" at bounding box center [225, 131] width 40 height 8
click at [246, 151] on div "Com chantilly e borda de Nutella" at bounding box center [252, 147] width 95 height 10
radio input "false"
radio input "true"
click at [285, 242] on button "increase-product-quantity" at bounding box center [290, 242] width 13 height 13
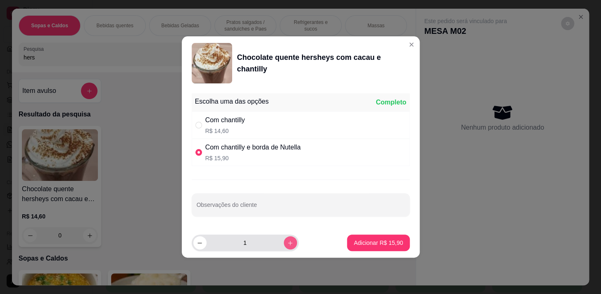
type input "2"
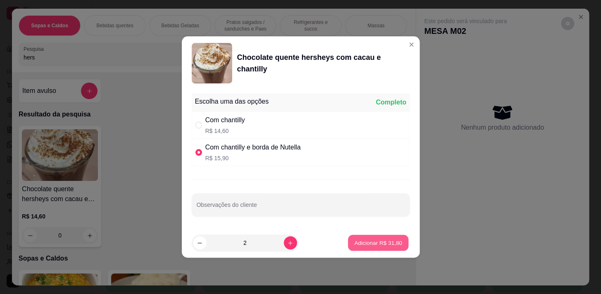
click at [383, 246] on button "Adicionar R$ 31,80" at bounding box center [378, 243] width 61 height 16
type input "2"
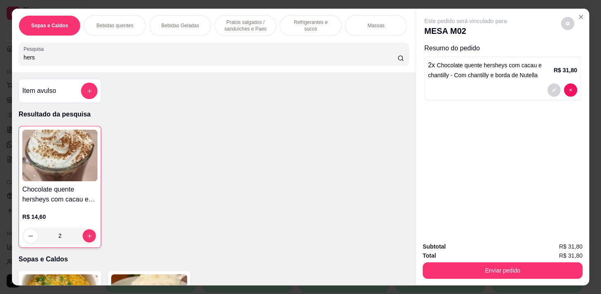
click at [100, 241] on div "Chocolate quente hersheys com cacau e chantilly R$ 14,60 2" at bounding box center [214, 187] width 390 height 122
click at [87, 236] on div "2" at bounding box center [59, 235] width 75 height 17
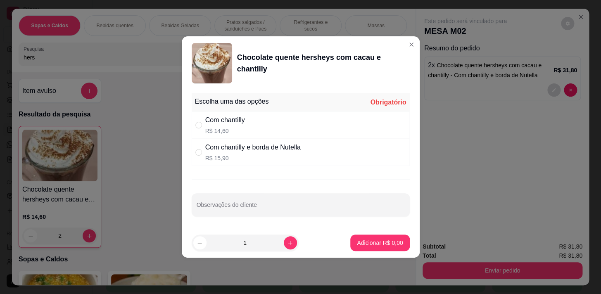
drag, startPoint x: 234, startPoint y: 121, endPoint x: 234, endPoint y: 152, distance: 31.4
click at [233, 121] on div "Com chantilly" at bounding box center [225, 120] width 40 height 10
radio input "true"
click at [366, 243] on p "Adicionar R$ 14,60" at bounding box center [377, 243] width 49 height 8
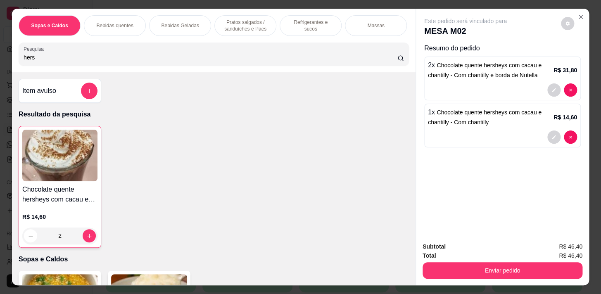
click at [267, 20] on div "Pratos salgados / sanduíches e Paes" at bounding box center [245, 25] width 62 height 21
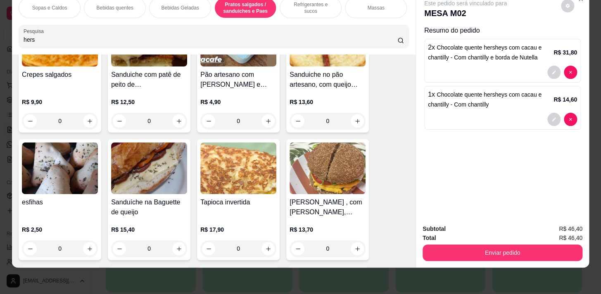
scroll to position [2770, 0]
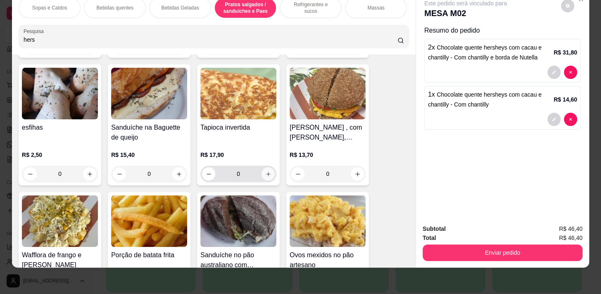
click at [265, 175] on icon "increase-product-quantity" at bounding box center [268, 174] width 6 height 6
type input "1"
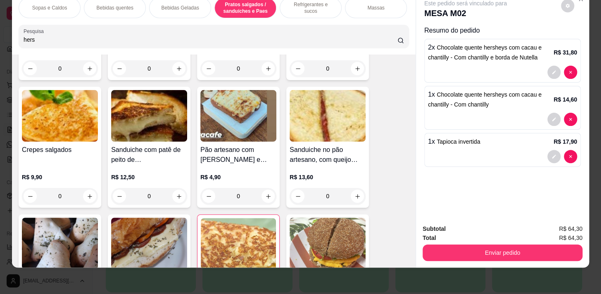
scroll to position [2545, 0]
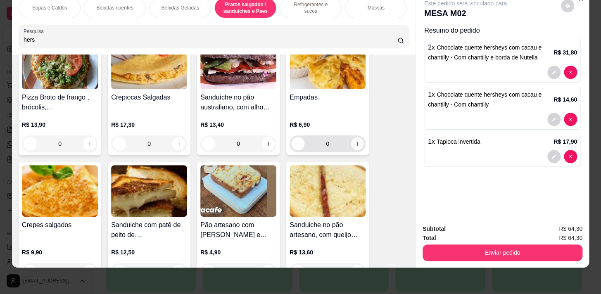
click at [354, 142] on icon "increase-product-quantity" at bounding box center [357, 144] width 6 height 6
type input "1"
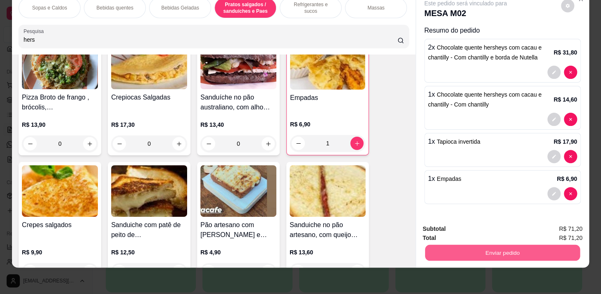
click at [487, 245] on button "Enviar pedido" at bounding box center [502, 252] width 155 height 16
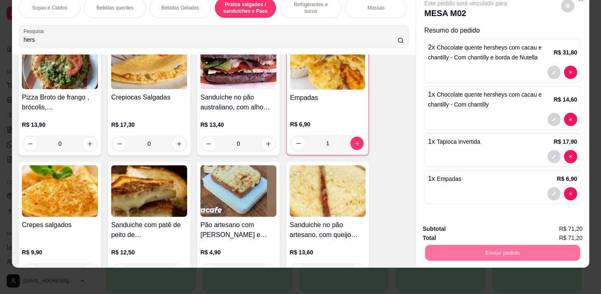
click at [489, 228] on button "Não registrar e enviar pedido" at bounding box center [474, 226] width 83 height 15
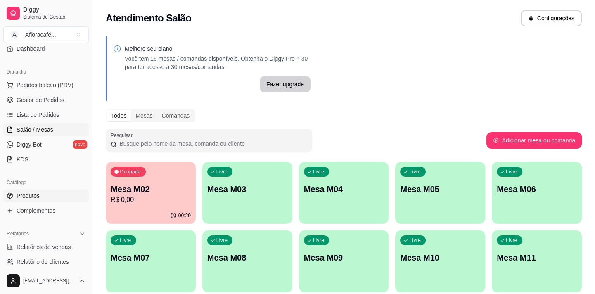
click at [33, 201] on link "Produtos" at bounding box center [45, 195] width 85 height 13
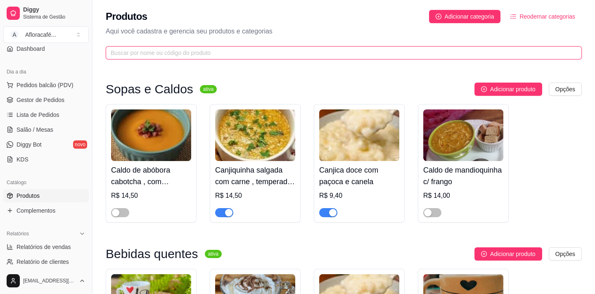
click at [232, 57] on span at bounding box center [344, 52] width 476 height 13
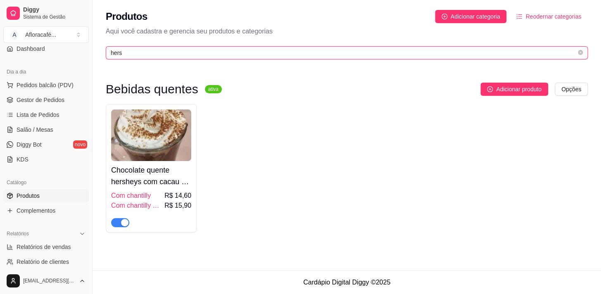
type input "hers"
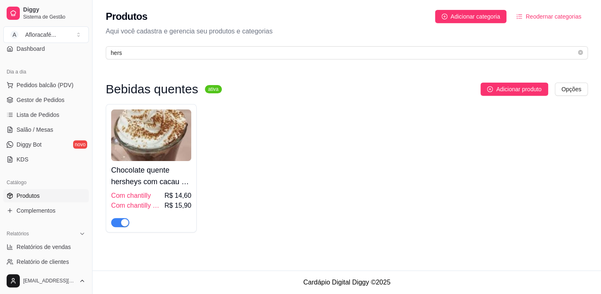
click at [123, 223] on div "button" at bounding box center [124, 222] width 7 height 7
click at [33, 140] on span "Diggy Bot" at bounding box center [29, 144] width 25 height 8
click at [45, 125] on span "Salão / Mesas" at bounding box center [35, 129] width 37 height 8
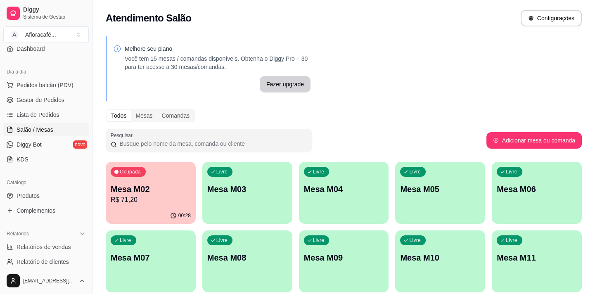
click at [135, 192] on p "Mesa M02" at bounding box center [151, 189] width 80 height 12
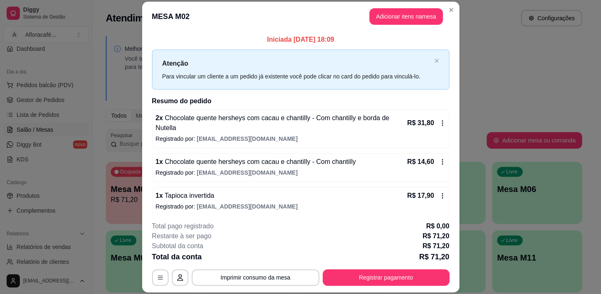
scroll to position [38, 0]
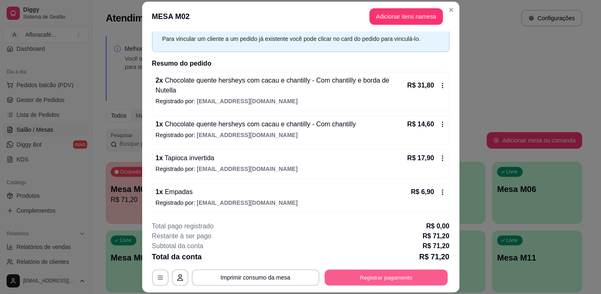
click at [345, 279] on button "Registrar pagamento" at bounding box center [385, 278] width 123 height 16
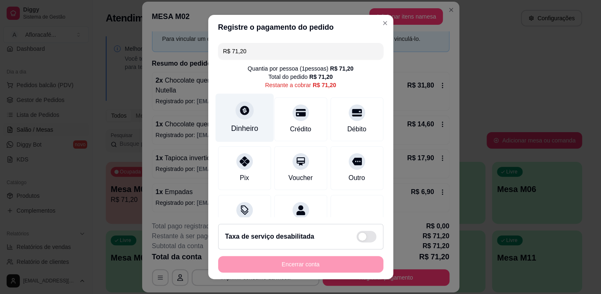
click at [257, 111] on div "Dinheiro" at bounding box center [244, 117] width 58 height 48
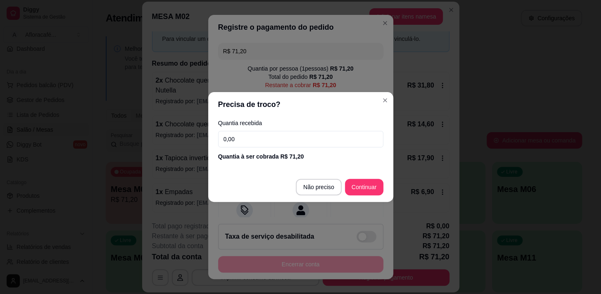
click at [277, 137] on input "0,00" at bounding box center [300, 139] width 165 height 17
type input "5,00"
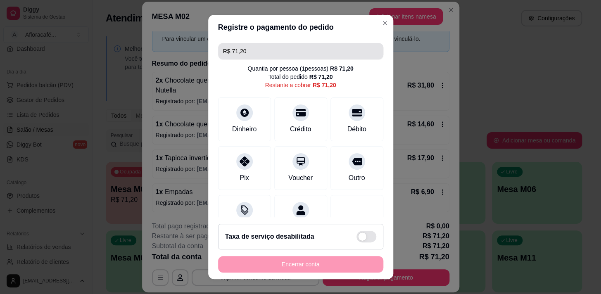
click at [350, 45] on input "R$ 71,20" at bounding box center [300, 51] width 155 height 17
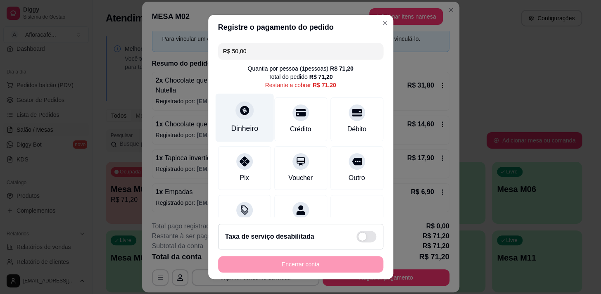
click at [246, 112] on div at bounding box center [244, 110] width 18 height 18
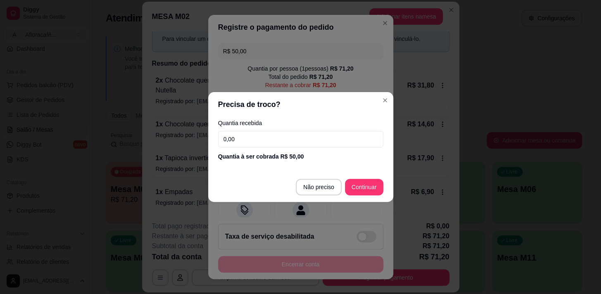
click at [345, 180] on footer "Não preciso Continuar" at bounding box center [300, 187] width 185 height 30
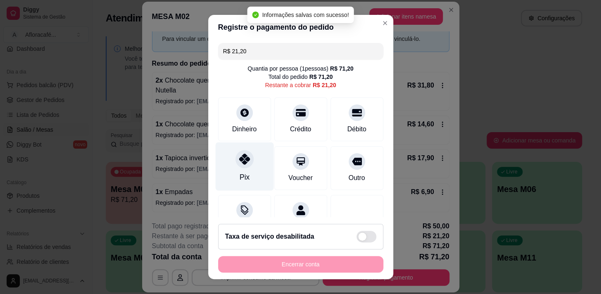
click at [239, 158] on icon at bounding box center [244, 159] width 11 height 11
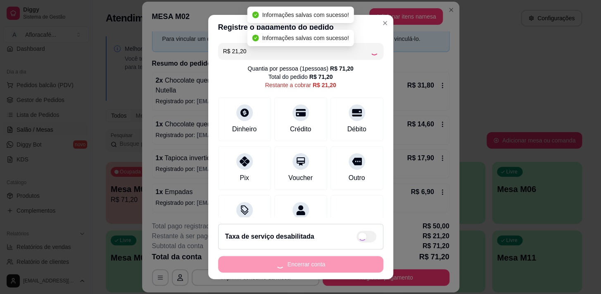
type input "R$ 0,00"
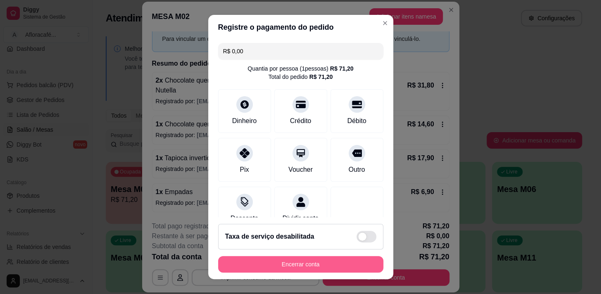
click at [268, 258] on button "Encerrar conta" at bounding box center [300, 264] width 165 height 17
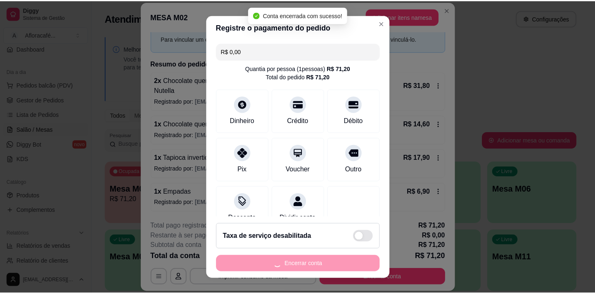
scroll to position [0, 0]
